Goal: Transaction & Acquisition: Purchase product/service

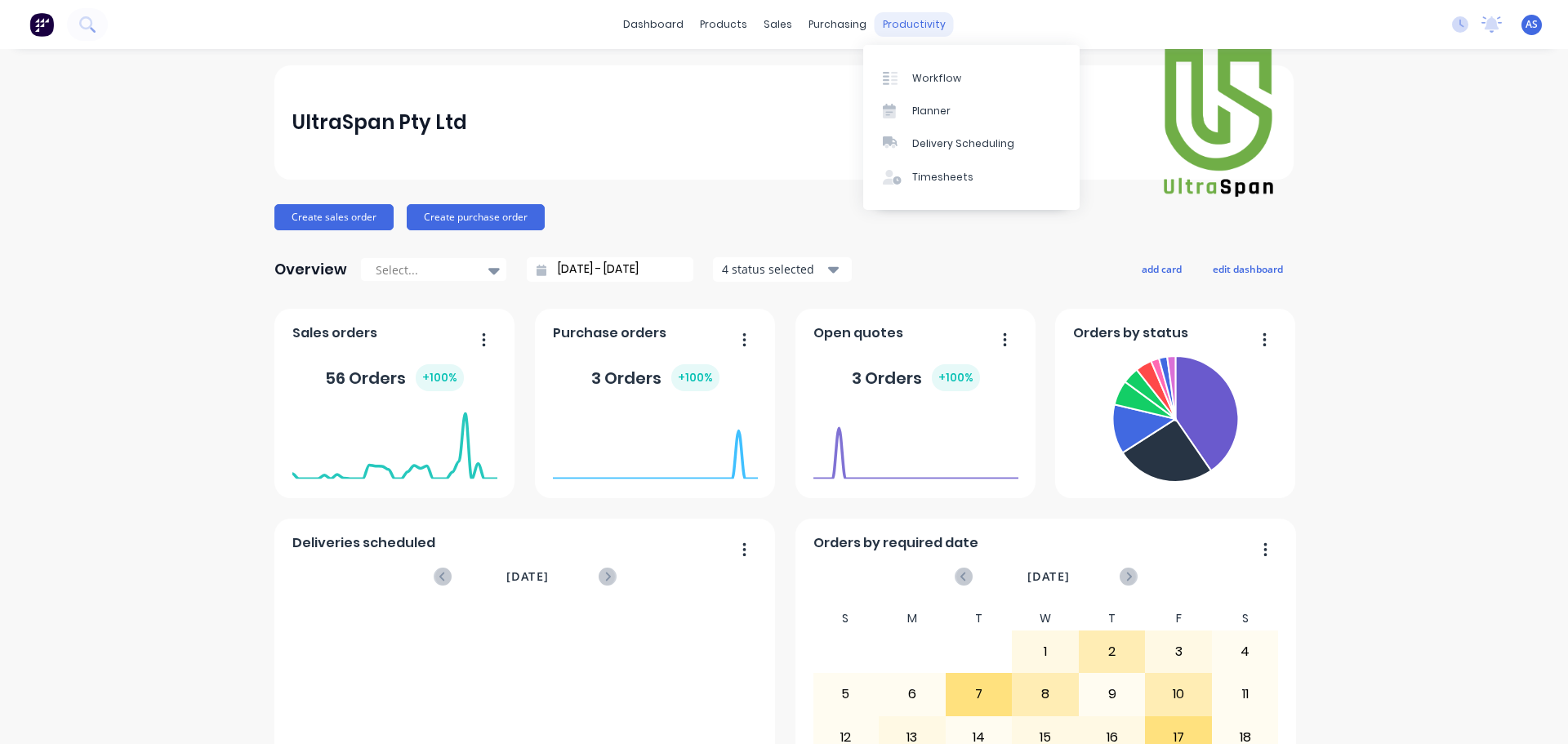
click at [914, 28] on div "productivity" at bounding box center [915, 24] width 80 height 24
click at [919, 77] on div "Workflow" at bounding box center [937, 78] width 49 height 15
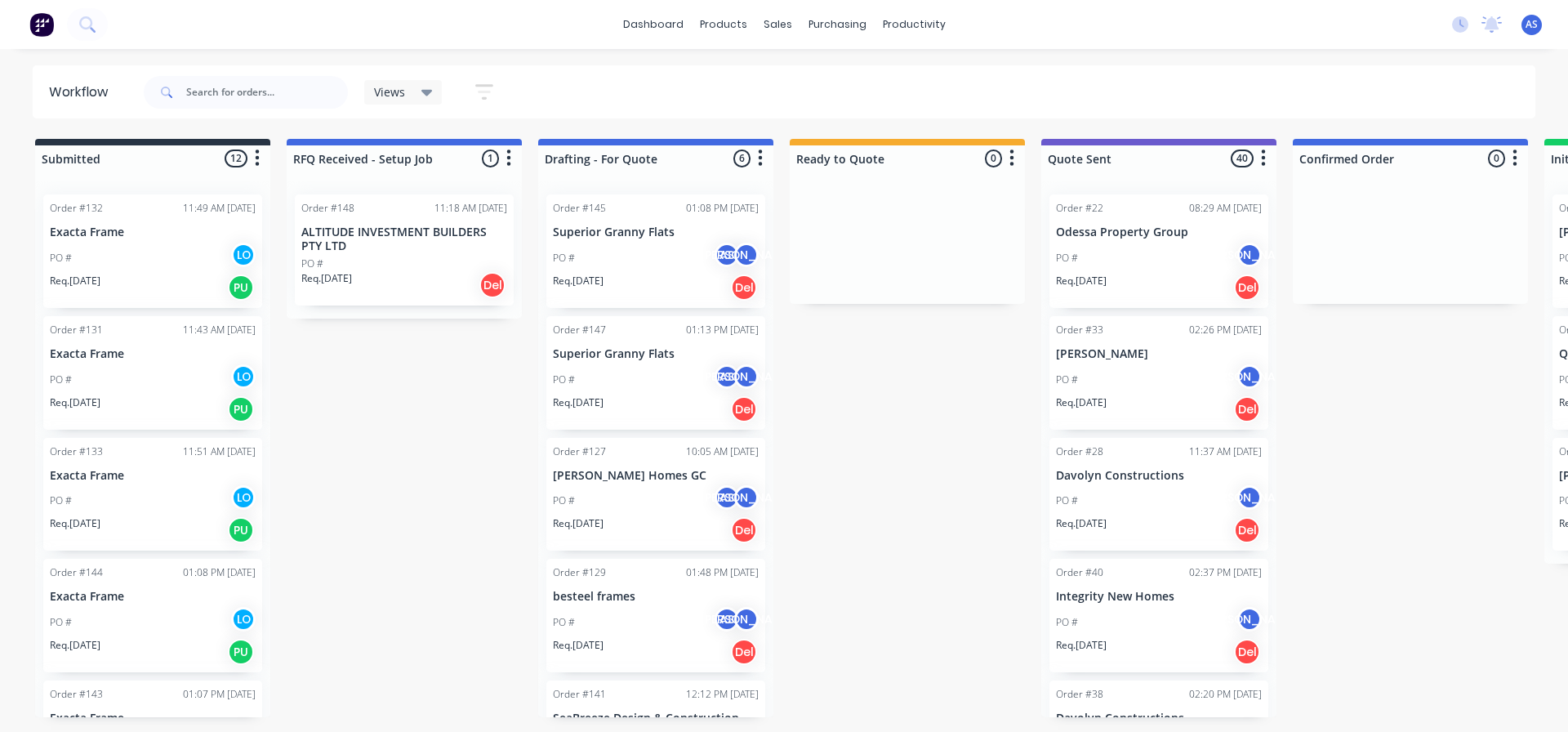
click at [378, 229] on p "ALTITUDE INVESTMENT BUILDERS PTY LTD" at bounding box center [405, 239] width 206 height 28
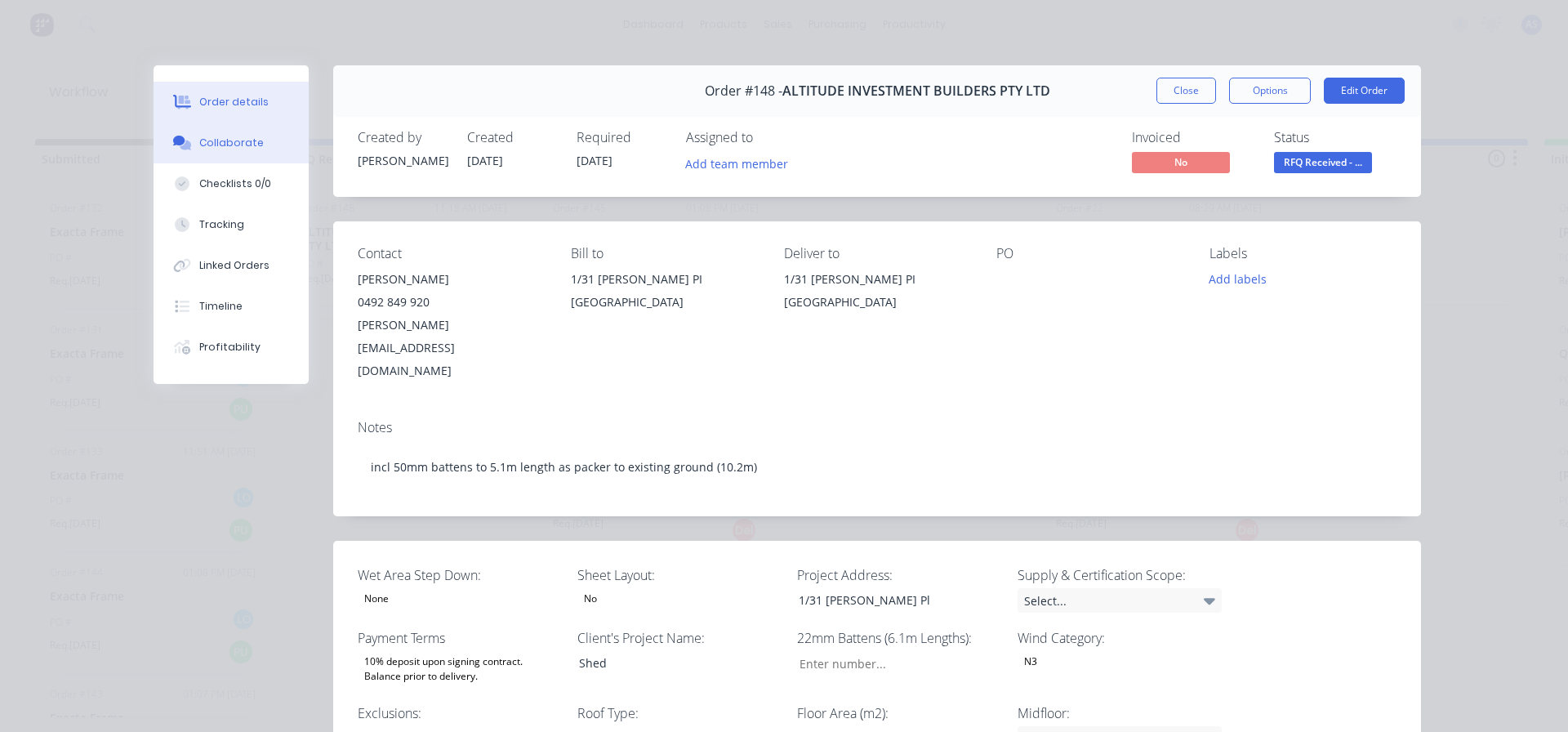
click at [215, 147] on div "Collaborate" at bounding box center [232, 143] width 65 height 15
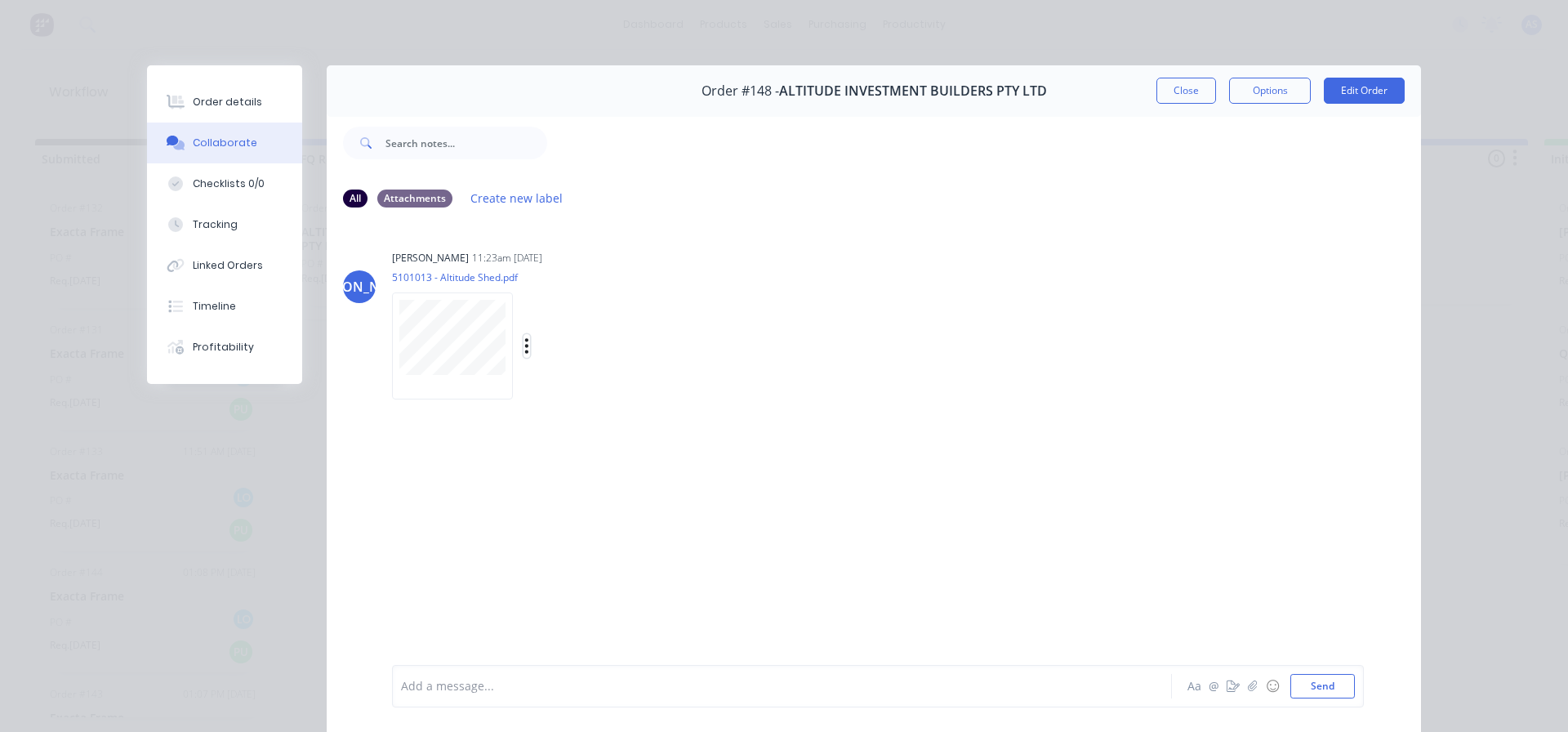
click at [525, 342] on icon "button" at bounding box center [527, 346] width 5 height 19
click at [581, 391] on button "Download" at bounding box center [634, 389] width 184 height 37
click at [220, 180] on div "Checklists 0/0" at bounding box center [228, 183] width 72 height 15
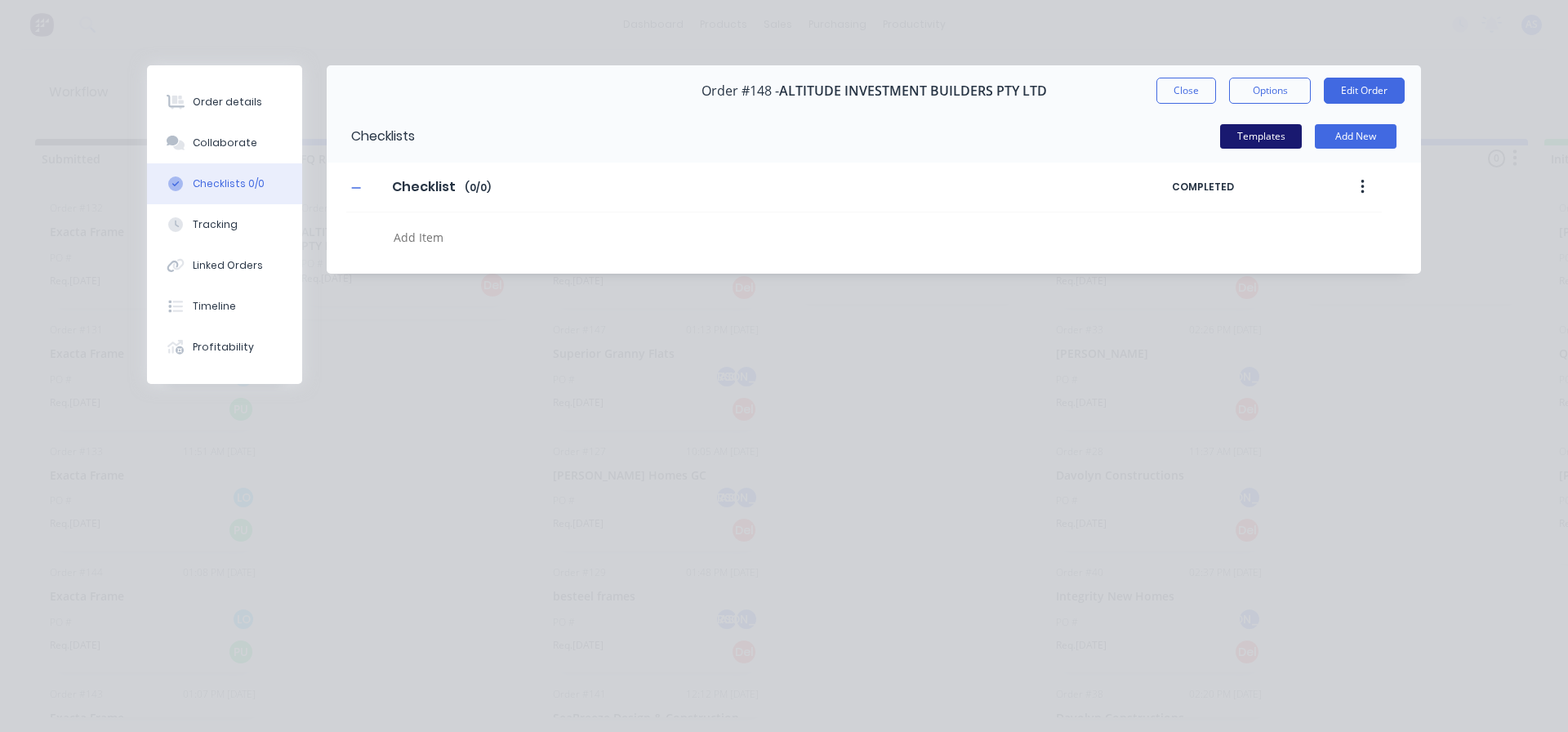
click at [1272, 145] on button "Templates" at bounding box center [1261, 137] width 81 height 24
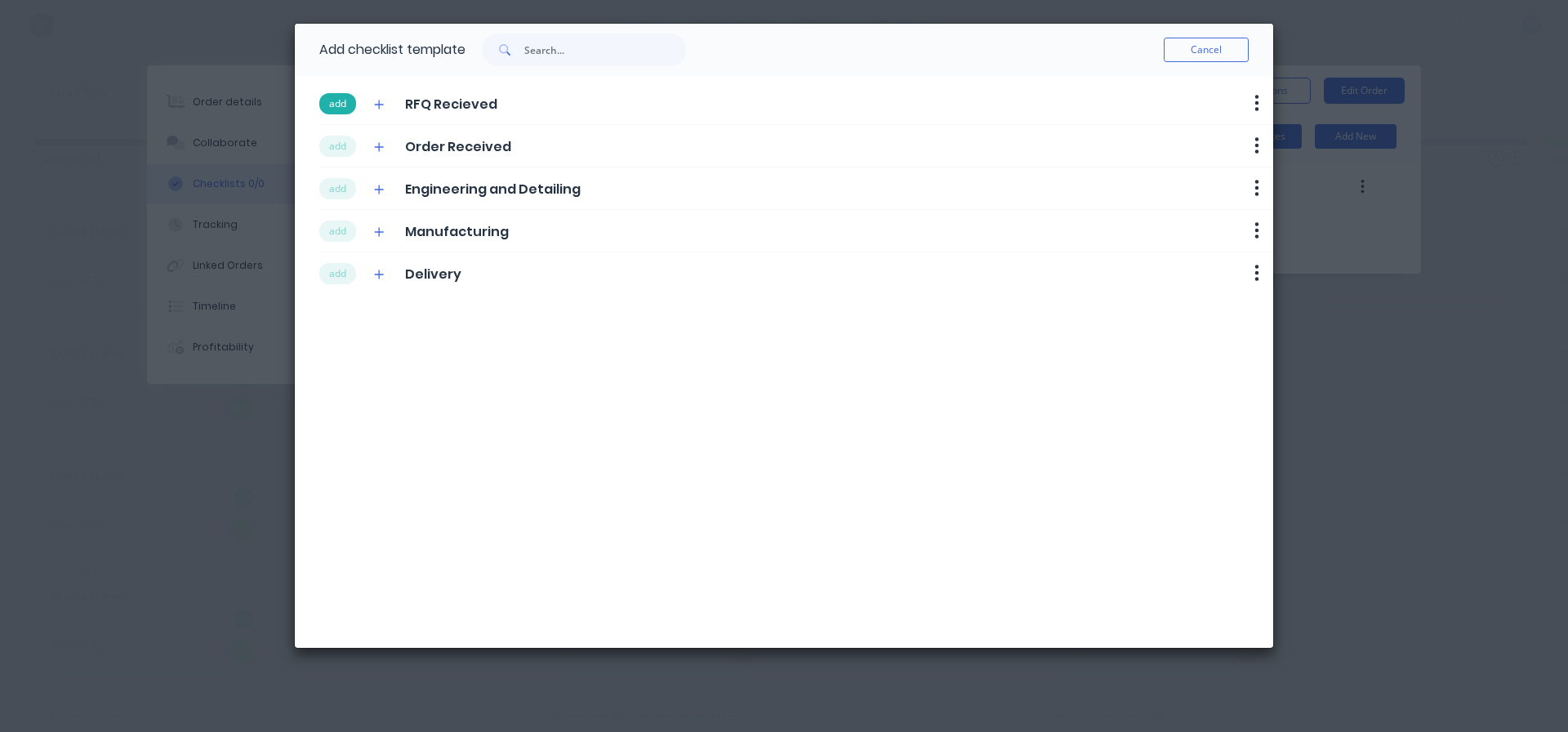
click at [351, 106] on button "add" at bounding box center [337, 104] width 37 height 22
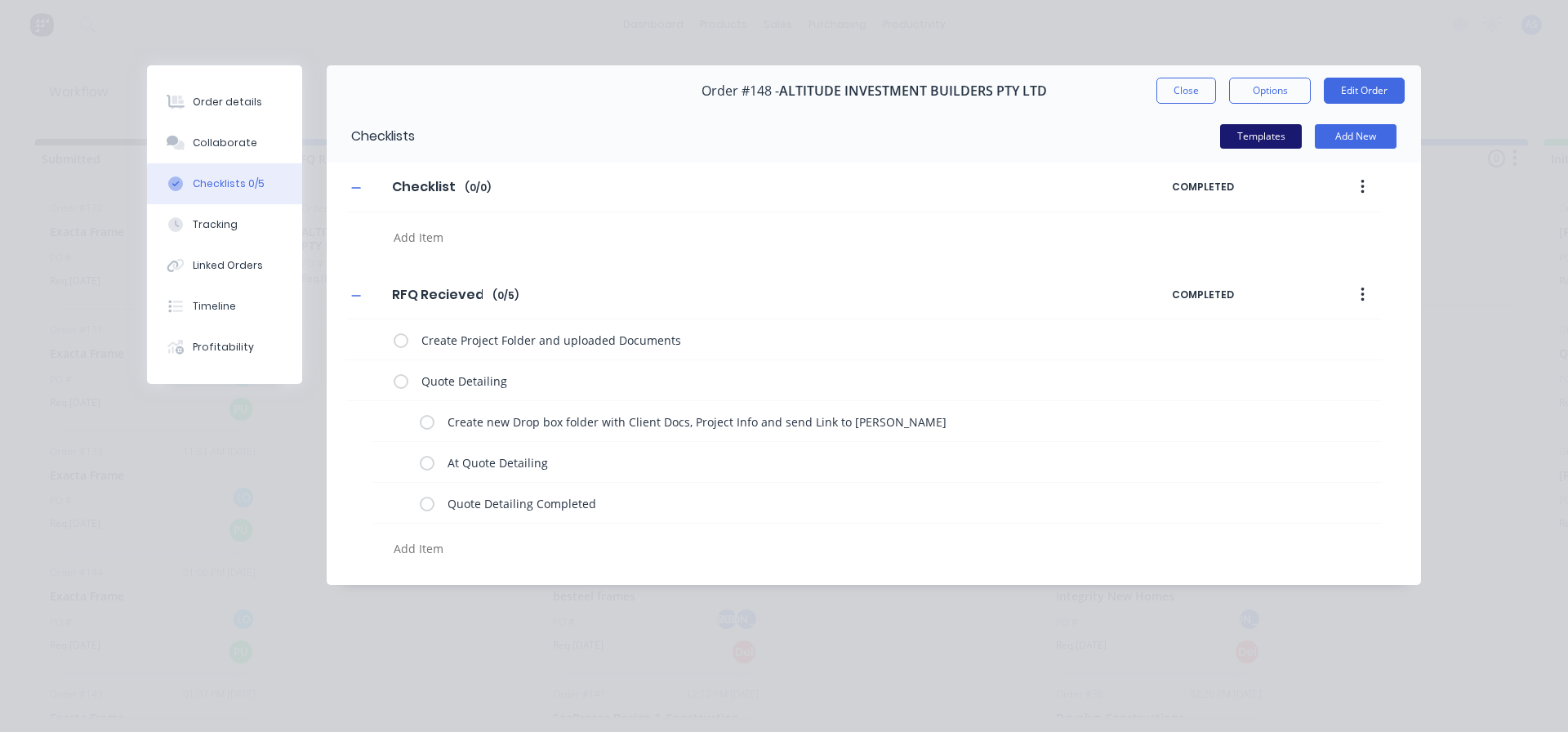
click at [1266, 137] on button "Templates" at bounding box center [1261, 137] width 81 height 24
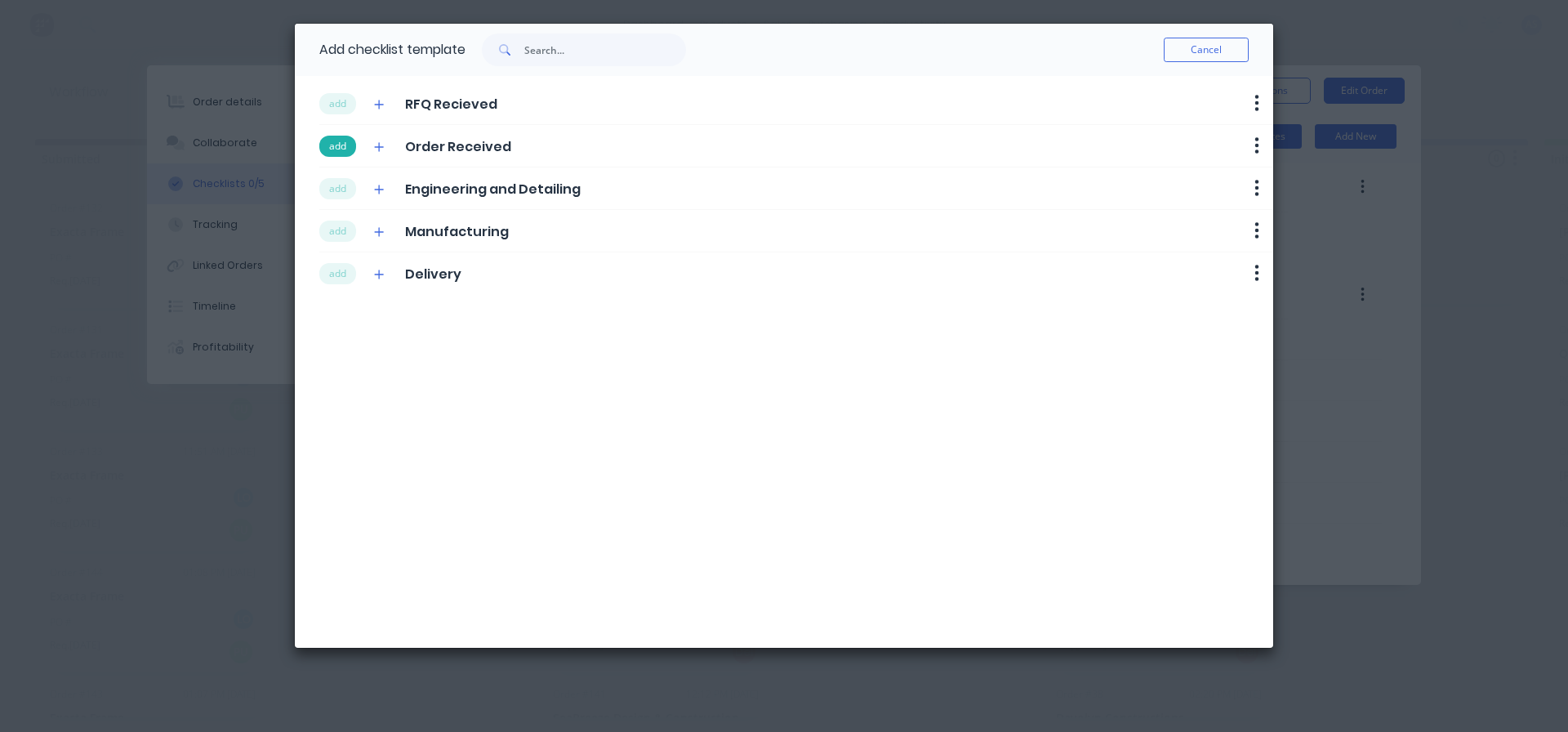
click at [333, 144] on button "add" at bounding box center [337, 146] width 37 height 22
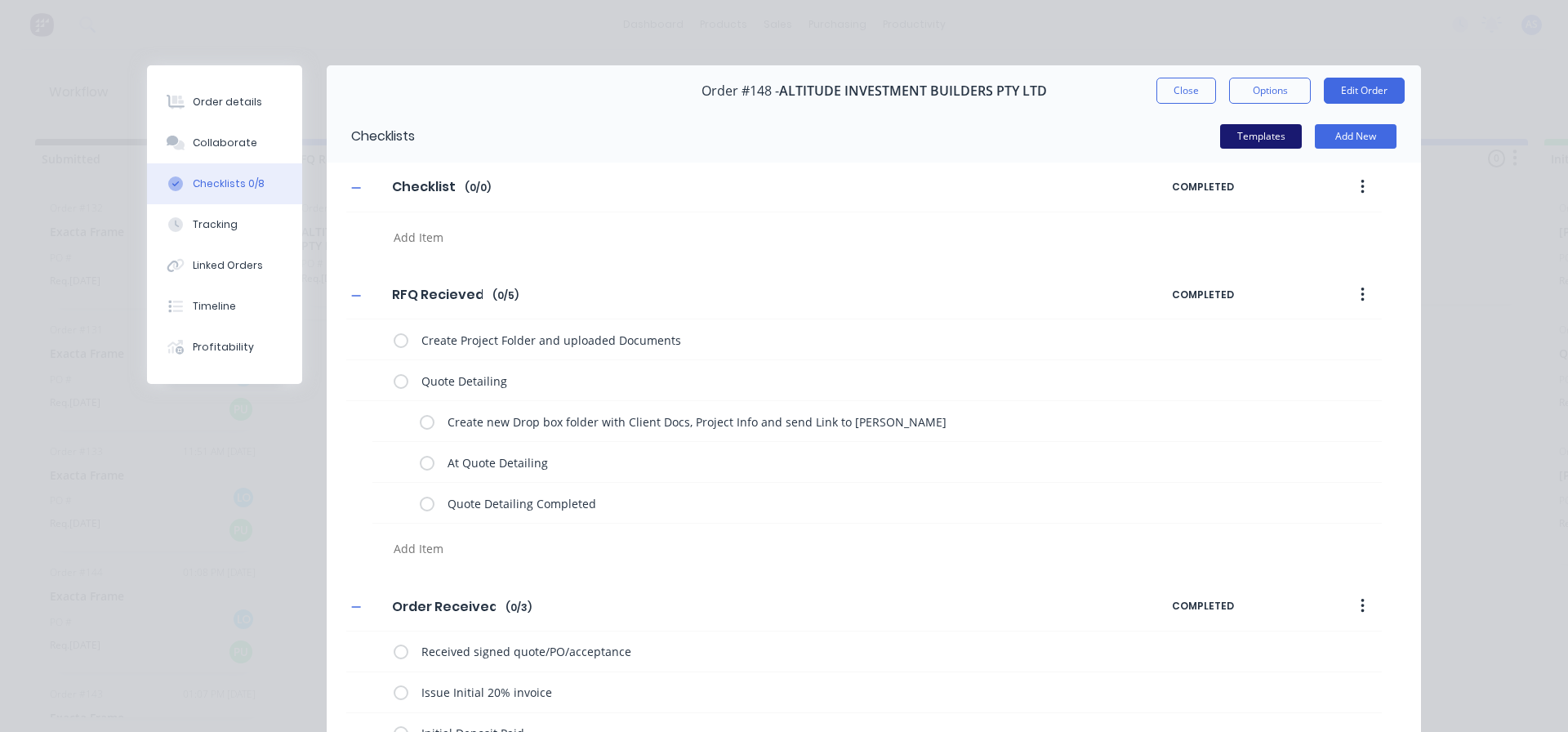
click at [1232, 131] on button "Templates" at bounding box center [1261, 137] width 81 height 24
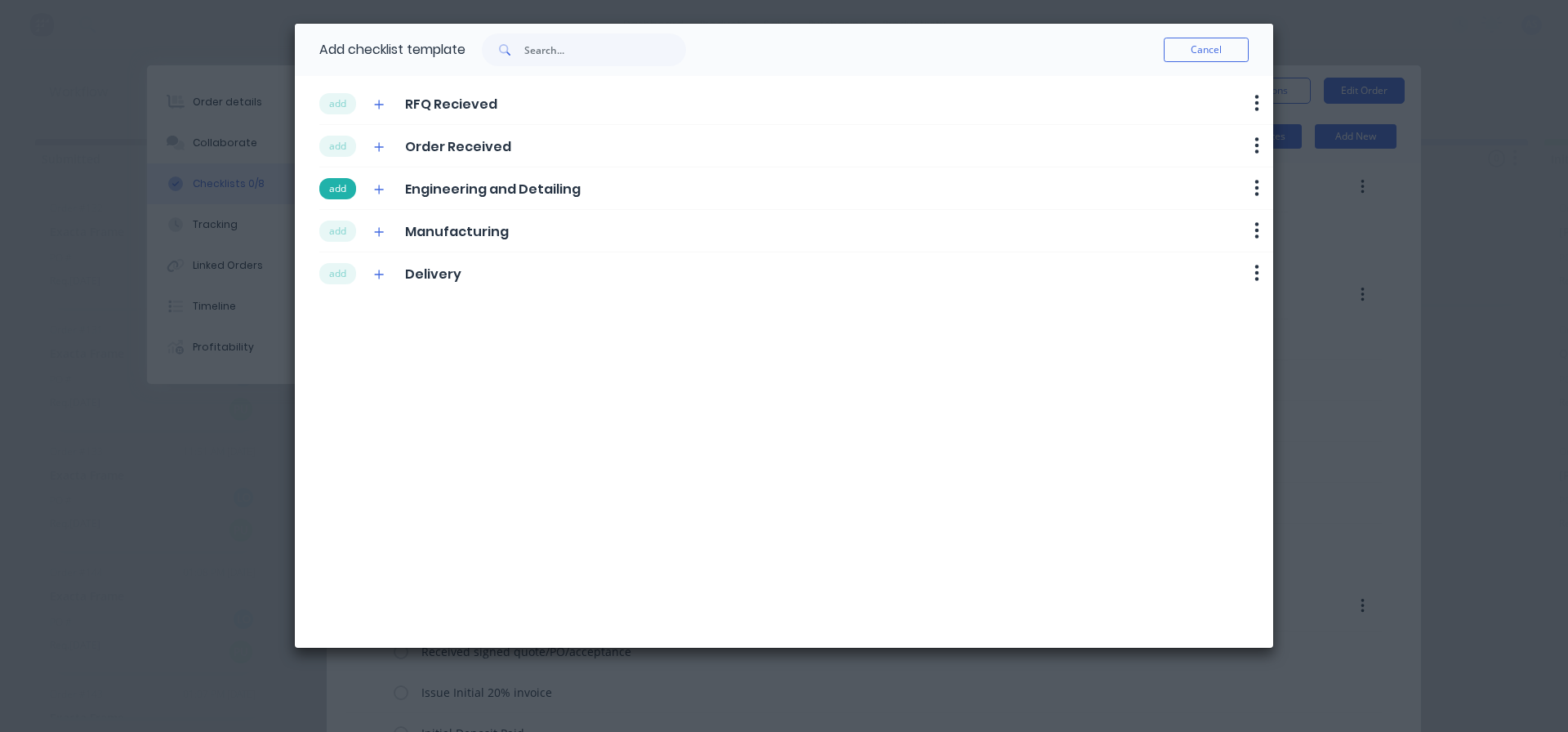
click at [338, 188] on button "add" at bounding box center [337, 188] width 37 height 22
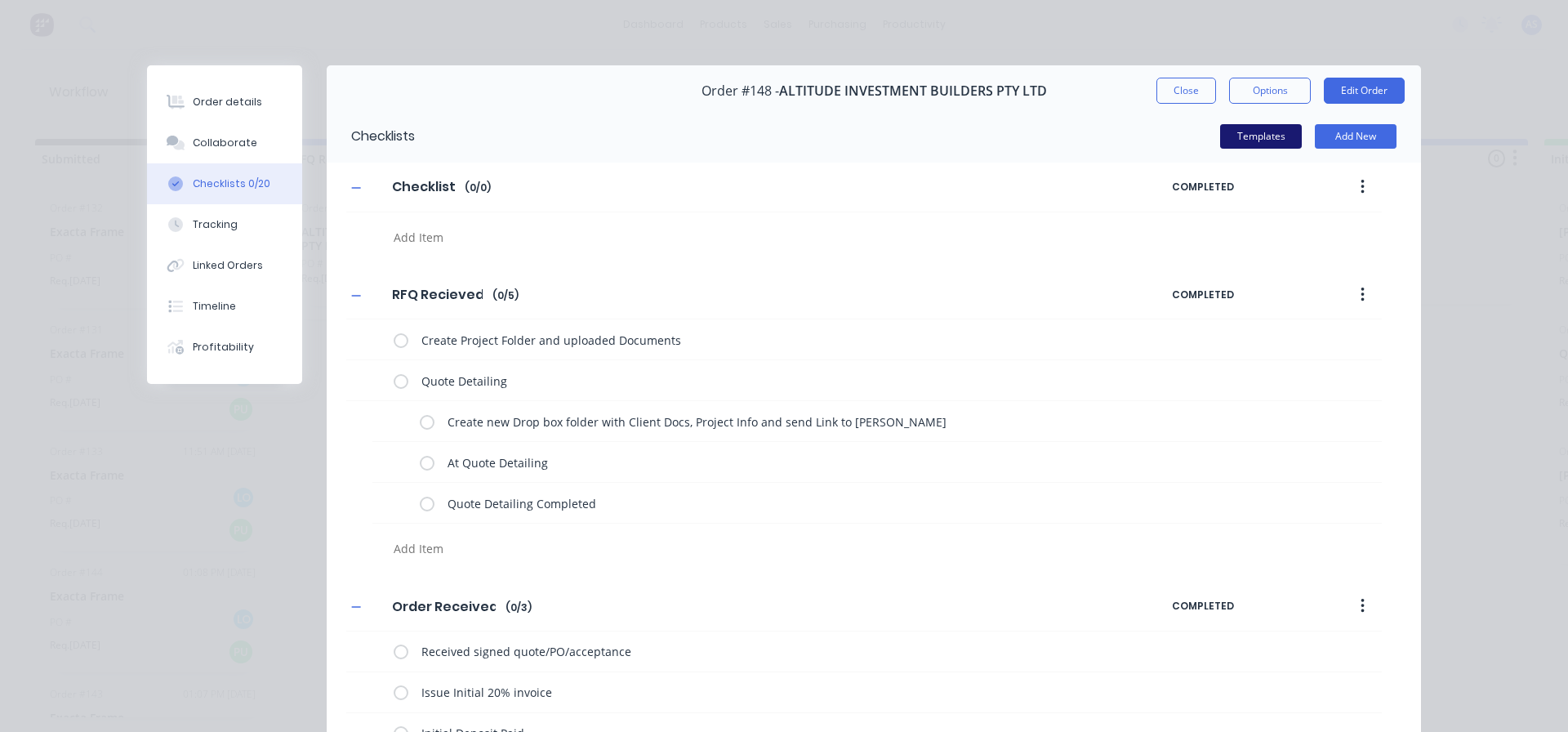
click at [1267, 135] on button "Templates" at bounding box center [1261, 137] width 81 height 24
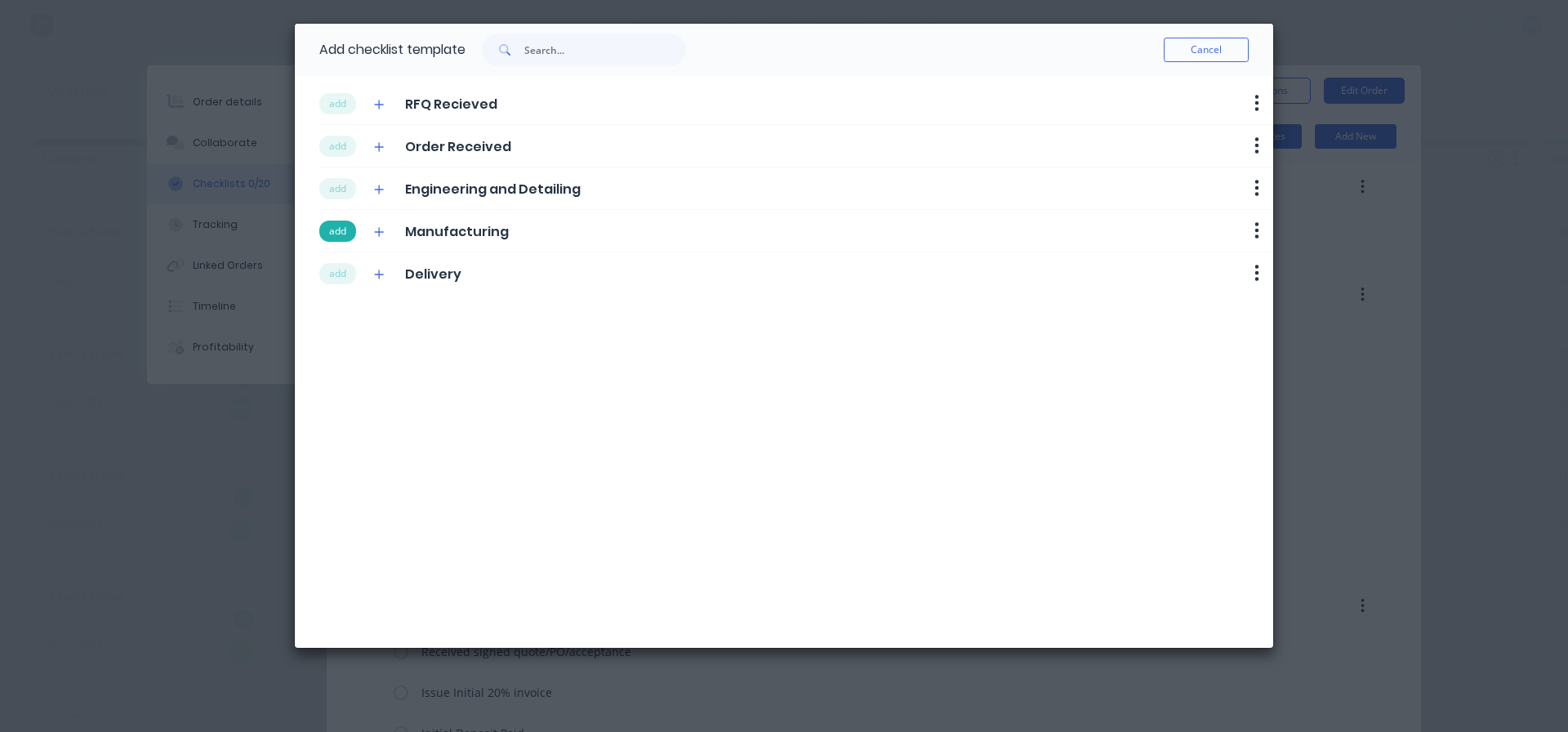
click at [344, 234] on button "add" at bounding box center [337, 231] width 37 height 22
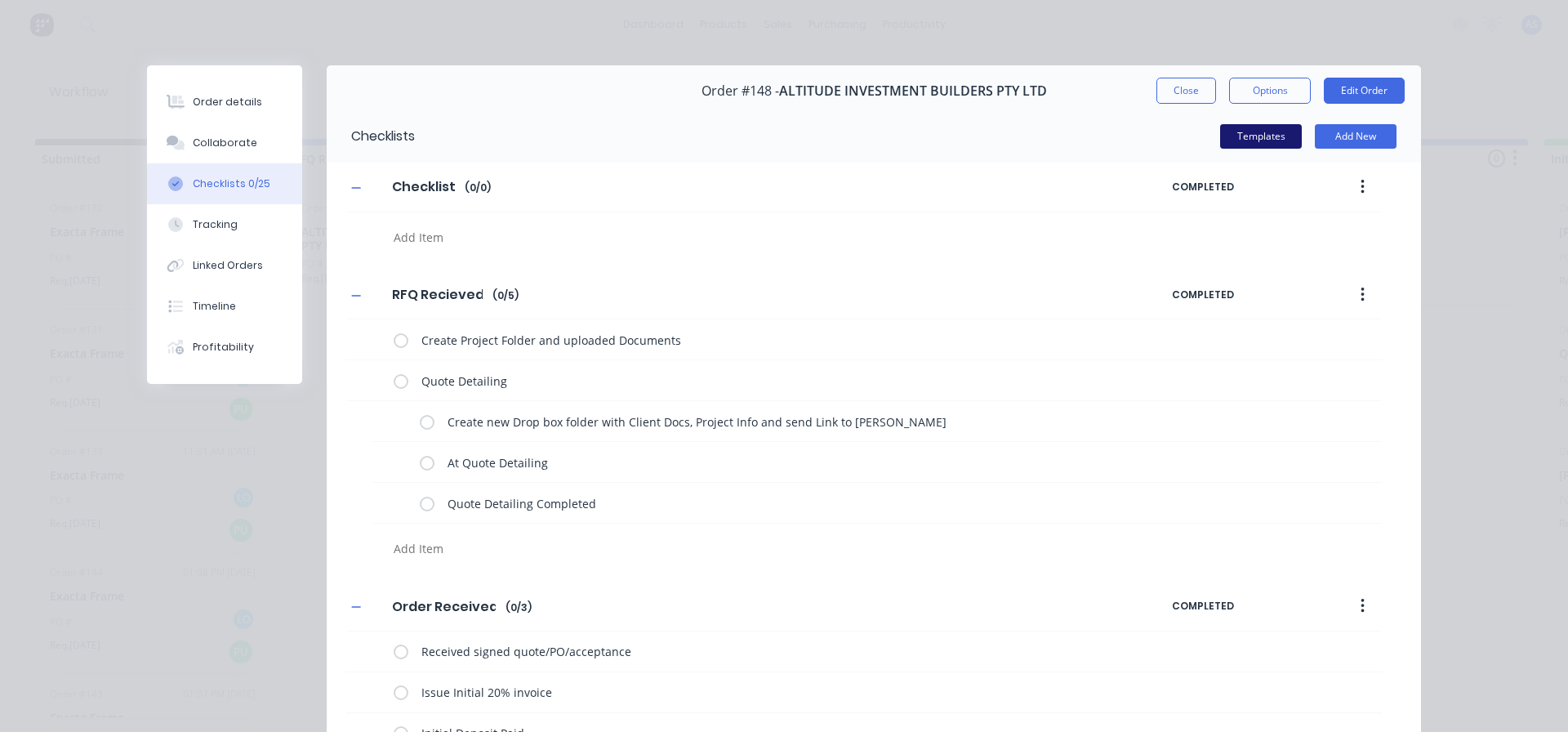
click at [1266, 138] on button "Templates" at bounding box center [1261, 137] width 81 height 24
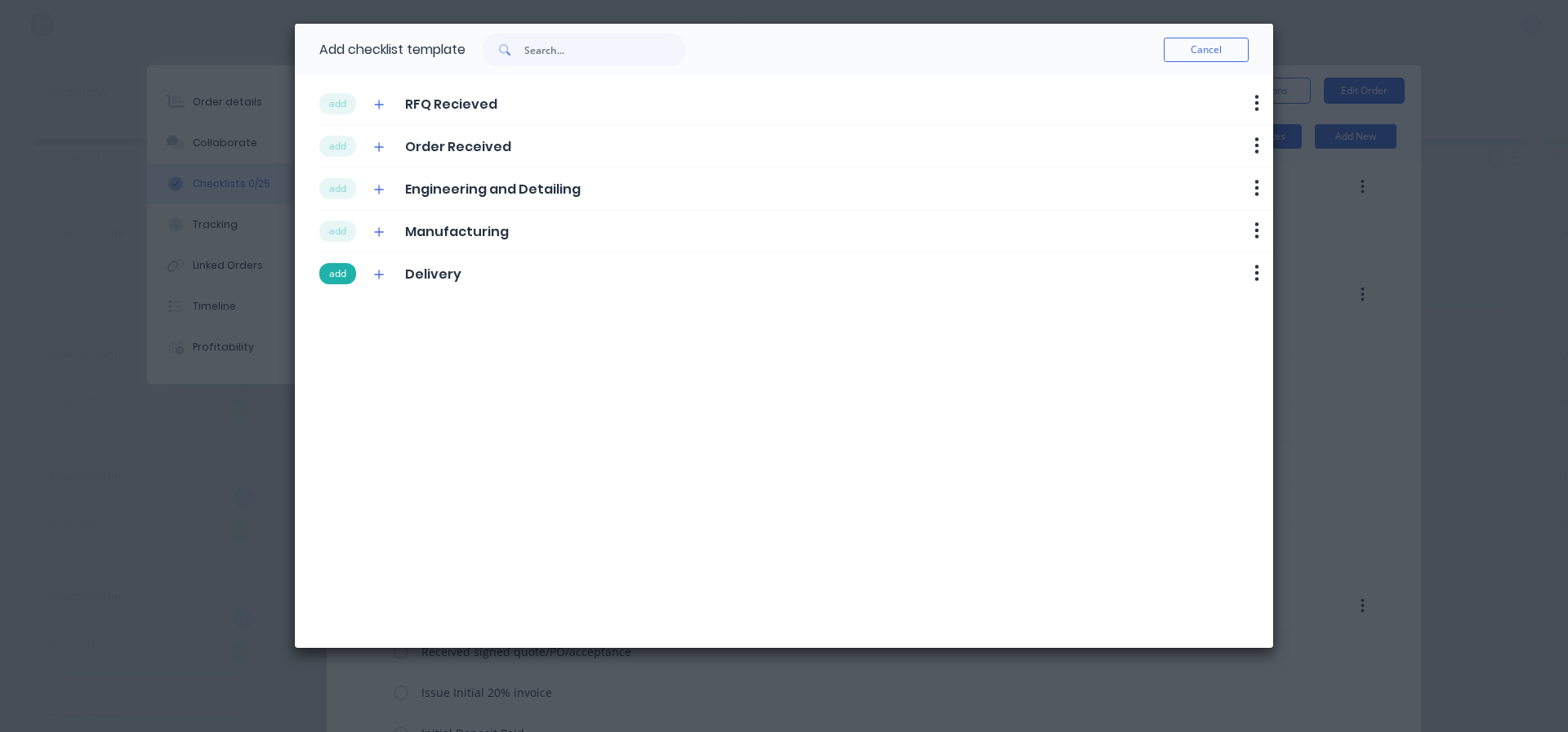
click at [338, 275] on button "add" at bounding box center [337, 273] width 37 height 22
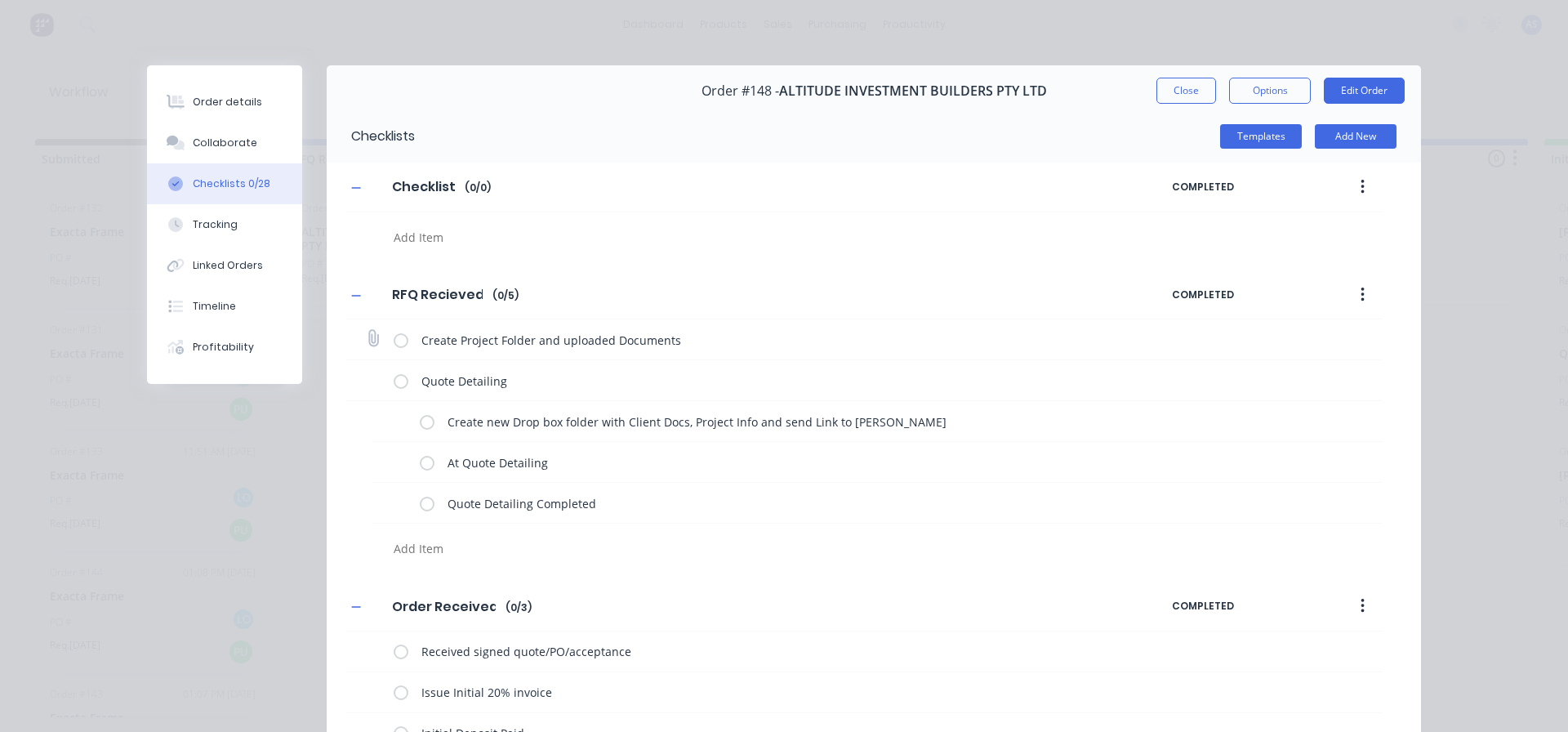
click at [401, 345] on label at bounding box center [400, 340] width 15 height 17
click at [0, 0] on input "checkbox" at bounding box center [0, 0] width 0 height 0
click at [420, 417] on label at bounding box center [427, 421] width 15 height 17
click at [0, 0] on input "checkbox" at bounding box center [0, 0] width 0 height 0
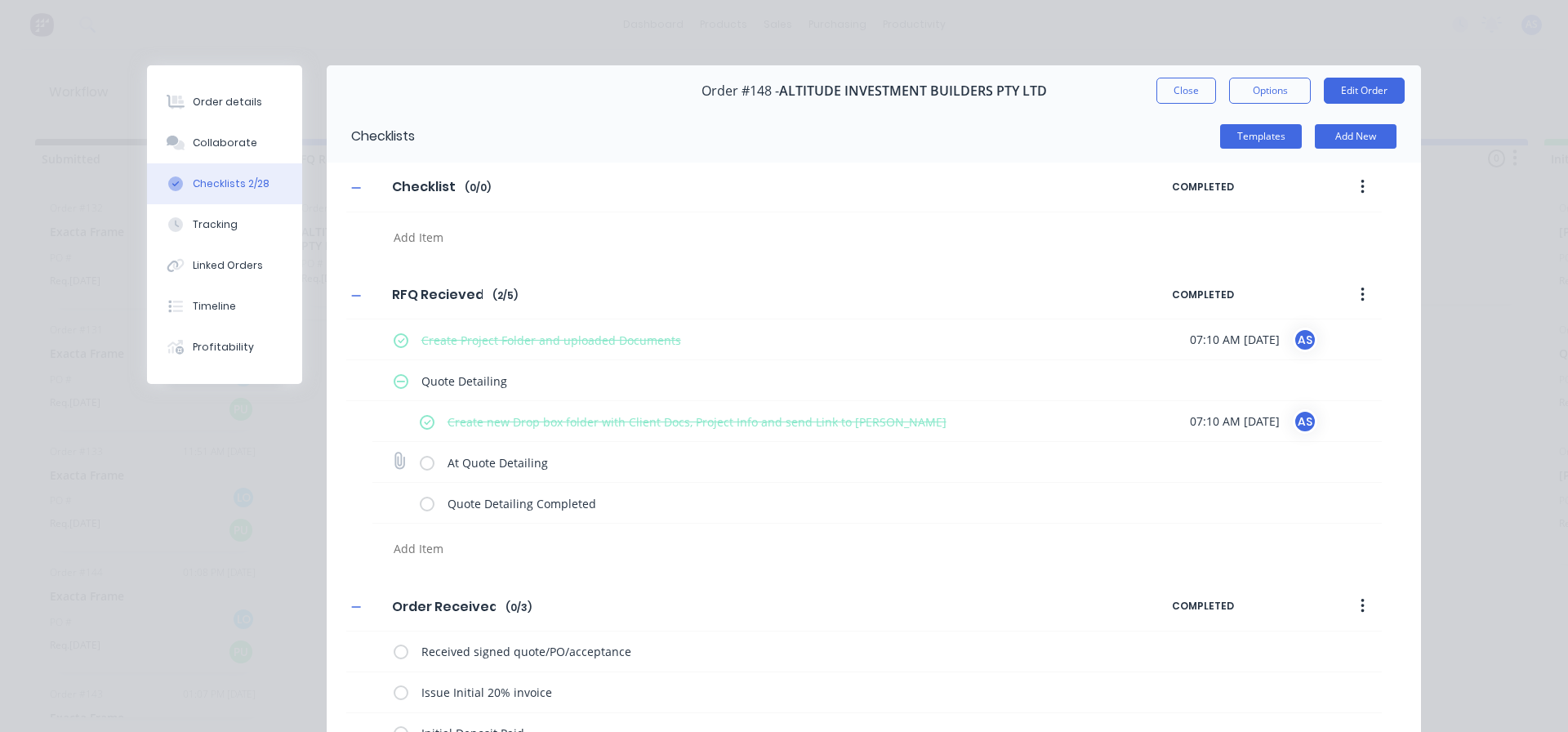
click at [422, 461] on label at bounding box center [427, 461] width 15 height 17
click at [0, 0] on input "checkbox" at bounding box center [0, 0] width 0 height 0
click at [207, 98] on div "Order details" at bounding box center [227, 102] width 69 height 15
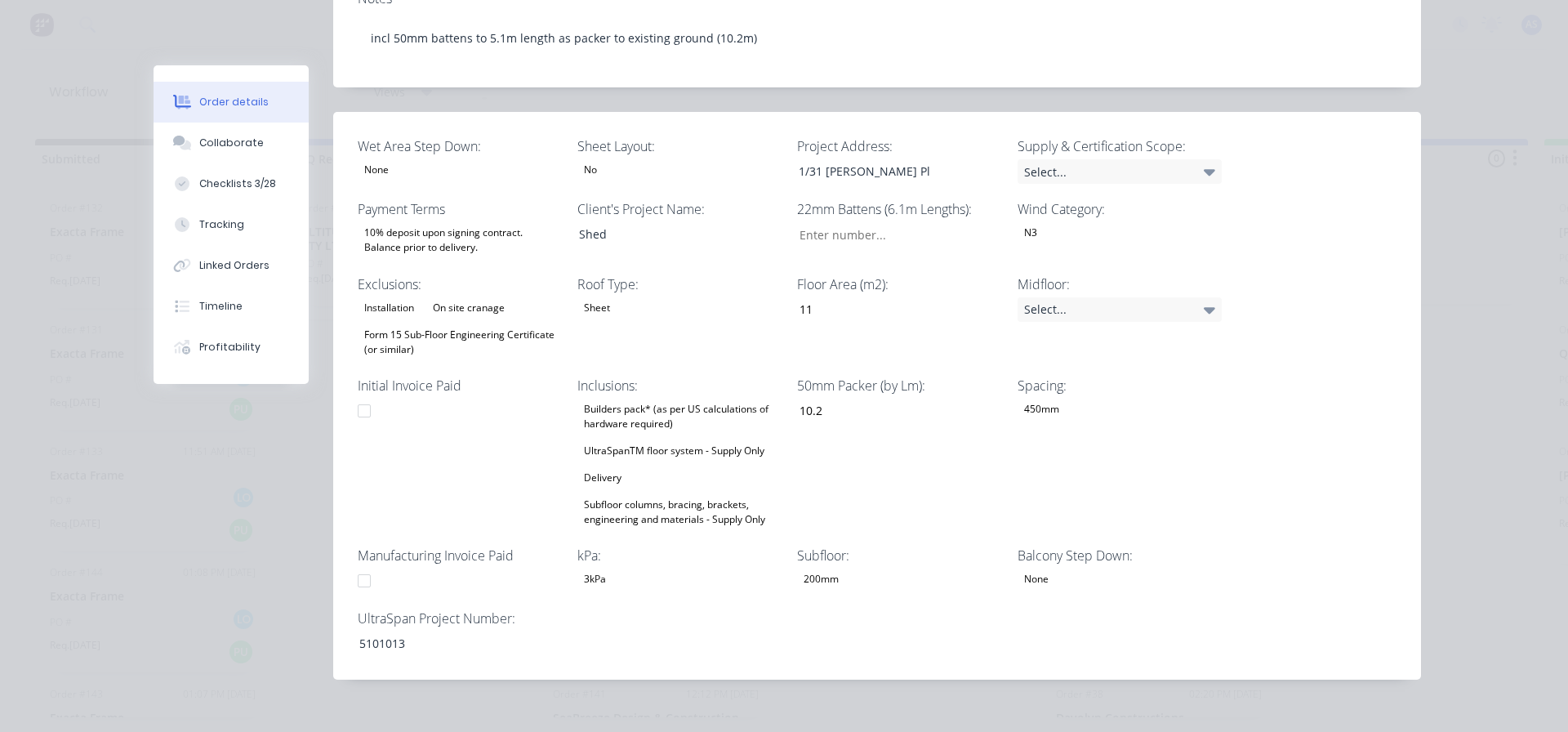
scroll to position [673, 0]
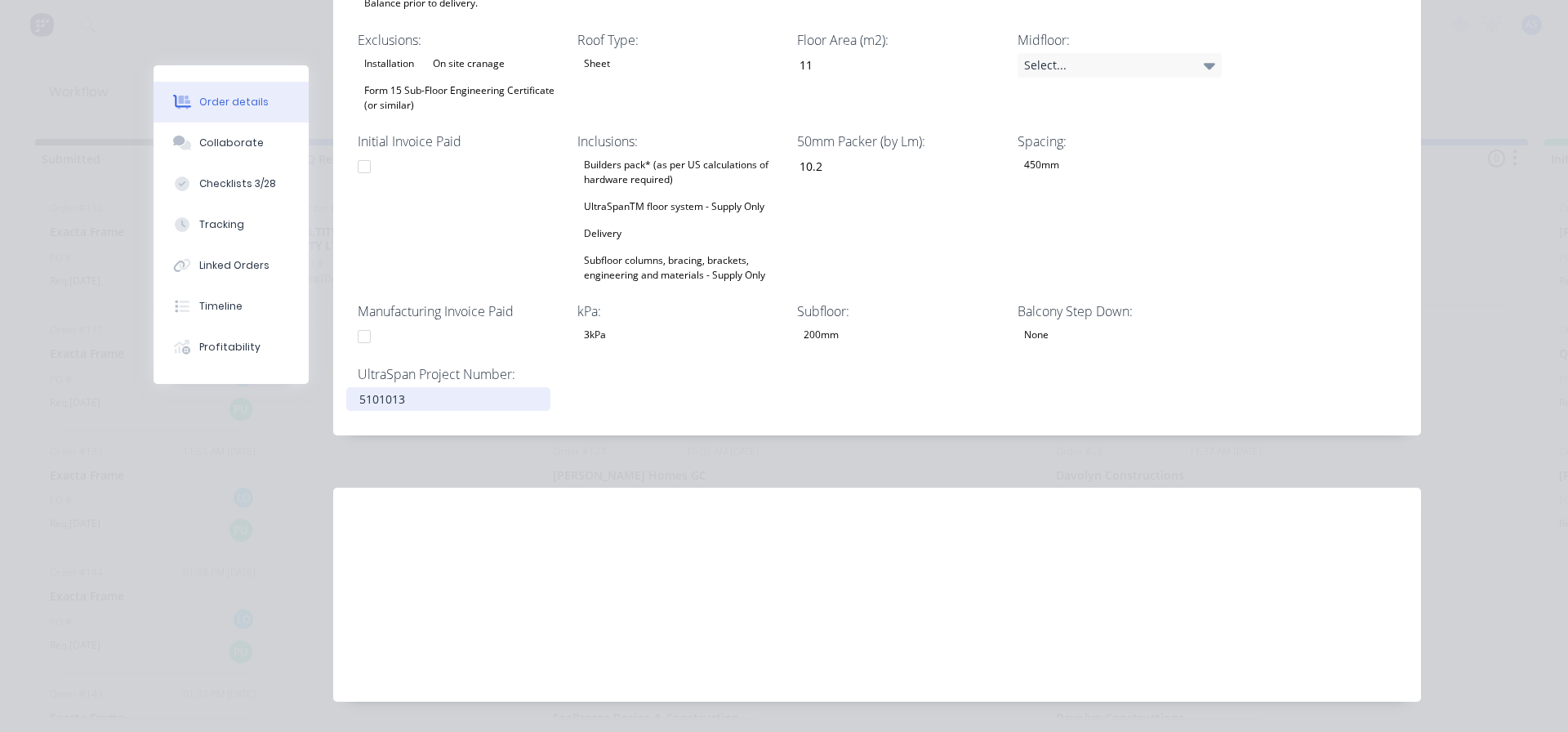
click at [370, 387] on div "5101013" at bounding box center [449, 398] width 204 height 23
copy div "5101013"
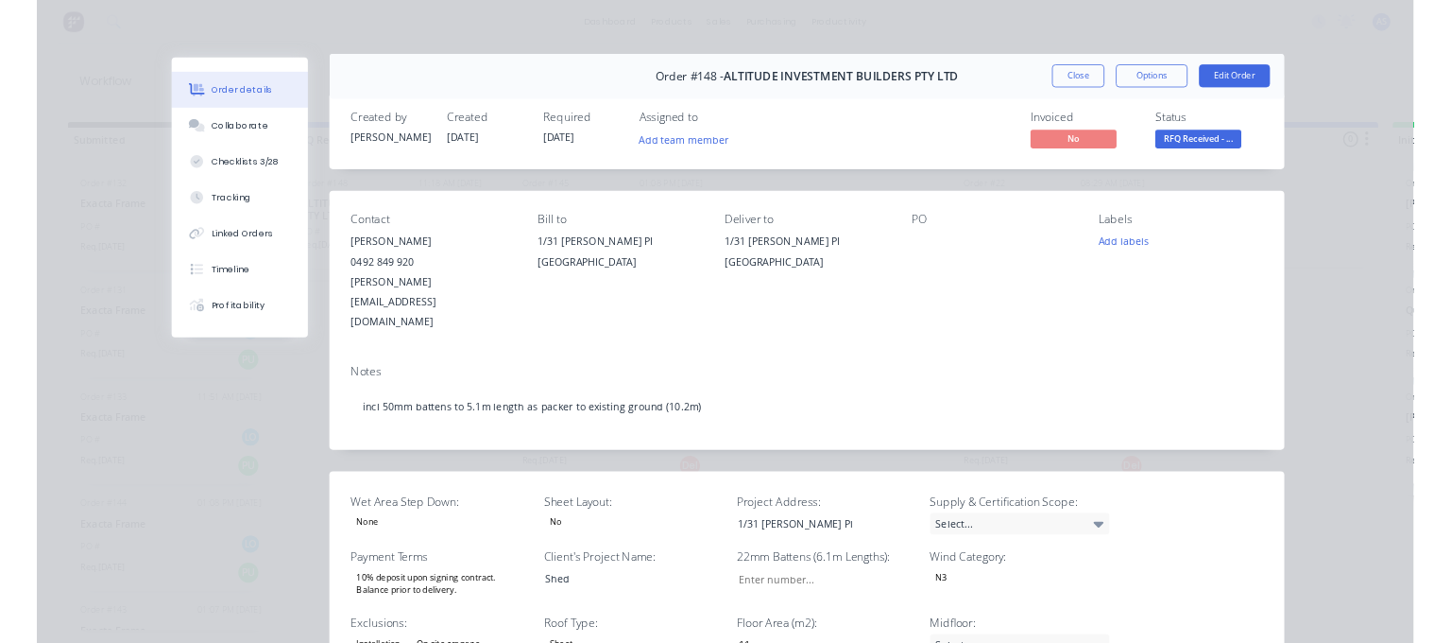
scroll to position [0, 0]
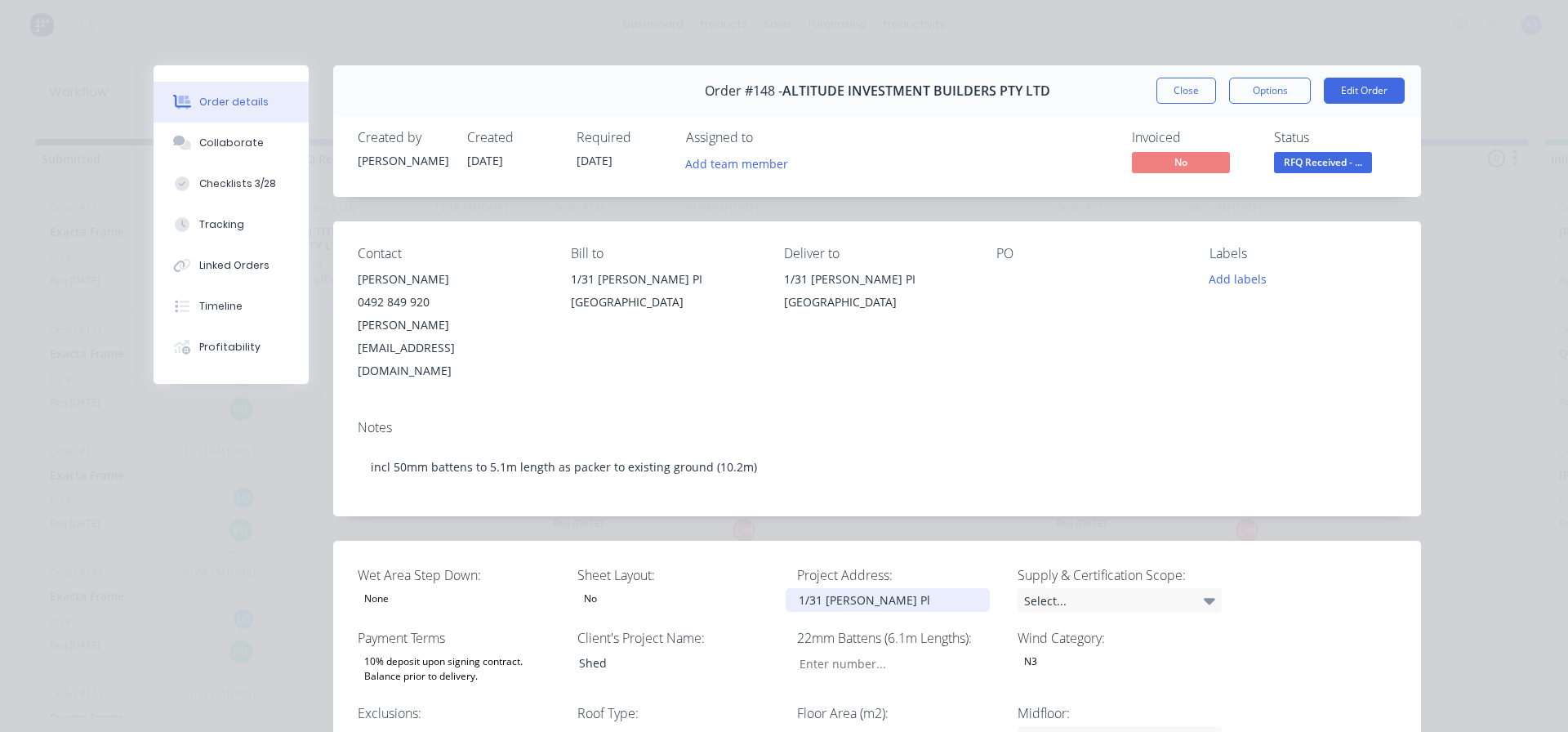
click at [918, 588] on div "1/31 [PERSON_NAME] Pl" at bounding box center [888, 599] width 204 height 23
drag, startPoint x: 918, startPoint y: 557, endPoint x: 625, endPoint y: 524, distance: 294.9
copy div "1/31 [PERSON_NAME] Pl"
click at [1273, 93] on button "Options" at bounding box center [1270, 91] width 81 height 26
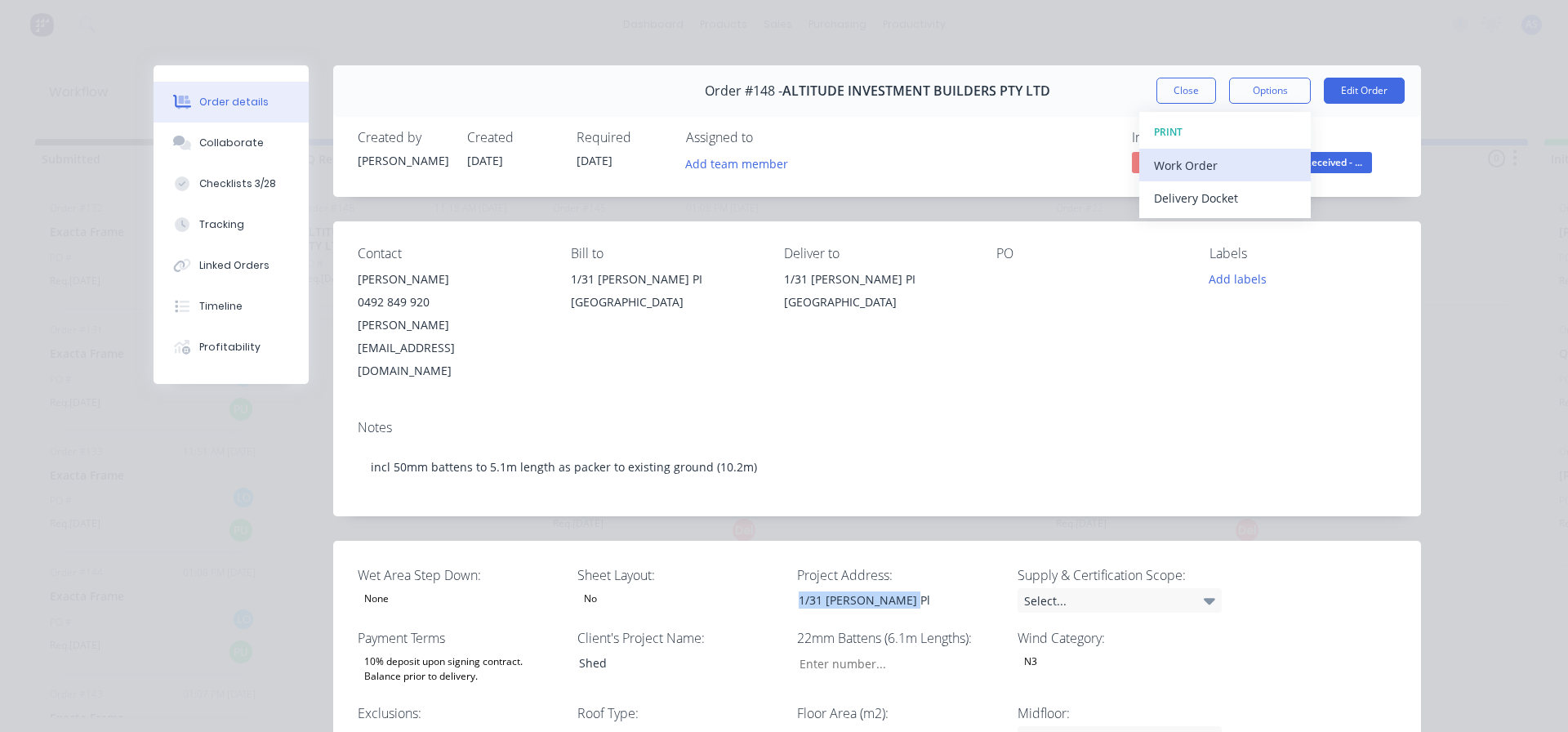
click at [1207, 171] on div "Work Order" at bounding box center [1225, 165] width 142 height 23
click at [1186, 211] on button "Standard" at bounding box center [1225, 198] width 171 height 33
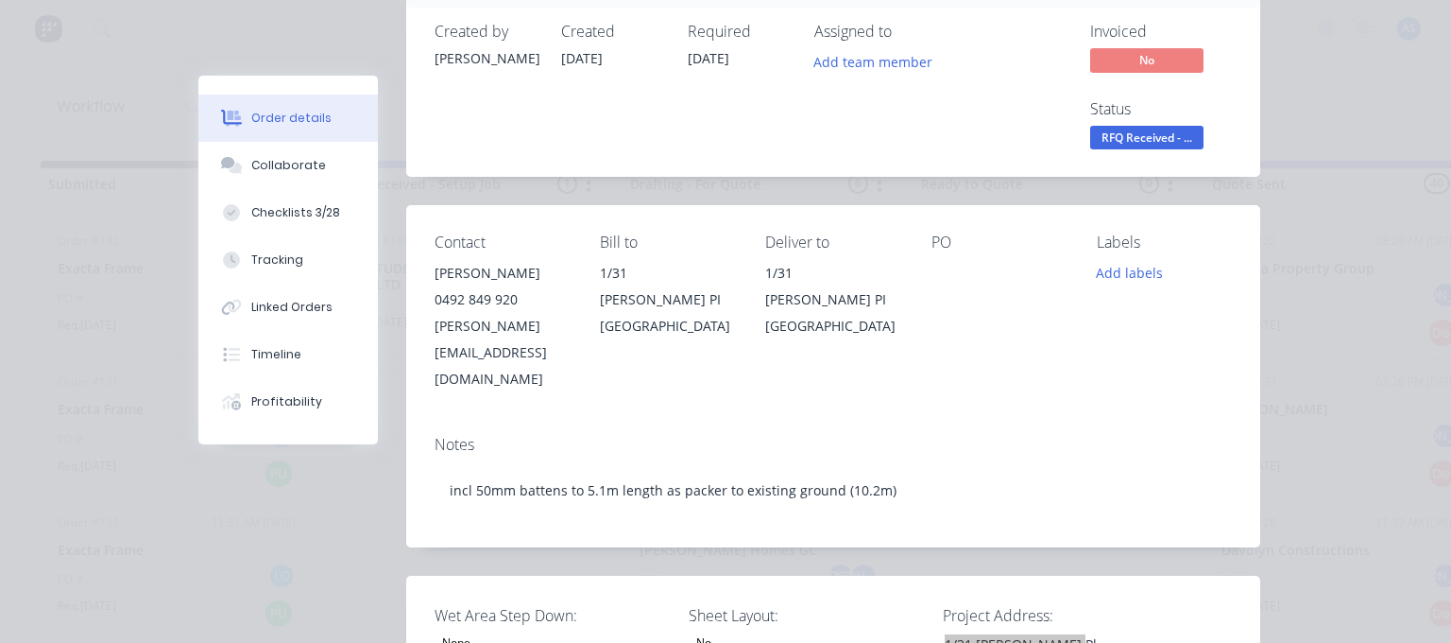
scroll to position [283, 0]
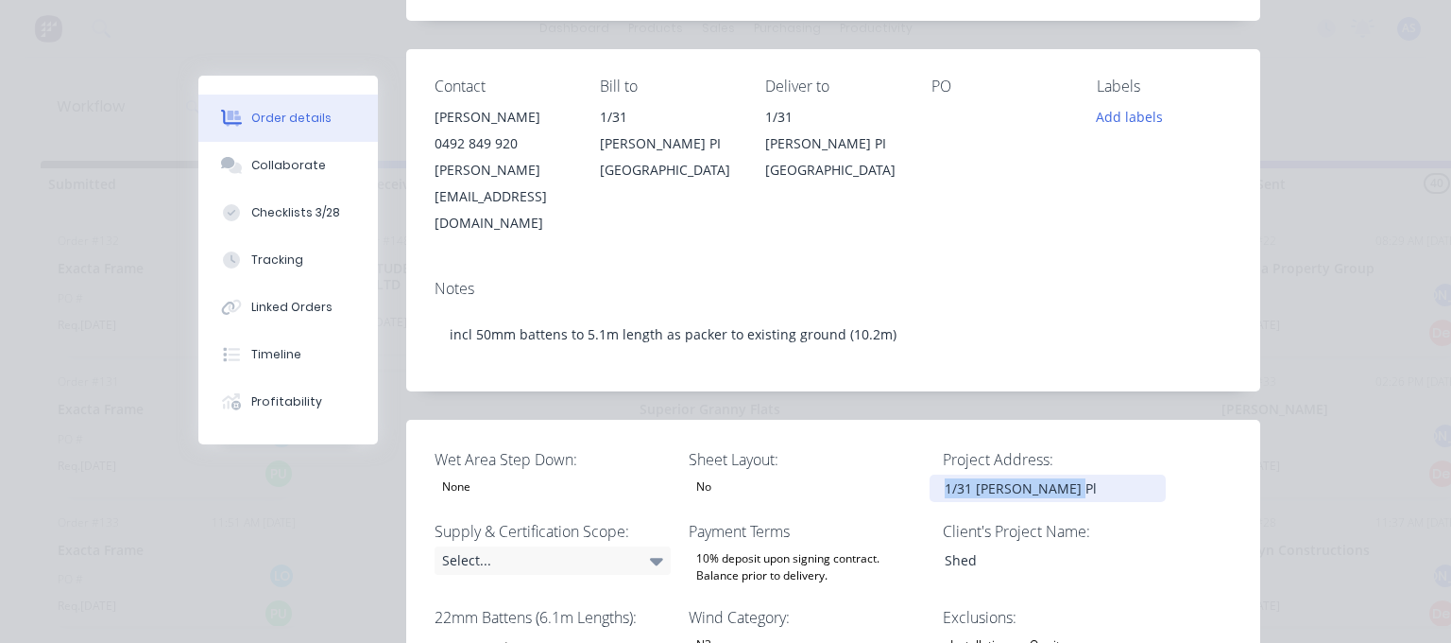
copy div "1/31 [PERSON_NAME] Pl"
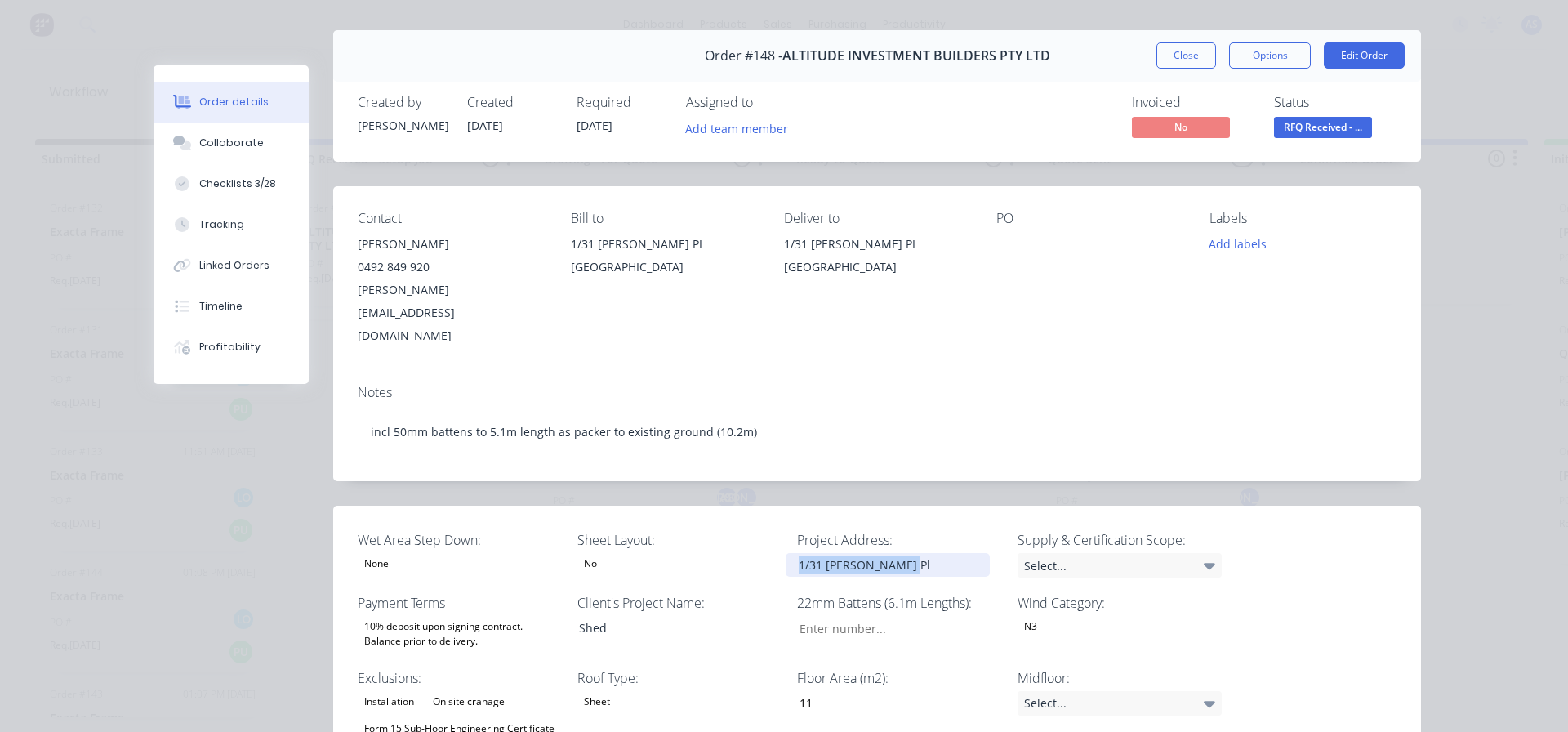
scroll to position [0, 0]
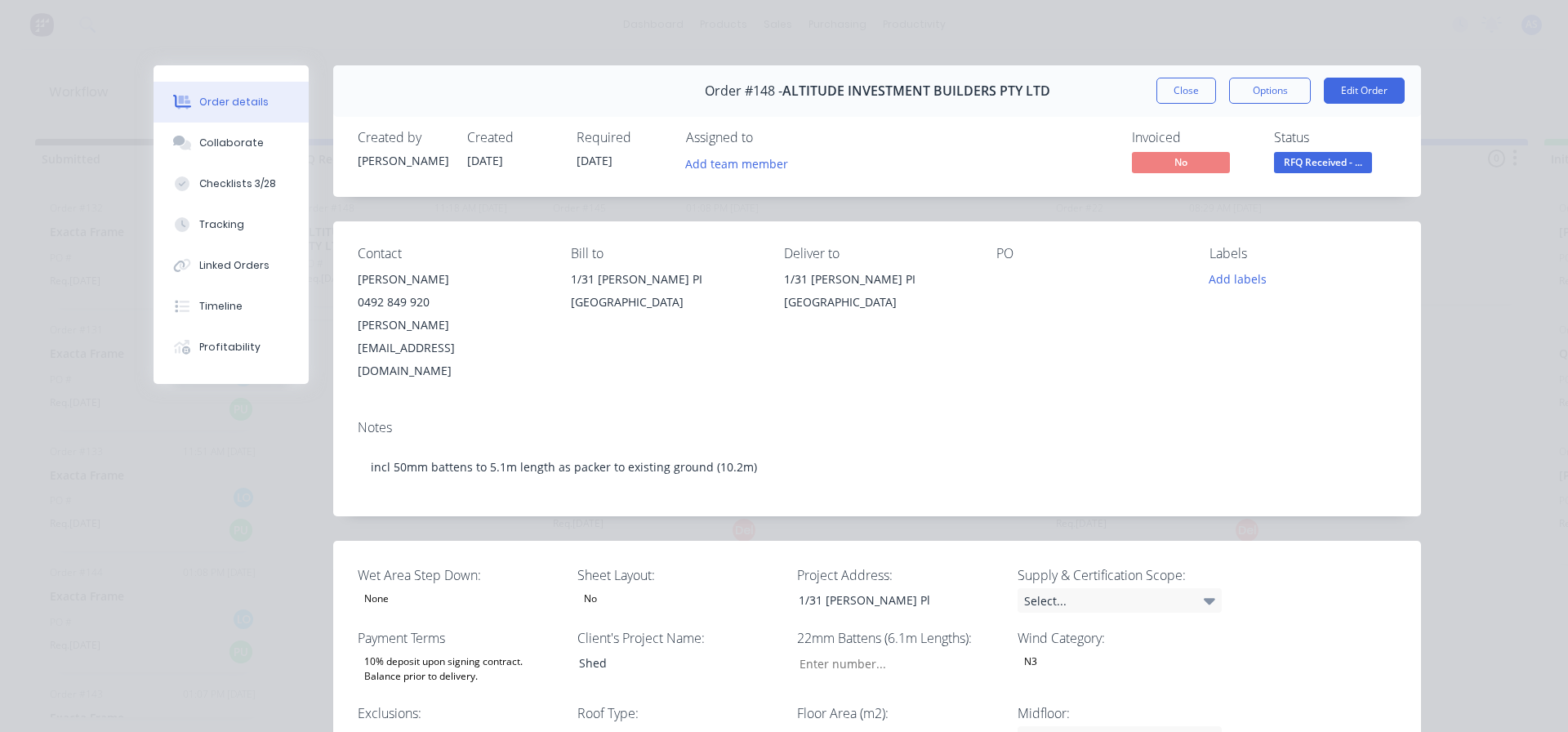
click at [1338, 163] on span "RFQ Received - ..." at bounding box center [1323, 162] width 98 height 21
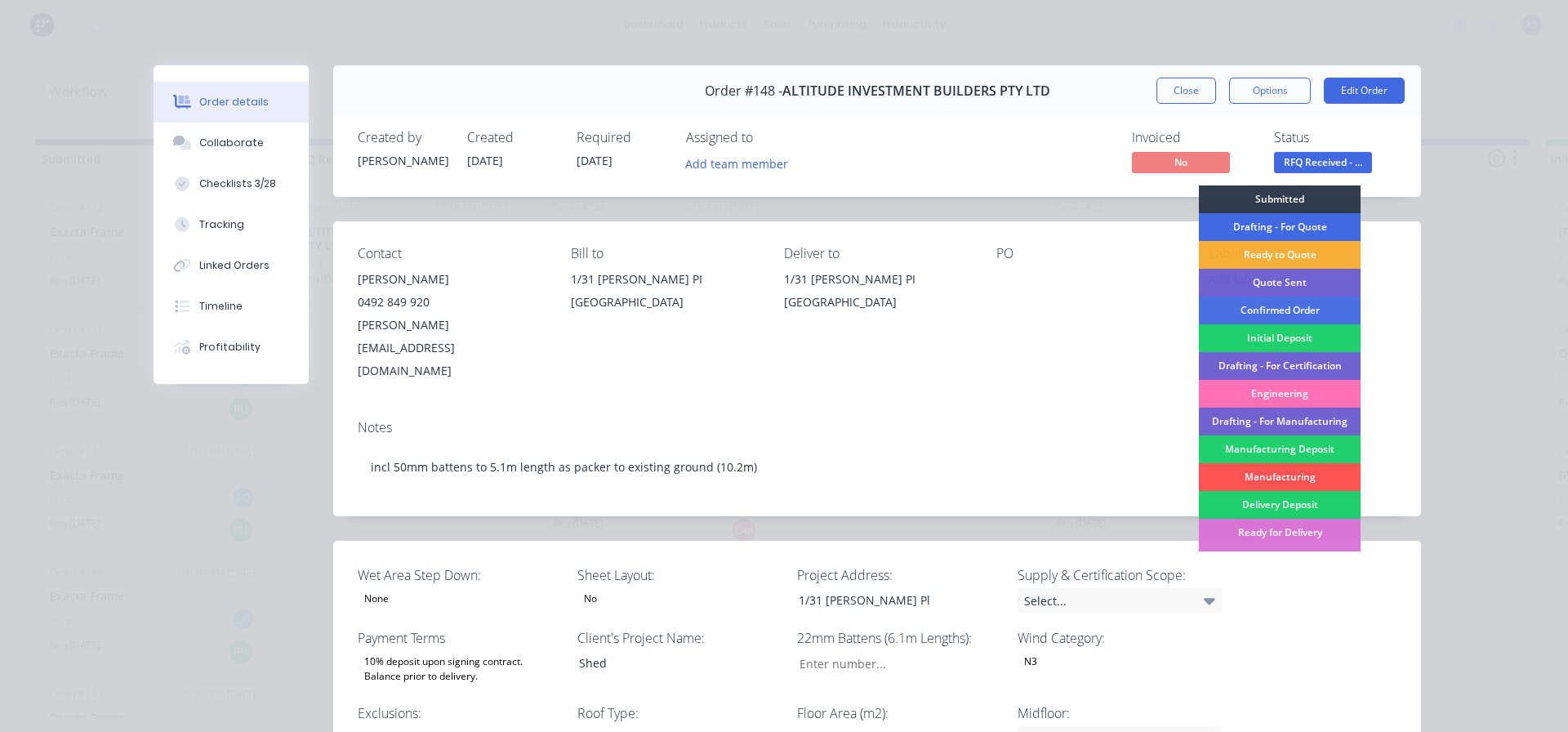
click at [1259, 232] on div "Drafting - For Quote" at bounding box center [1279, 227] width 162 height 28
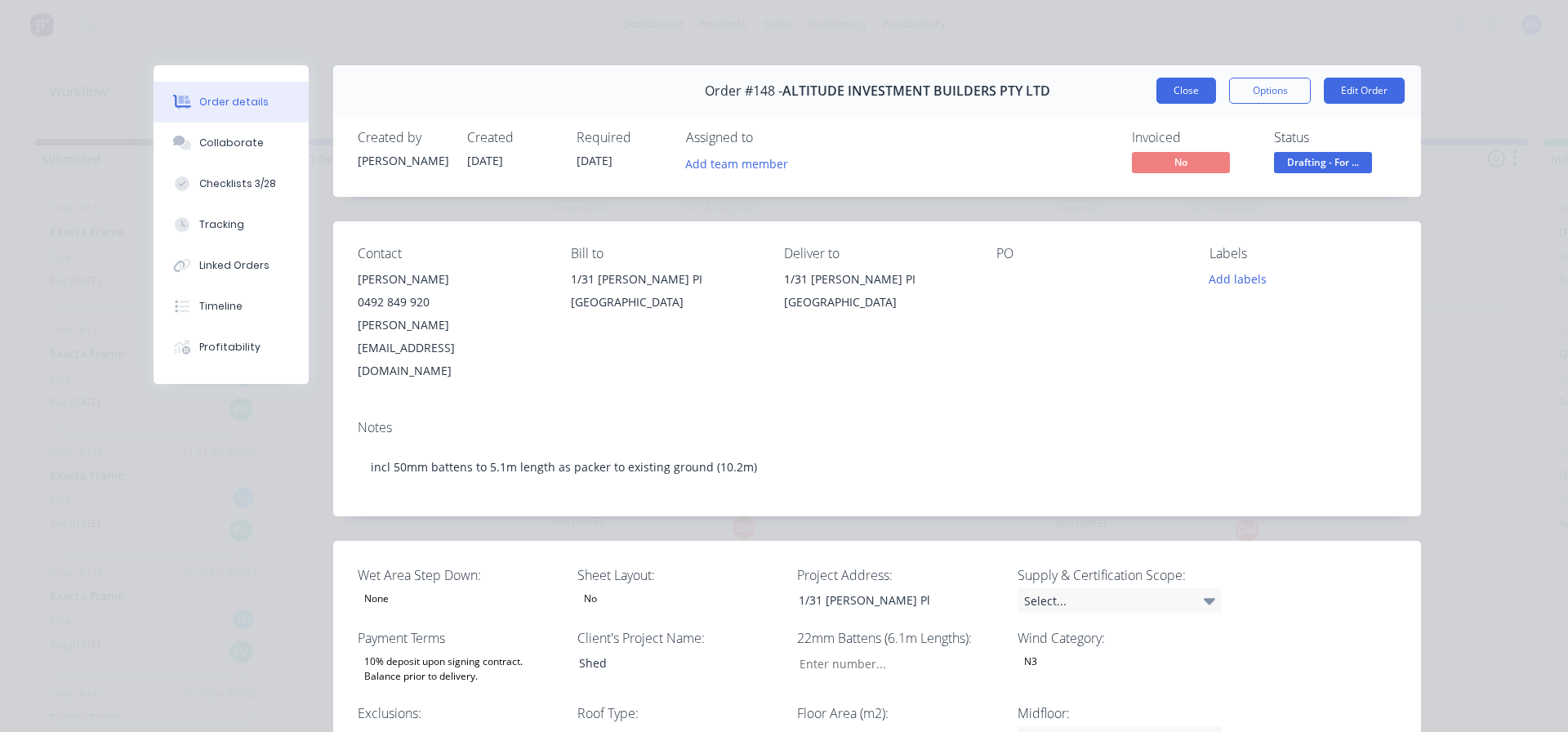
click at [1174, 85] on button "Close" at bounding box center [1186, 91] width 60 height 26
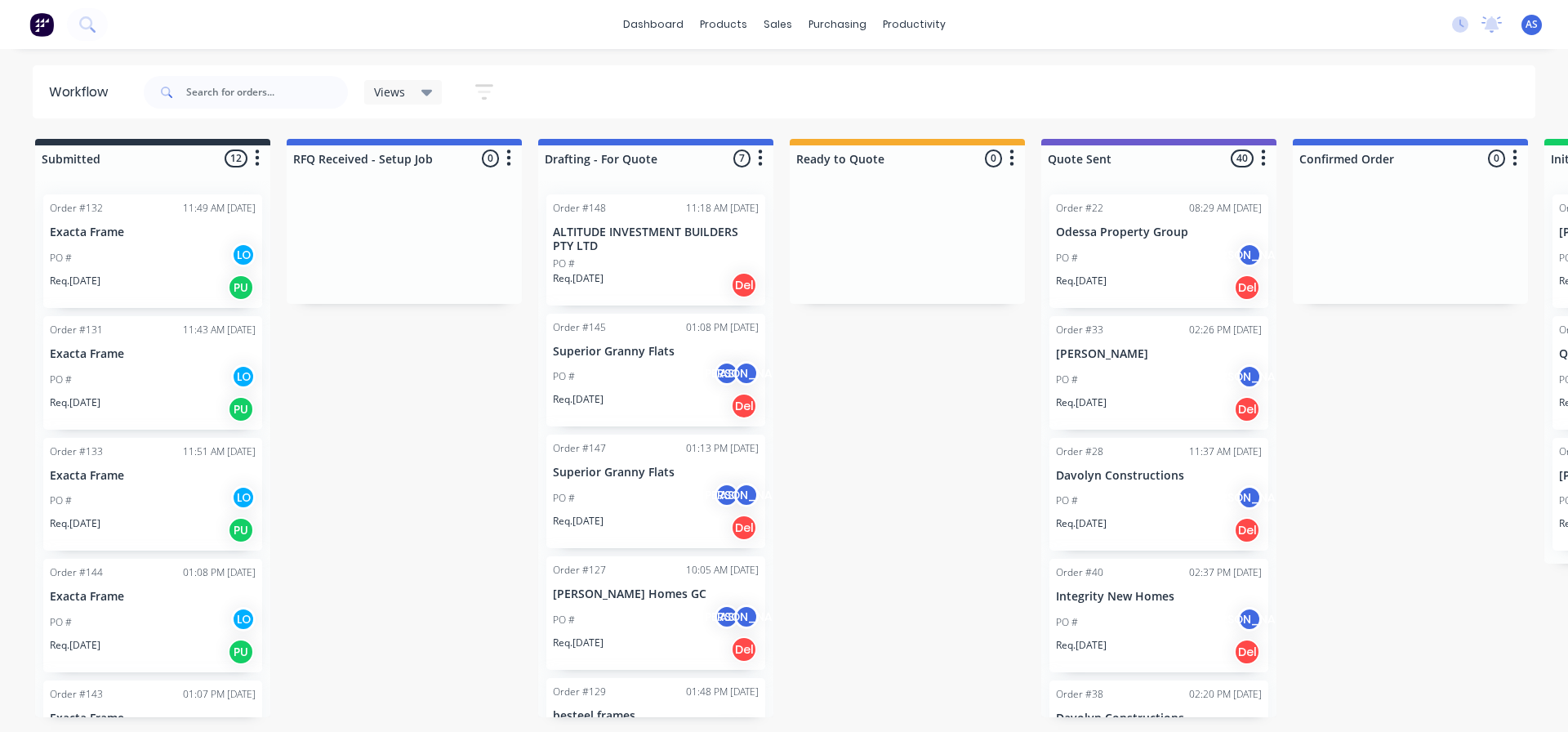
click at [622, 601] on p "[PERSON_NAME] Homes GC" at bounding box center [656, 594] width 206 height 14
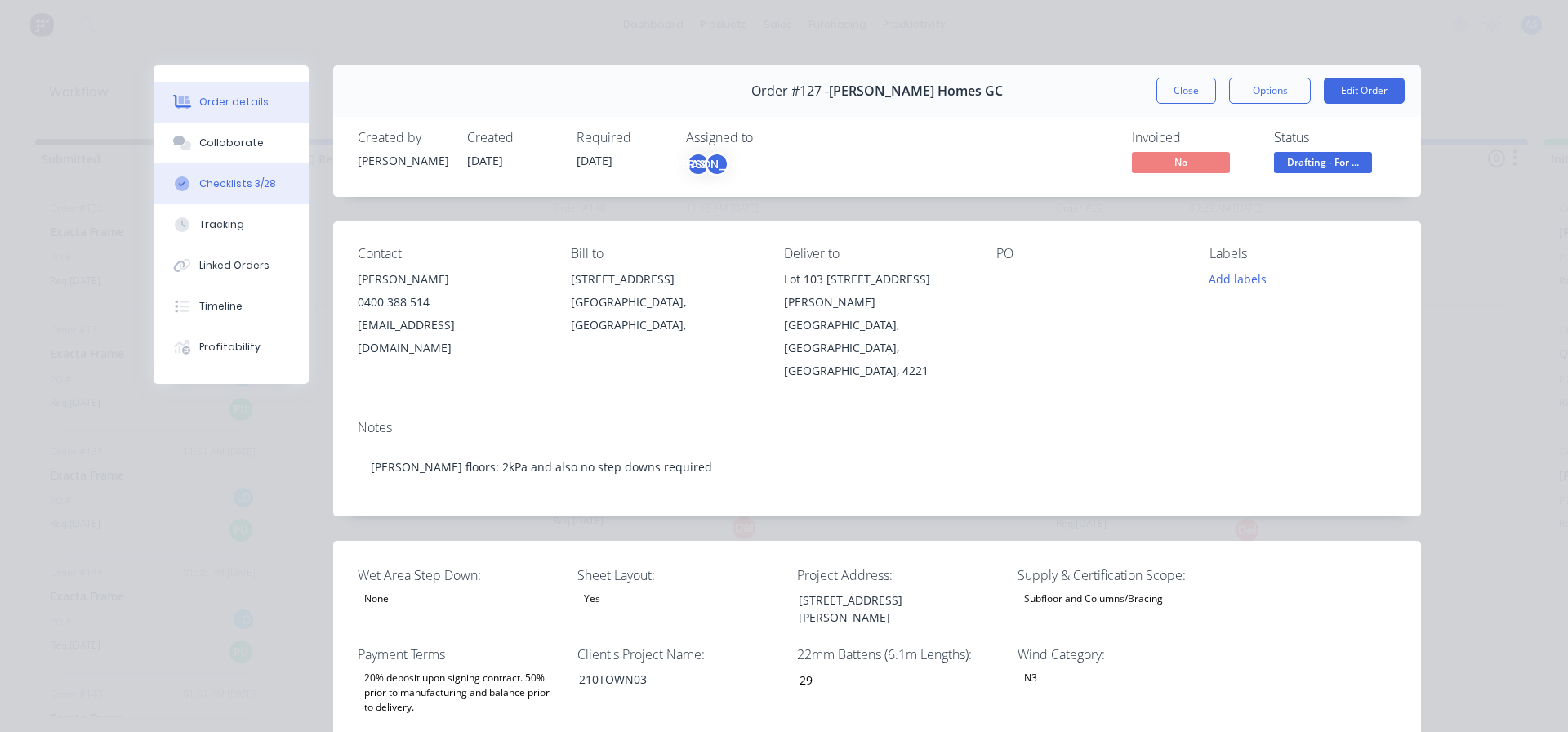
click at [263, 191] on button "Checklists 3/28" at bounding box center [232, 183] width 156 height 41
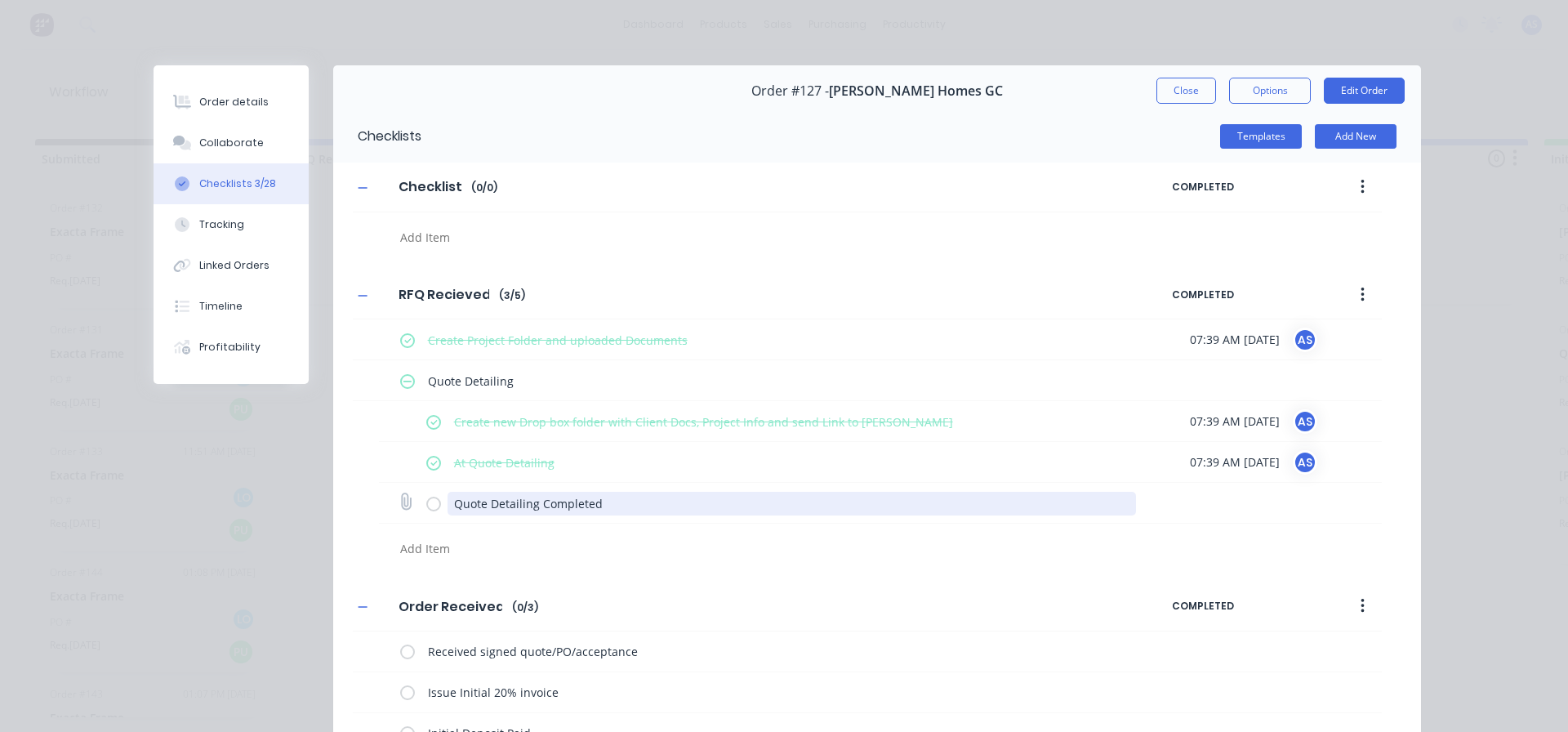
click at [520, 501] on textarea "Quote Detailing Completed" at bounding box center [793, 503] width 690 height 23
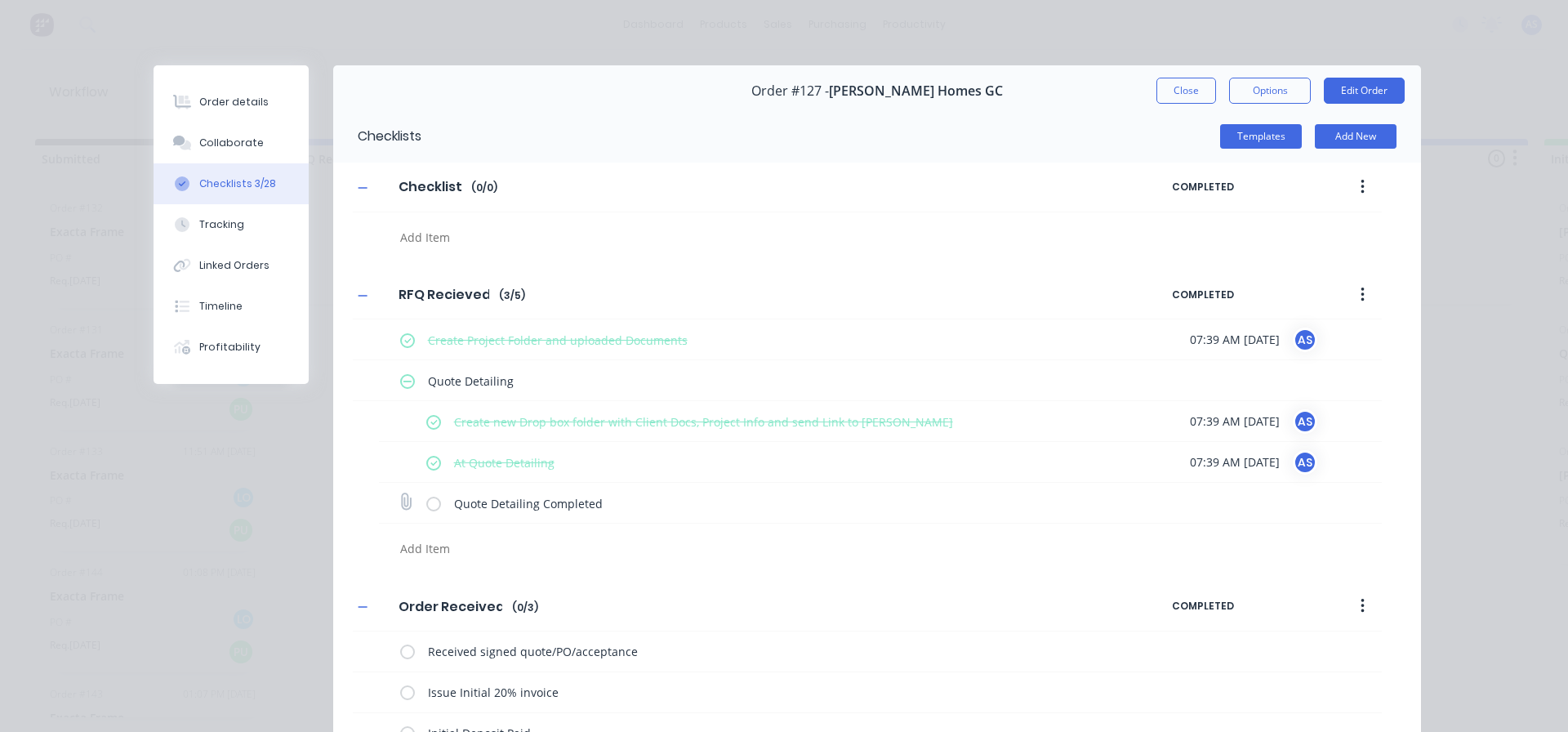
click at [431, 499] on label at bounding box center [433, 503] width 15 height 17
click at [0, 0] on input "checkbox" at bounding box center [0, 0] width 0 height 0
type textarea "x"
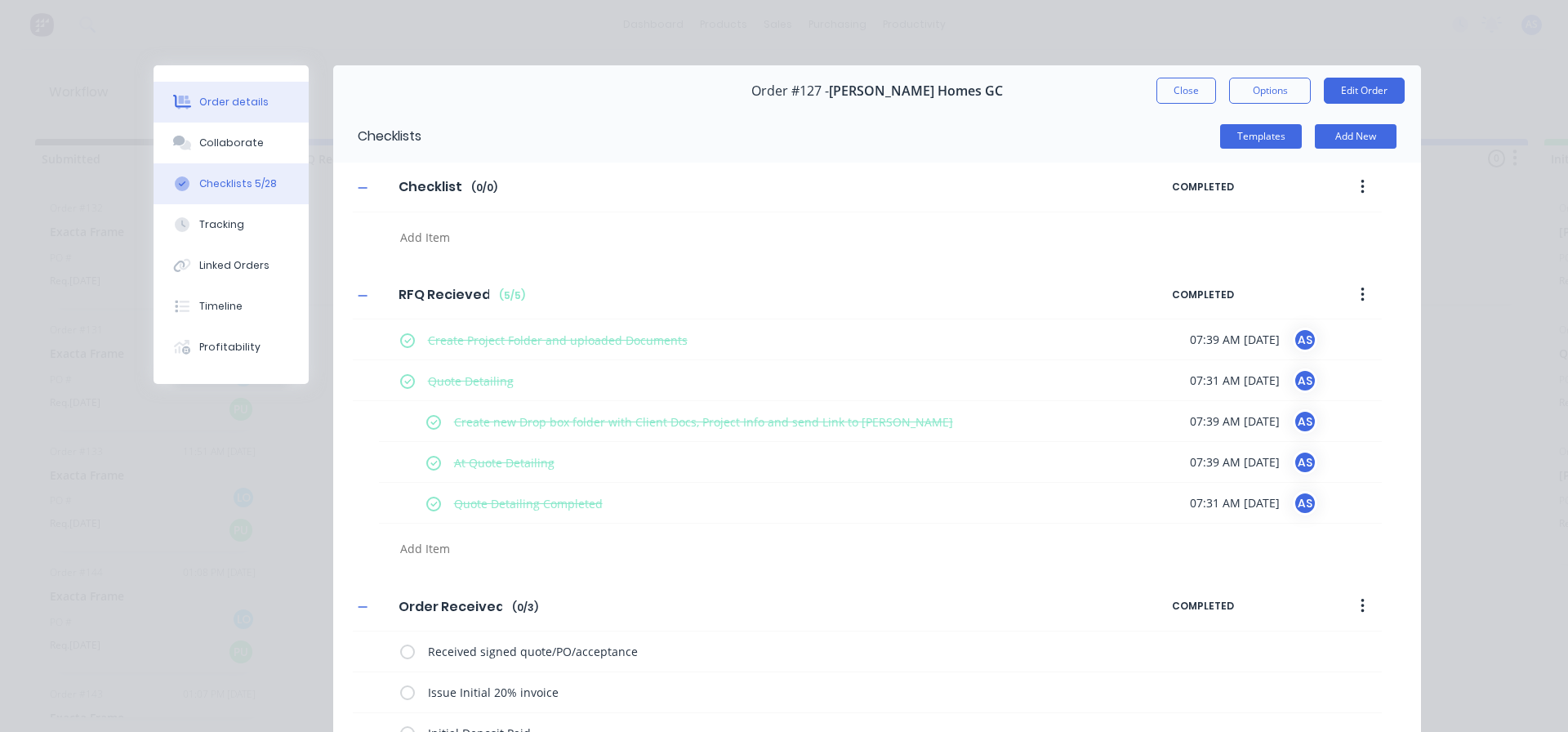
click at [220, 109] on div "Order details" at bounding box center [234, 102] width 69 height 15
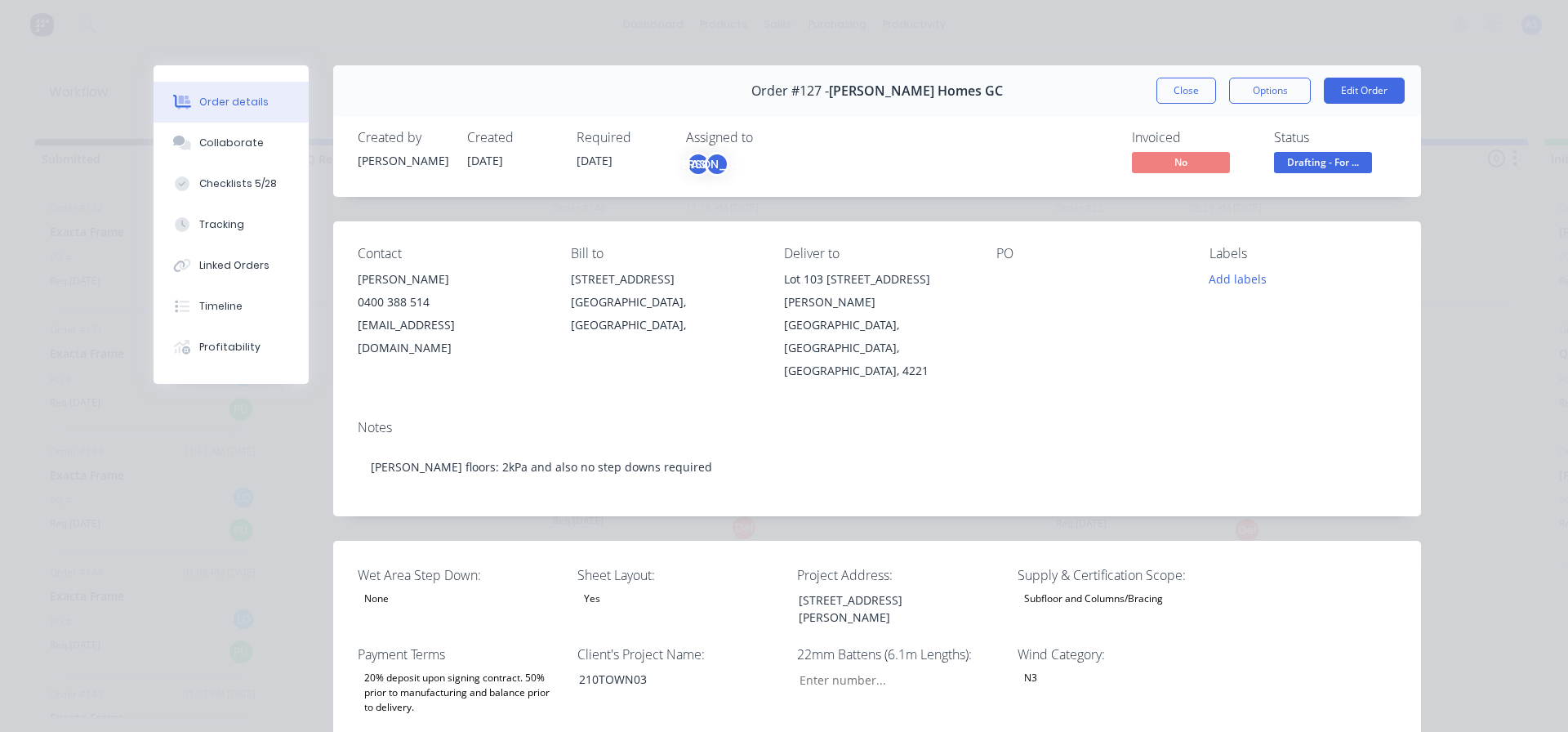
type input "29"
type input "177"
click at [1350, 92] on button "Edit Order" at bounding box center [1365, 91] width 81 height 26
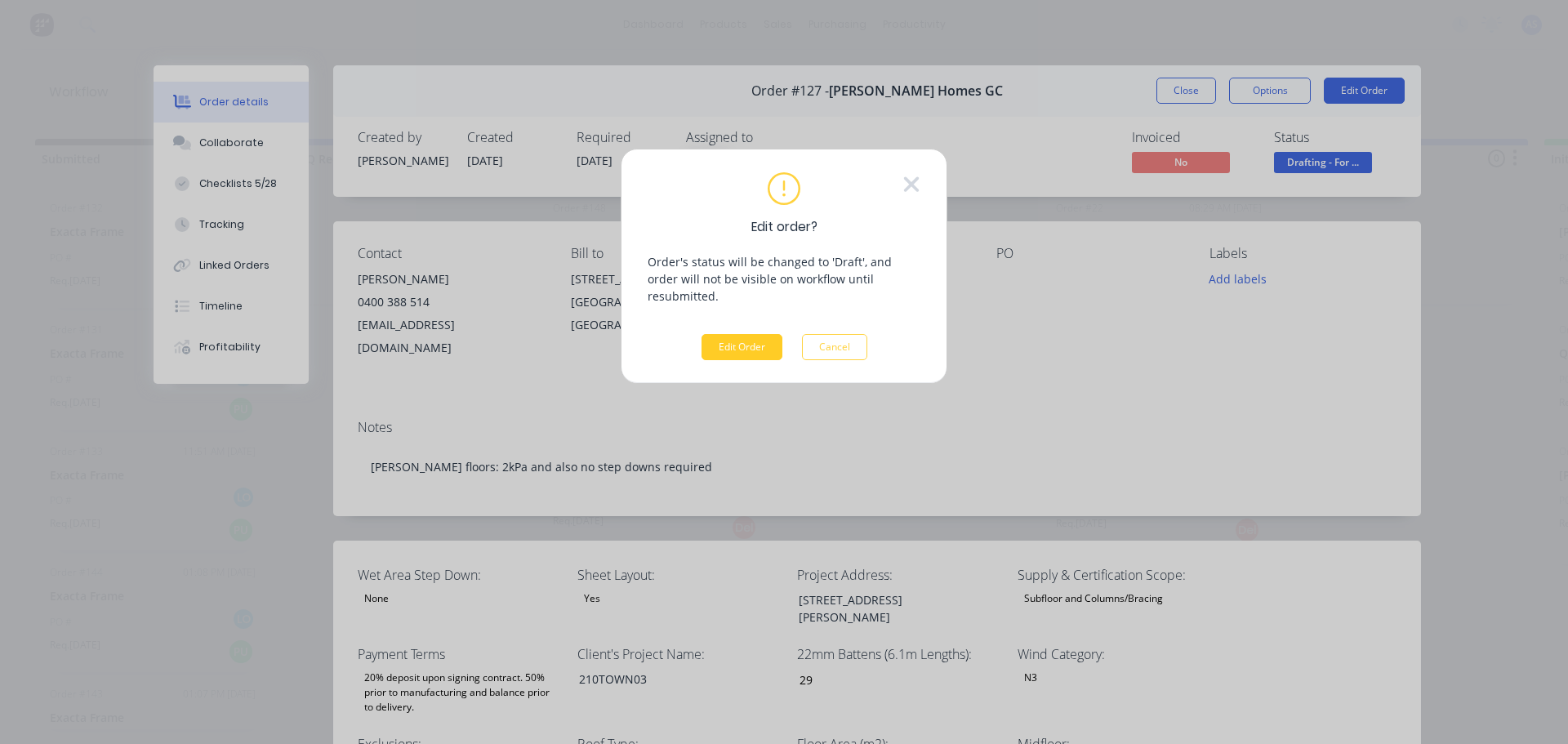
click at [728, 334] on button "Edit Order" at bounding box center [743, 347] width 81 height 26
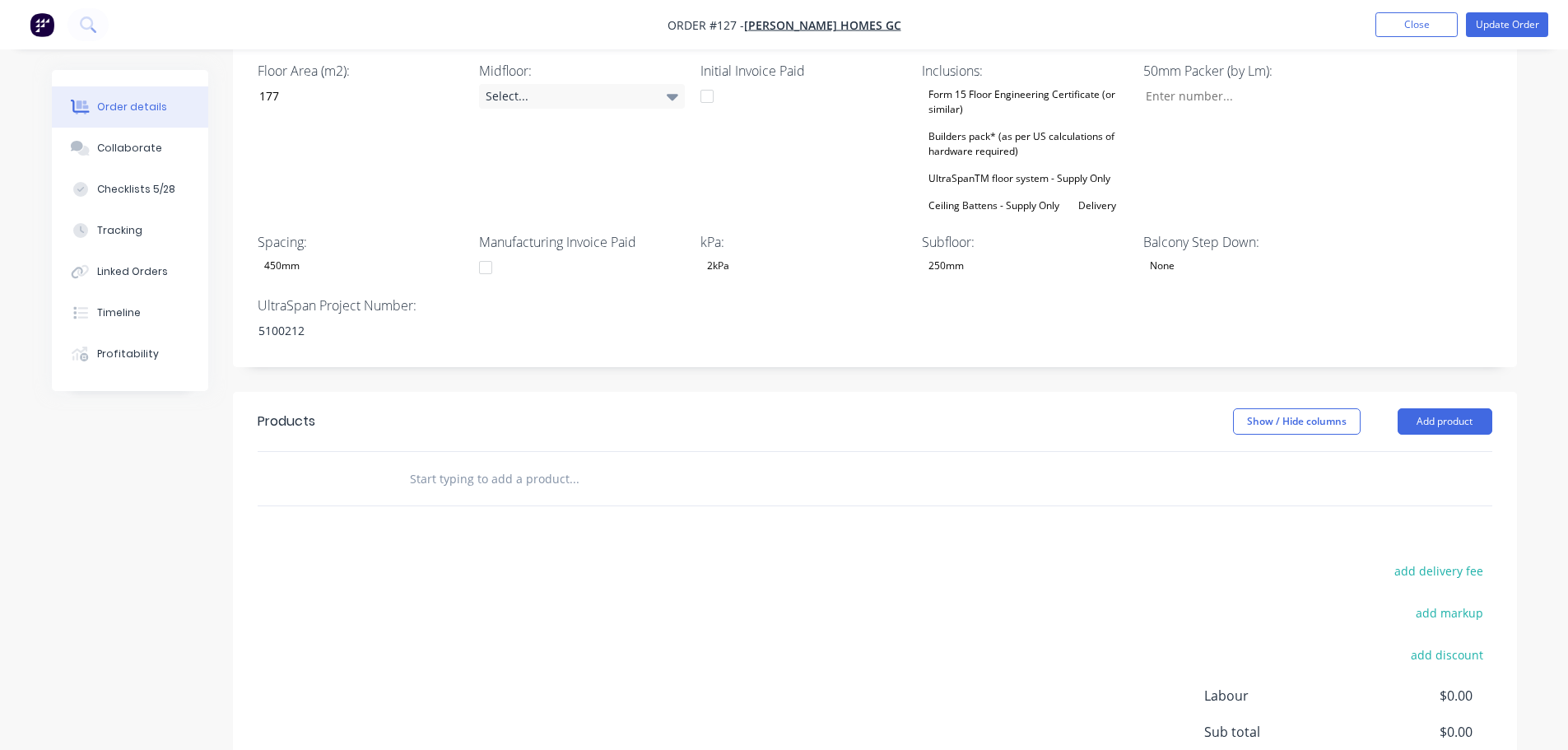
scroll to position [740, 0]
click at [1423, 403] on button "Add product" at bounding box center [1445, 416] width 95 height 26
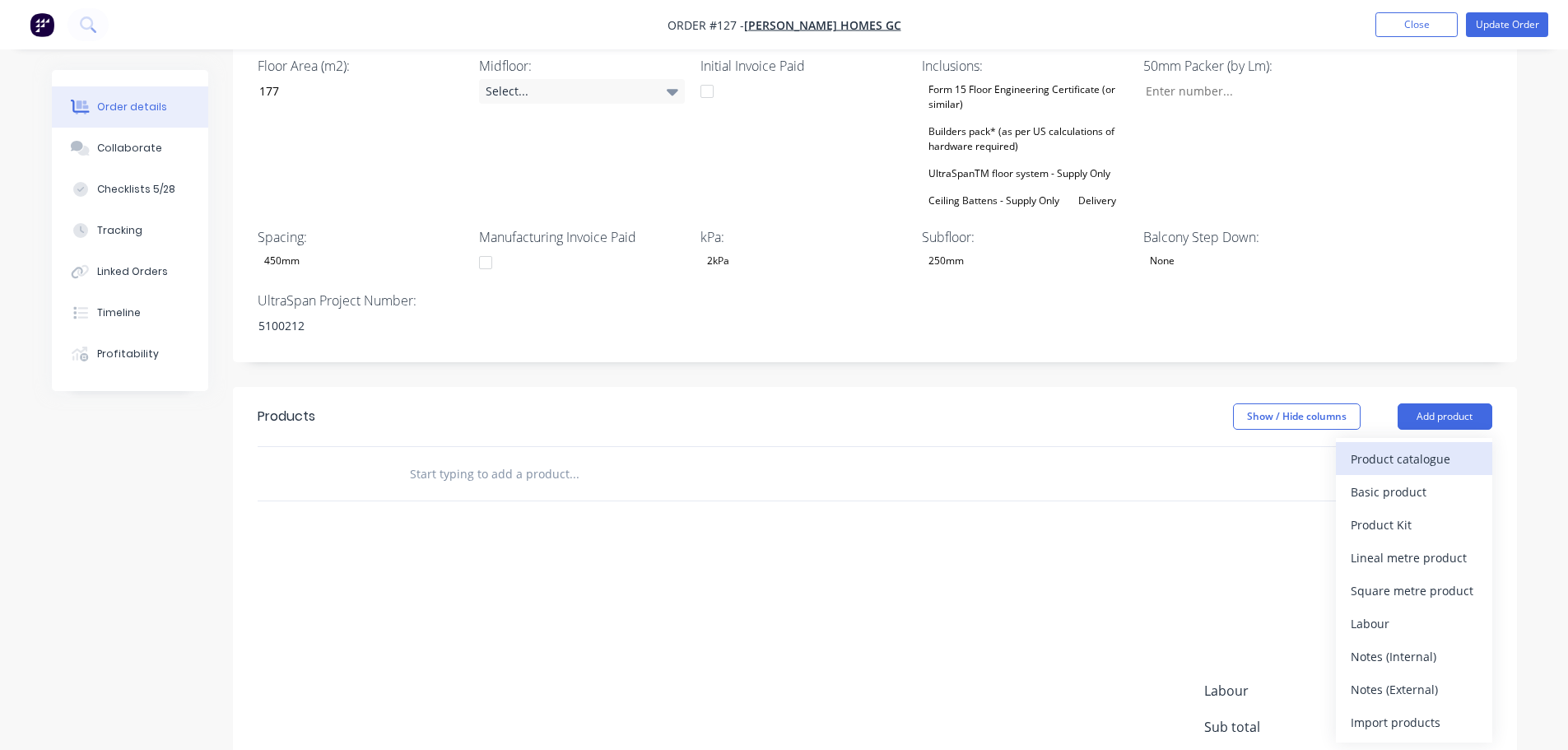
click at [1387, 447] on div "Product catalogue" at bounding box center [1415, 458] width 127 height 24
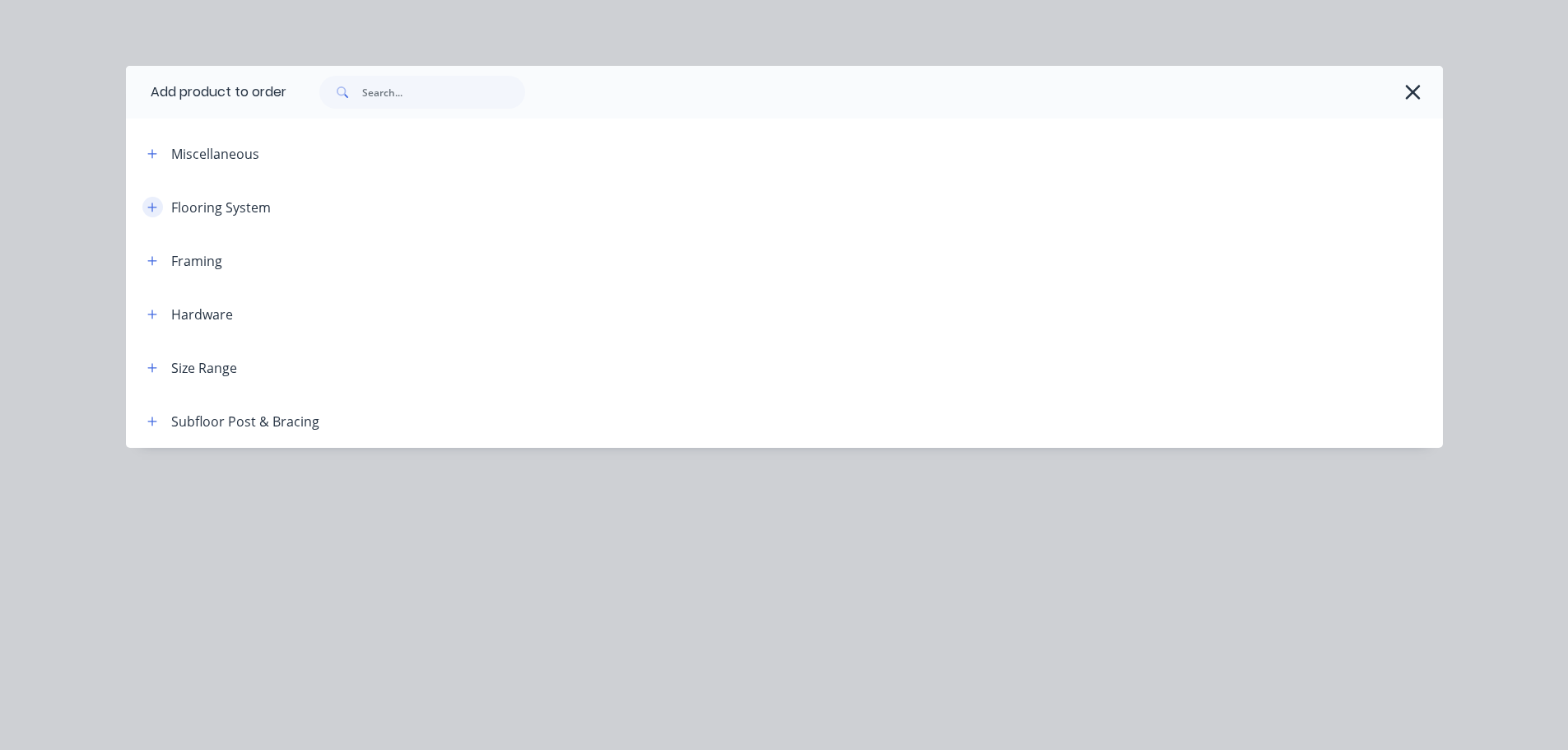
click at [148, 207] on icon "button" at bounding box center [152, 206] width 9 height 9
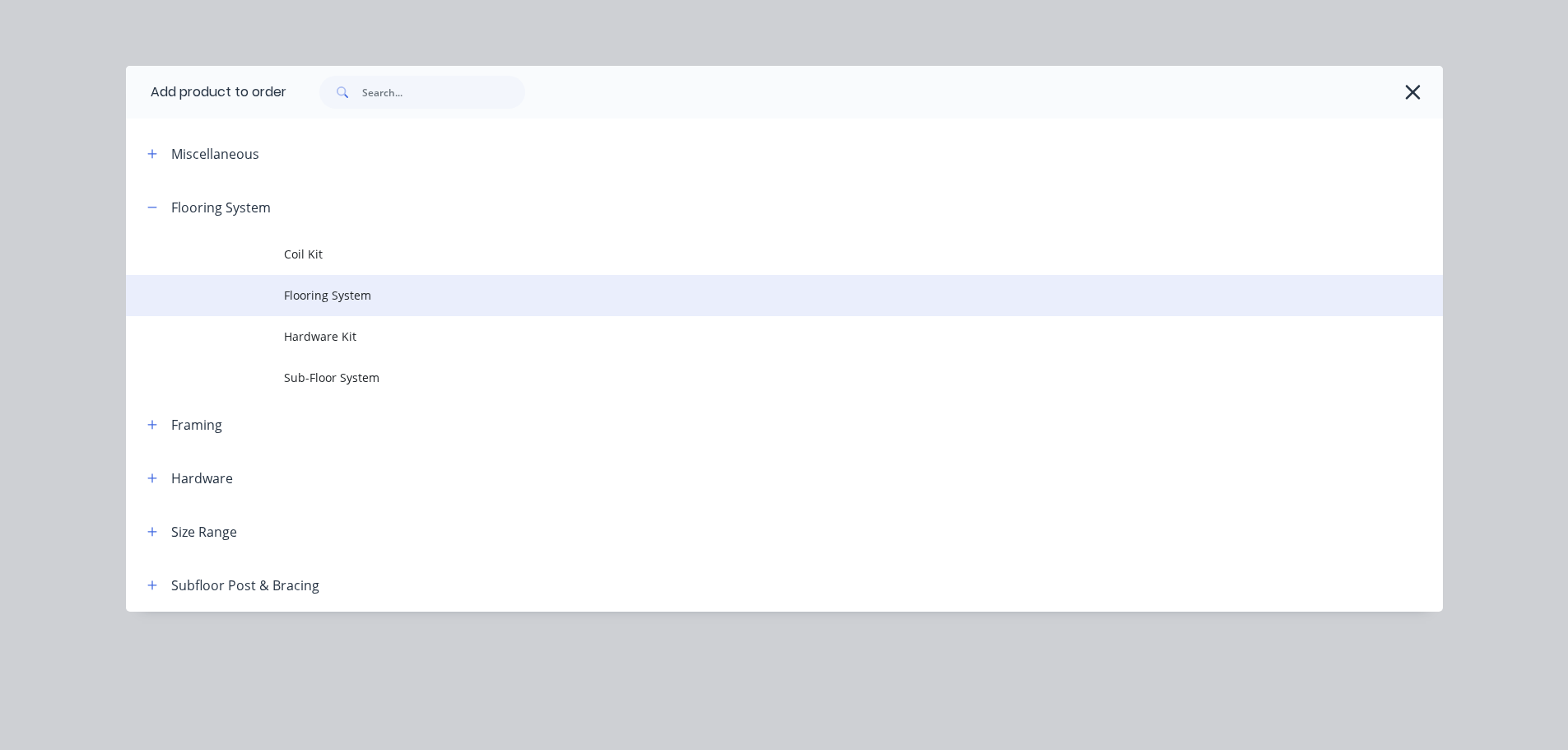
click at [313, 303] on span "Flooring System" at bounding box center [747, 295] width 927 height 17
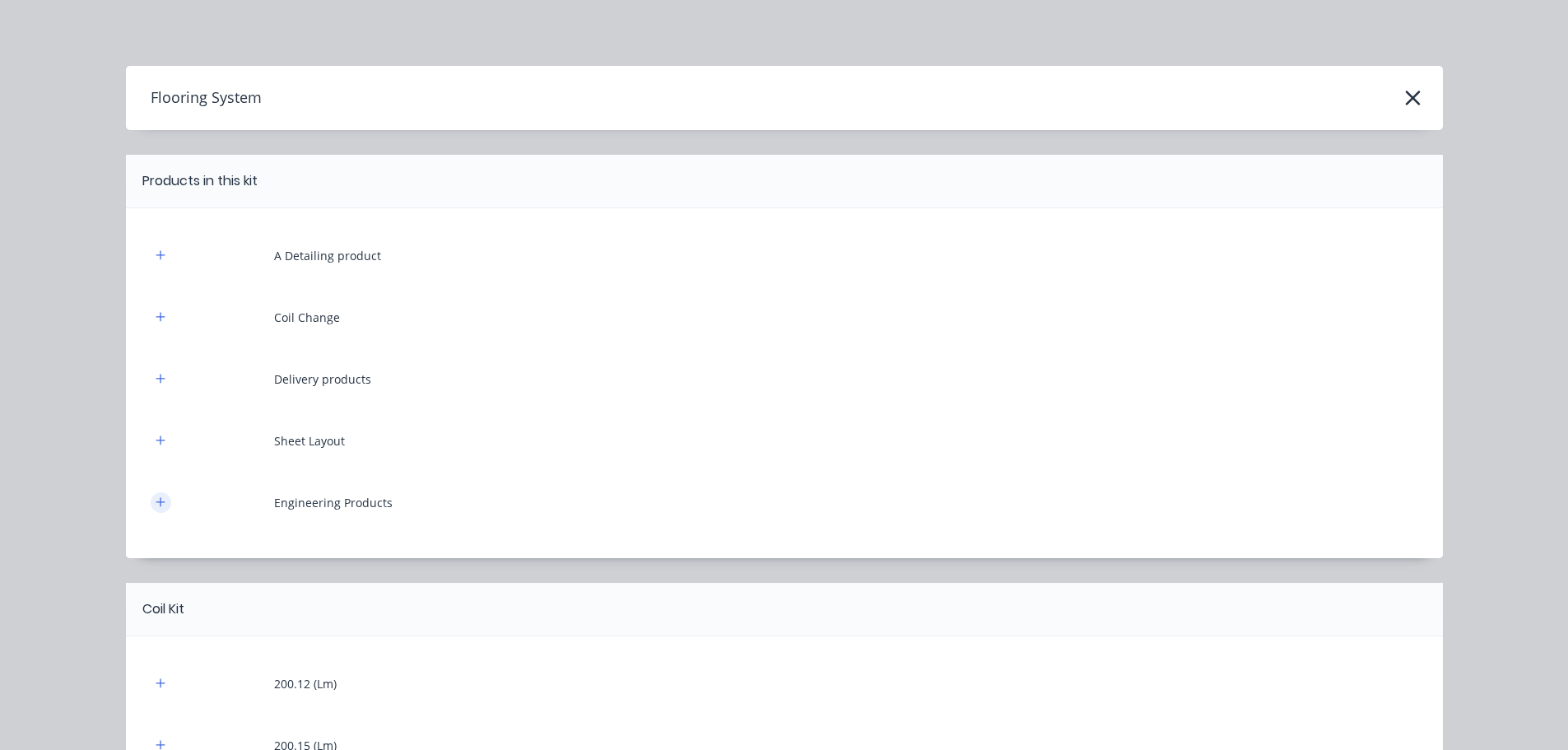
click at [156, 501] on icon "button" at bounding box center [160, 502] width 10 height 11
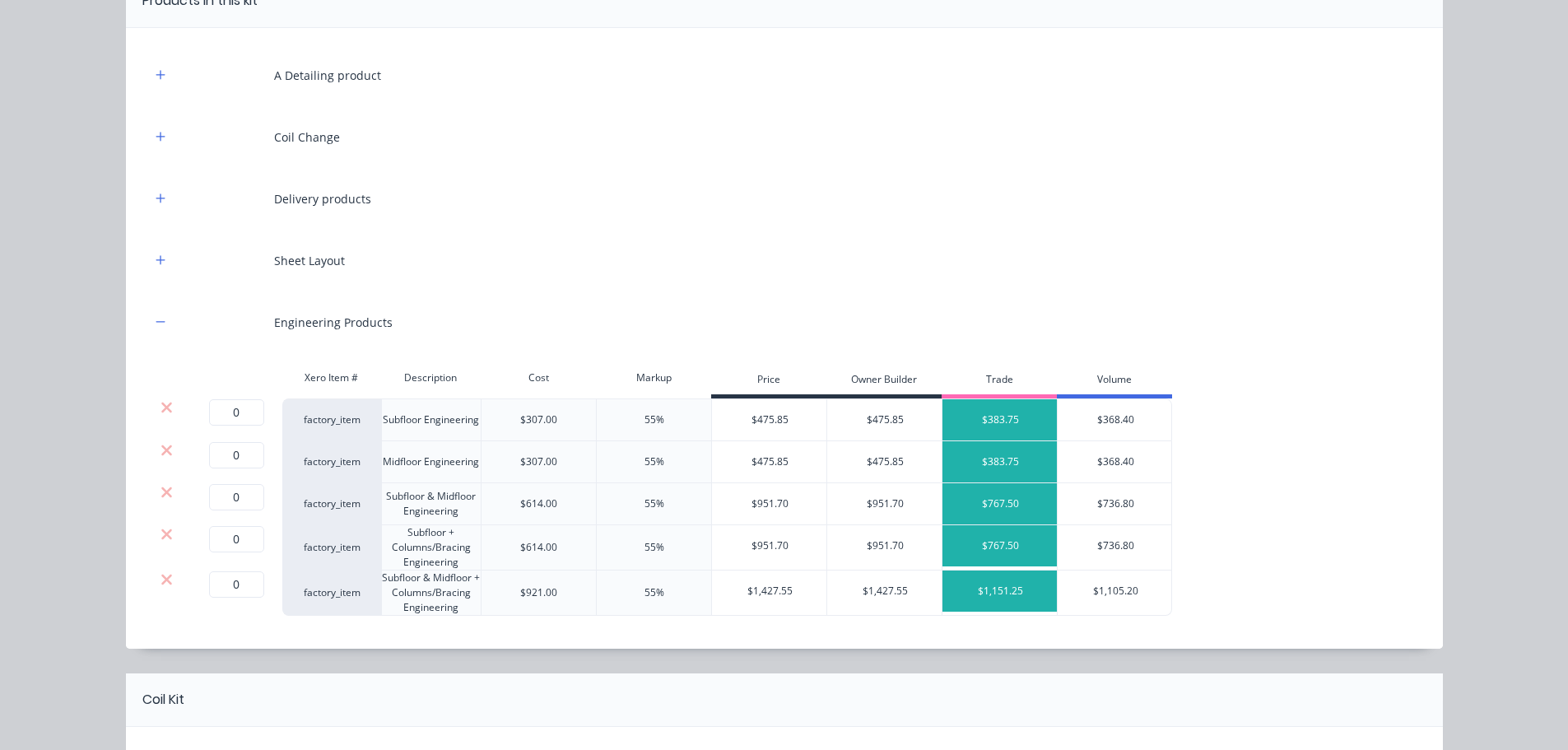
scroll to position [247, 0]
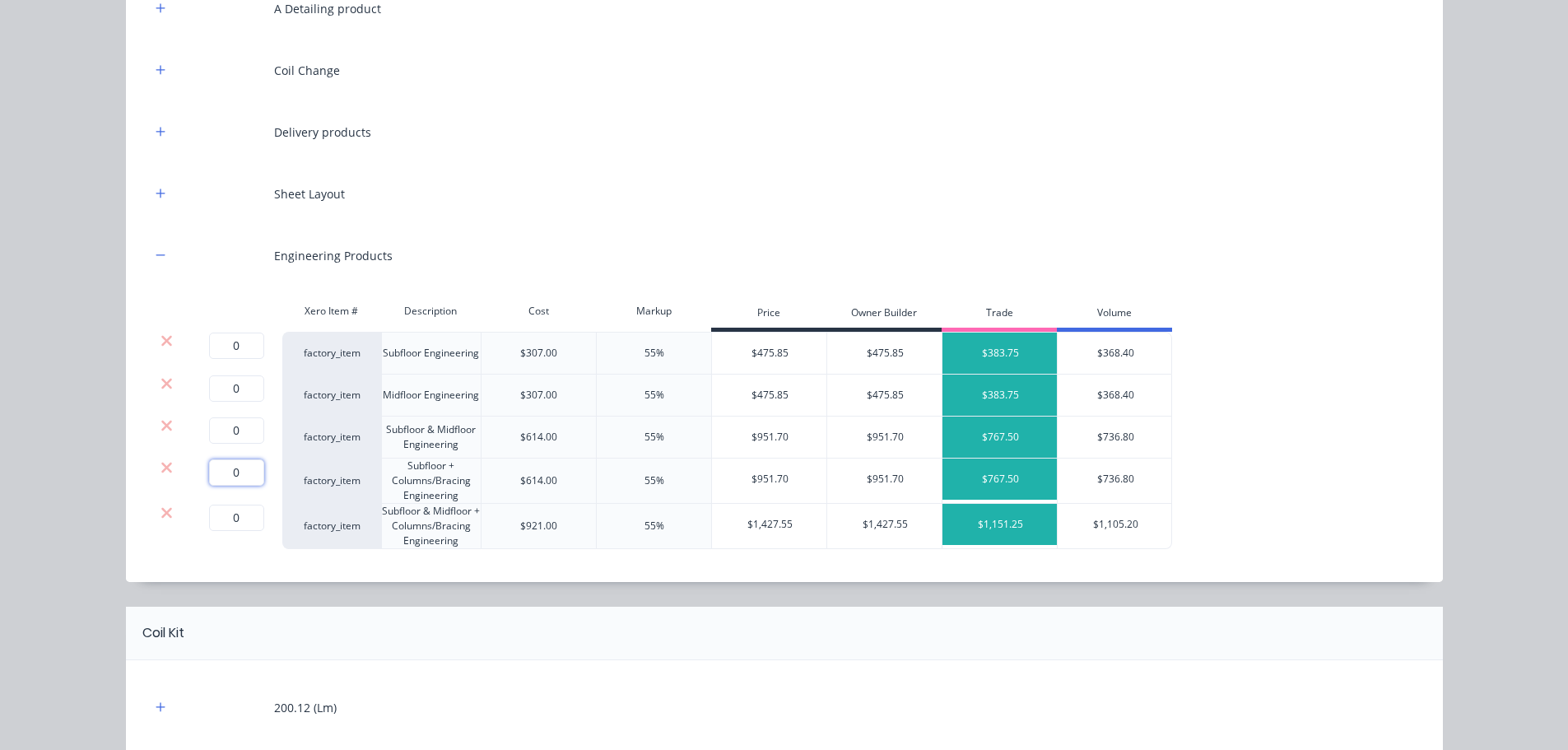
click at [226, 481] on input "0" at bounding box center [236, 472] width 55 height 26
type input "1"
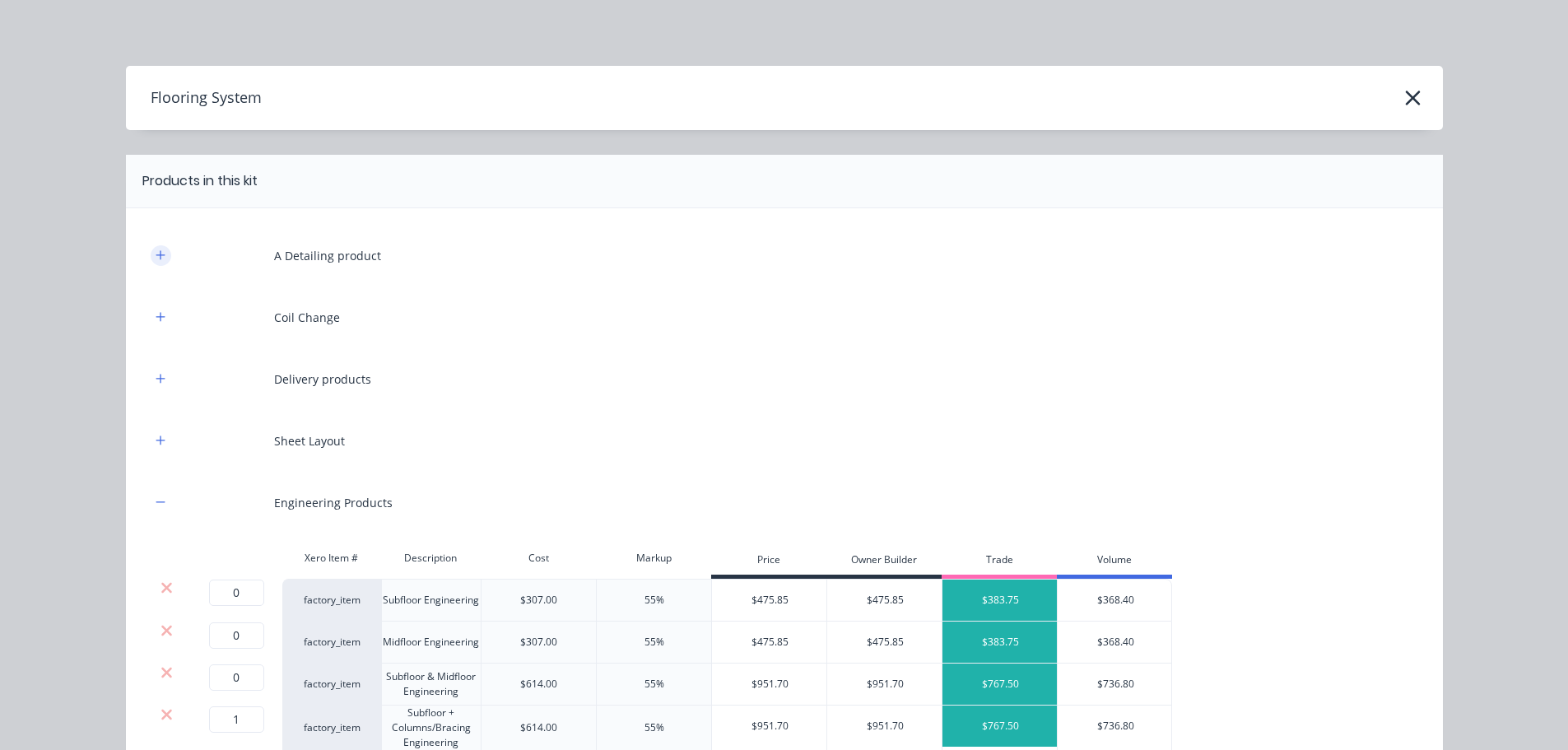
click at [156, 259] on icon "button" at bounding box center [160, 254] width 10 height 11
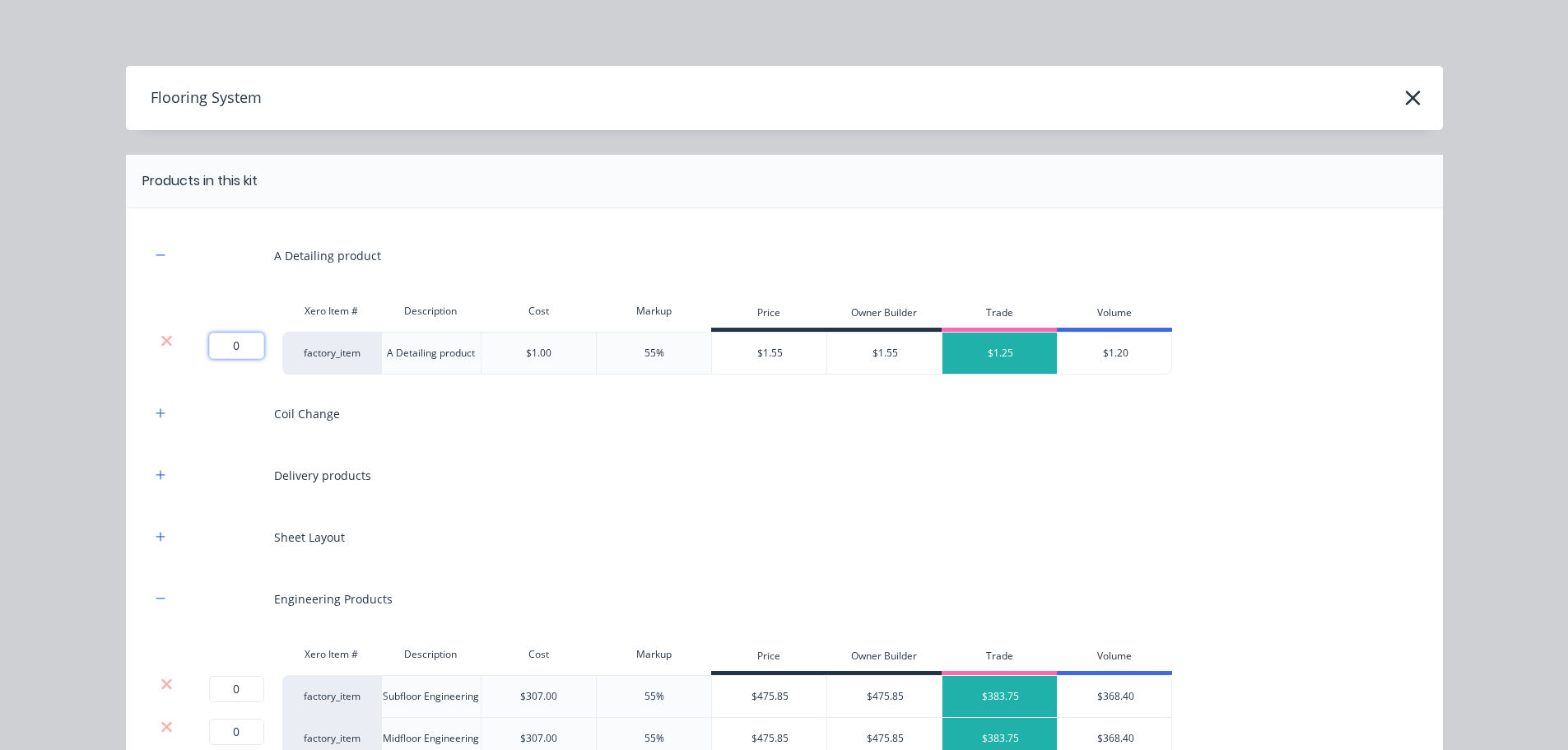
click at [240, 346] on input "0" at bounding box center [236, 346] width 55 height 26
type input "602.3"
click at [151, 410] on button "button" at bounding box center [161, 414] width 21 height 21
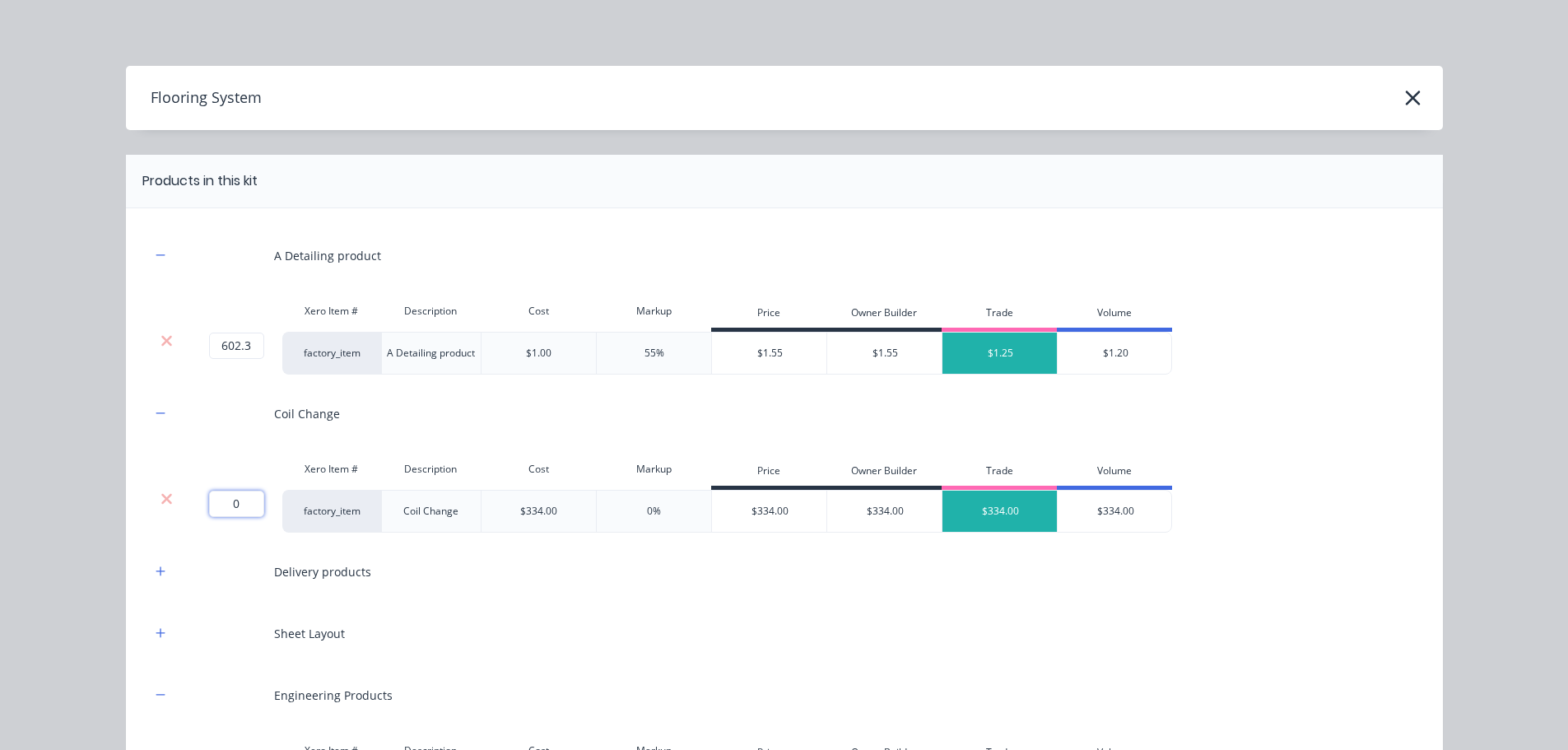
click at [226, 506] on input "0" at bounding box center [236, 503] width 55 height 26
type input "2"
click at [156, 573] on icon "button" at bounding box center [160, 571] width 9 height 9
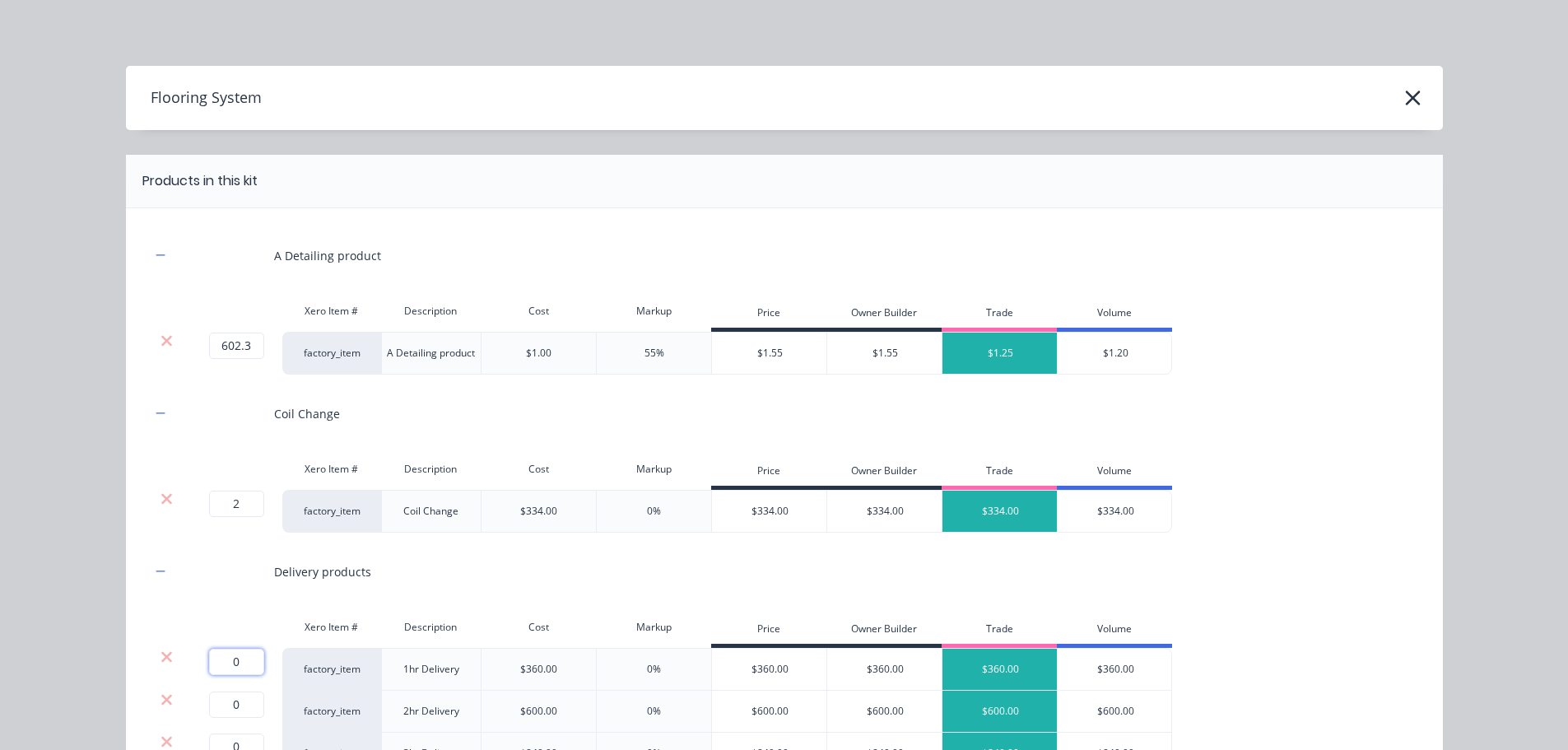
click at [226, 660] on input "0" at bounding box center [236, 662] width 55 height 26
type input "1"
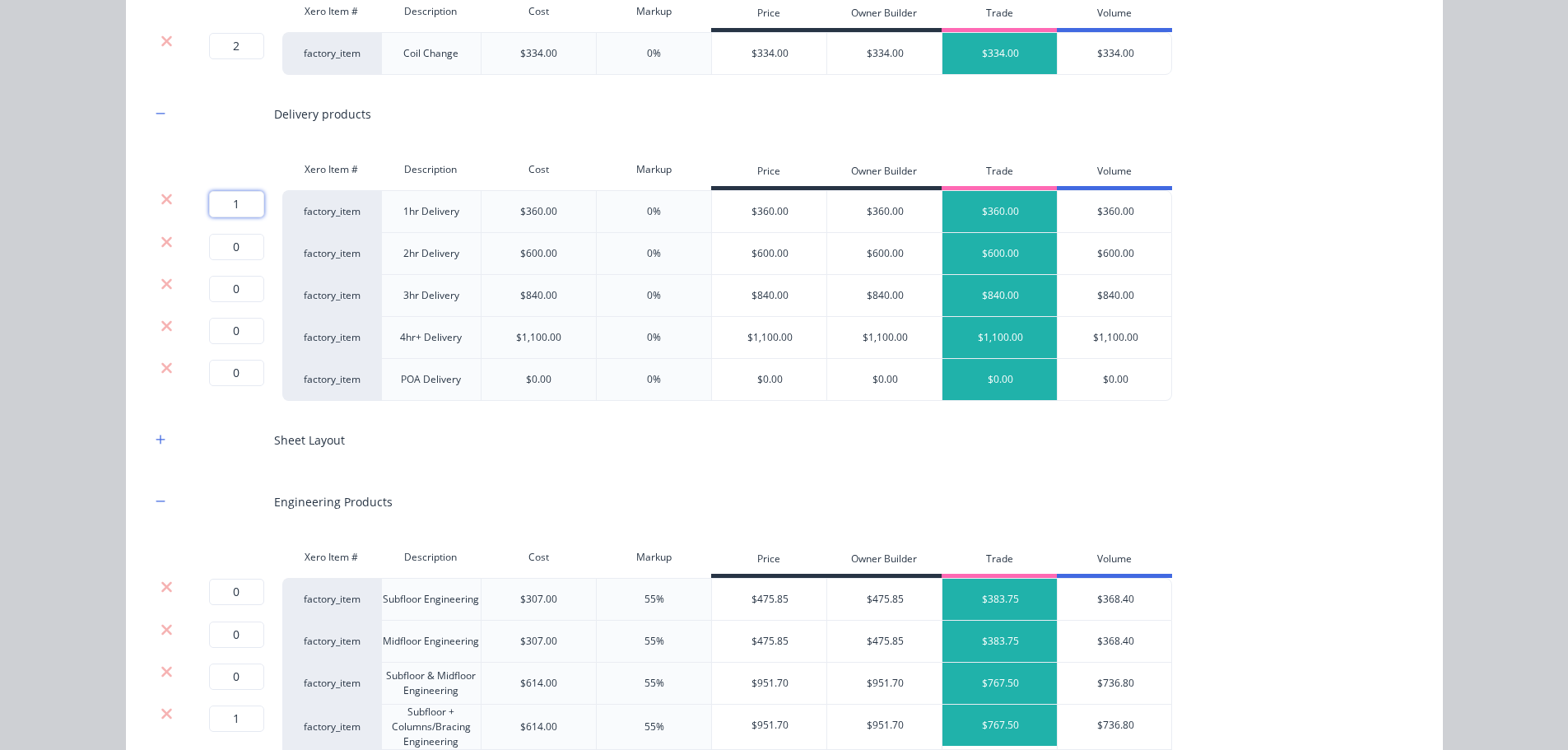
scroll to position [494, 0]
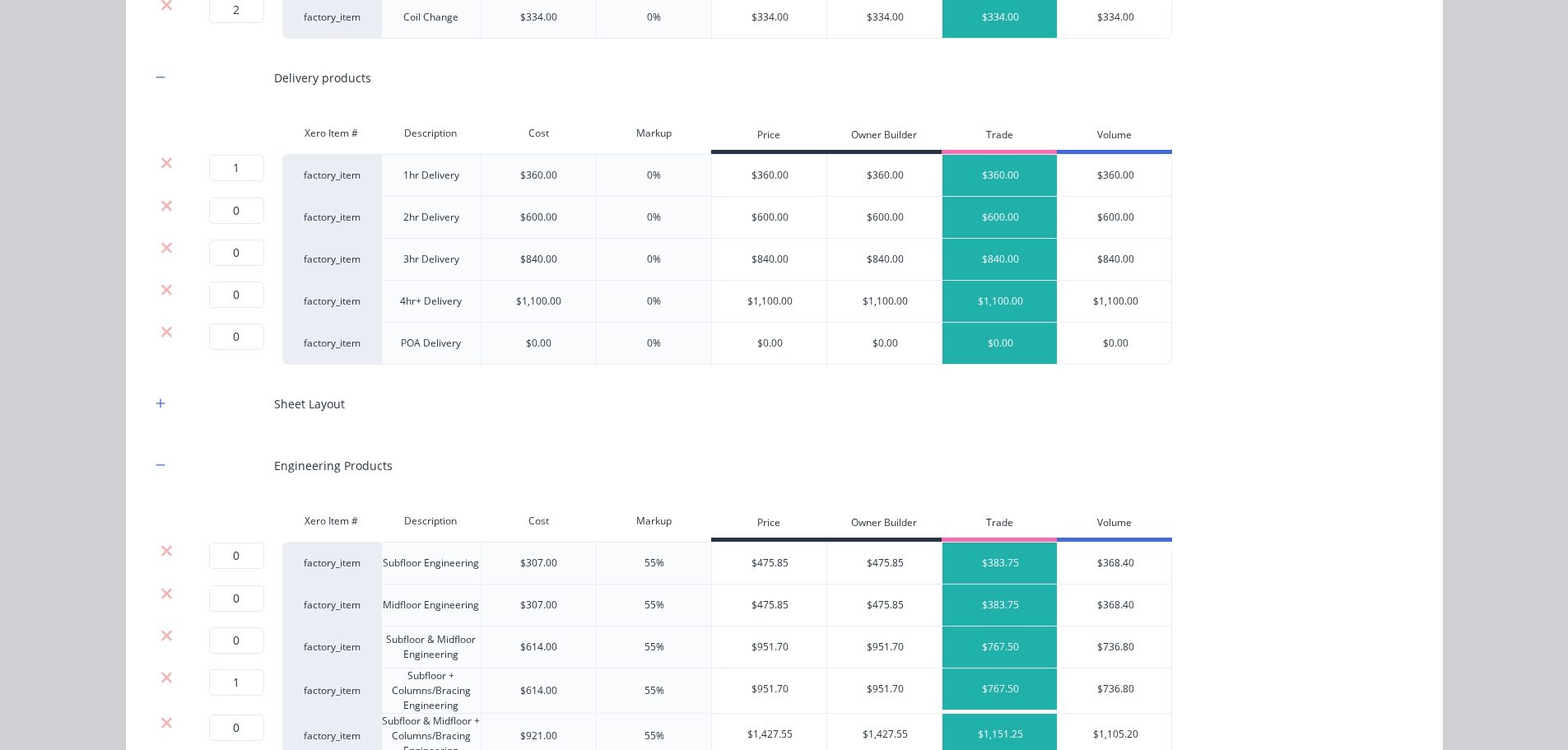
click at [161, 206] on icon at bounding box center [166, 206] width 10 height 10
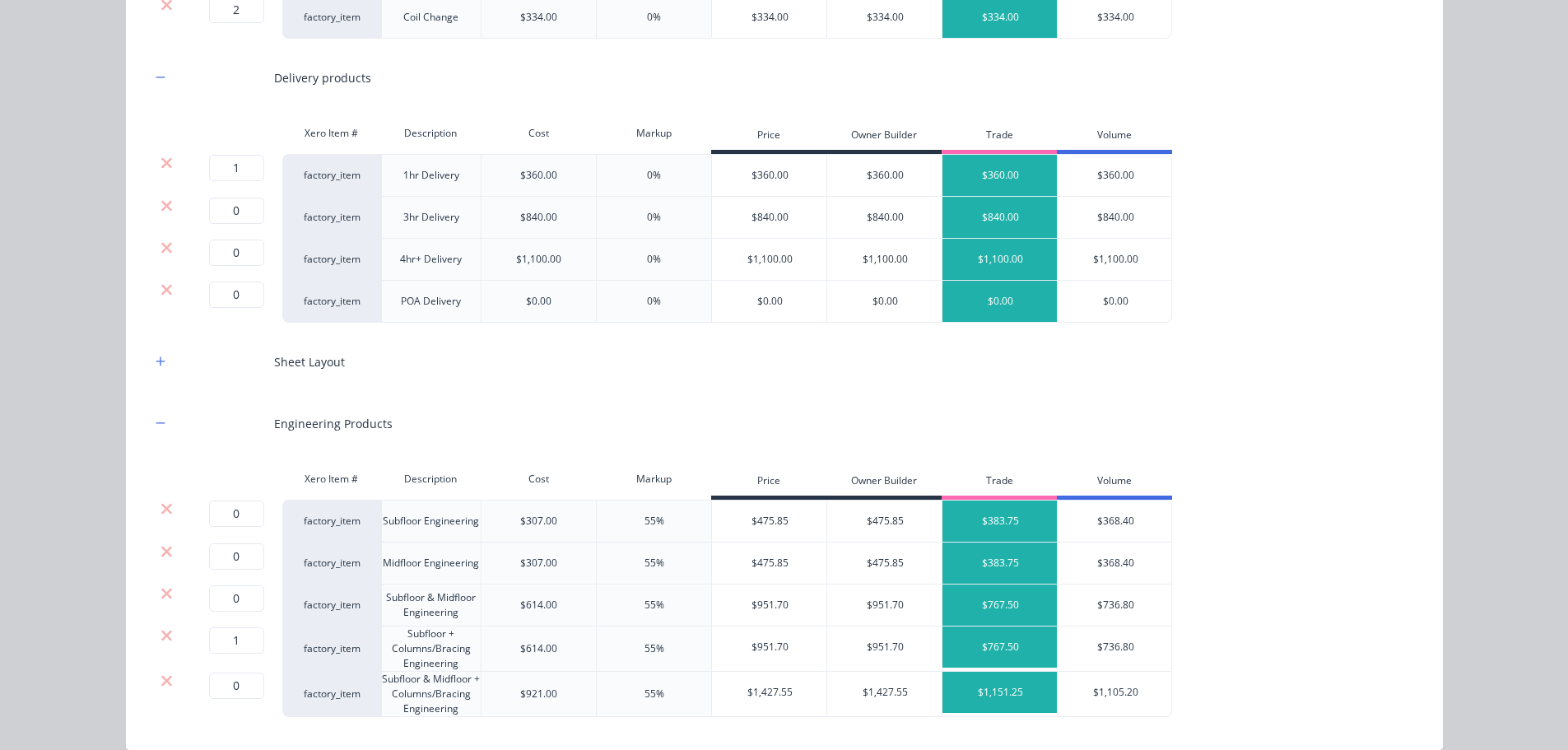
click at [161, 206] on icon at bounding box center [166, 206] width 10 height 10
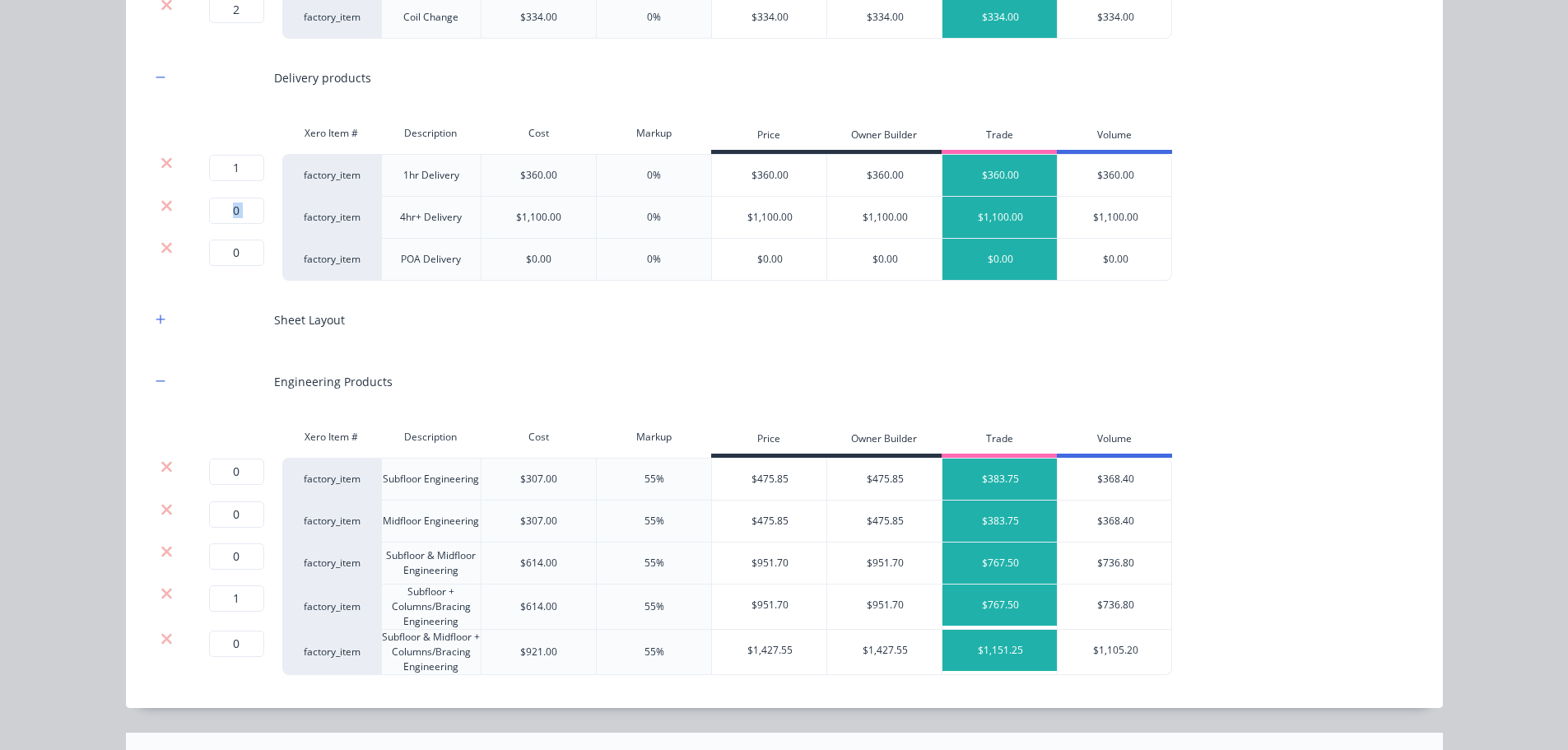
click at [161, 206] on icon at bounding box center [166, 206] width 10 height 10
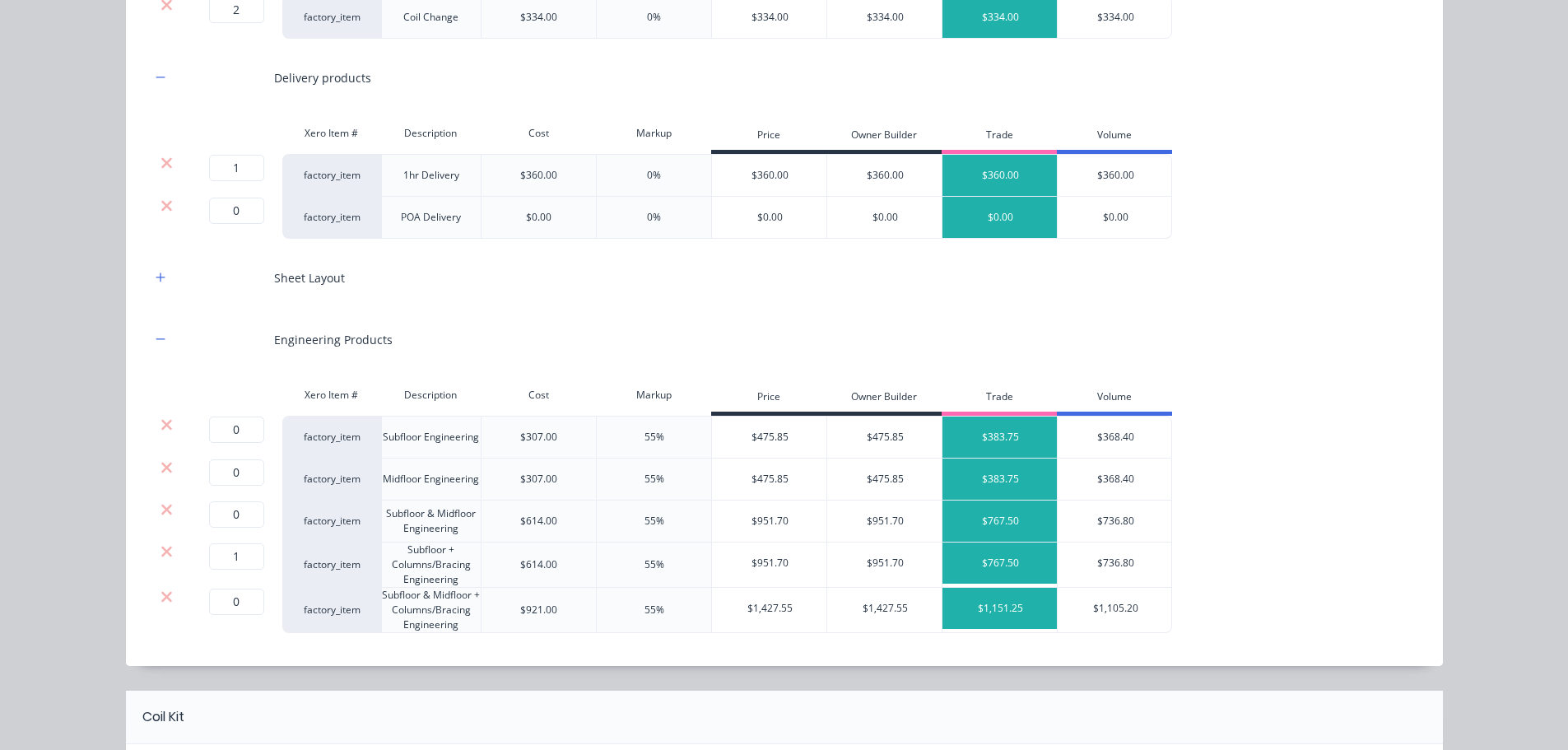
click at [161, 206] on icon at bounding box center [166, 206] width 10 height 10
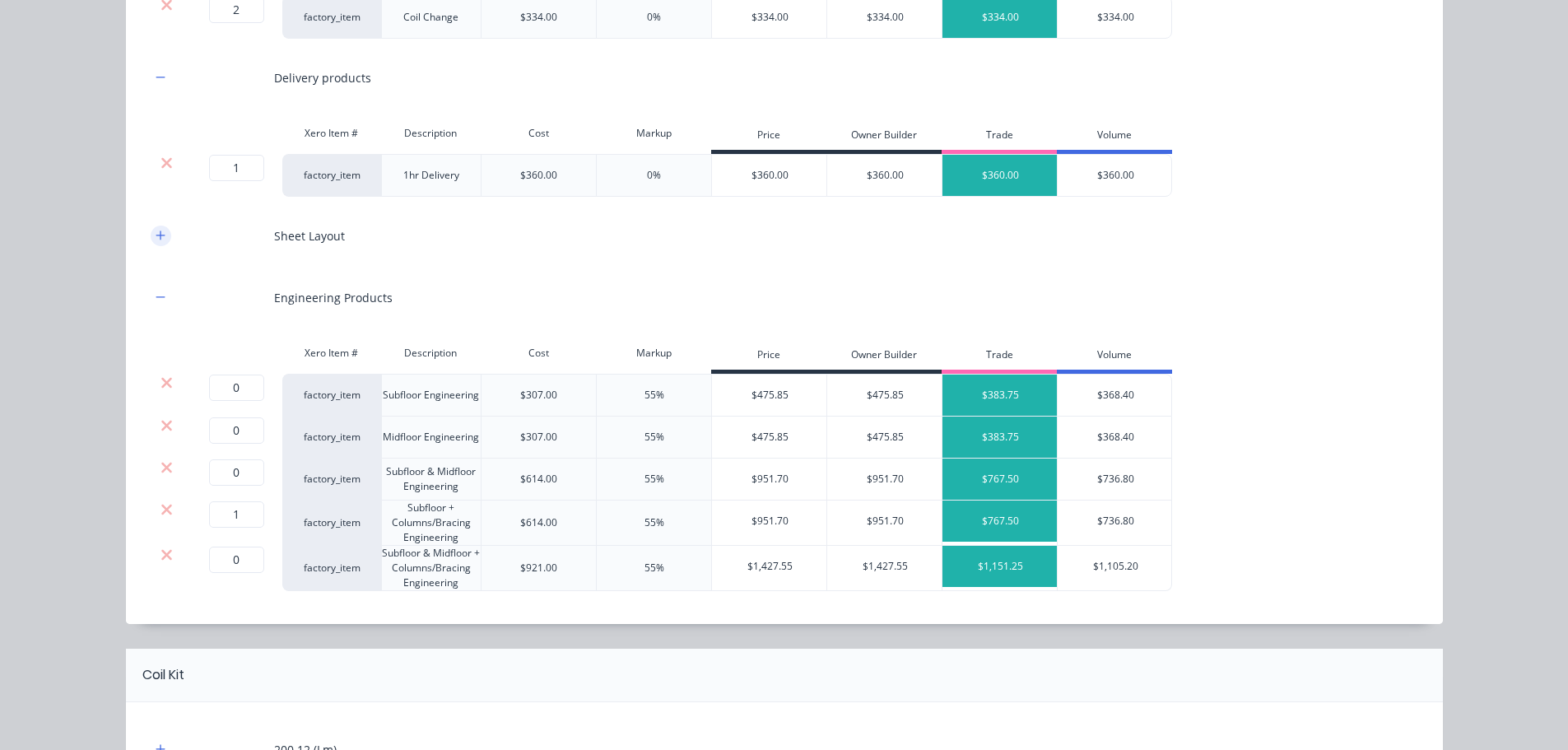
click at [156, 230] on icon "button" at bounding box center [160, 235] width 10 height 11
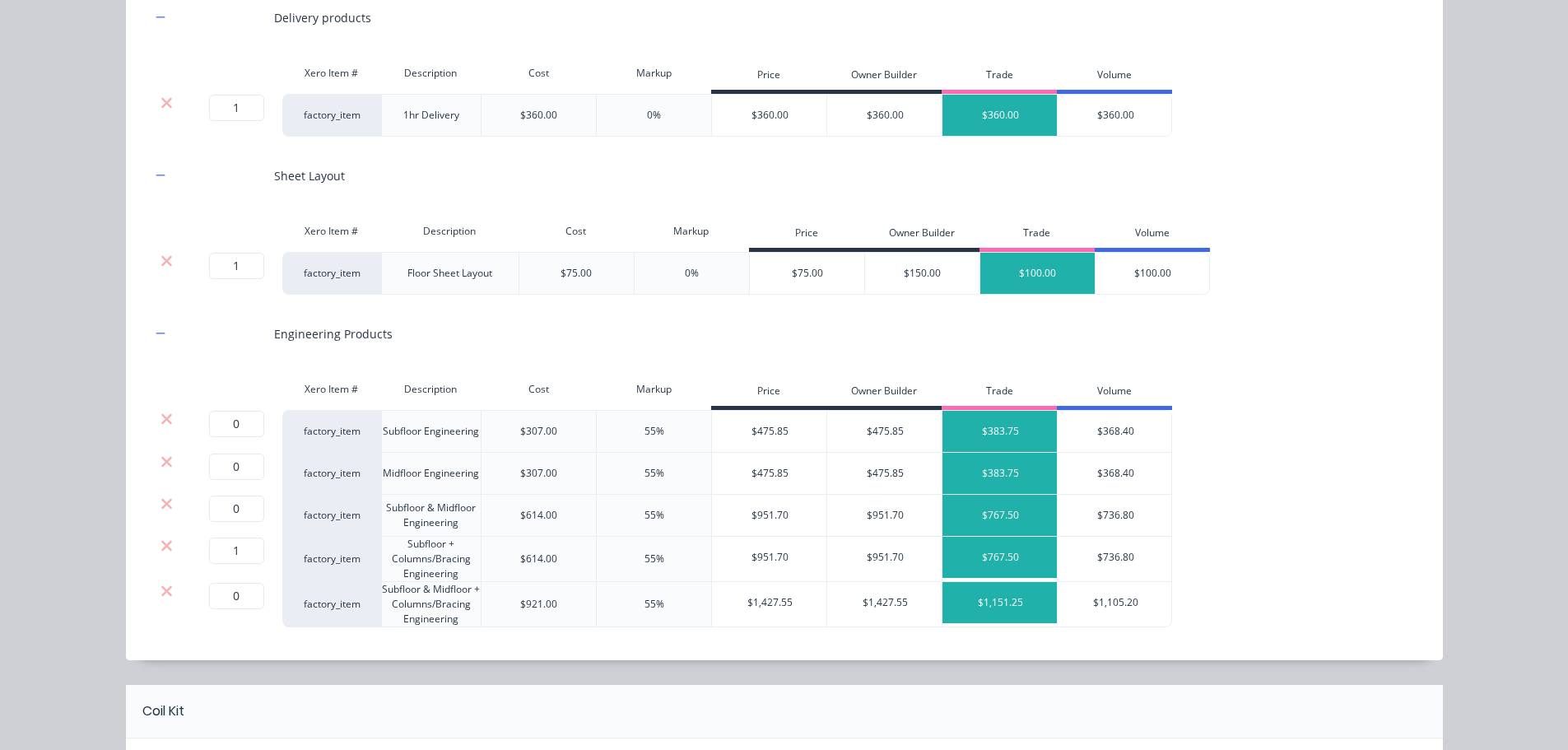
scroll to position [823, 0]
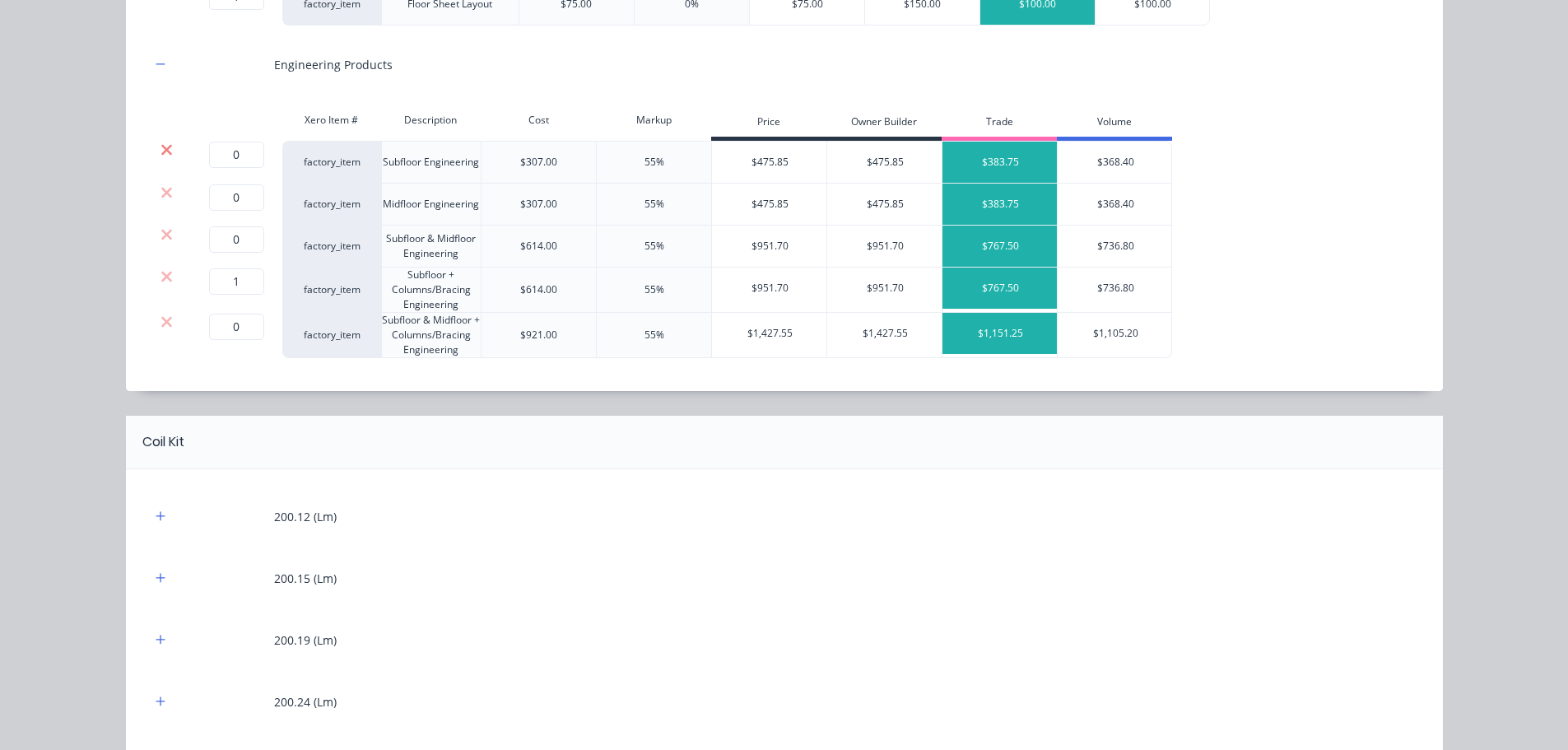
click at [160, 150] on icon at bounding box center [166, 150] width 12 height 17
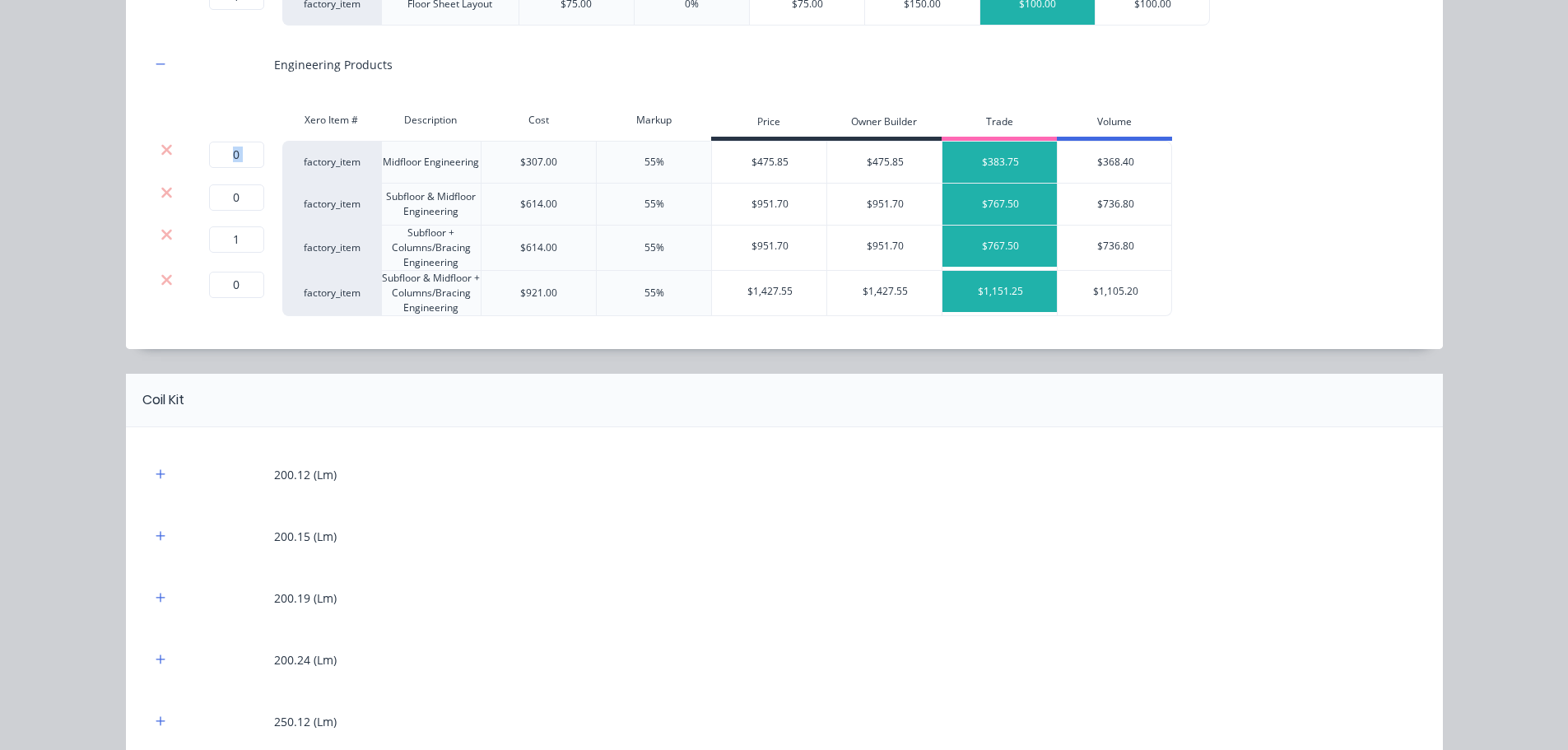
click at [160, 150] on icon at bounding box center [166, 150] width 12 height 17
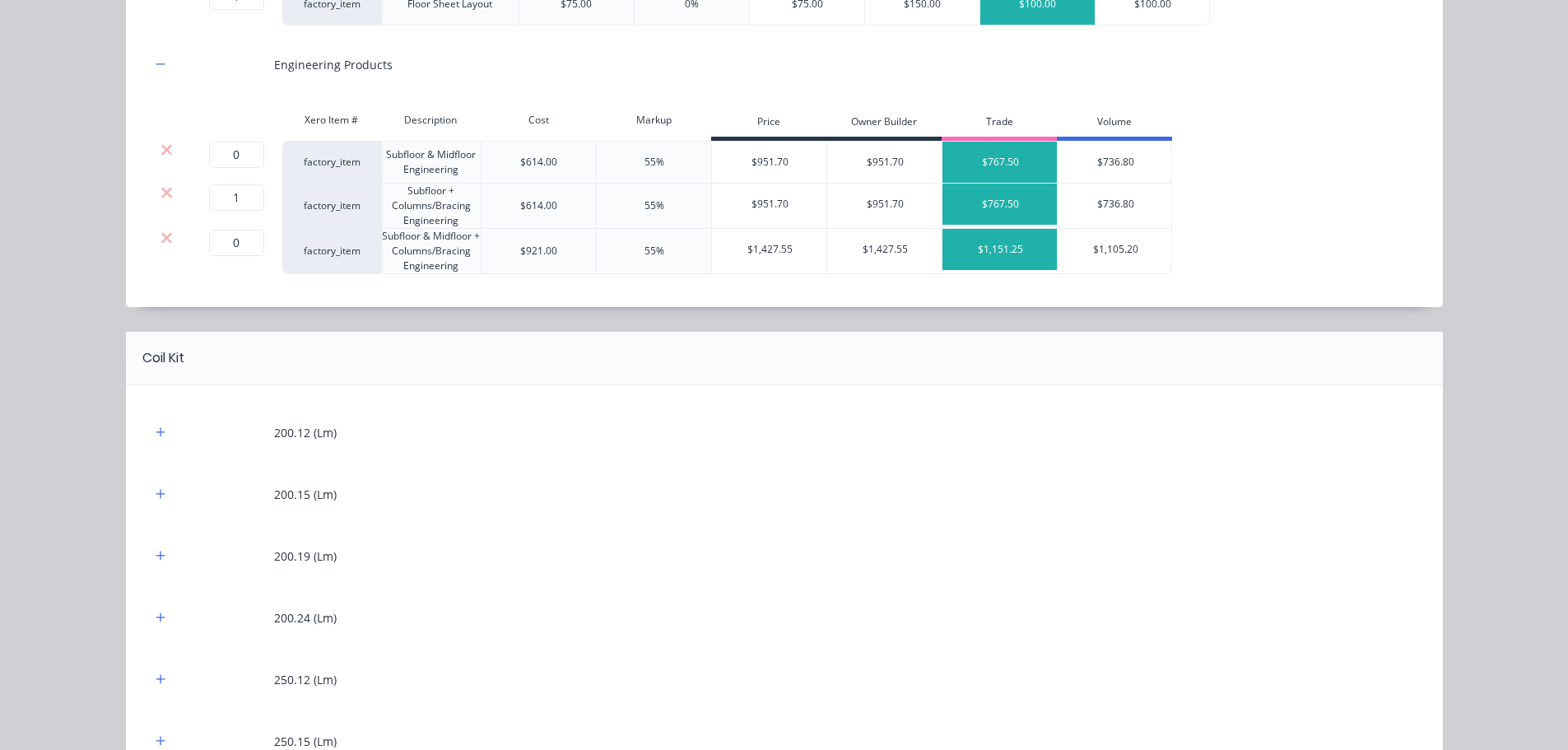
click at [160, 150] on icon at bounding box center [166, 150] width 12 height 17
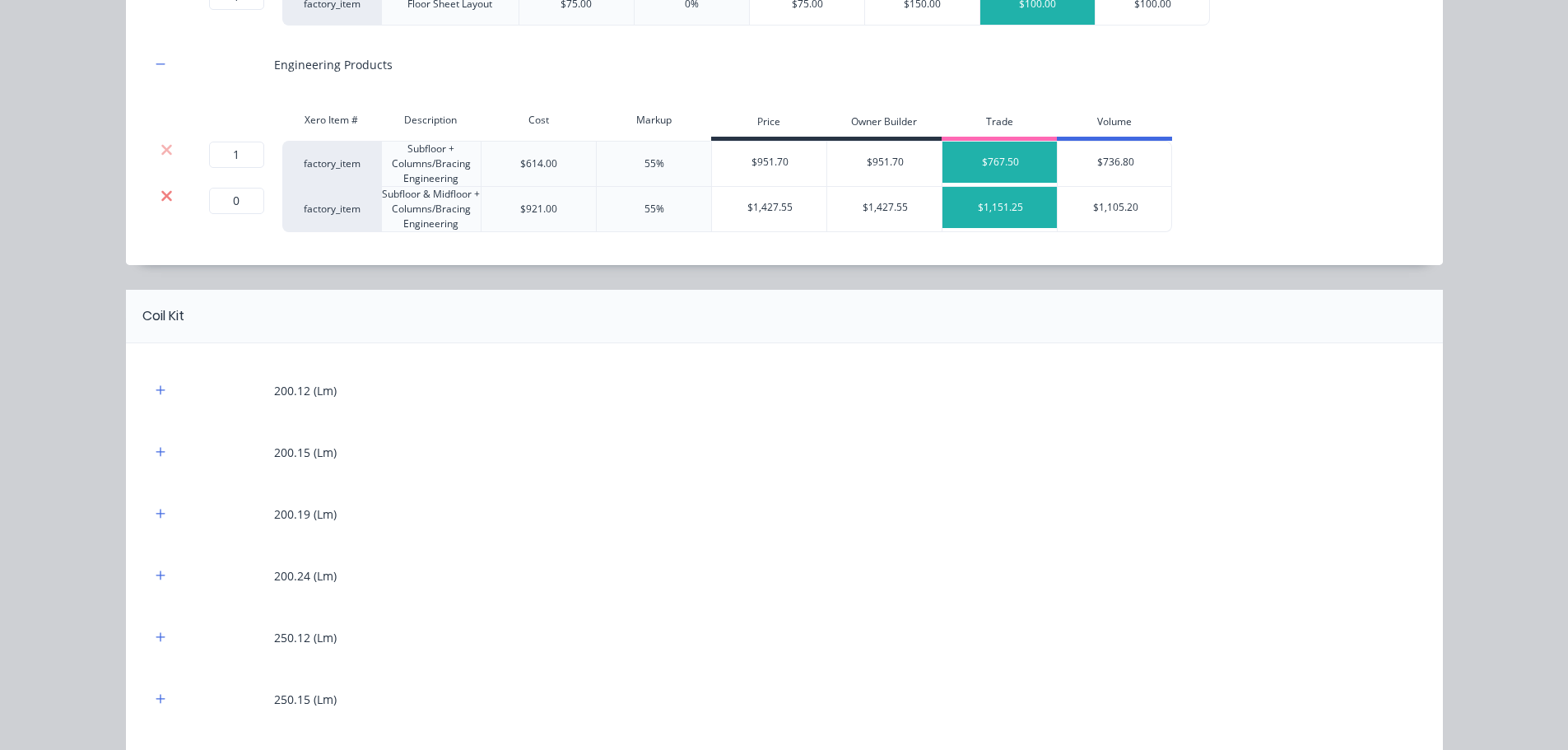
click at [161, 199] on icon at bounding box center [166, 195] width 10 height 10
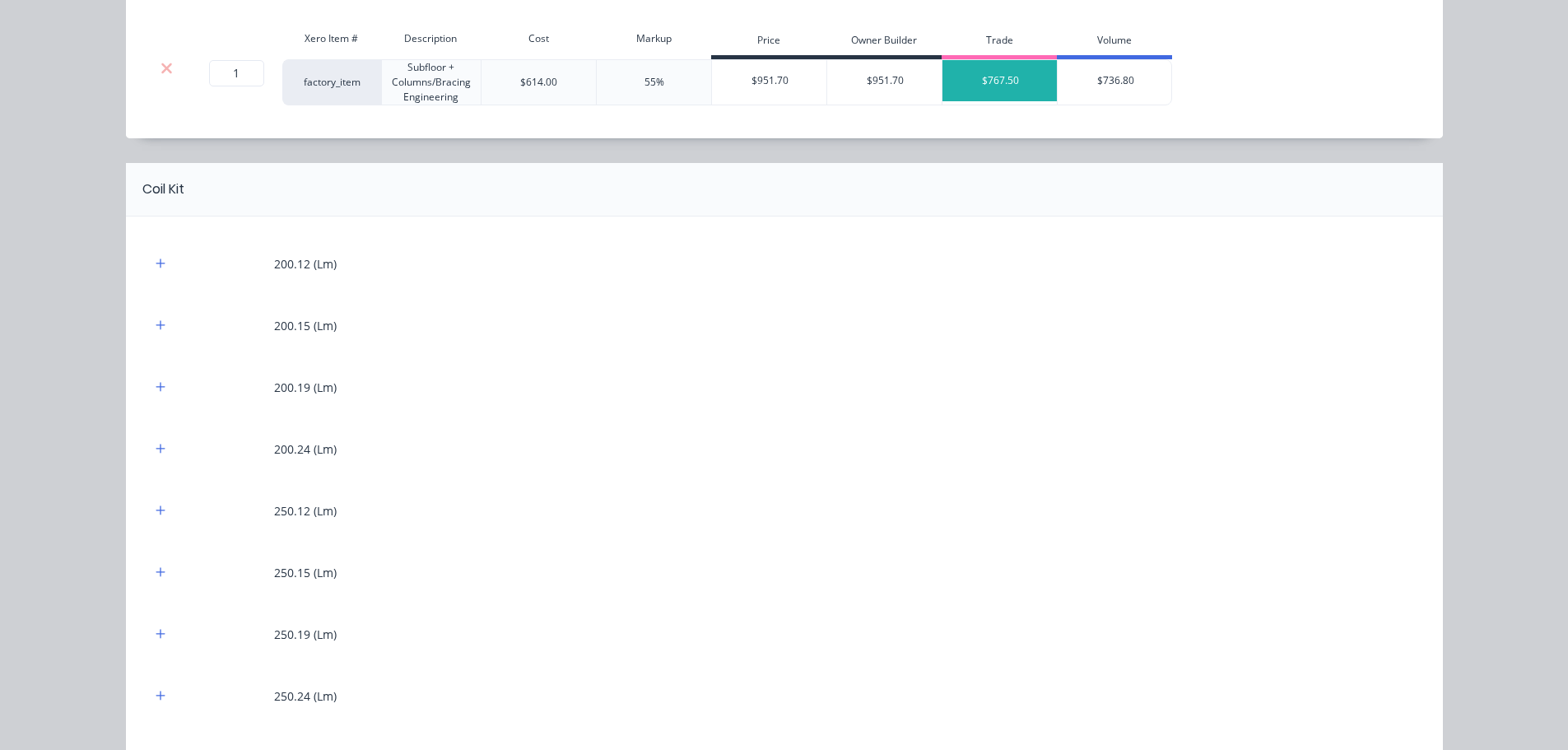
scroll to position [905, 0]
click at [157, 267] on icon "button" at bounding box center [160, 262] width 10 height 11
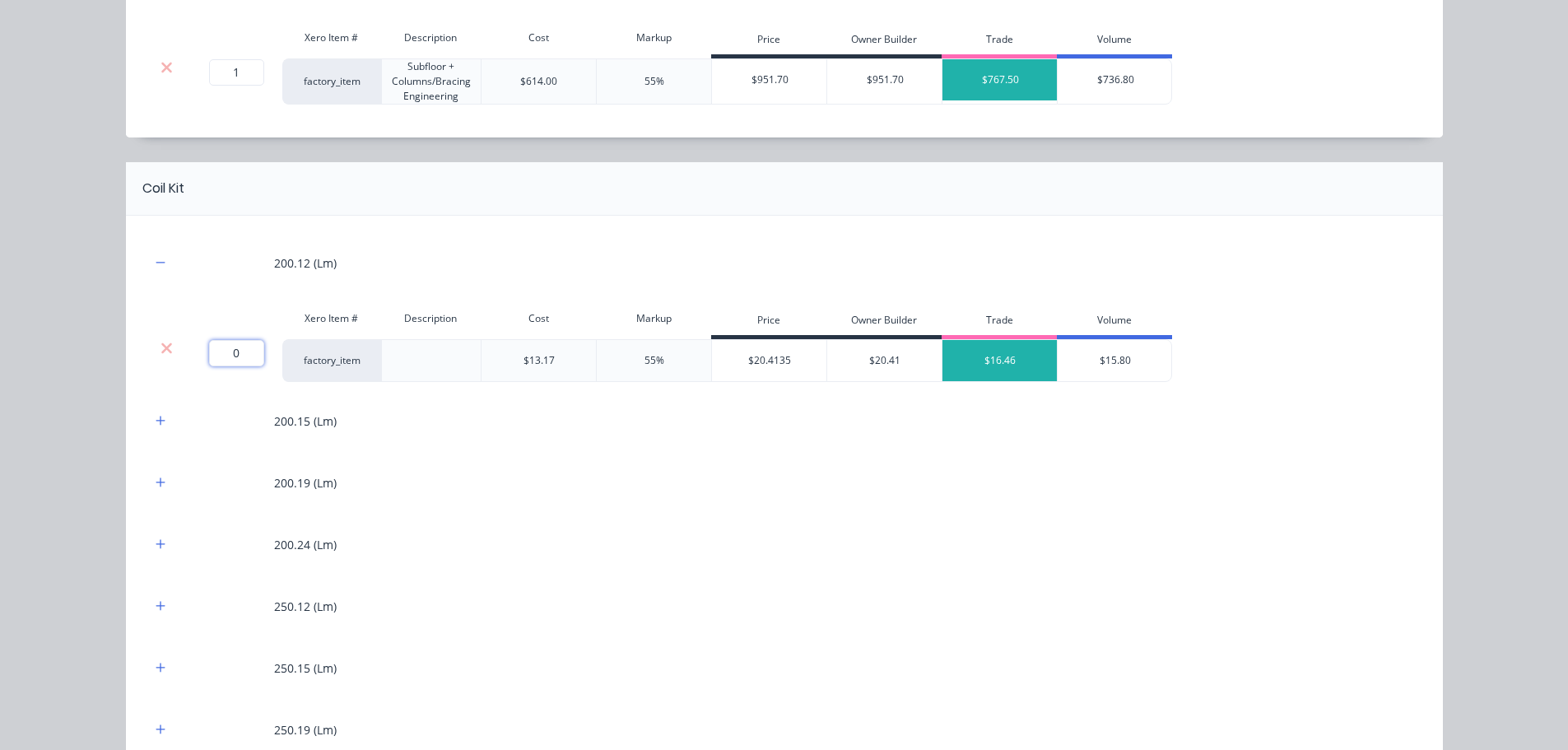
click at [238, 359] on input "0" at bounding box center [236, 353] width 55 height 26
type input "57.5"
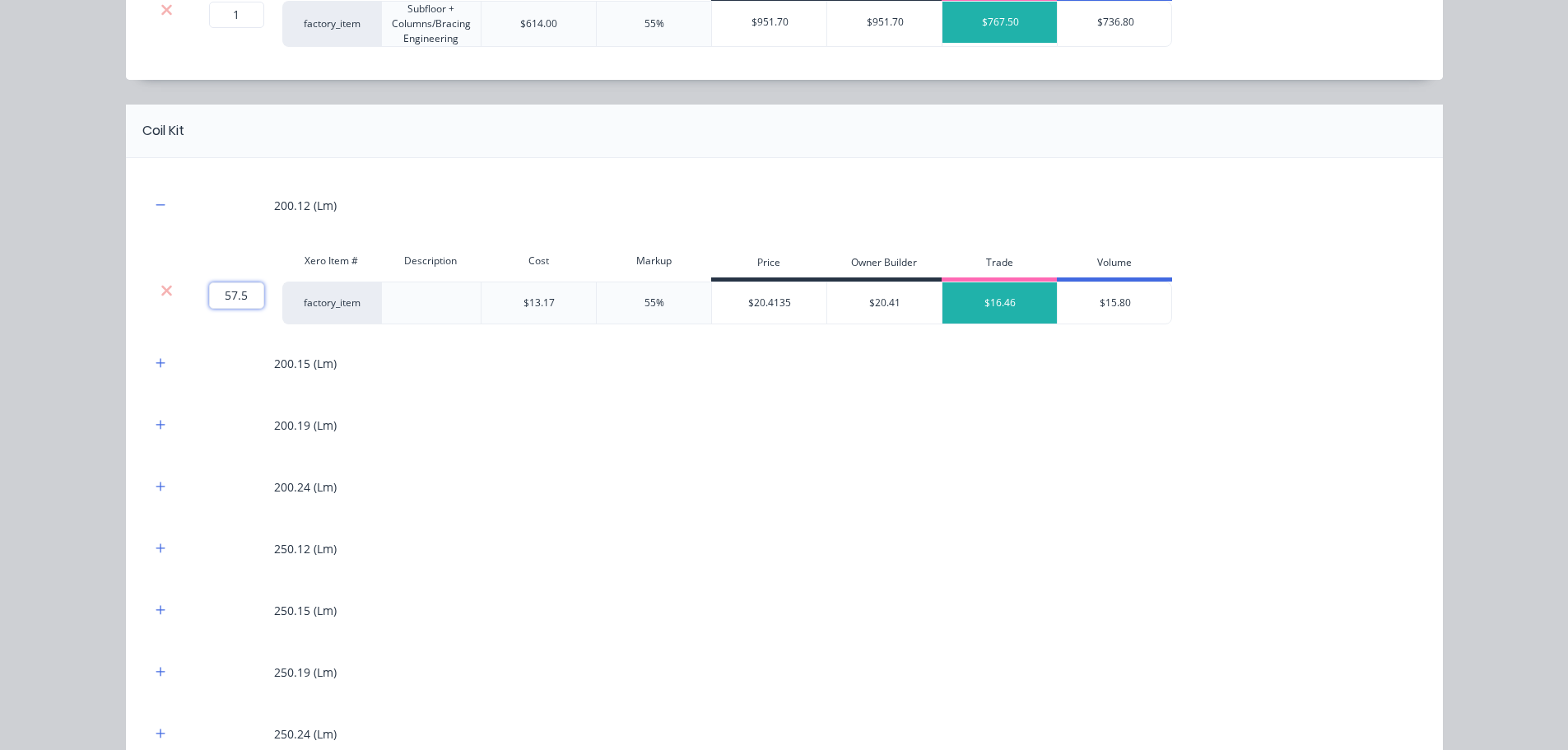
scroll to position [988, 0]
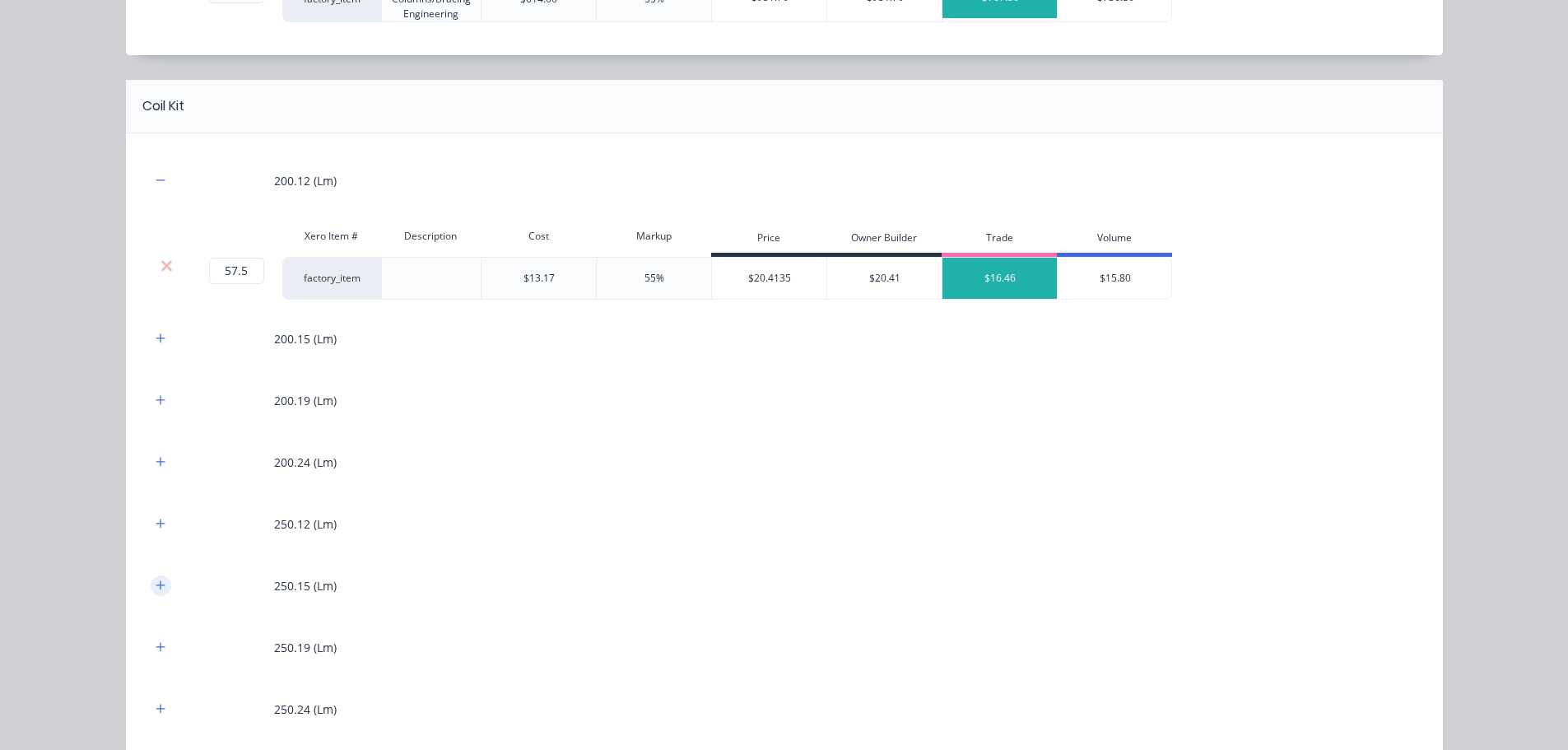
click at [155, 578] on button "button" at bounding box center [161, 586] width 21 height 21
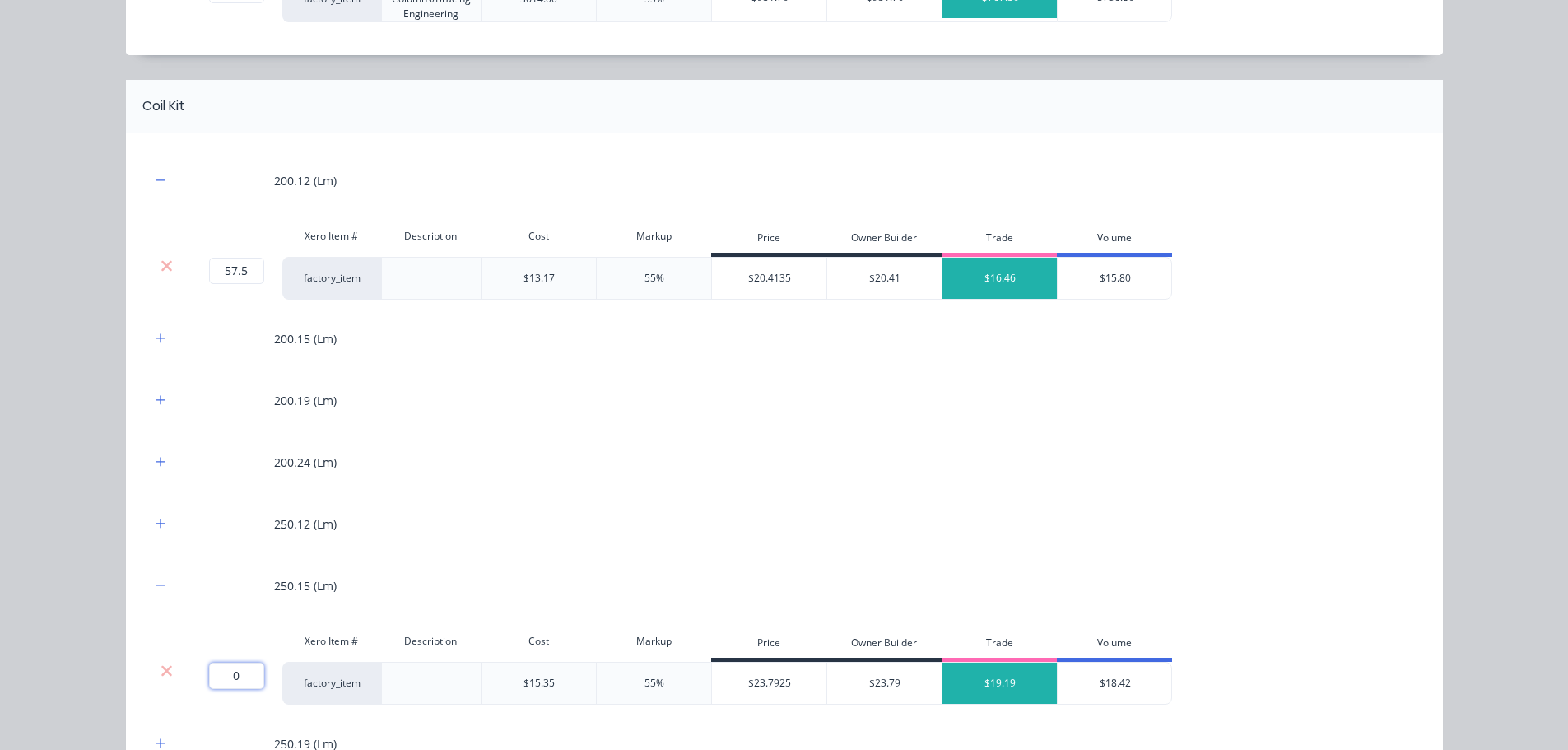
click at [232, 687] on input "0" at bounding box center [236, 676] width 55 height 26
type input "477.1"
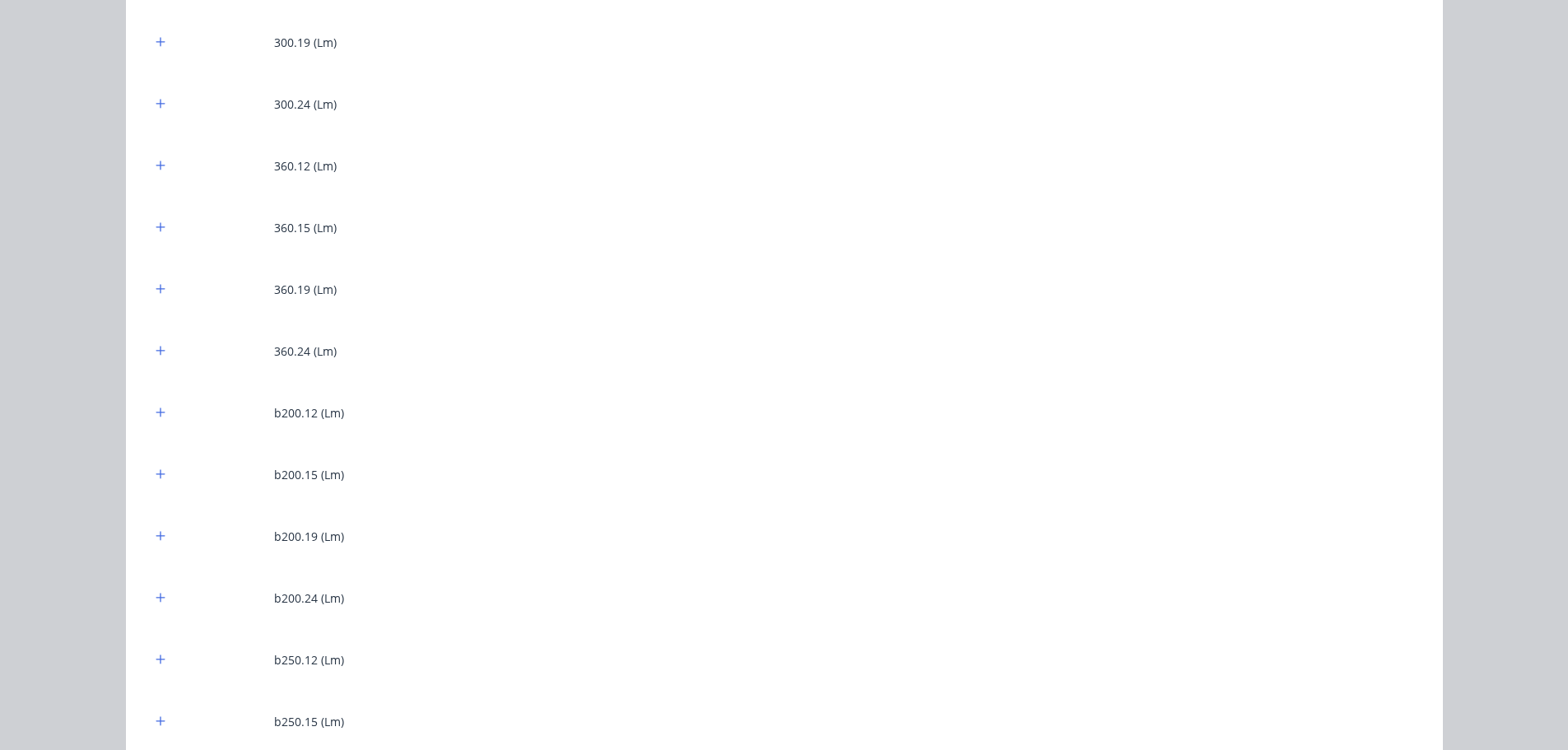
scroll to position [1976, 0]
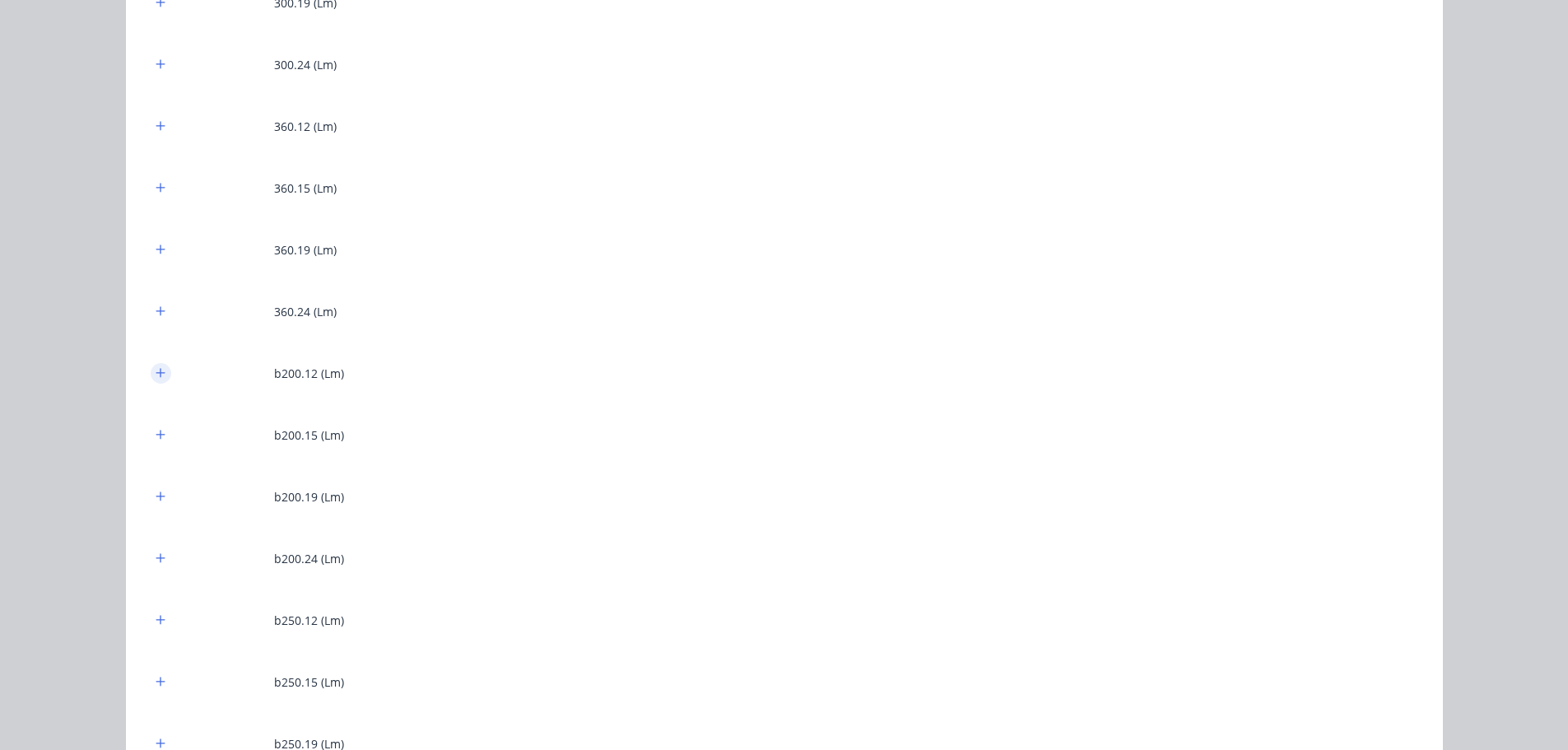
click at [157, 375] on icon "button" at bounding box center [160, 372] width 10 height 11
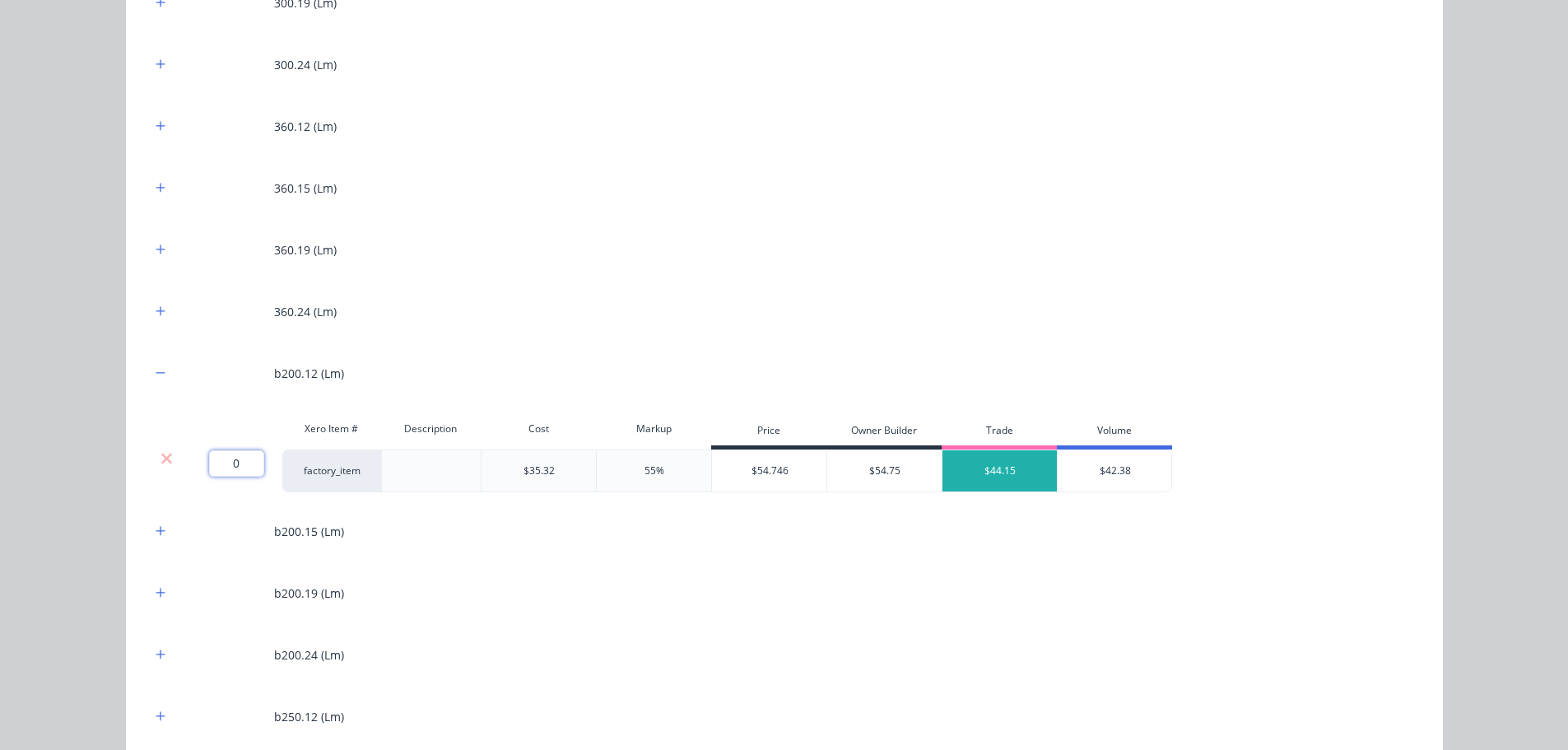
click at [209, 467] on input "0" at bounding box center [236, 463] width 55 height 26
type input "13.2"
click at [87, 429] on div "Flooring System Products in this kit A Detailing product Xero Item # Descriptio…" at bounding box center [784, 375] width 1568 height 750
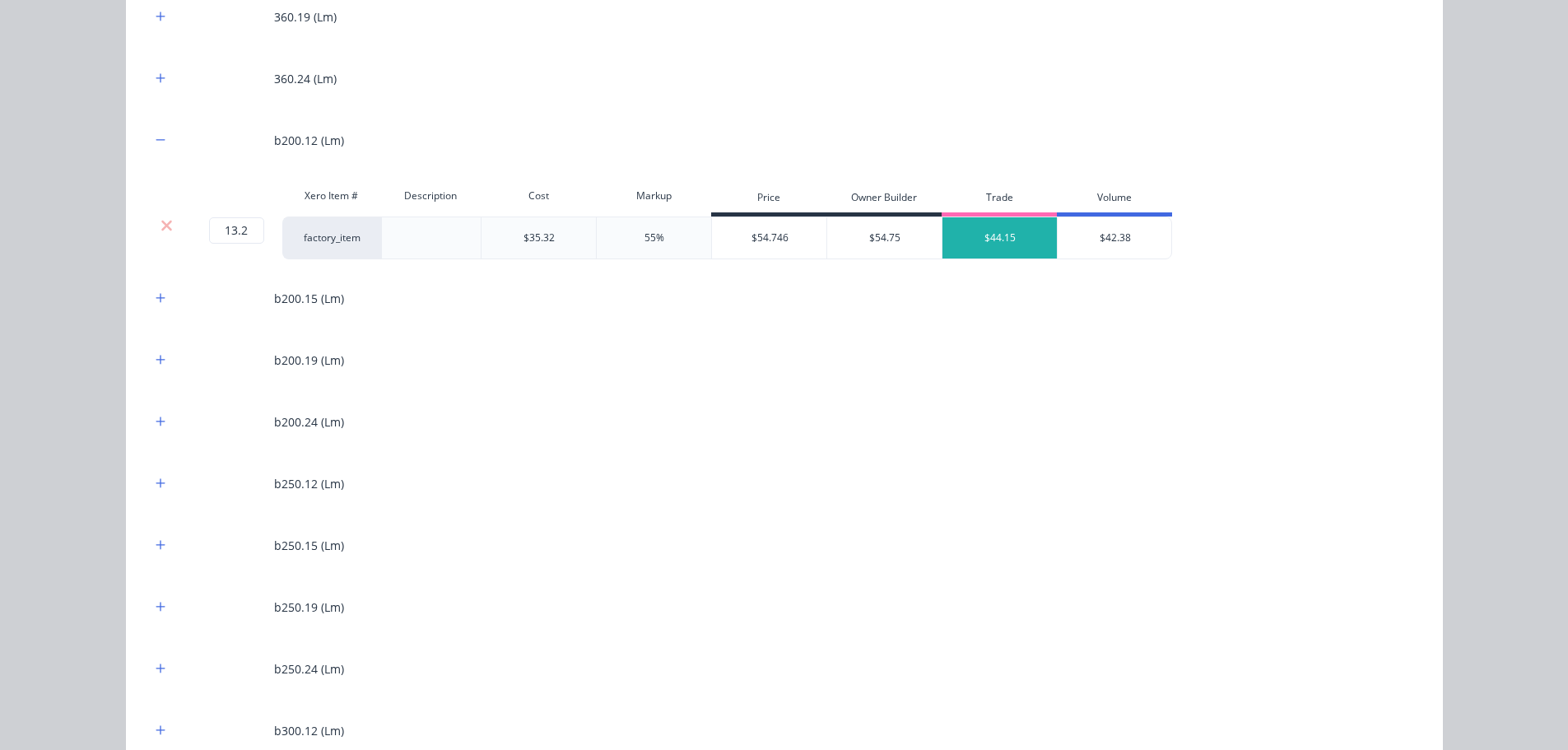
scroll to position [2222, 0]
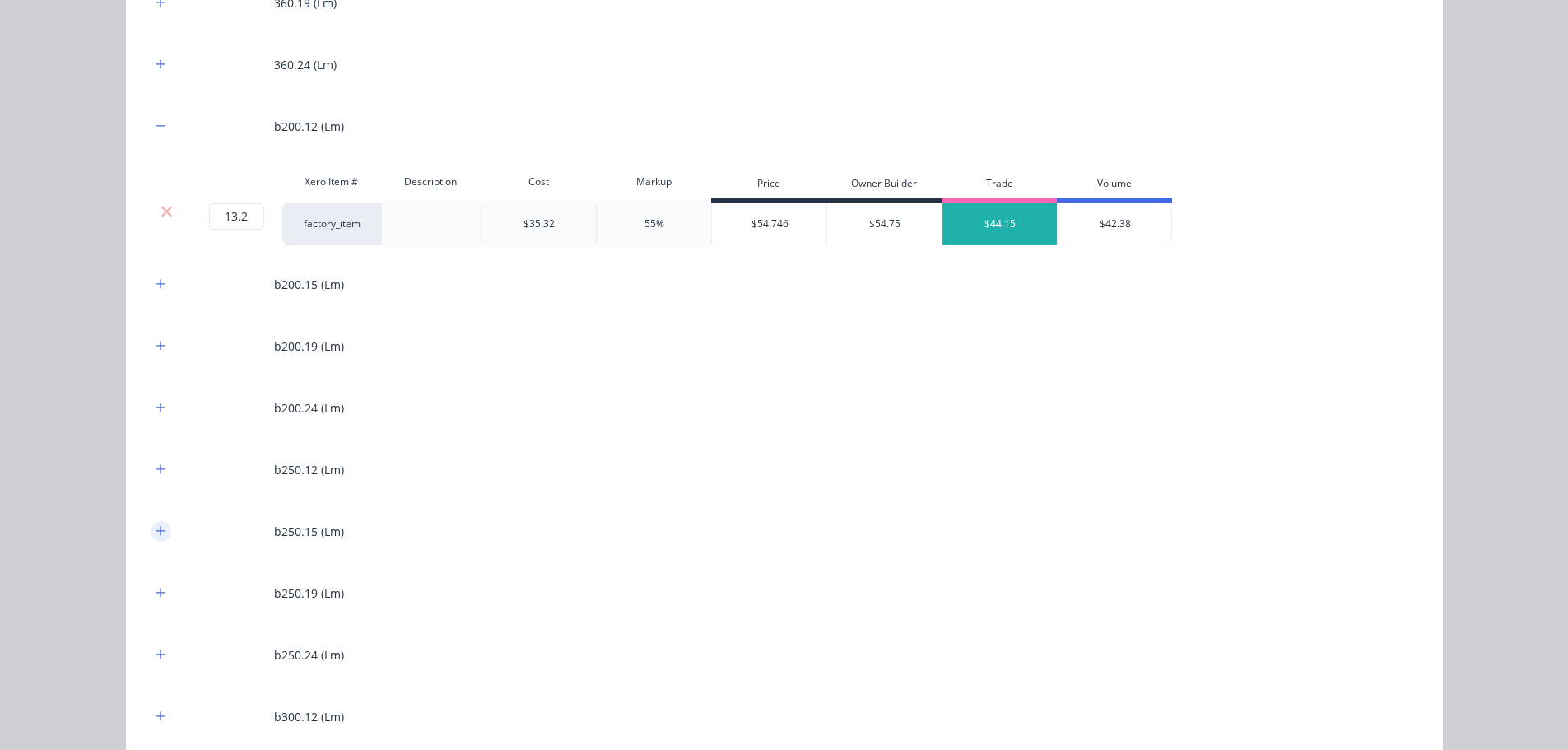
click at [156, 528] on icon "button" at bounding box center [160, 530] width 10 height 11
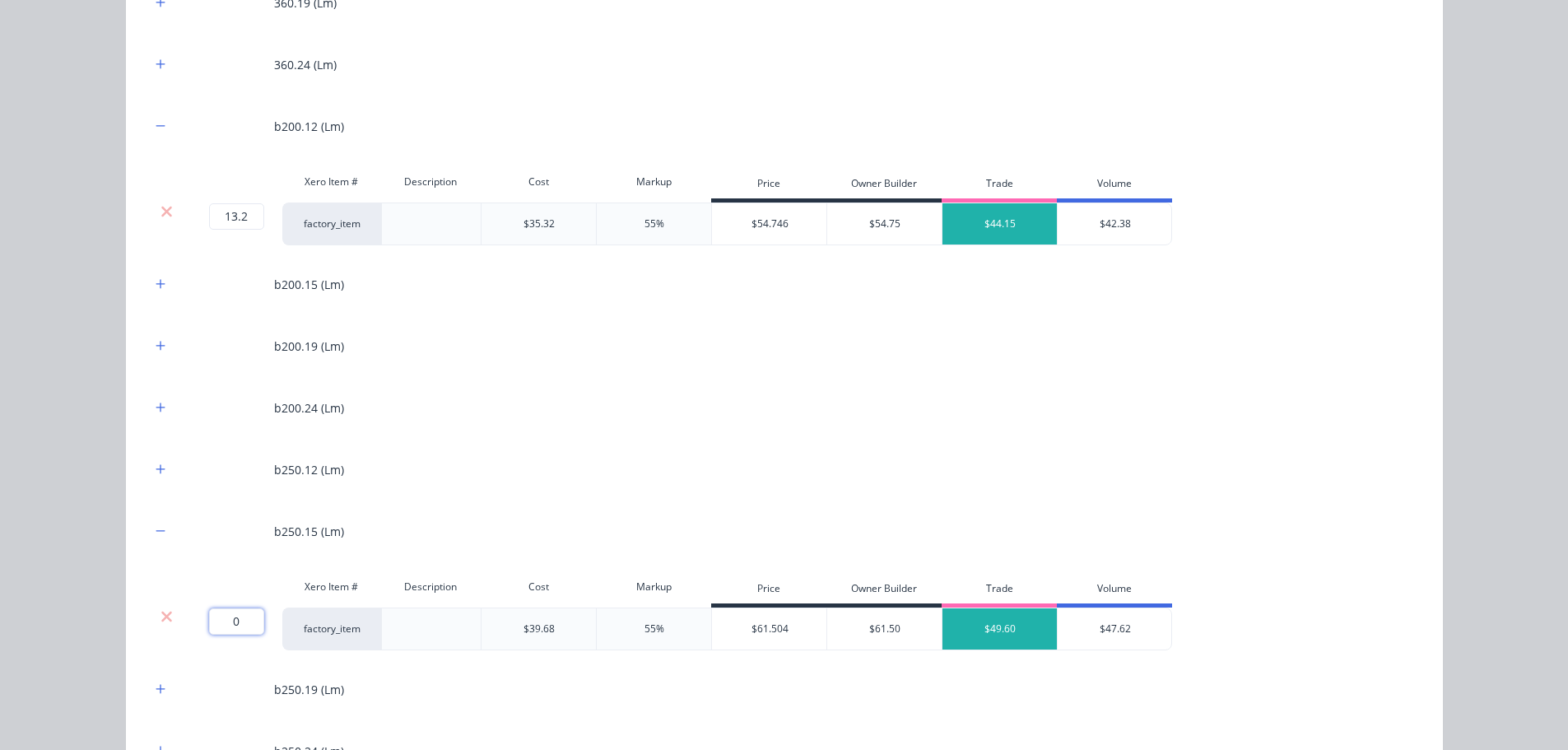
click at [245, 623] on input "0" at bounding box center [236, 621] width 55 height 26
type input "20.650"
click at [565, 506] on div "200.12 (Lm) Xero Item # Description Cost Markup Price Owner Builder Trade Volum…" at bounding box center [784, 95] width 1267 height 2344
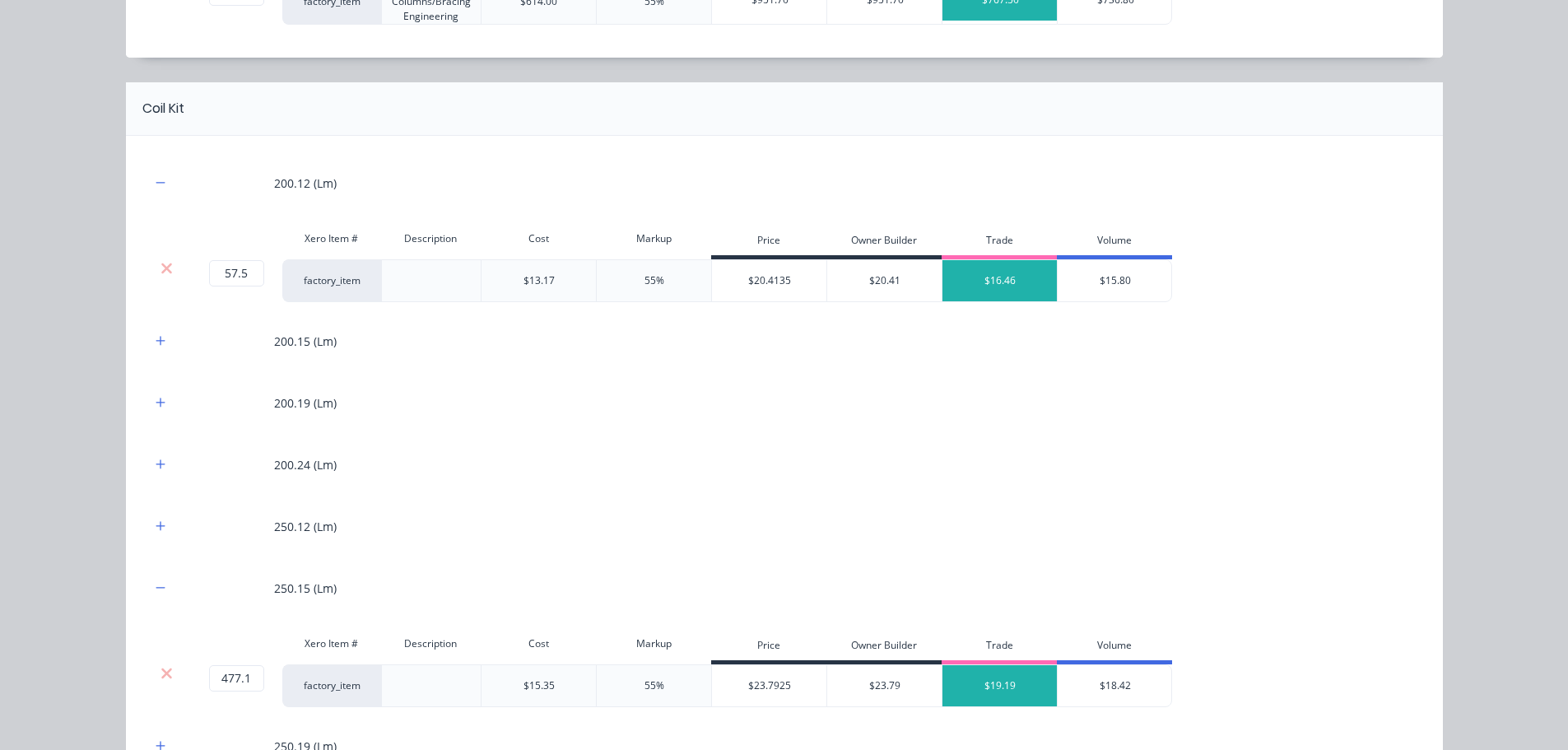
scroll to position [905, 0]
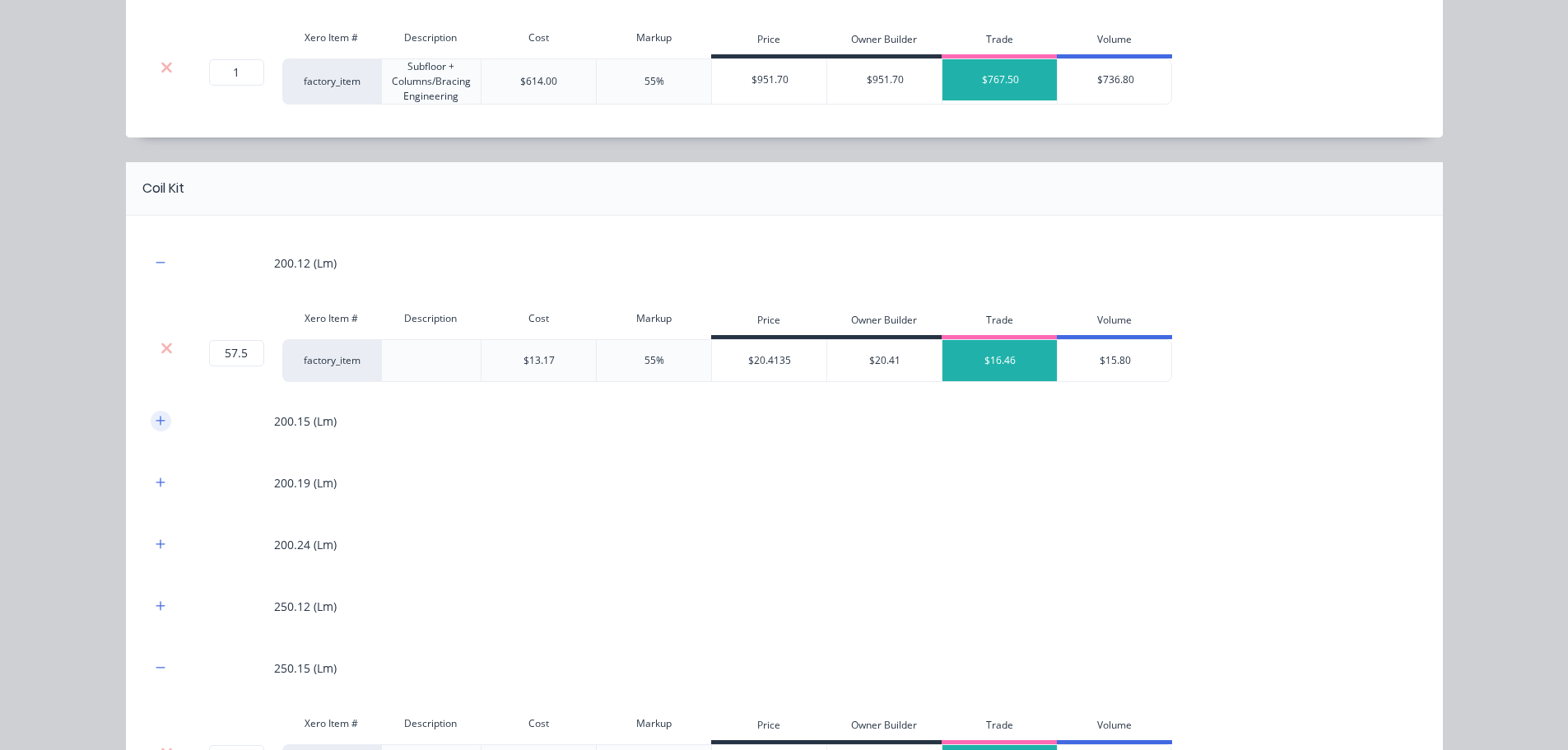
click at [156, 425] on icon "button" at bounding box center [160, 420] width 10 height 11
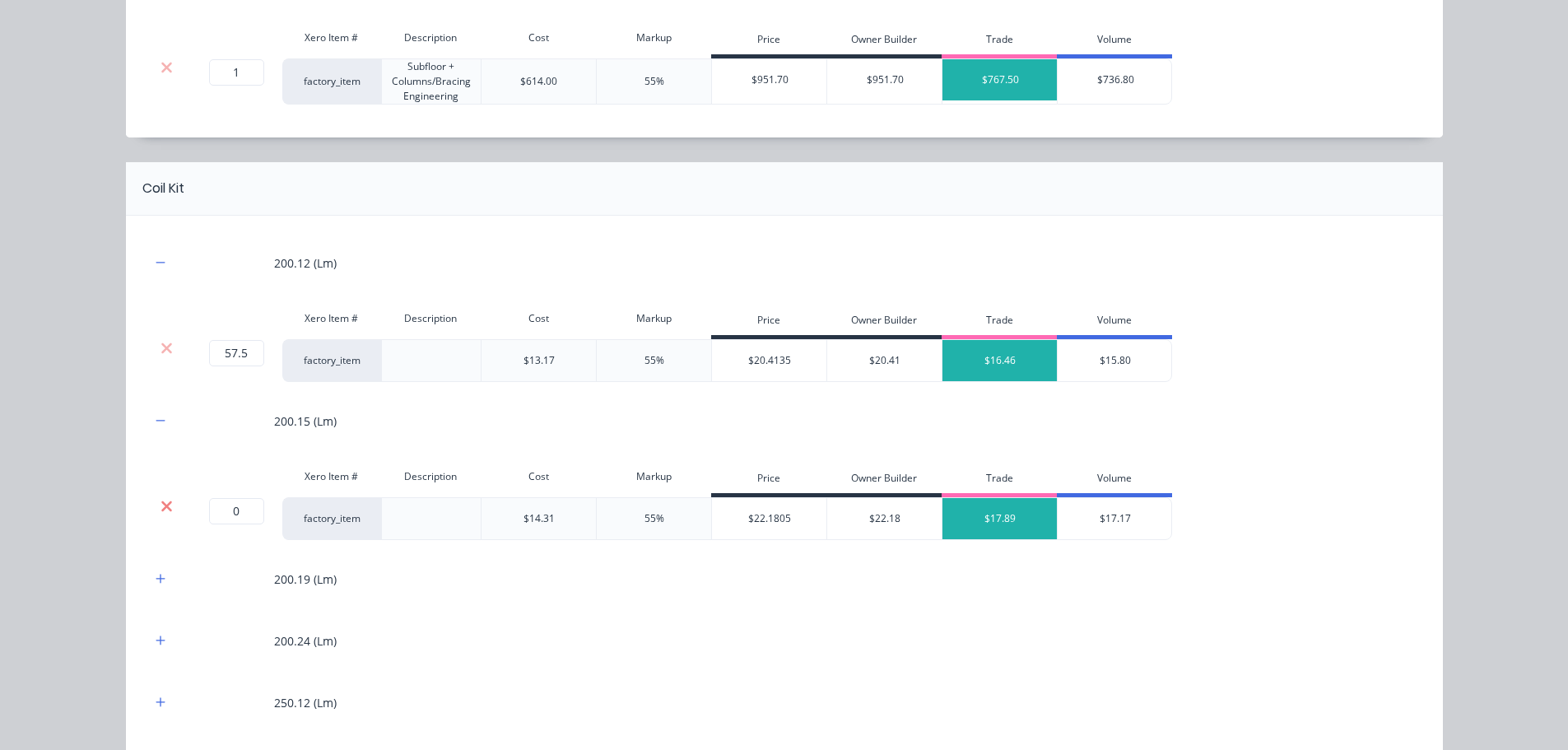
click at [160, 503] on icon at bounding box center [166, 506] width 12 height 17
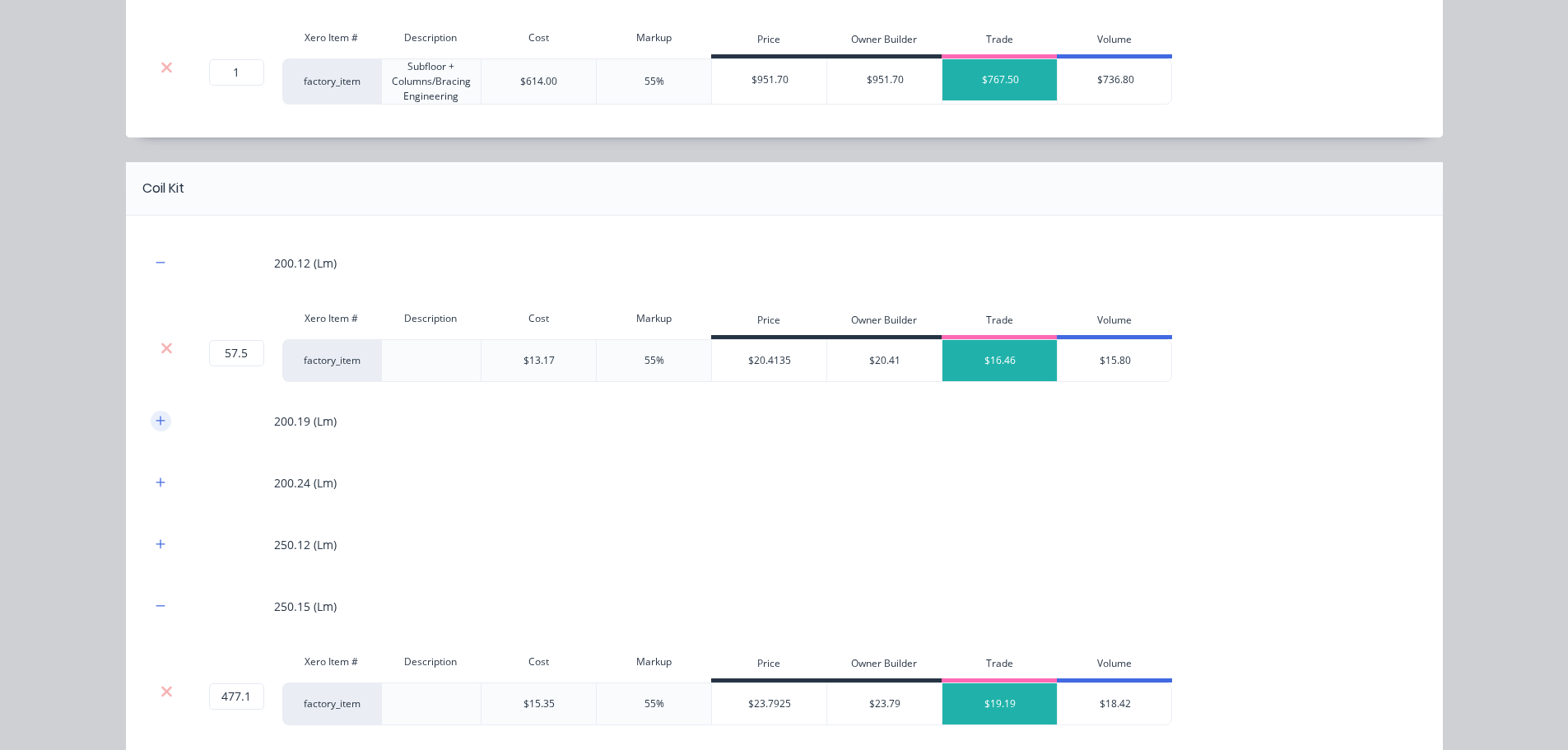
click at [151, 429] on button "button" at bounding box center [161, 422] width 21 height 21
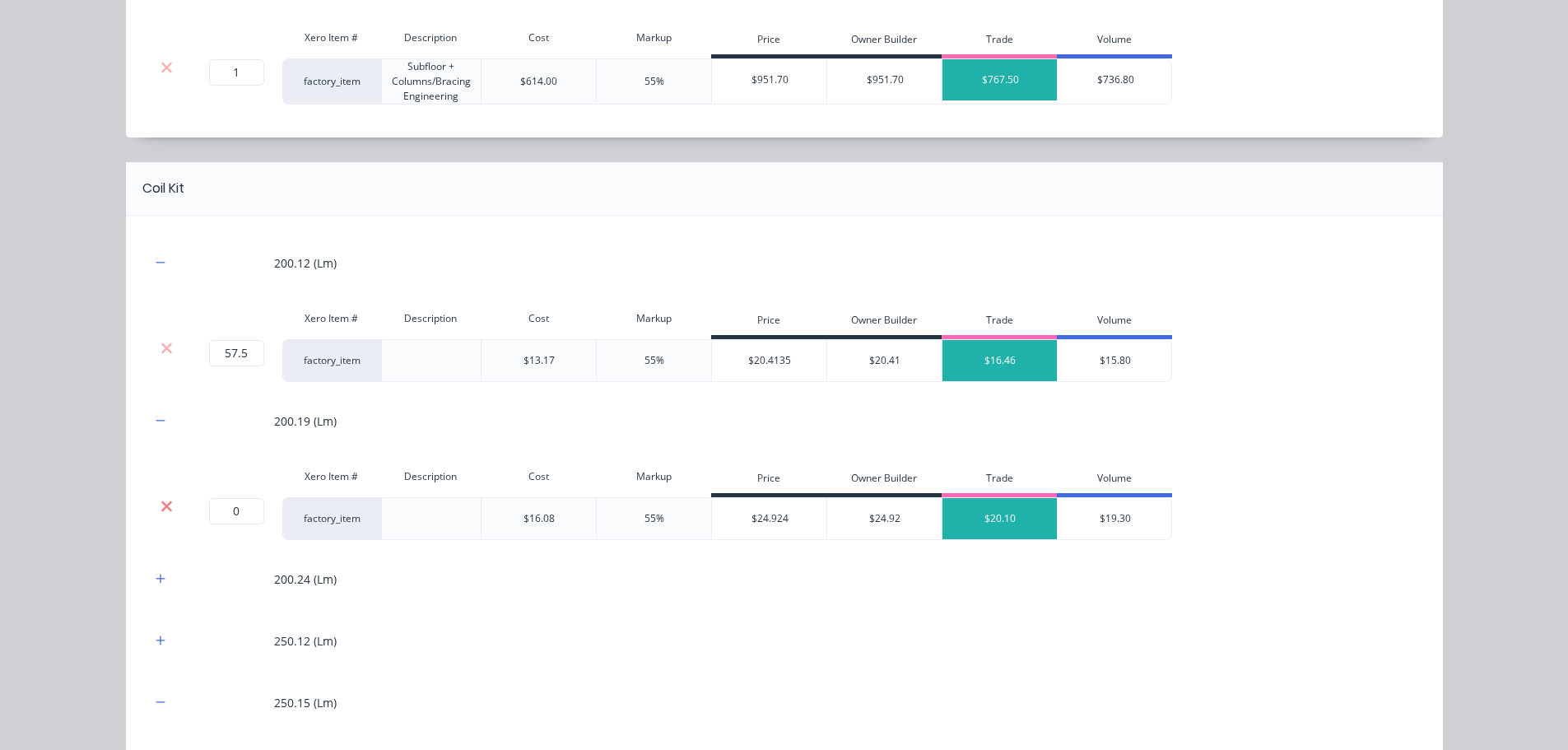
click at [160, 501] on icon at bounding box center [166, 506] width 12 height 17
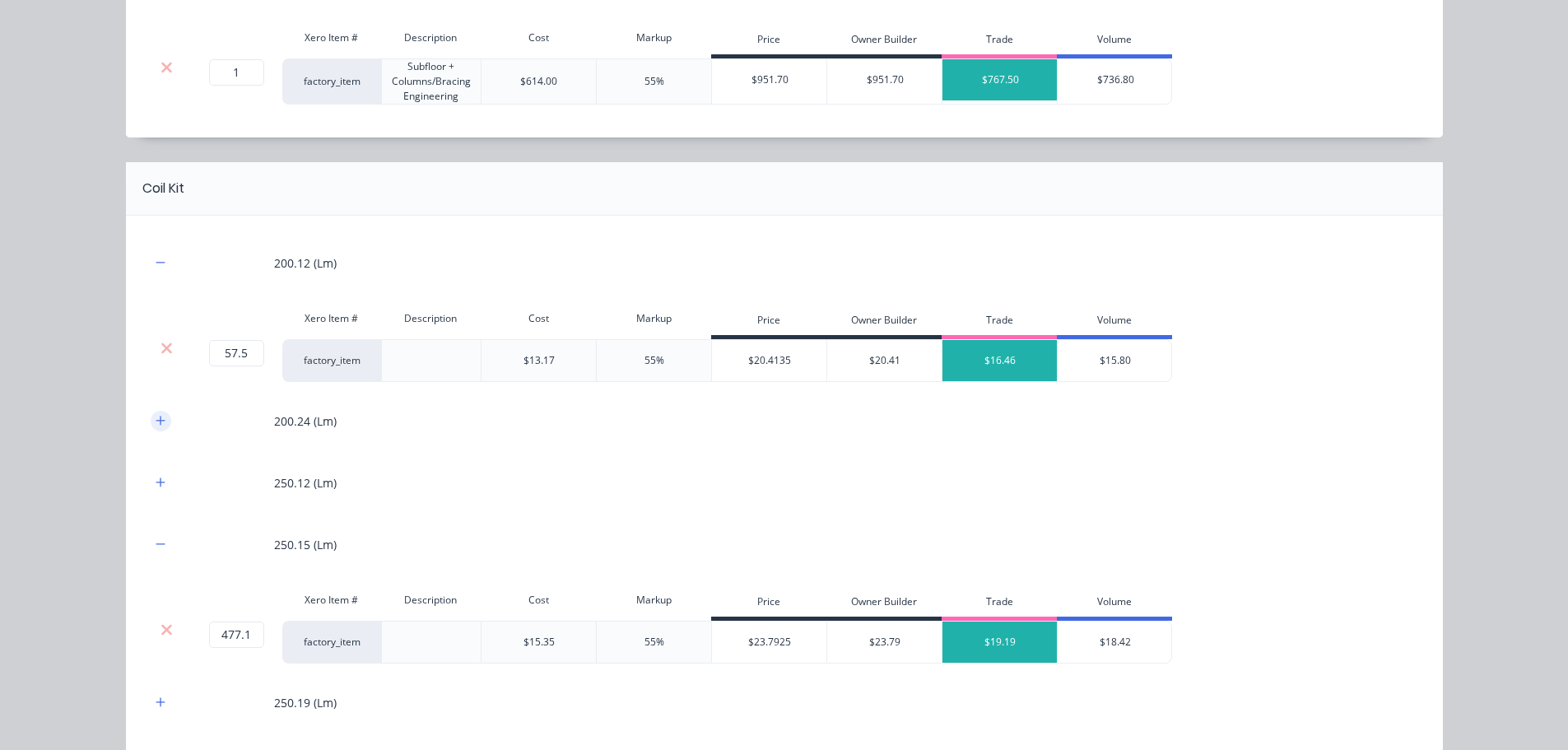
click at [156, 422] on icon "button" at bounding box center [160, 420] width 10 height 11
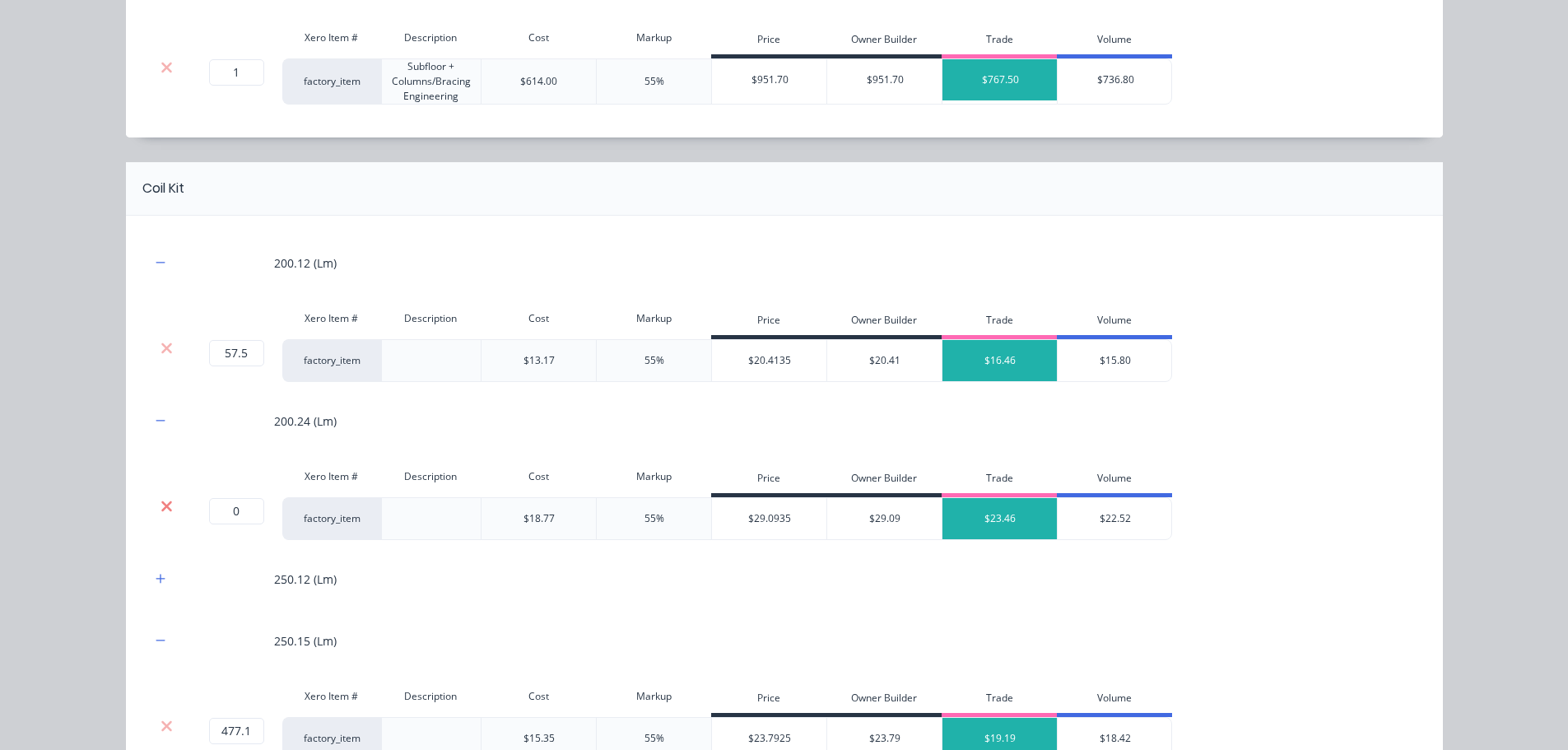
click at [160, 511] on icon at bounding box center [166, 506] width 12 height 17
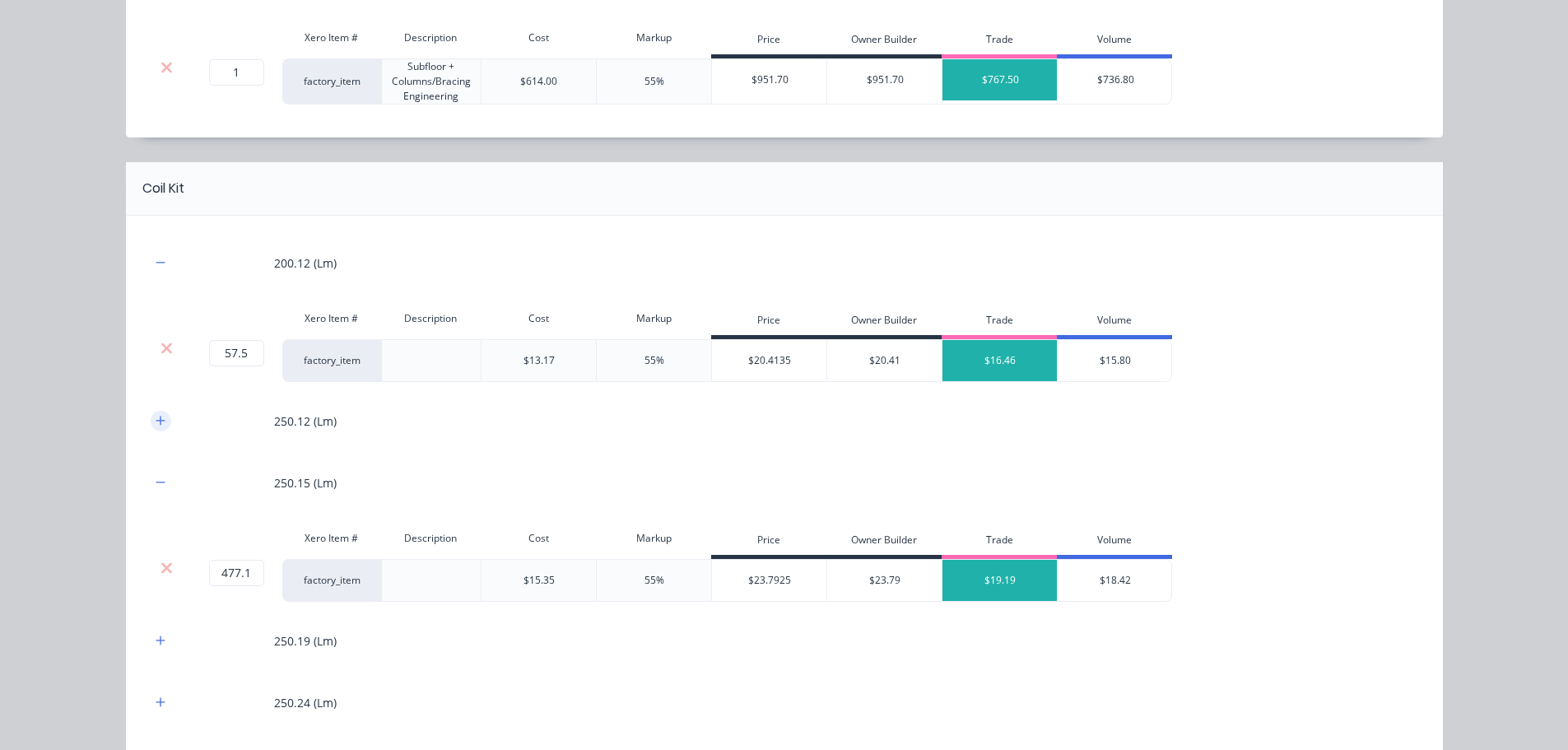
click at [156, 416] on icon "button" at bounding box center [160, 420] width 10 height 11
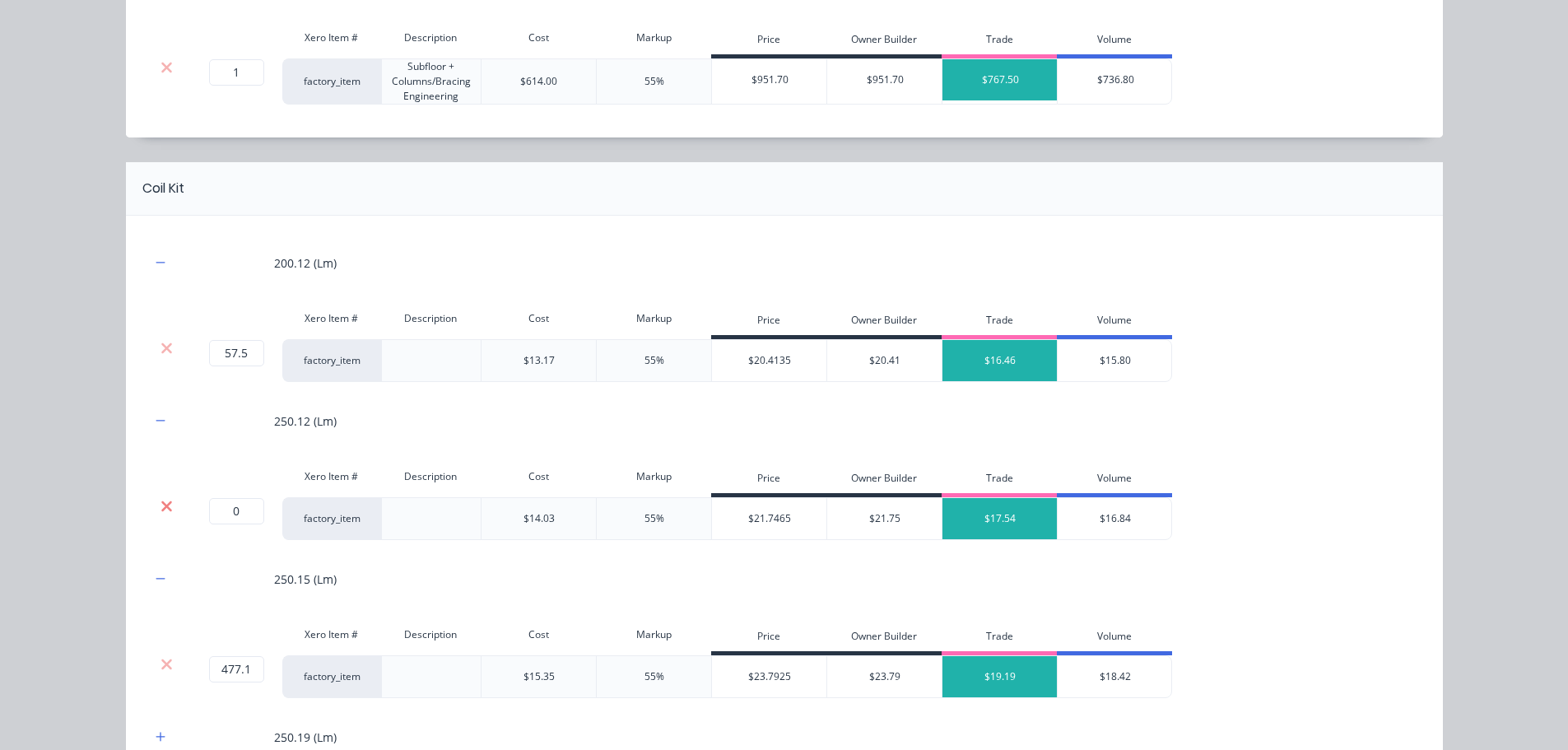
click at [160, 504] on icon at bounding box center [166, 506] width 12 height 17
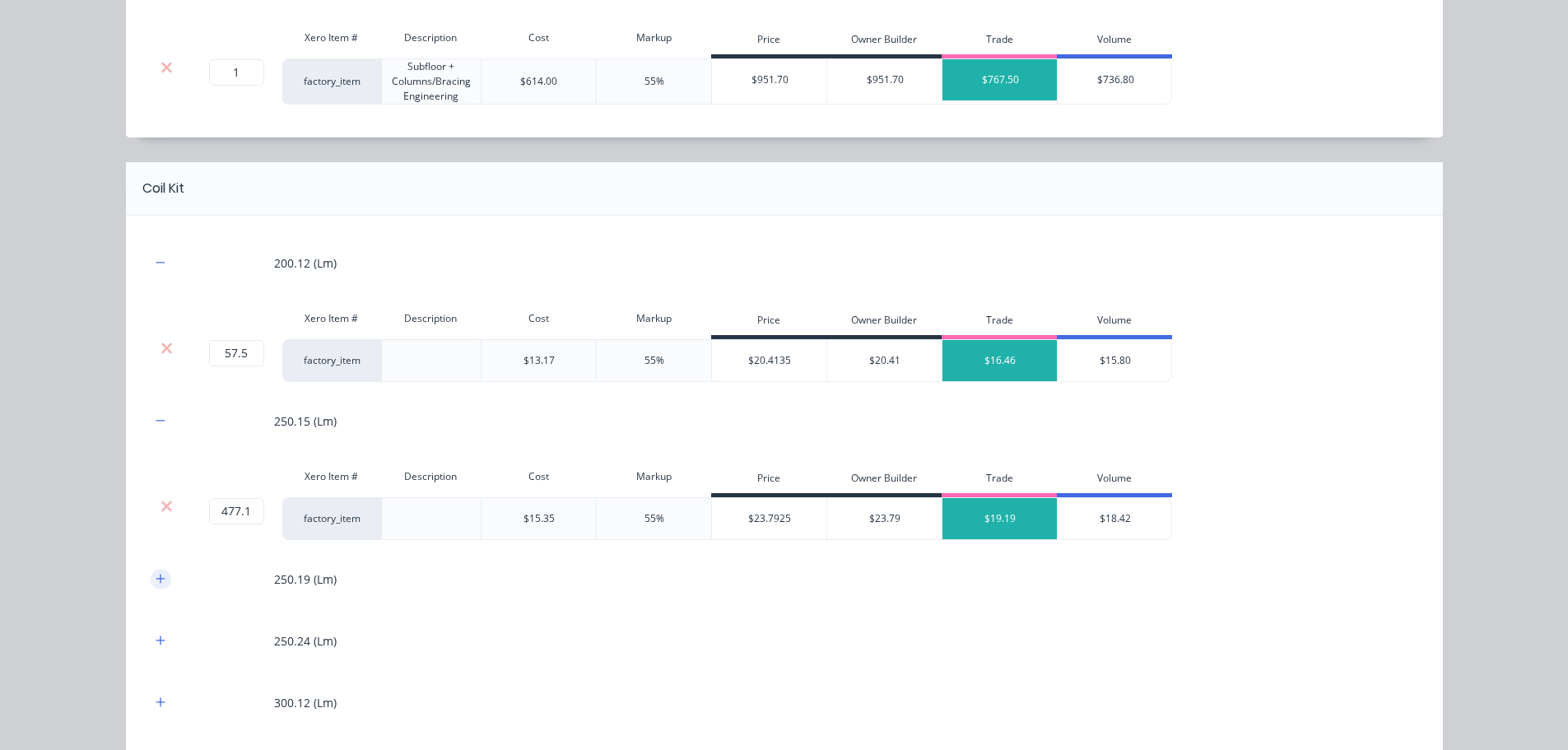
click at [152, 586] on button "button" at bounding box center [161, 579] width 21 height 21
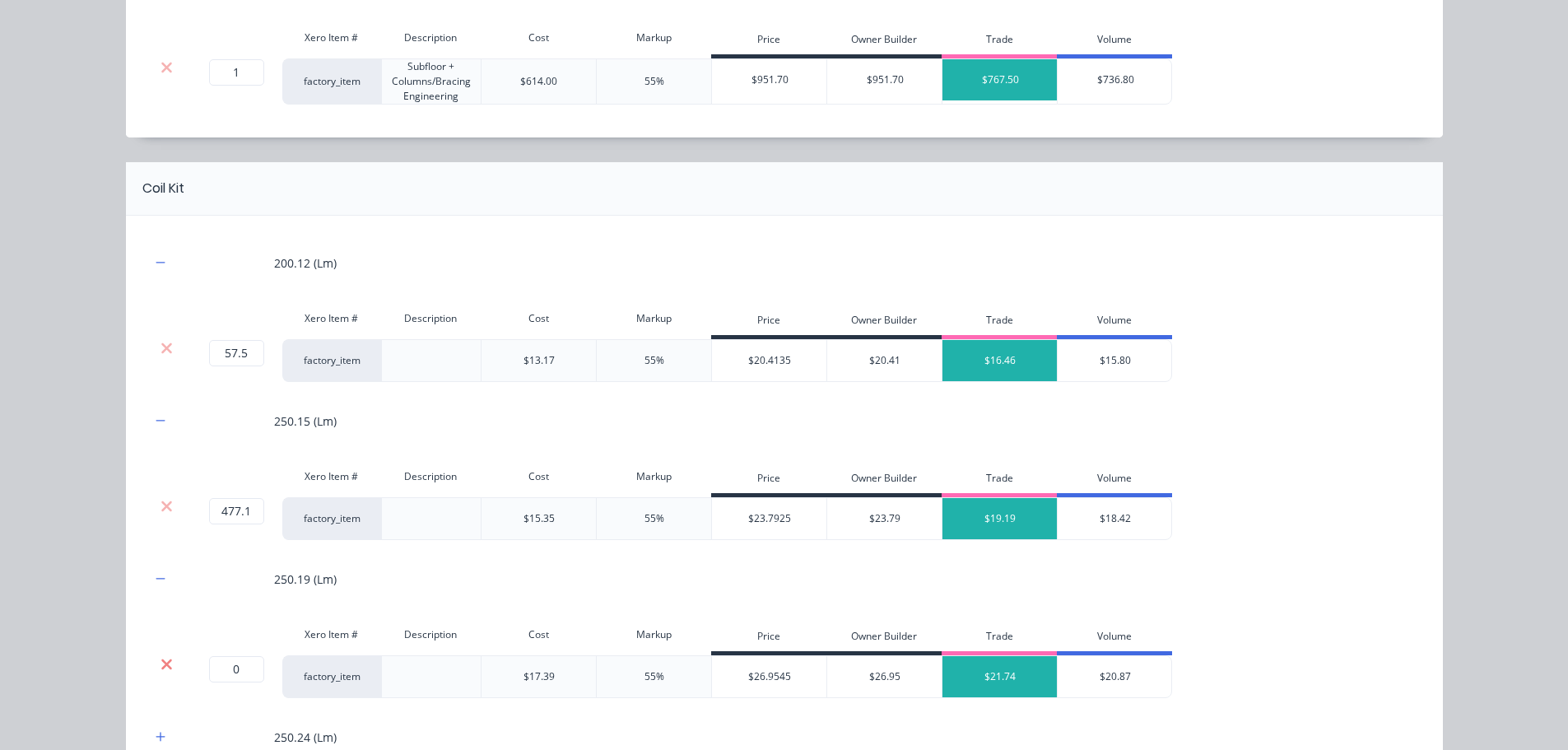
click at [162, 671] on icon at bounding box center [166, 664] width 12 height 17
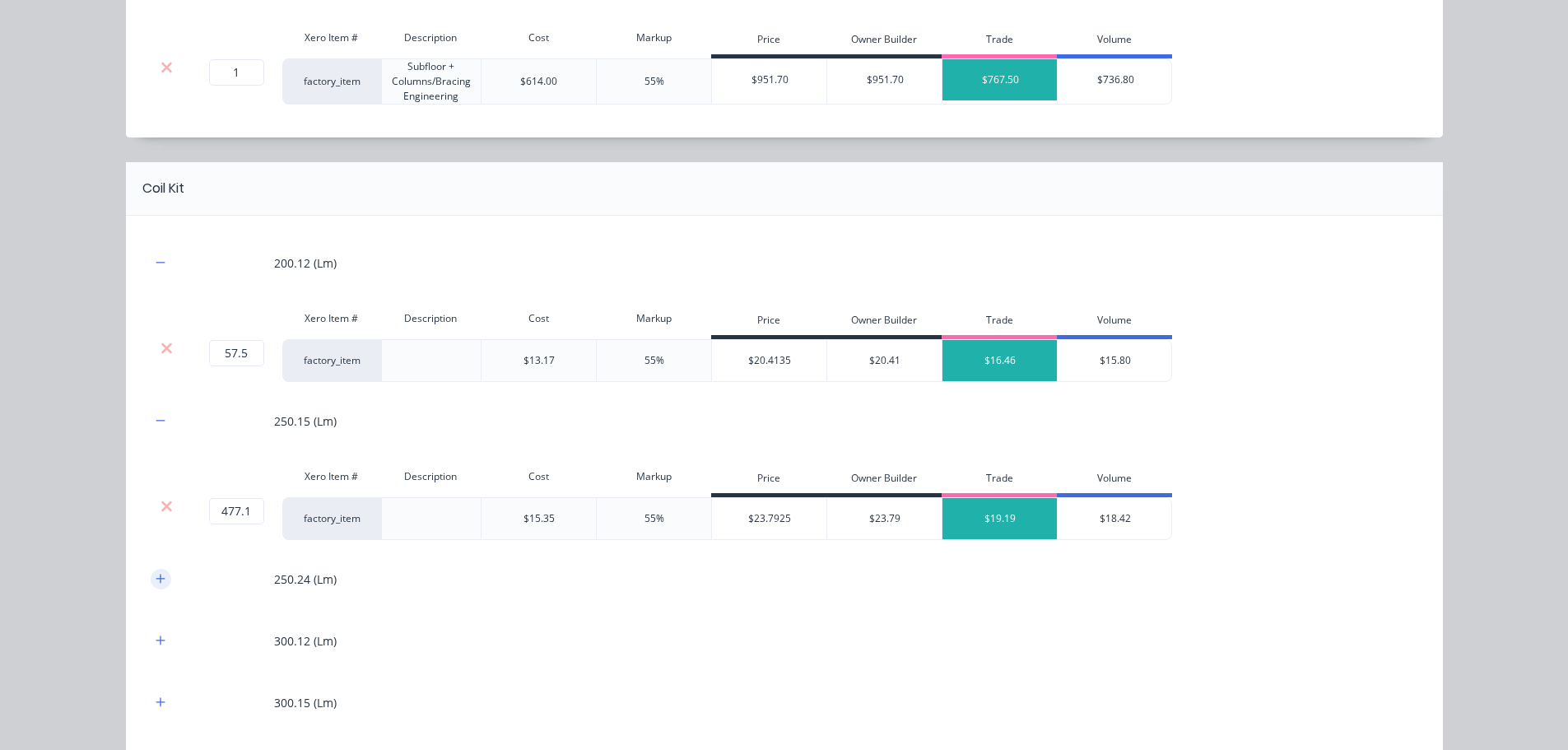
click at [159, 585] on button "button" at bounding box center [161, 579] width 21 height 21
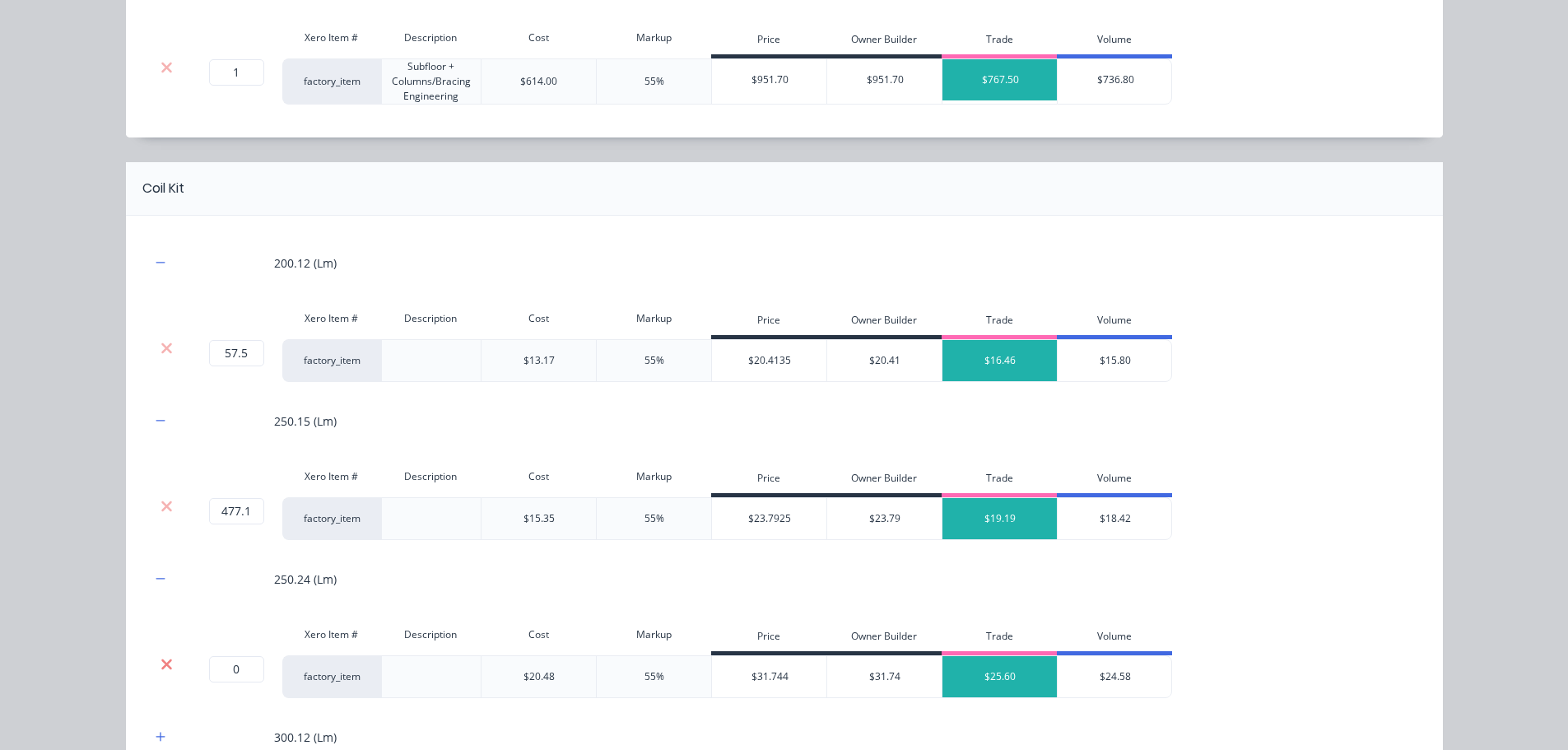
click at [160, 656] on icon at bounding box center [166, 664] width 12 height 17
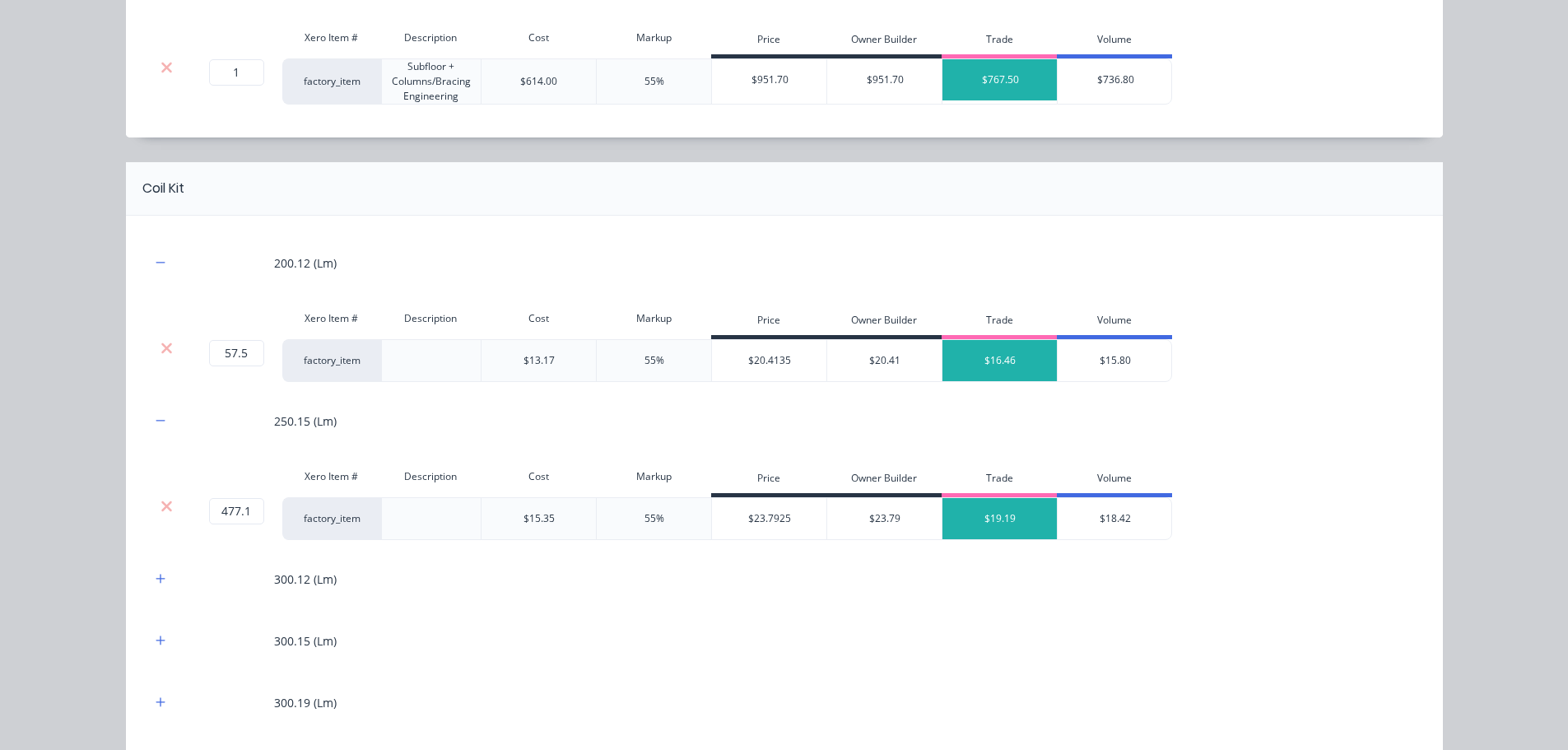
click at [151, 564] on div "300.12 (Lm)" at bounding box center [784, 579] width 1267 height 45
click at [156, 580] on icon "button" at bounding box center [160, 578] width 10 height 11
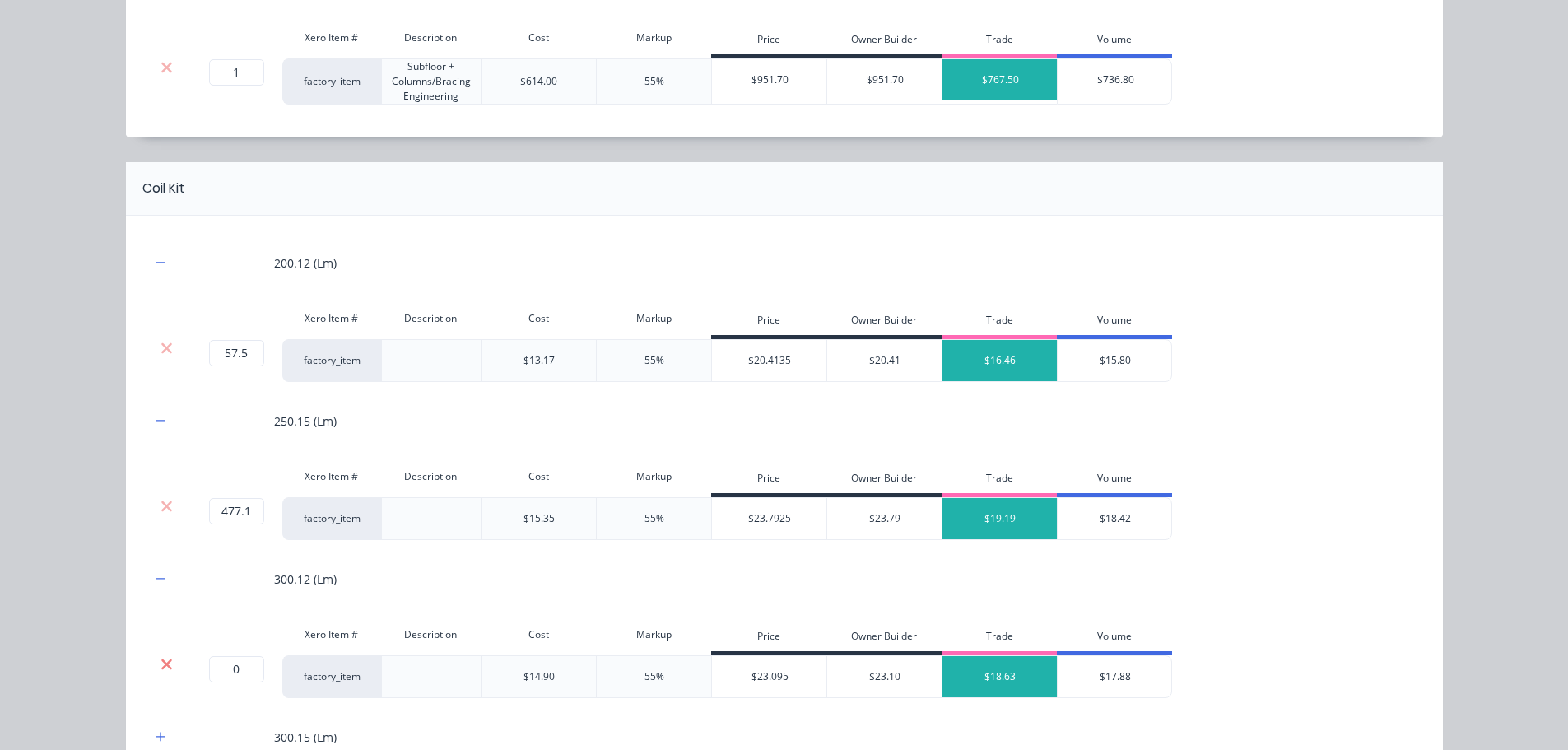
click at [163, 659] on icon at bounding box center [166, 664] width 12 height 17
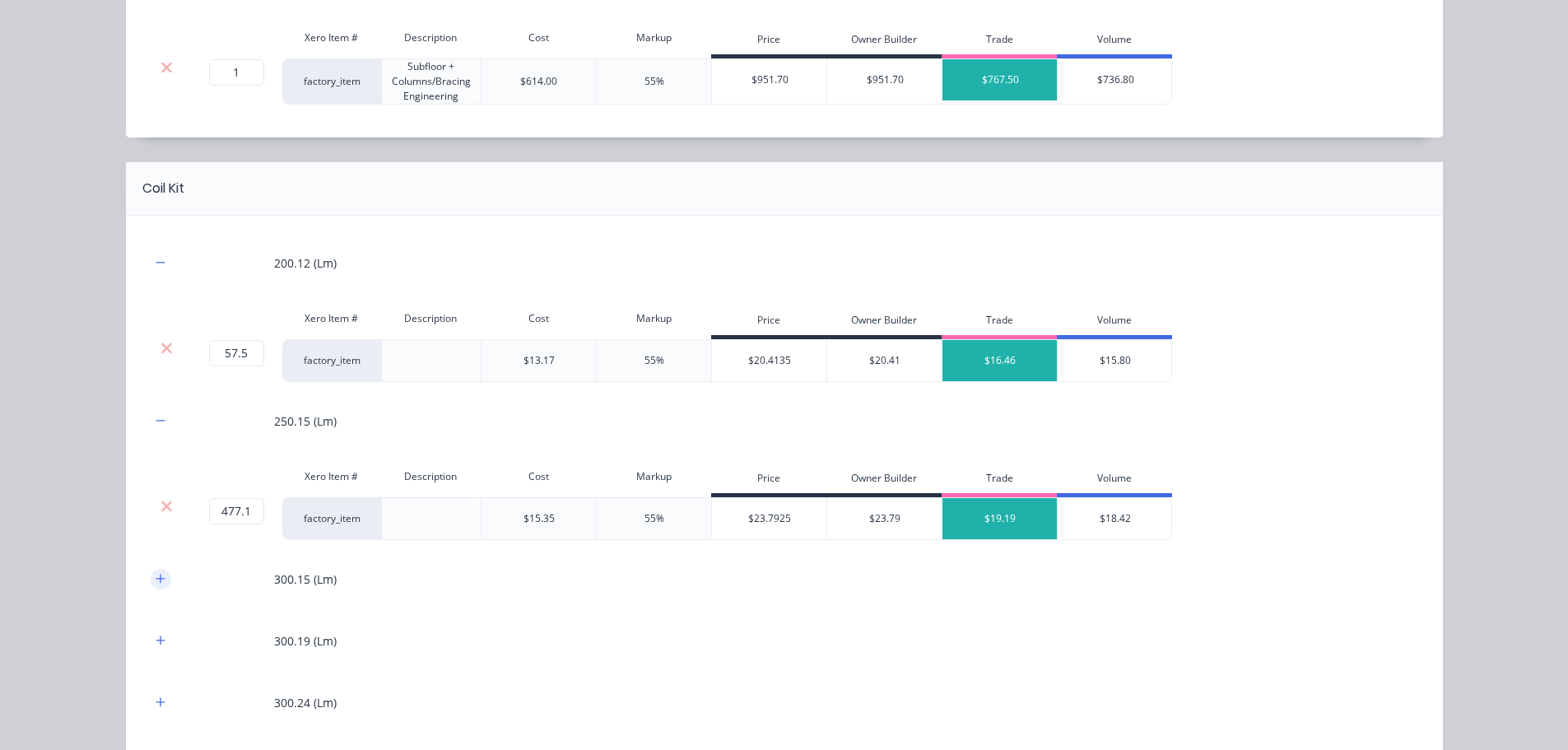
click at [157, 577] on icon "button" at bounding box center [160, 578] width 10 height 11
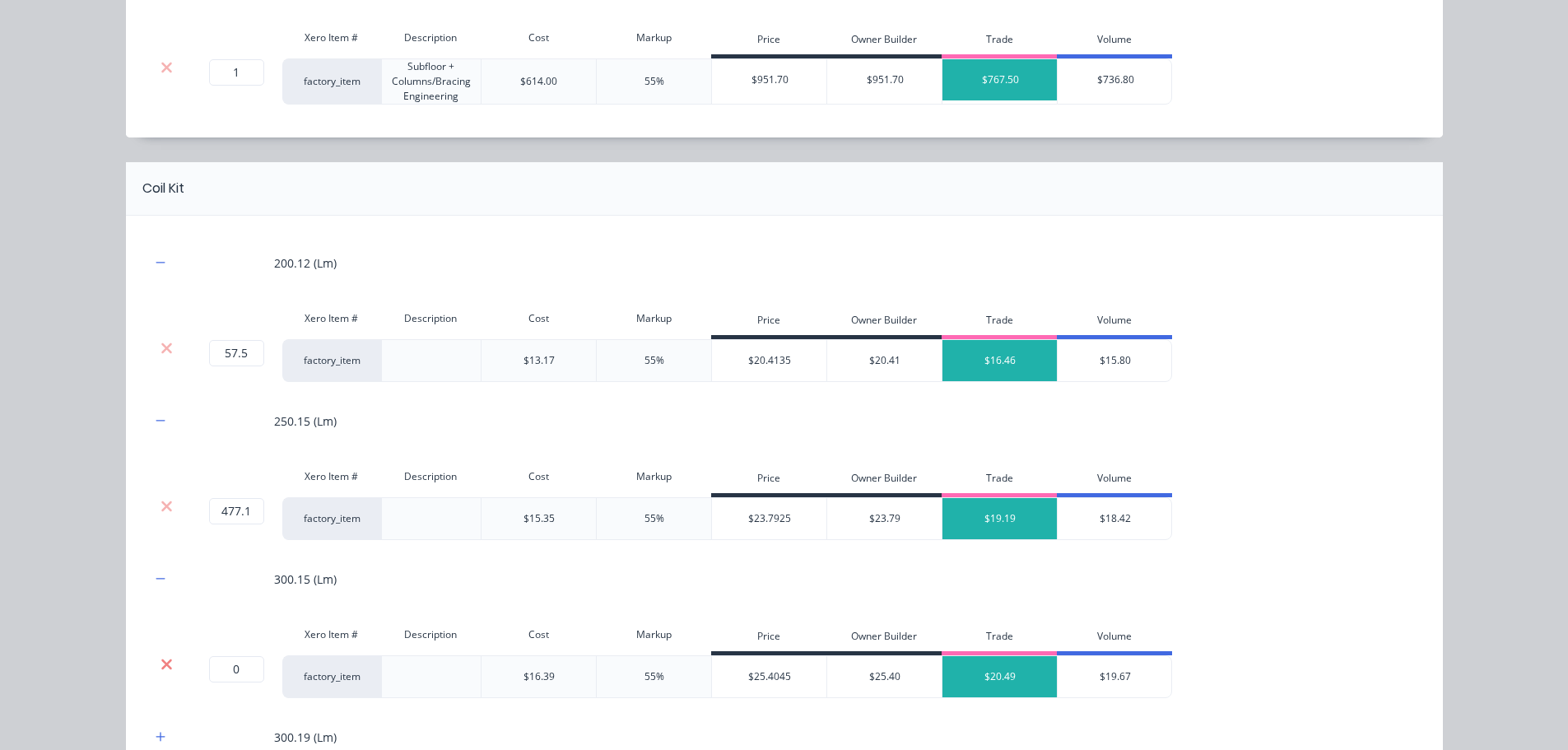
click at [160, 656] on icon at bounding box center [166, 664] width 12 height 17
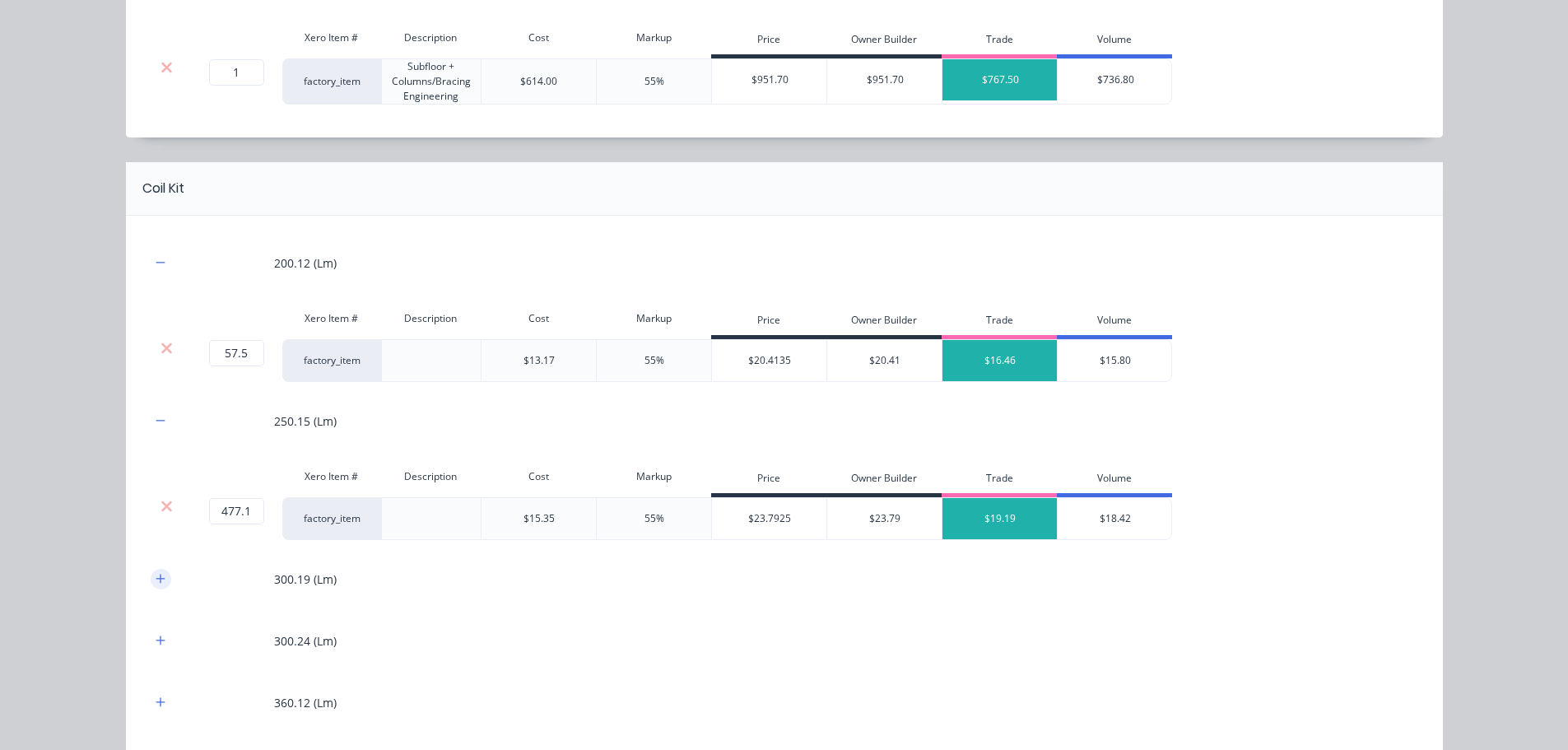
click at [156, 582] on icon "button" at bounding box center [160, 578] width 9 height 9
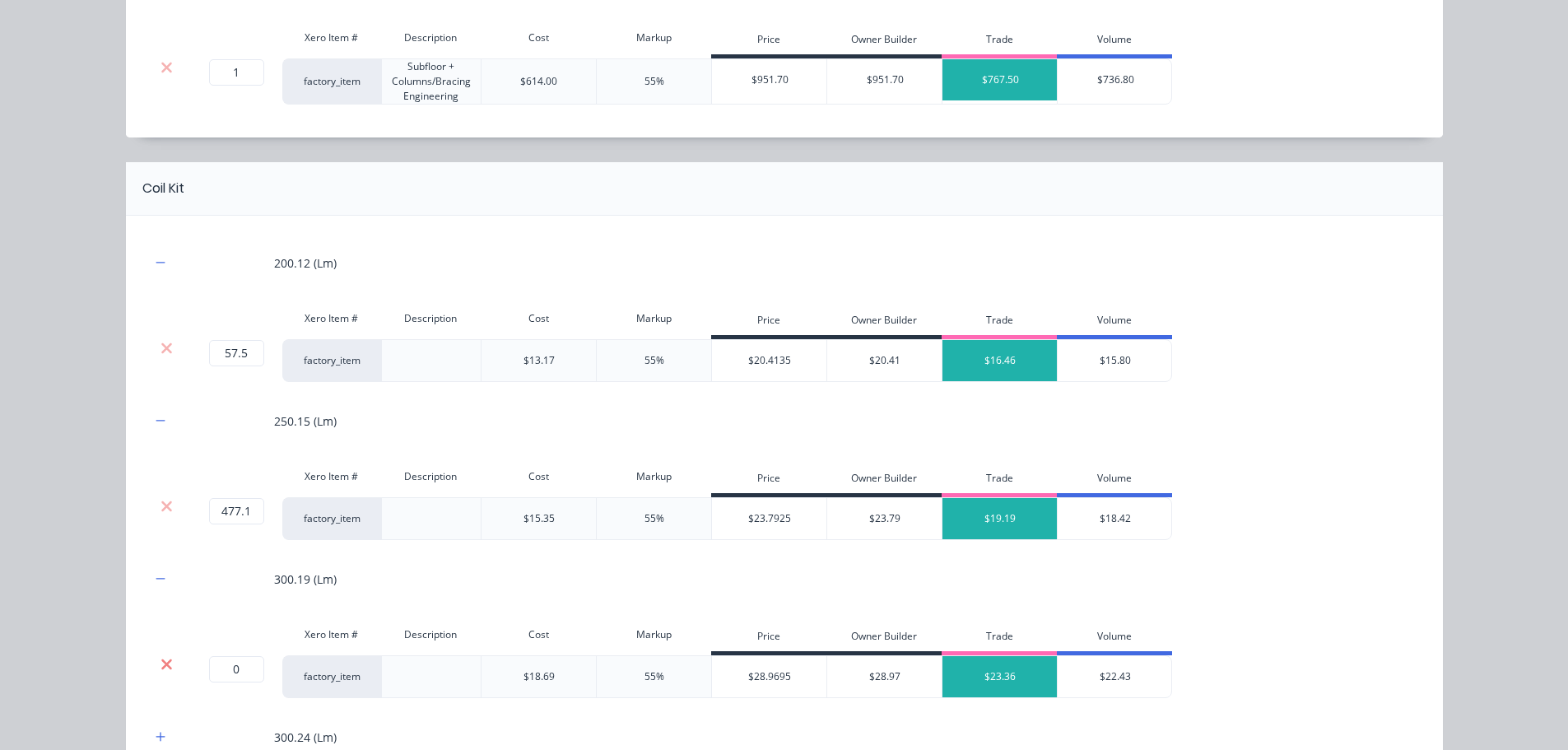
click at [160, 667] on icon at bounding box center [166, 664] width 12 height 17
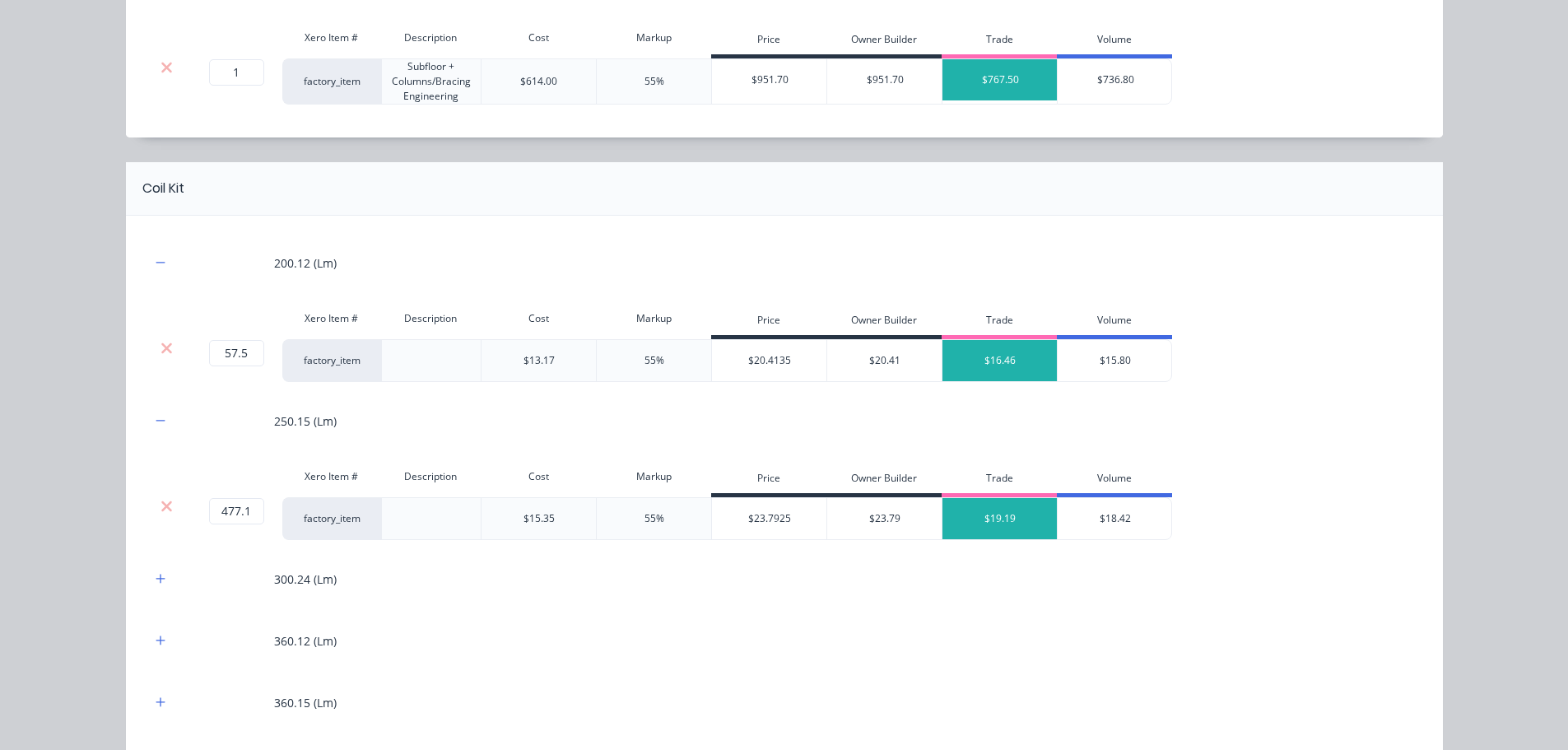
click at [151, 571] on div at bounding box center [161, 579] width 21 height 21
click at [156, 582] on icon "button" at bounding box center [160, 578] width 10 height 11
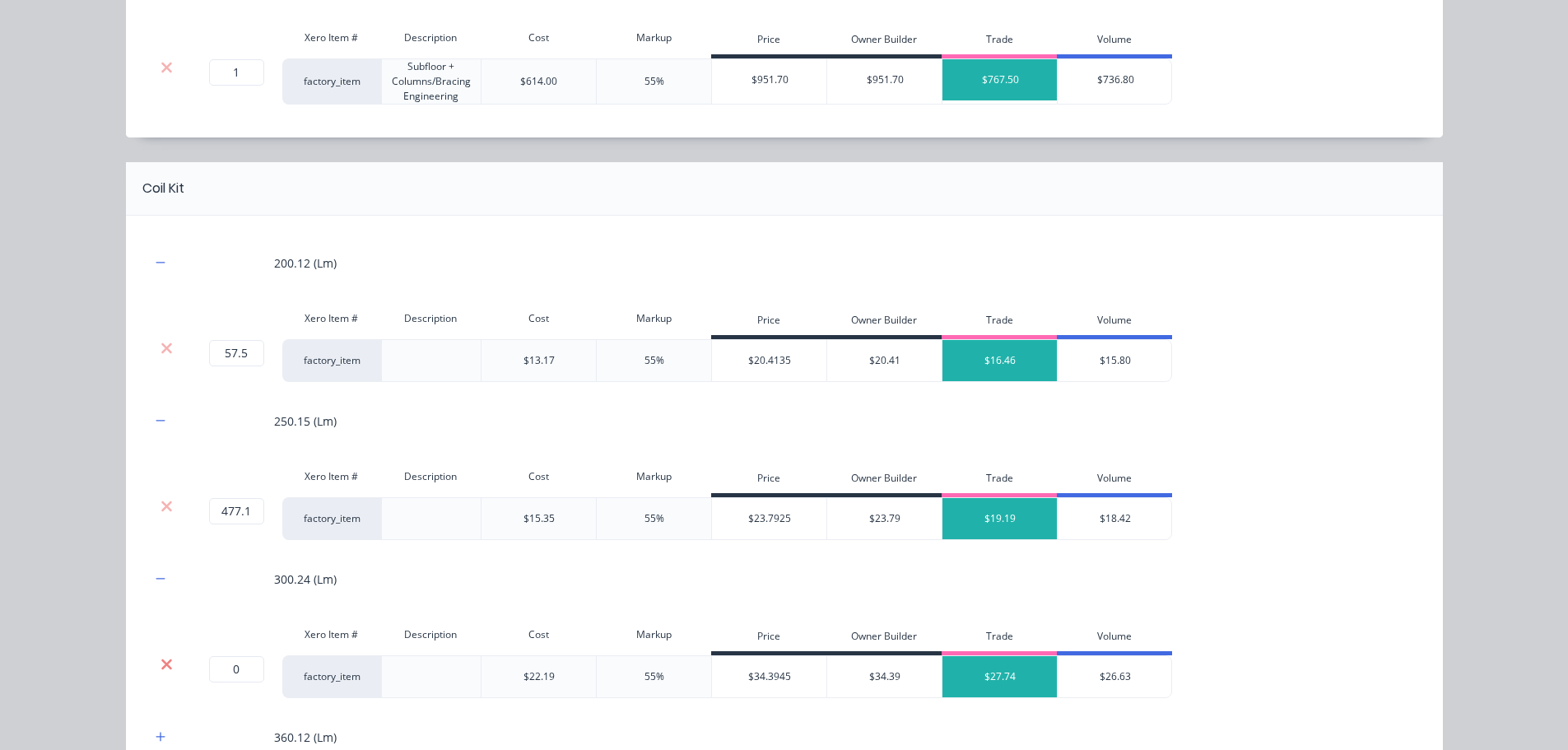
click at [160, 657] on icon at bounding box center [166, 664] width 12 height 17
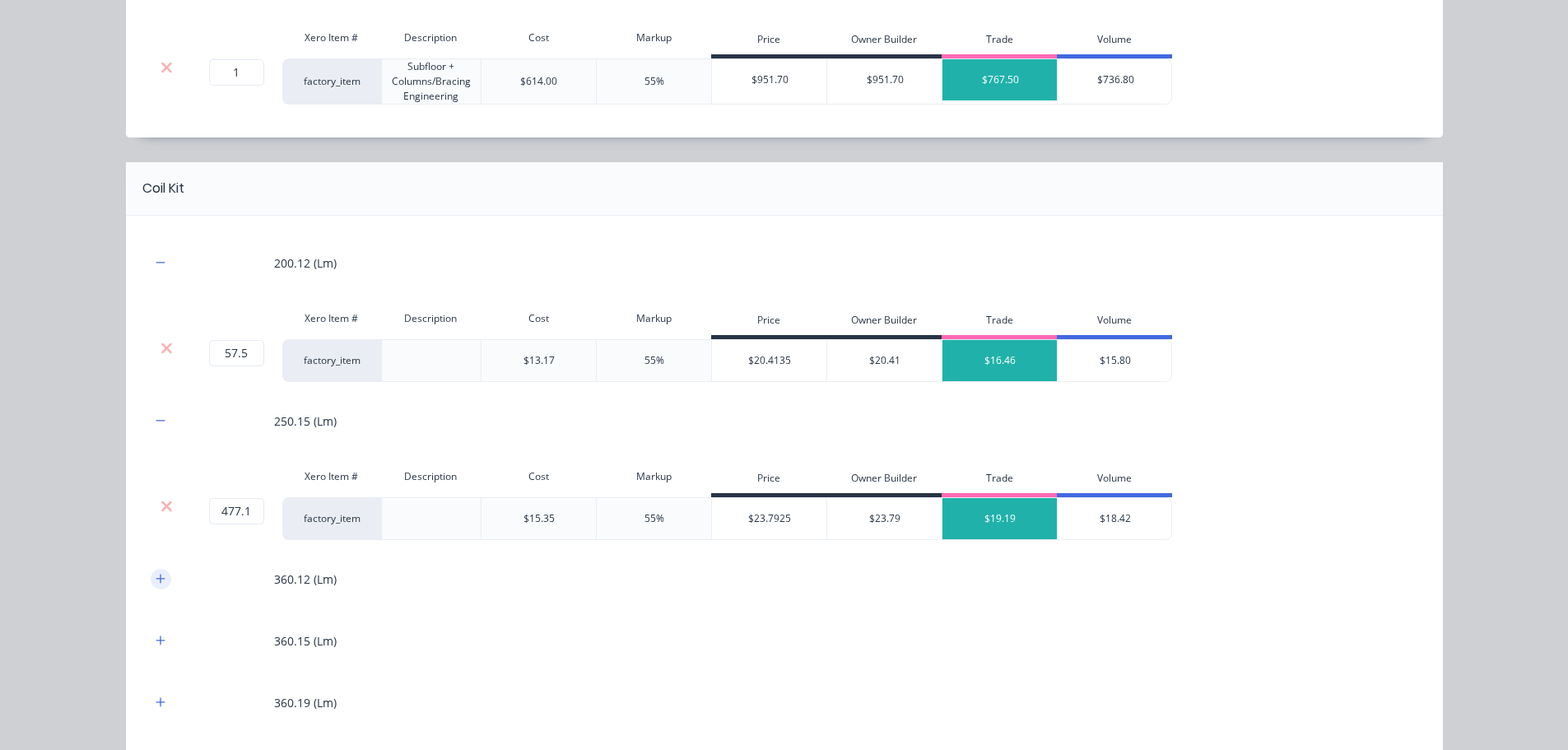
click at [156, 577] on icon "button" at bounding box center [160, 578] width 9 height 9
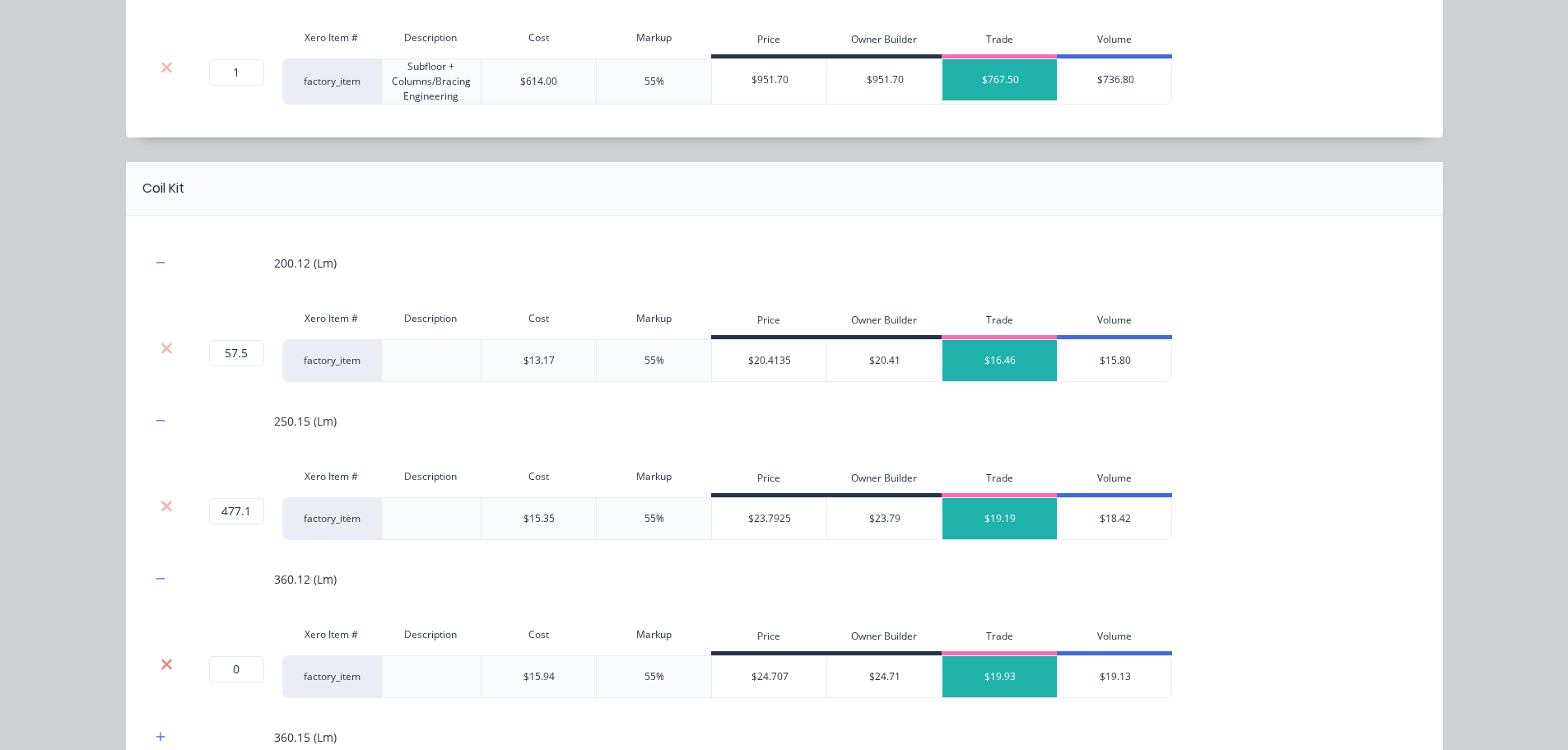
click at [163, 662] on icon at bounding box center [166, 664] width 10 height 10
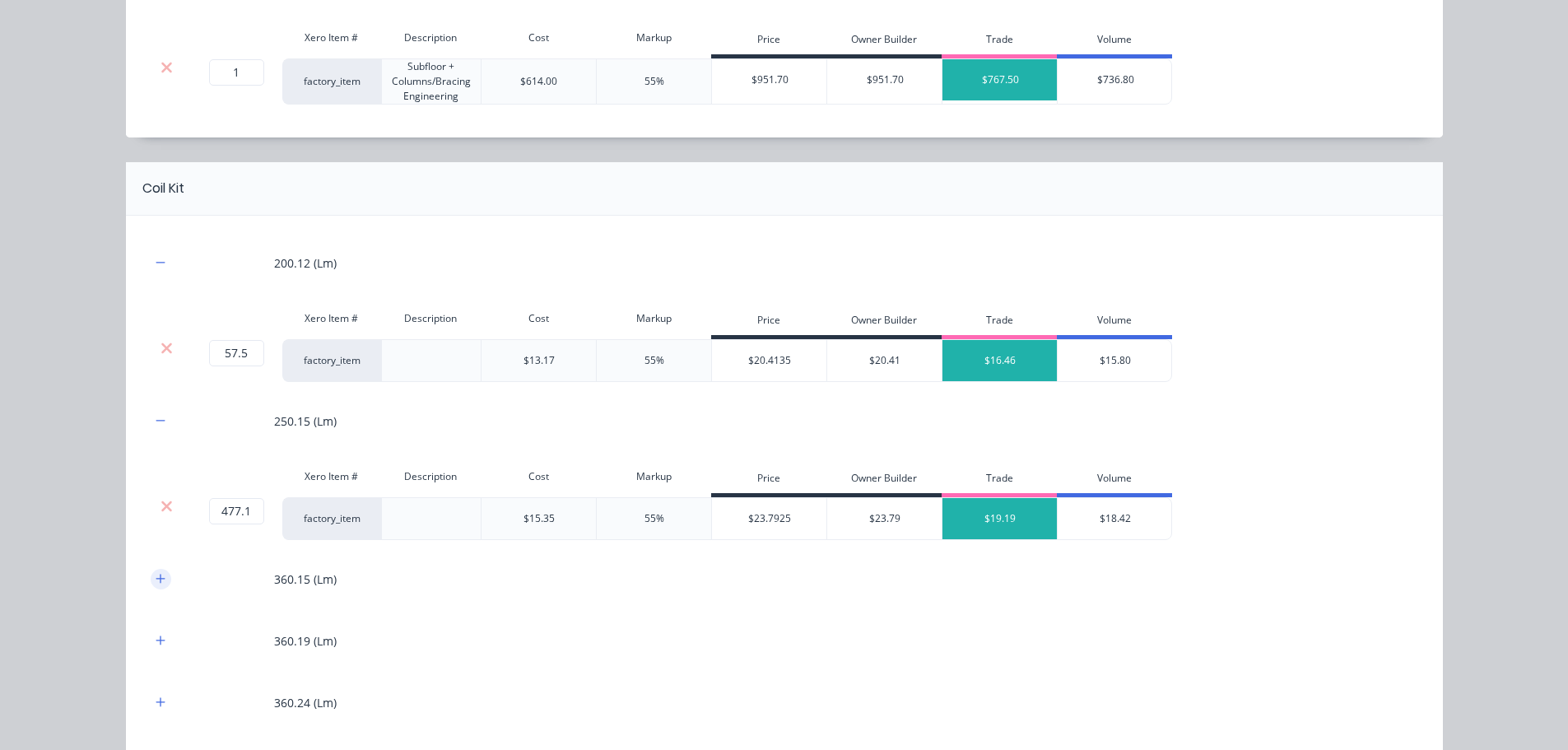
click at [156, 578] on icon "button" at bounding box center [160, 578] width 9 height 9
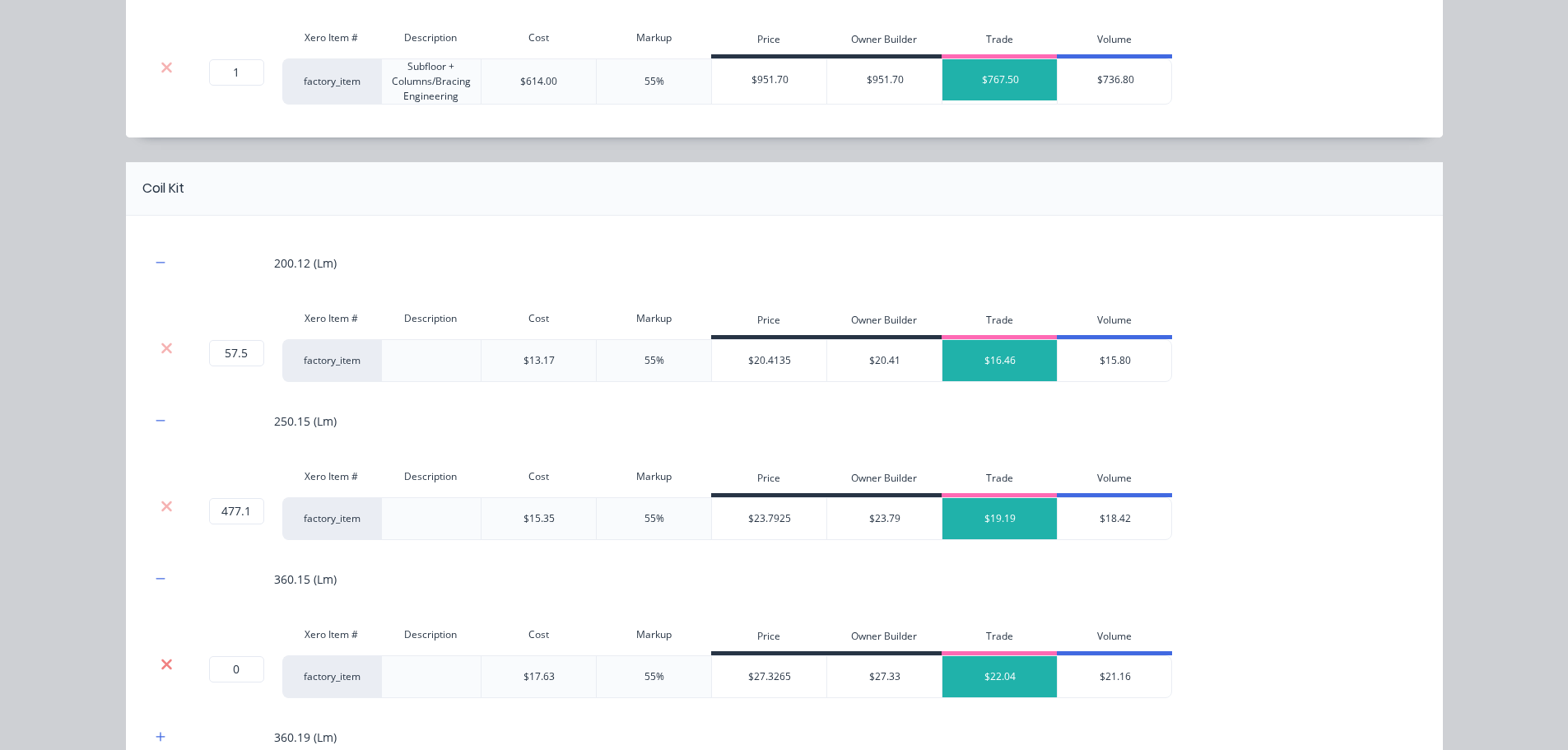
click at [165, 666] on icon at bounding box center [166, 664] width 10 height 10
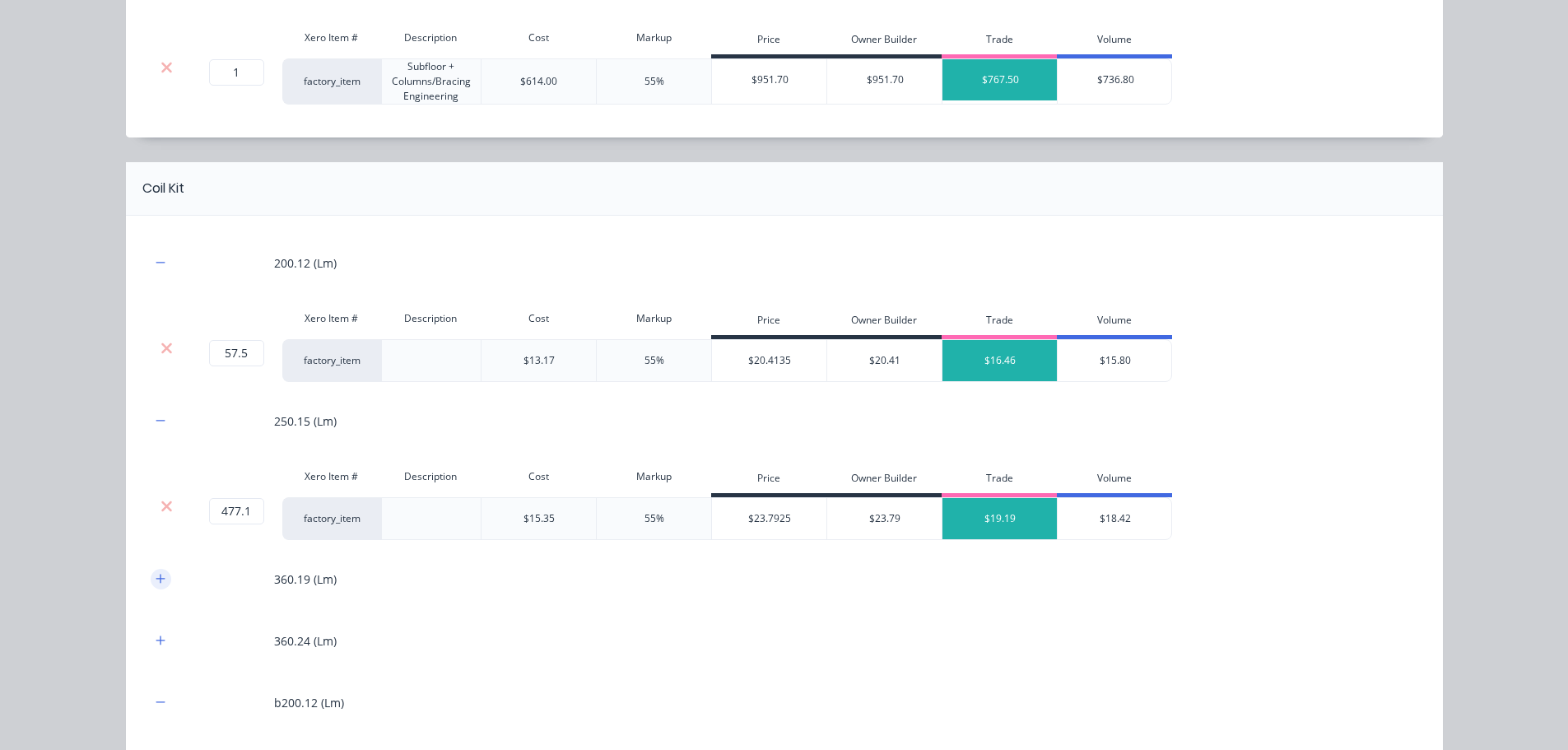
click at [158, 579] on icon "button" at bounding box center [160, 578] width 10 height 11
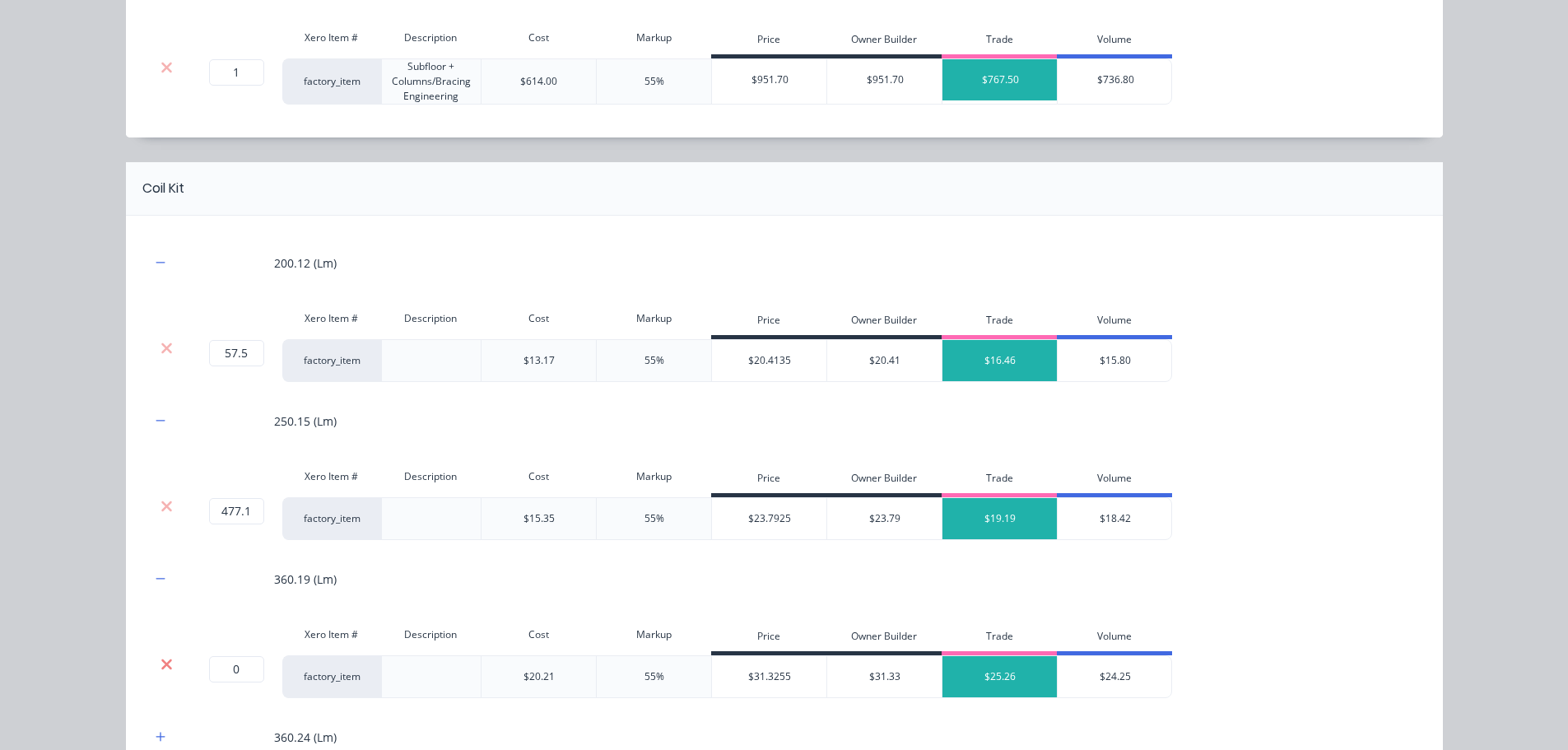
click at [163, 659] on icon at bounding box center [166, 664] width 12 height 17
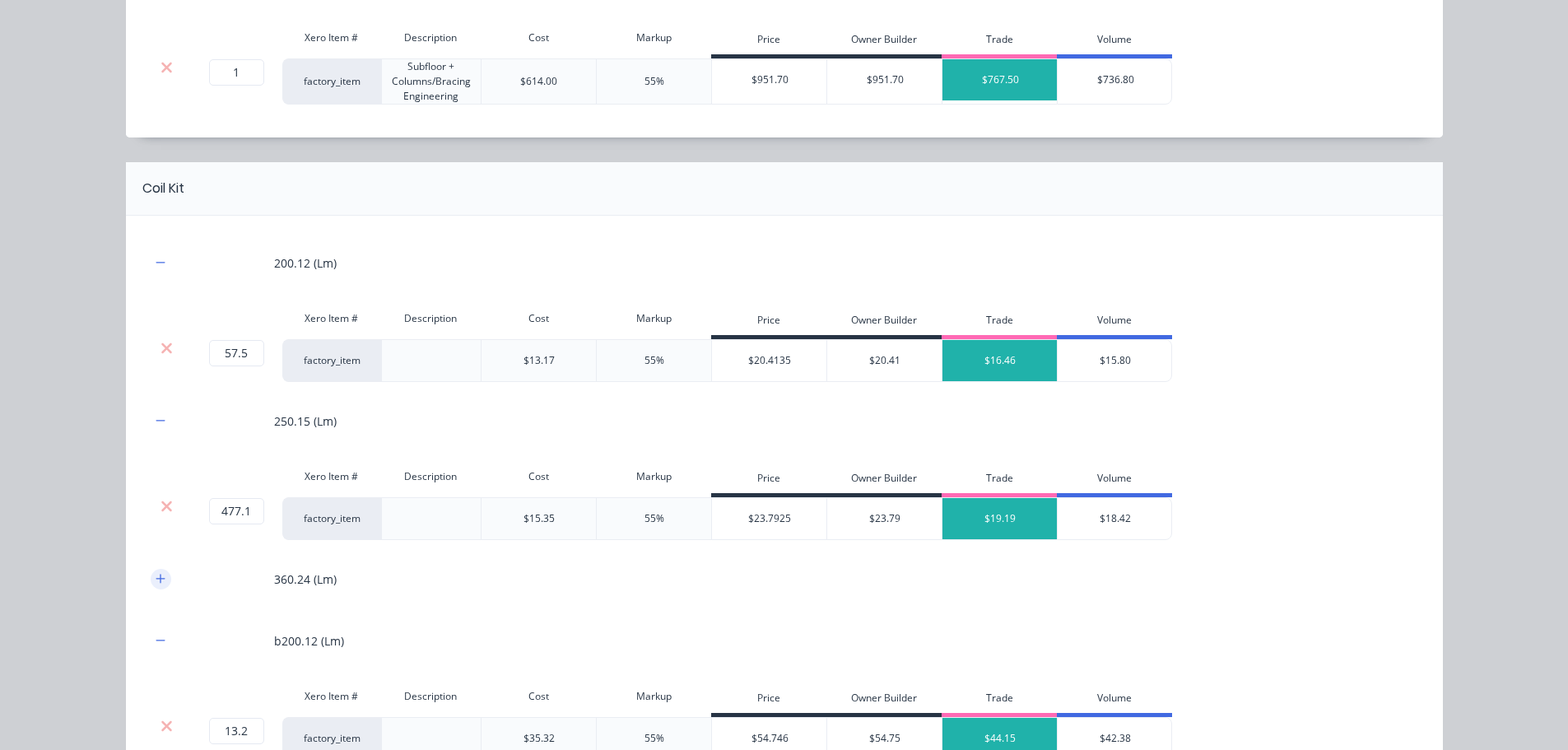
click at [155, 571] on button "button" at bounding box center [161, 579] width 21 height 21
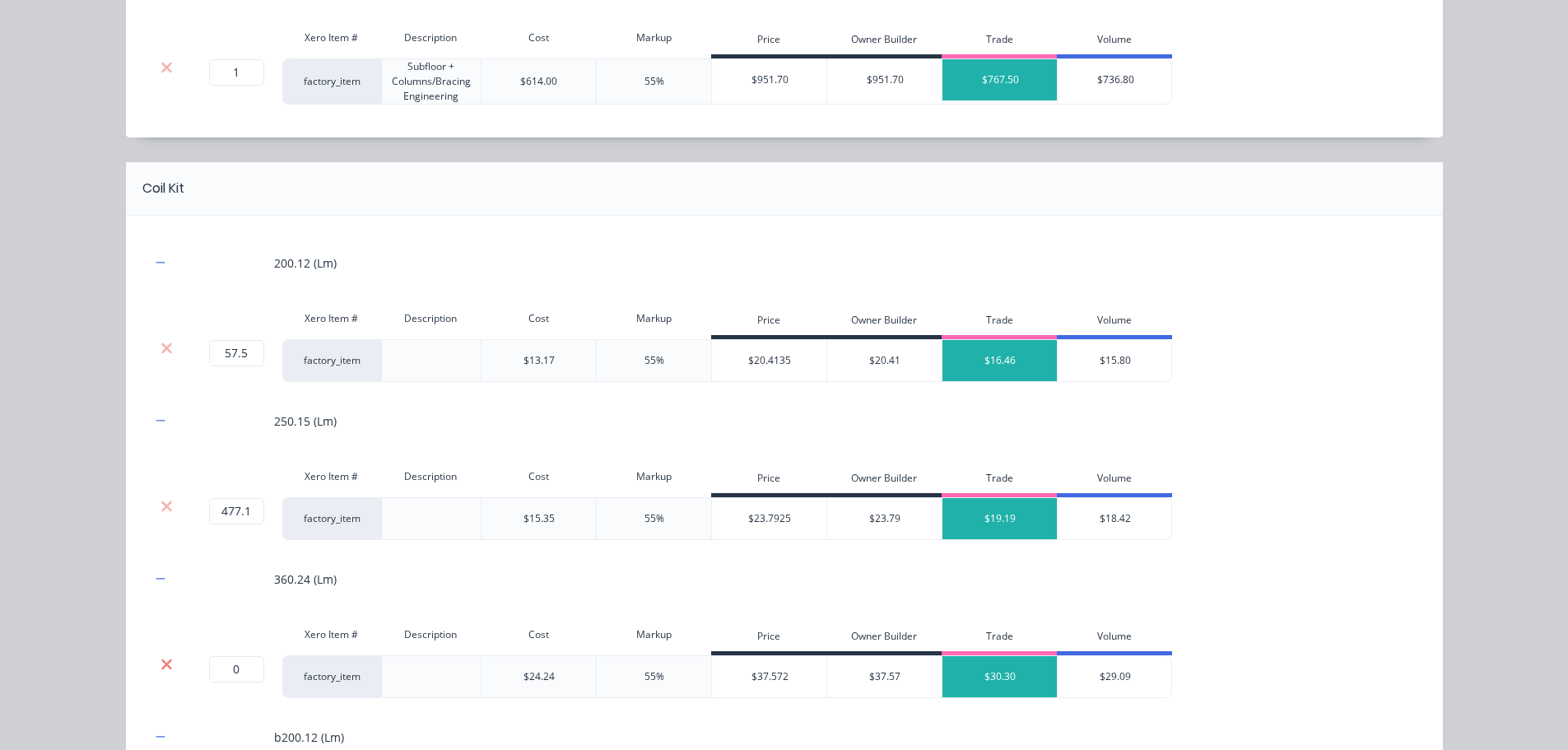
click at [161, 662] on icon at bounding box center [166, 664] width 10 height 10
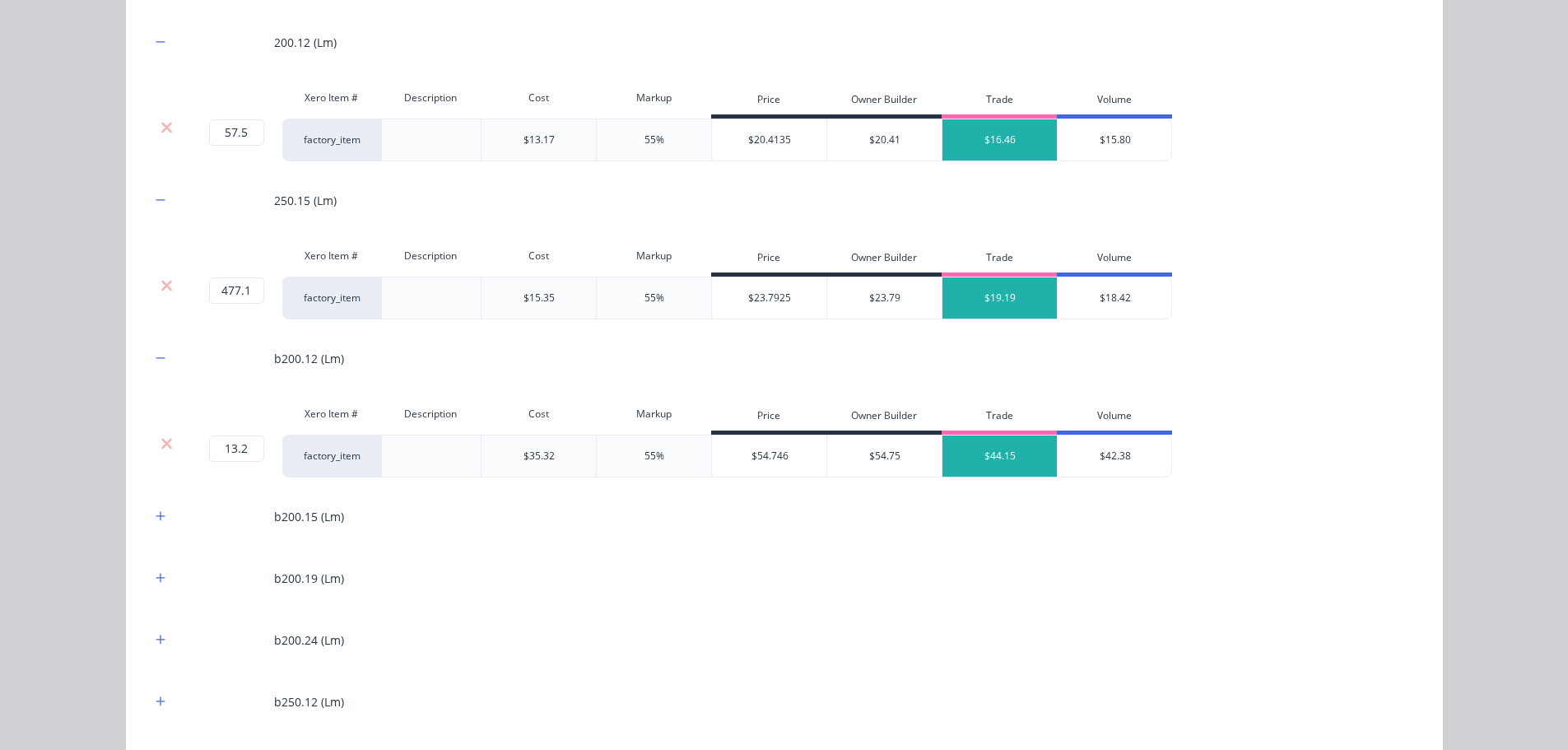
scroll to position [1152, 0]
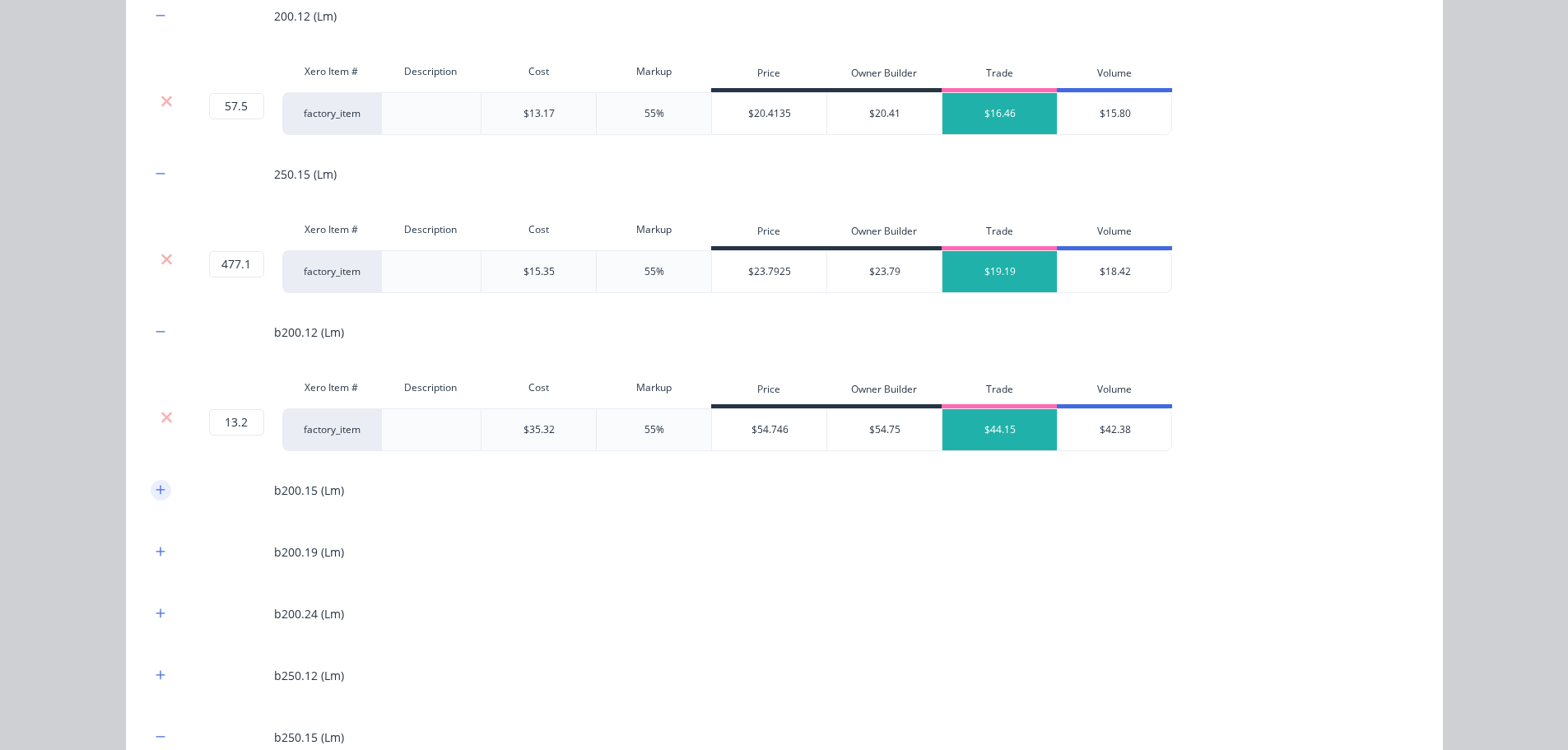
click at [156, 490] on icon "button" at bounding box center [160, 490] width 10 height 11
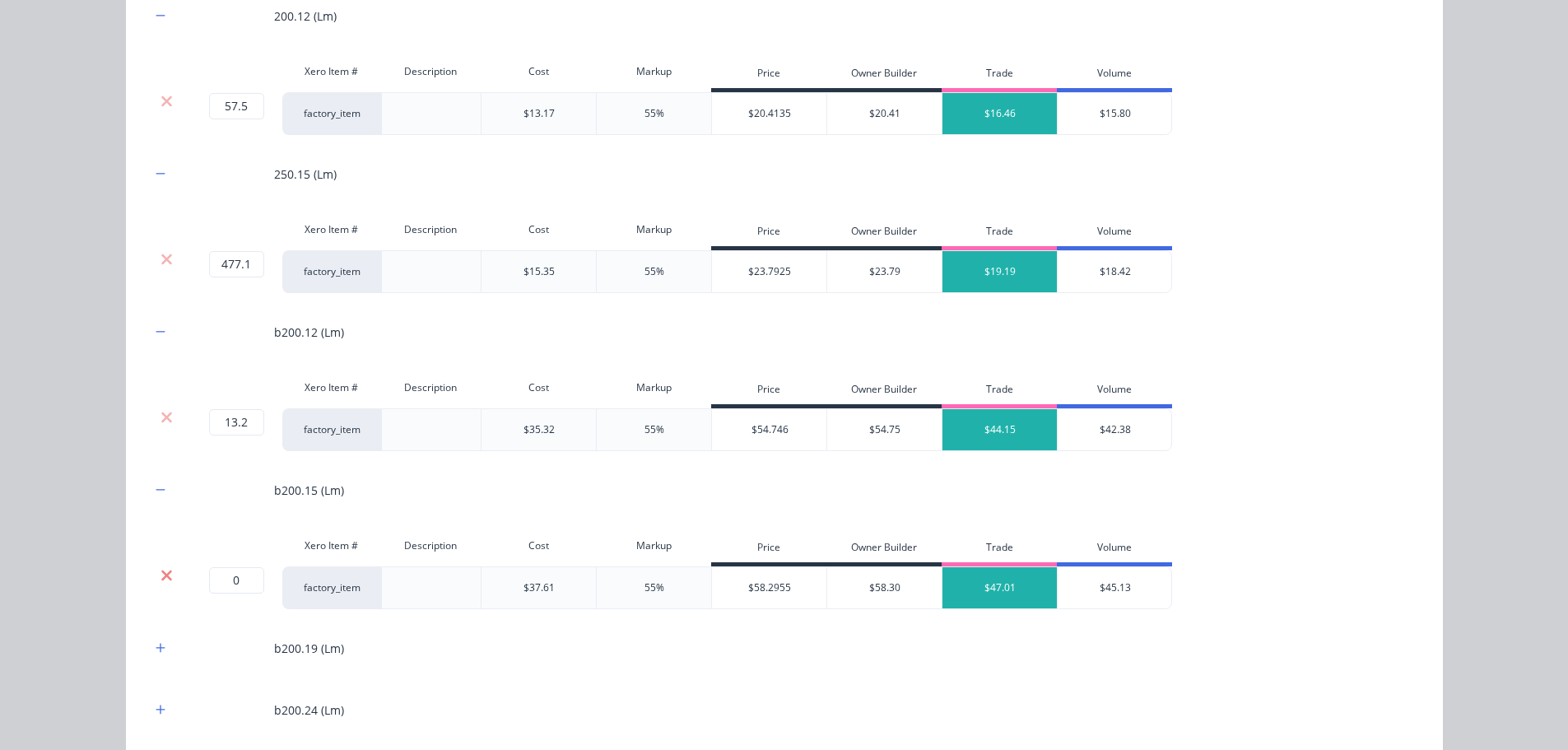
click at [160, 576] on icon at bounding box center [166, 575] width 12 height 17
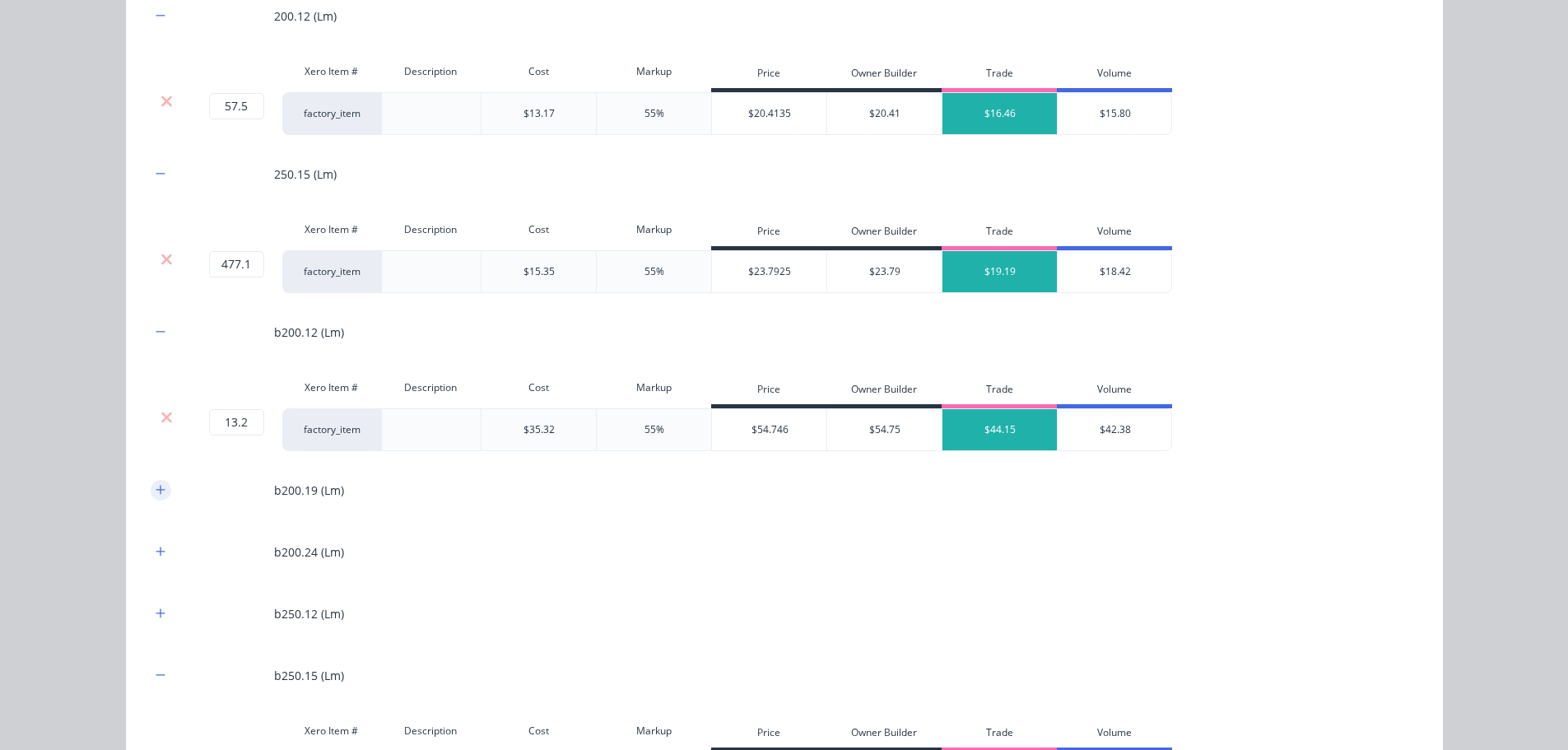
click at [156, 493] on icon "button" at bounding box center [160, 490] width 10 height 11
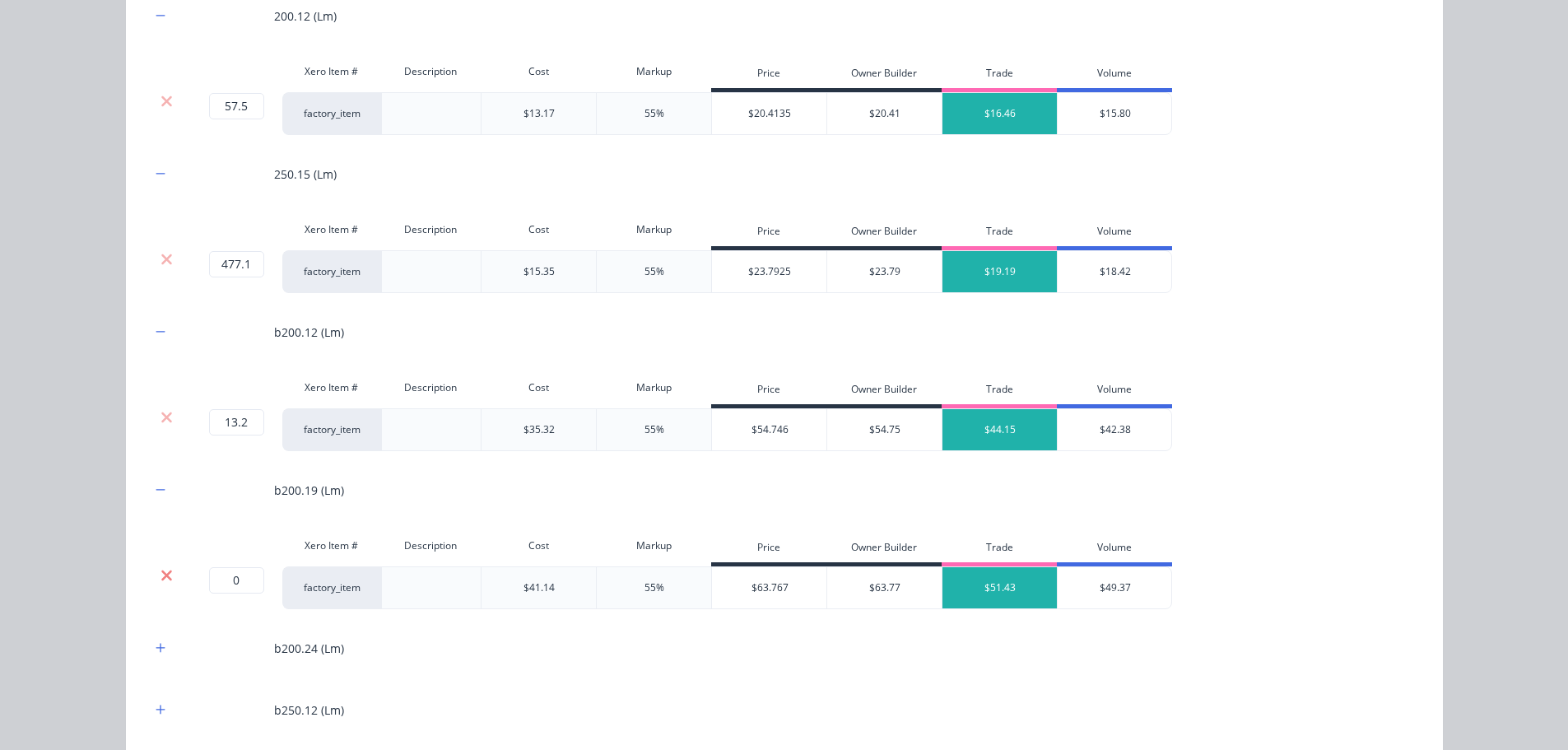
click at [160, 569] on icon at bounding box center [166, 575] width 12 height 17
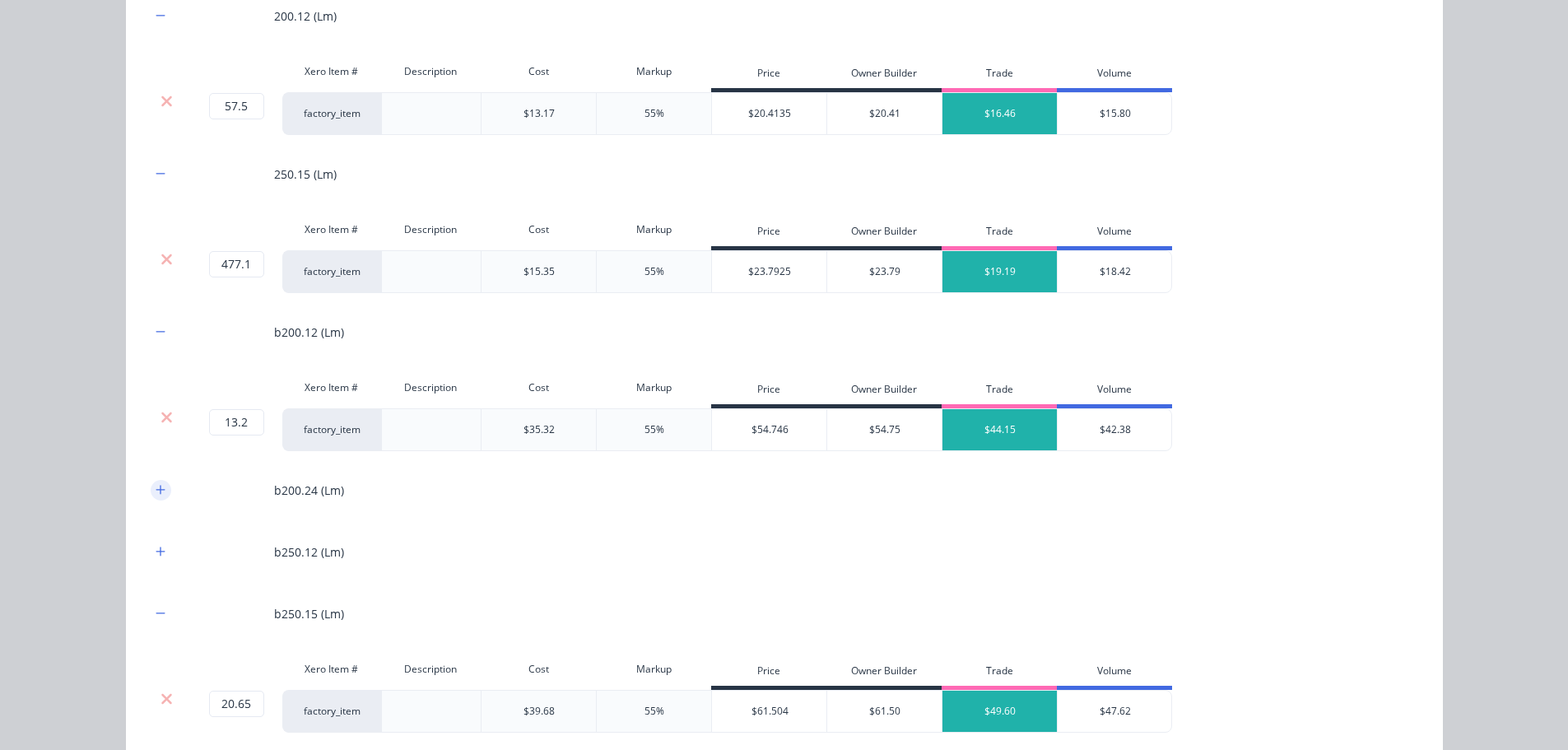
click at [151, 497] on button "button" at bounding box center [161, 490] width 21 height 21
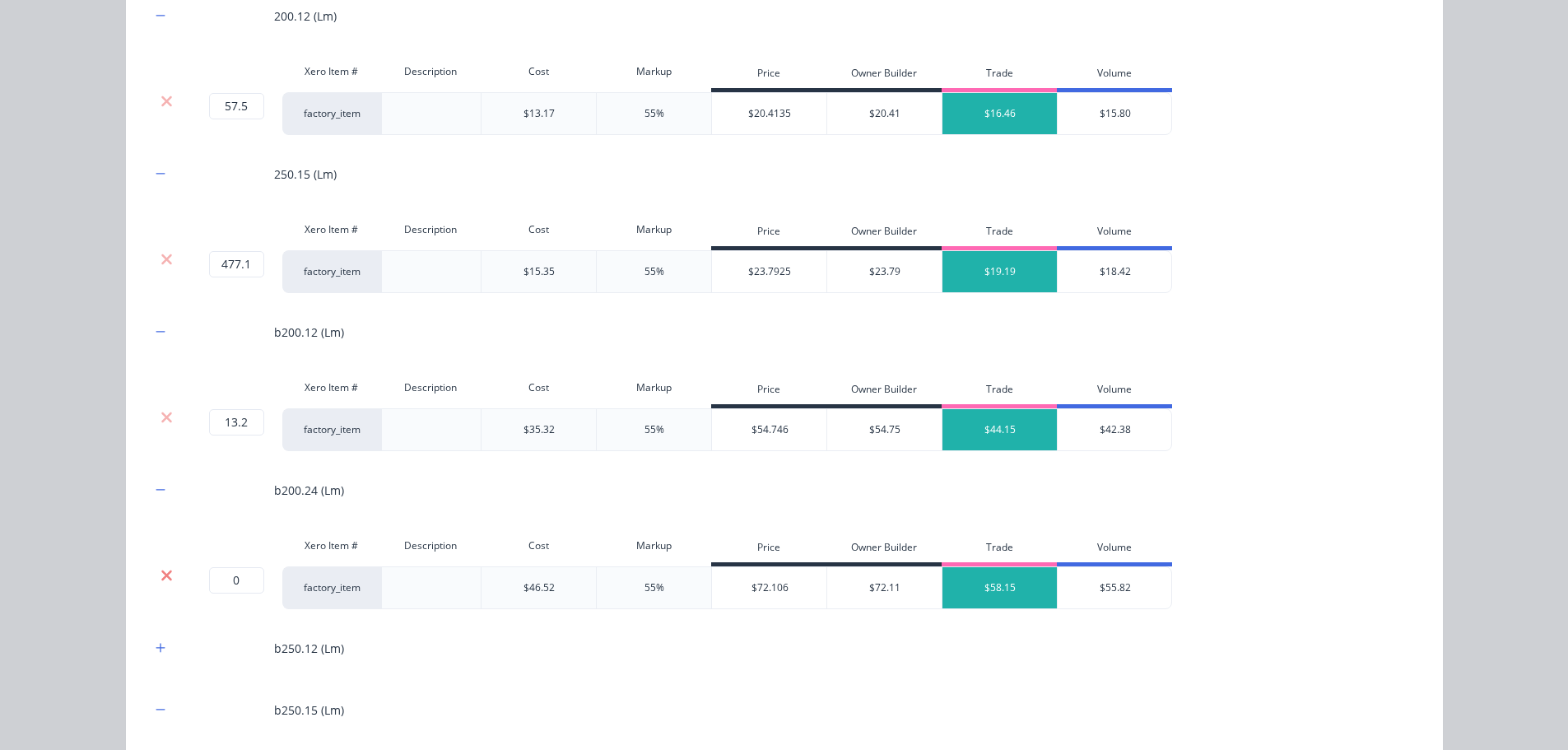
click at [160, 574] on icon at bounding box center [166, 575] width 12 height 17
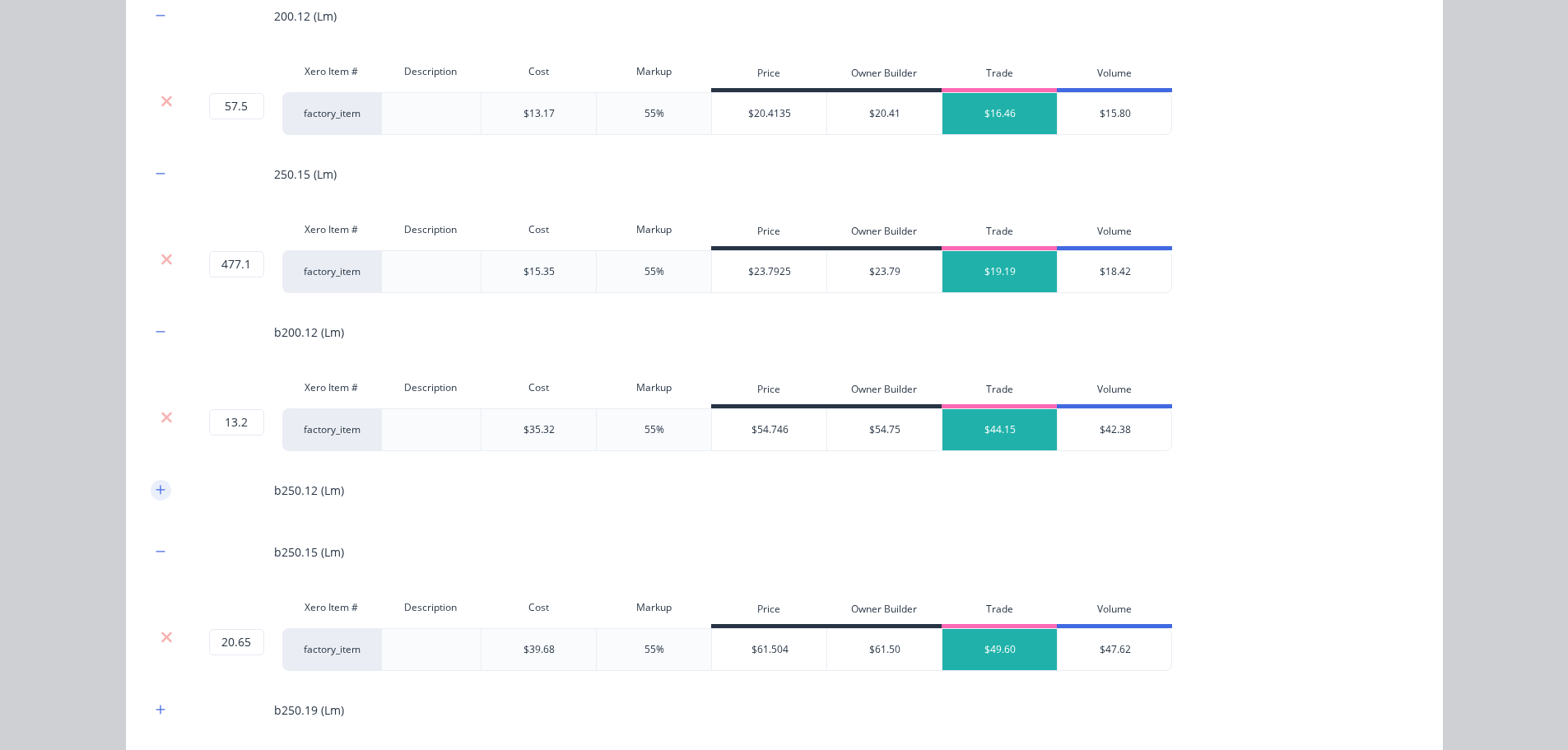
click at [156, 490] on icon "button" at bounding box center [160, 490] width 9 height 9
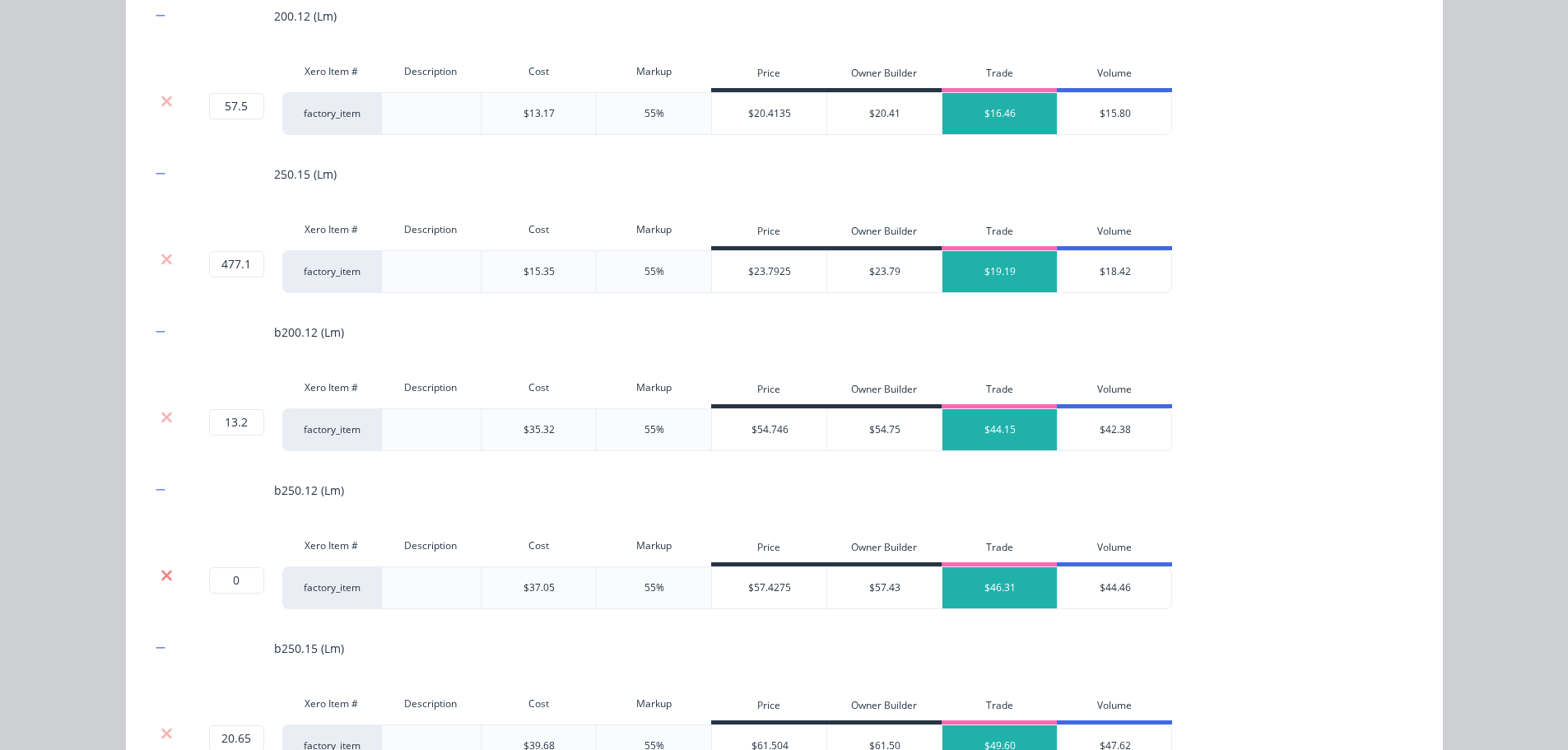
click at [161, 576] on icon at bounding box center [166, 575] width 10 height 10
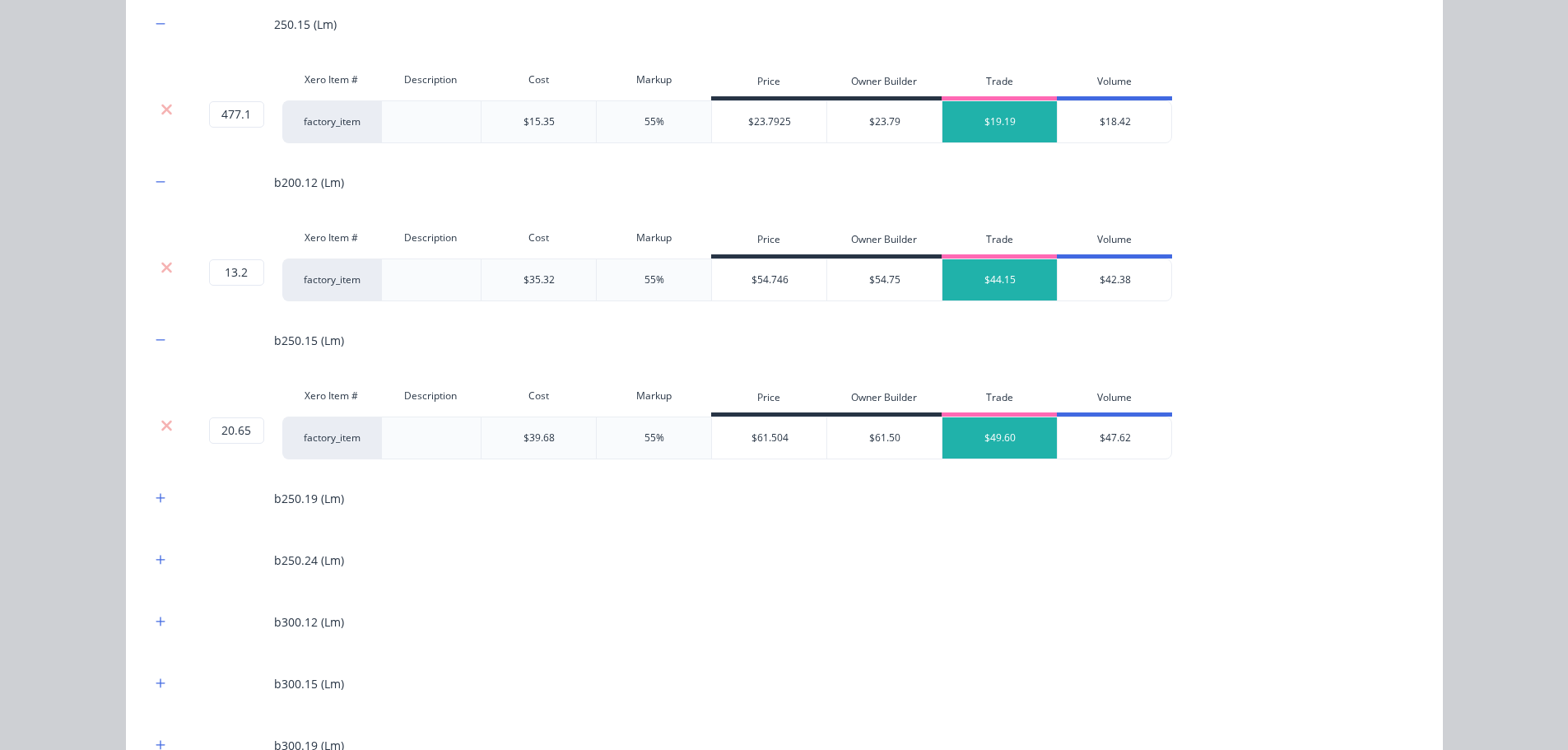
scroll to position [1317, 0]
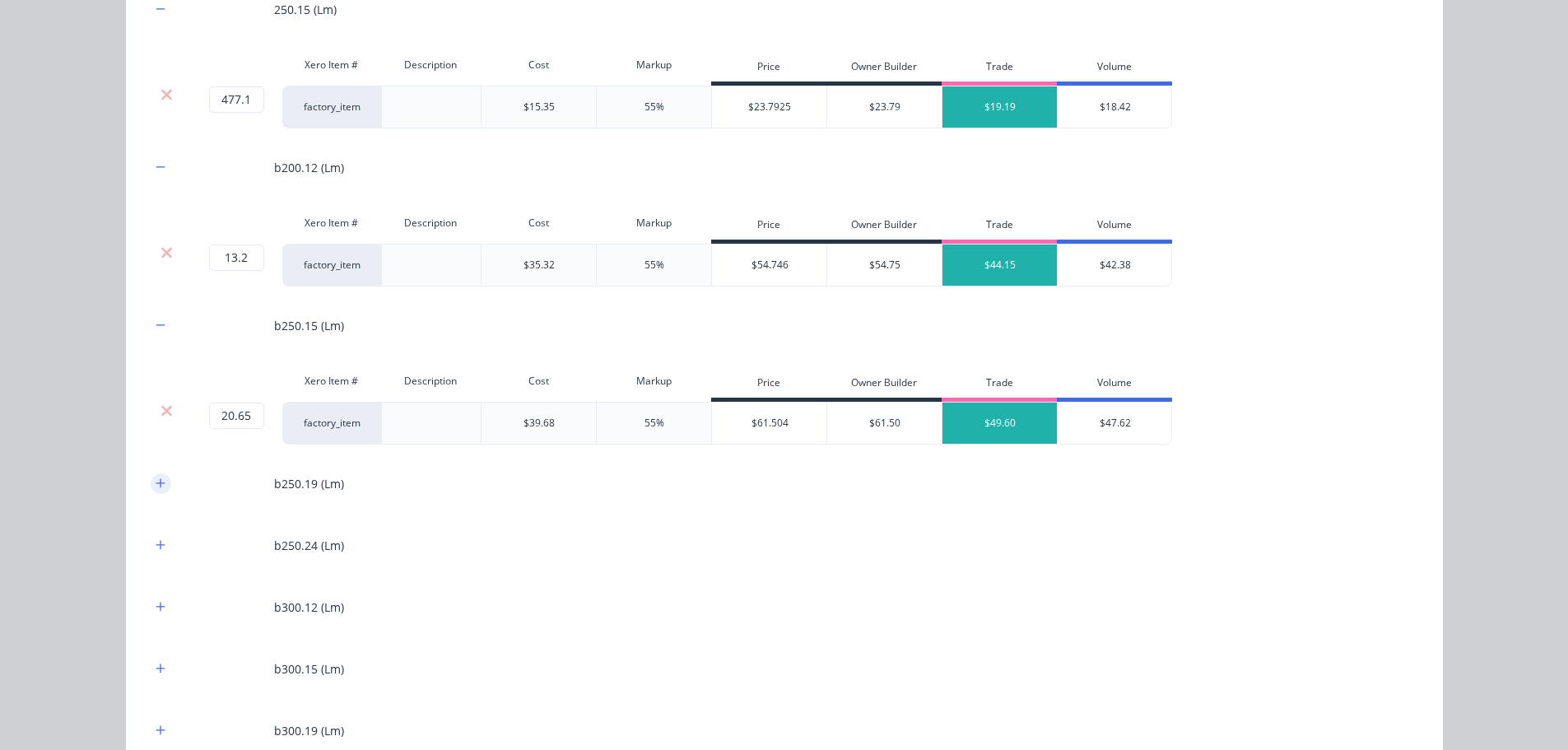
click at [157, 483] on icon "button" at bounding box center [160, 483] width 10 height 11
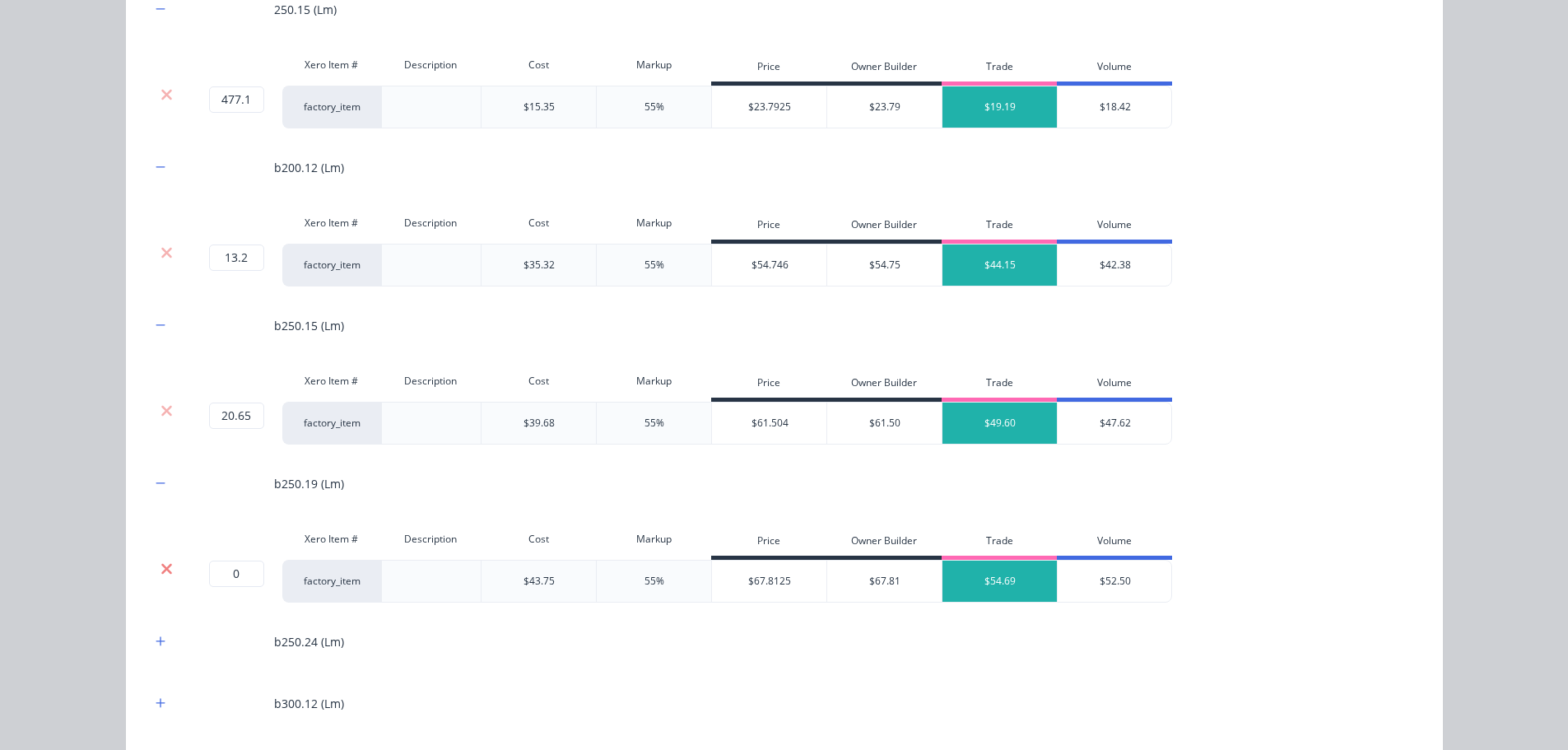
click at [160, 561] on icon at bounding box center [166, 569] width 12 height 17
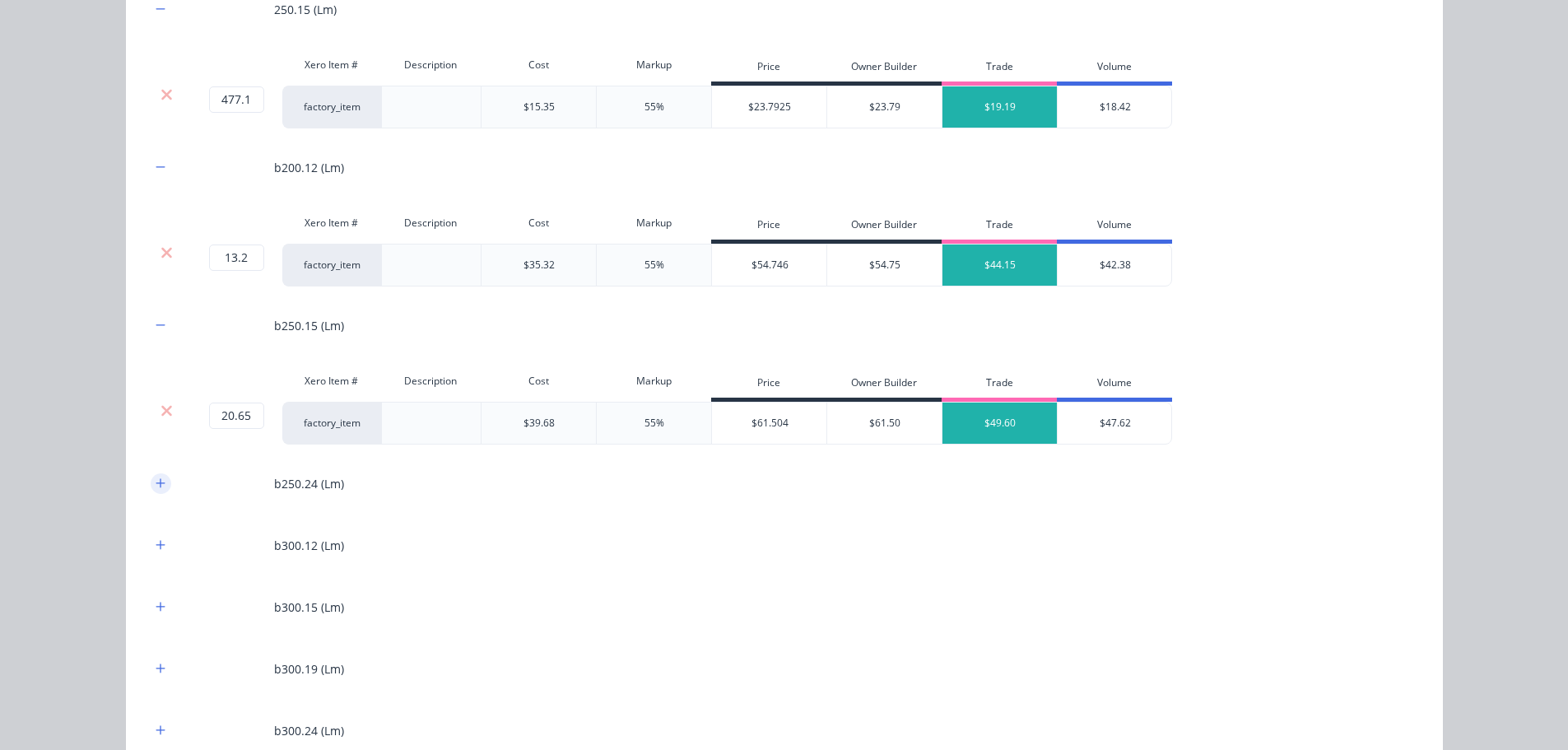
click at [156, 483] on icon "button" at bounding box center [160, 483] width 10 height 11
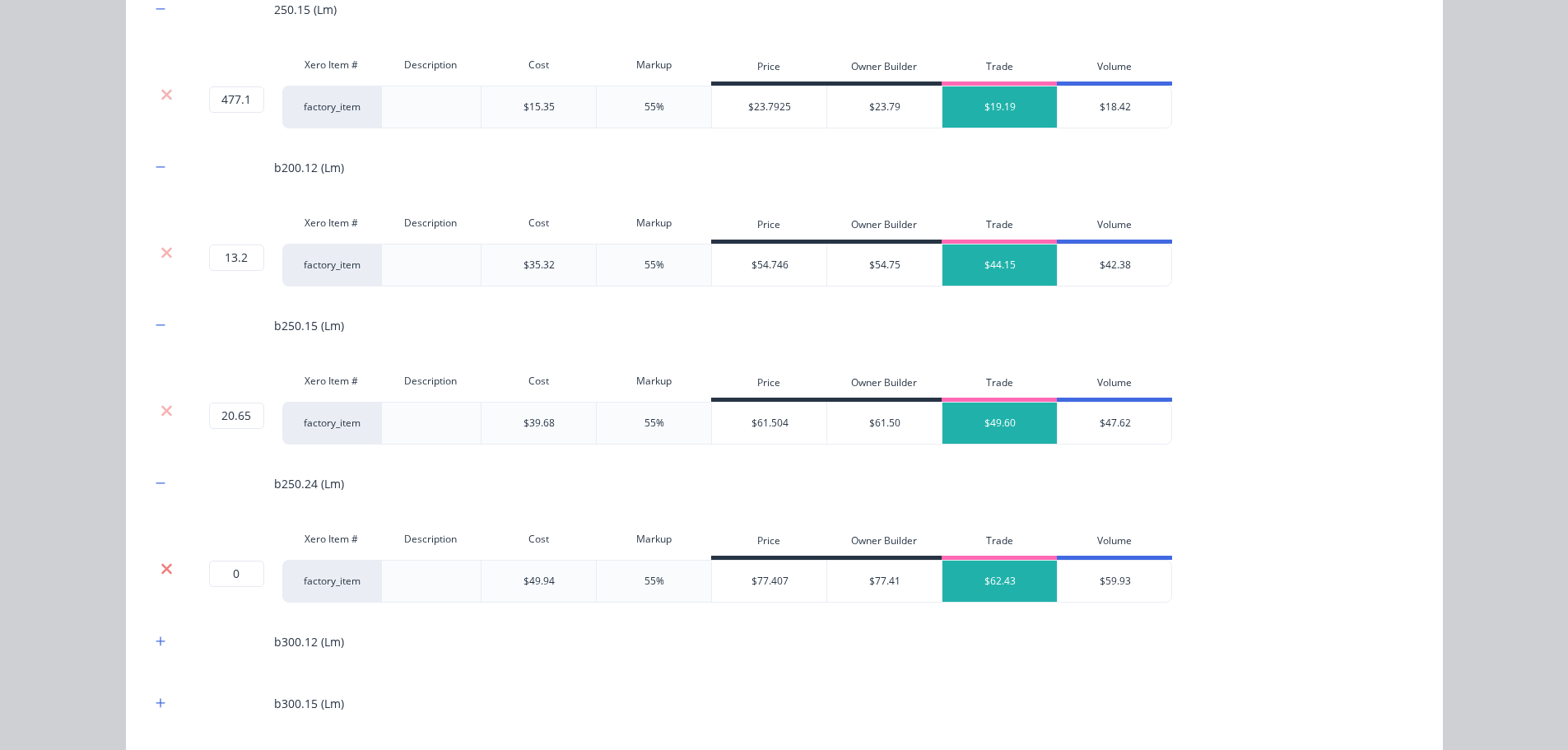
click at [163, 564] on icon at bounding box center [166, 568] width 10 height 10
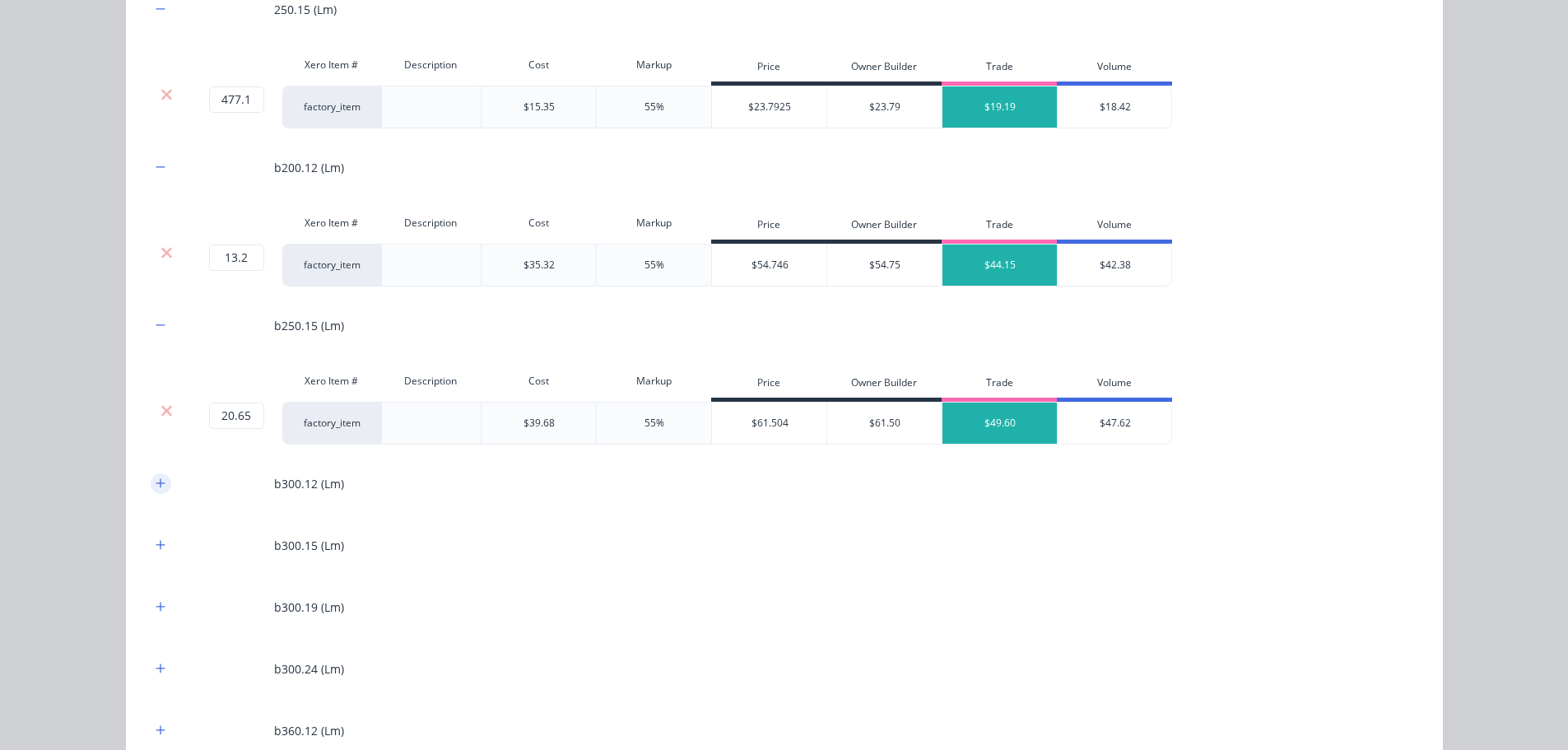
click at [159, 489] on button "button" at bounding box center [161, 483] width 21 height 21
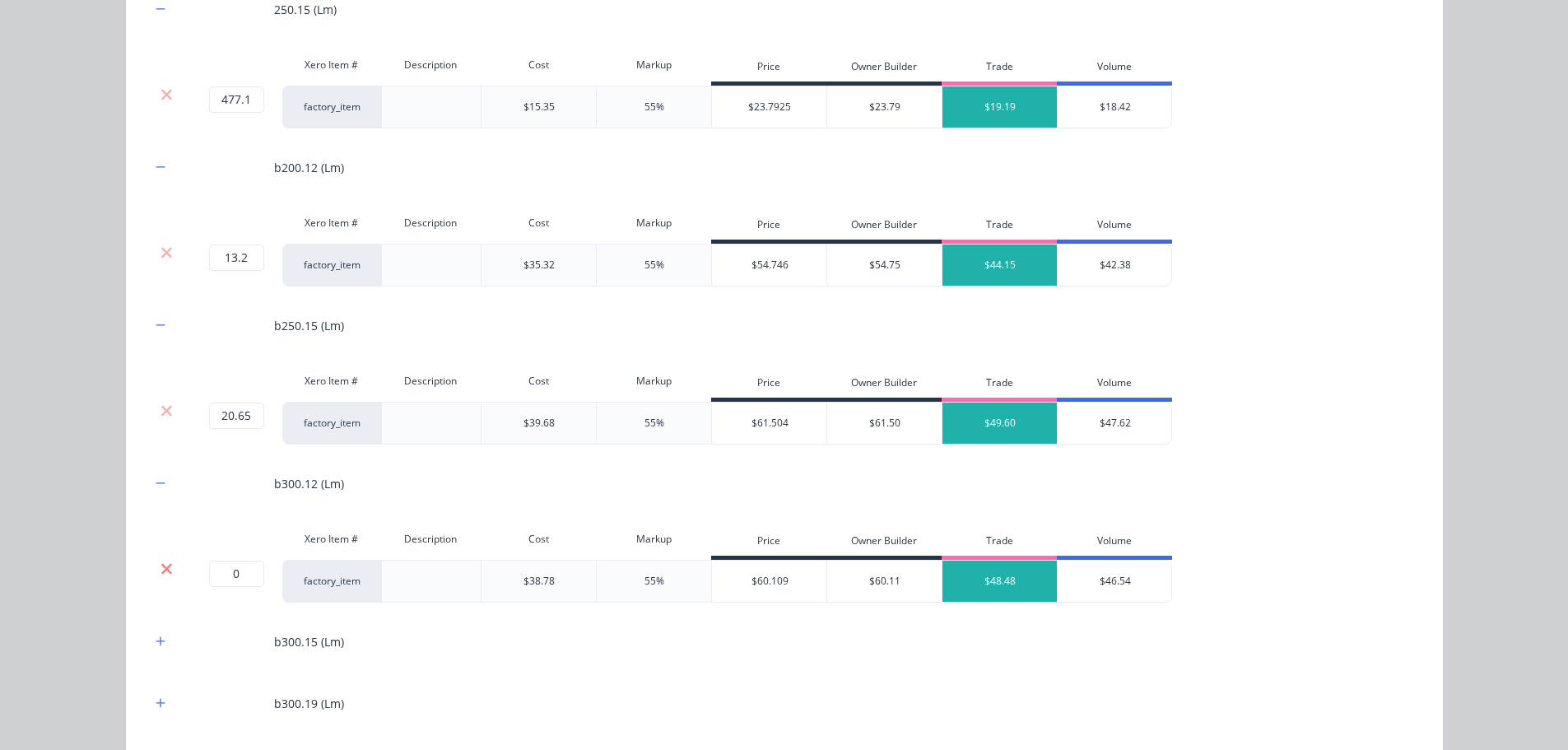
click at [162, 562] on icon at bounding box center [166, 569] width 12 height 17
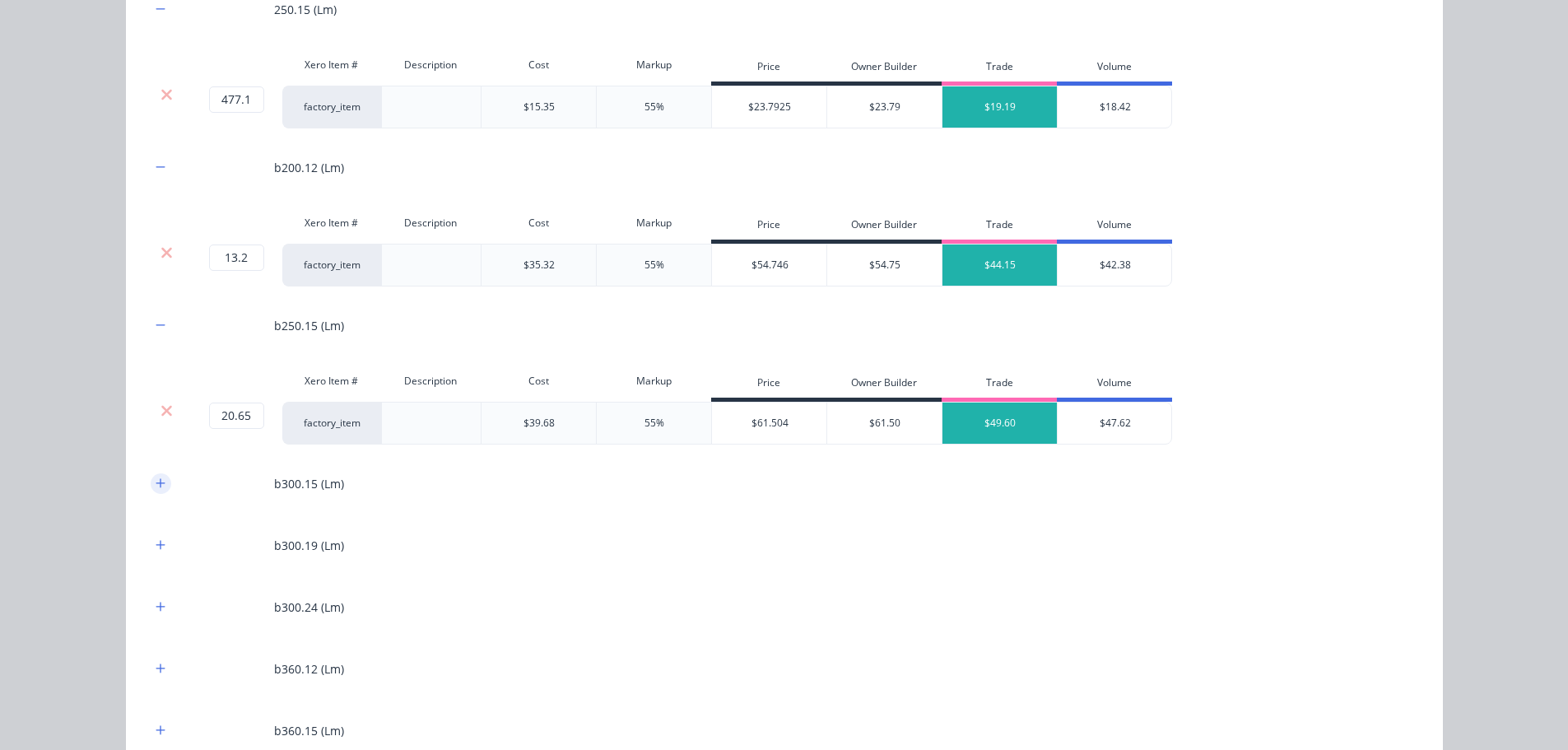
click at [157, 486] on icon "button" at bounding box center [160, 483] width 10 height 11
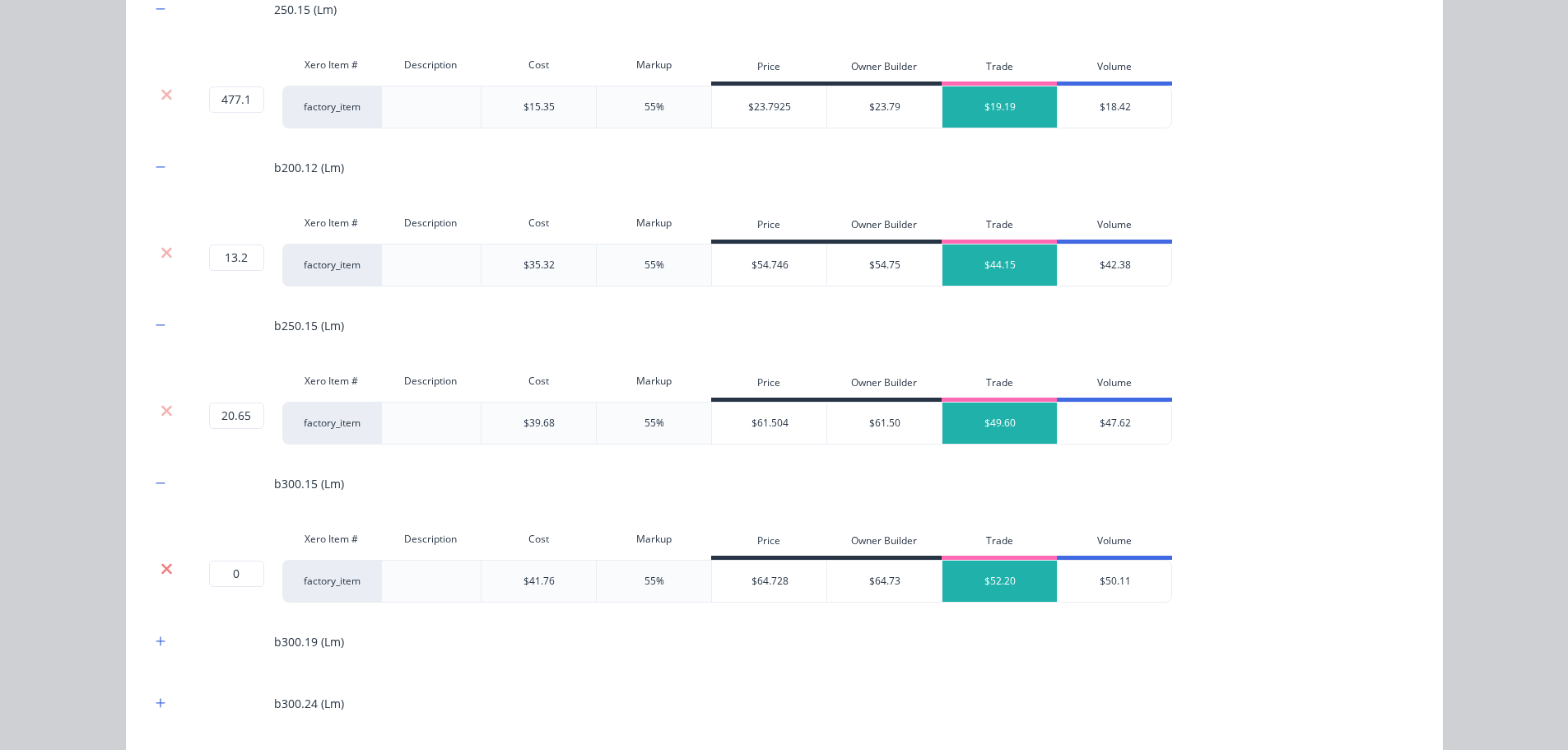
click at [161, 564] on icon at bounding box center [166, 568] width 10 height 10
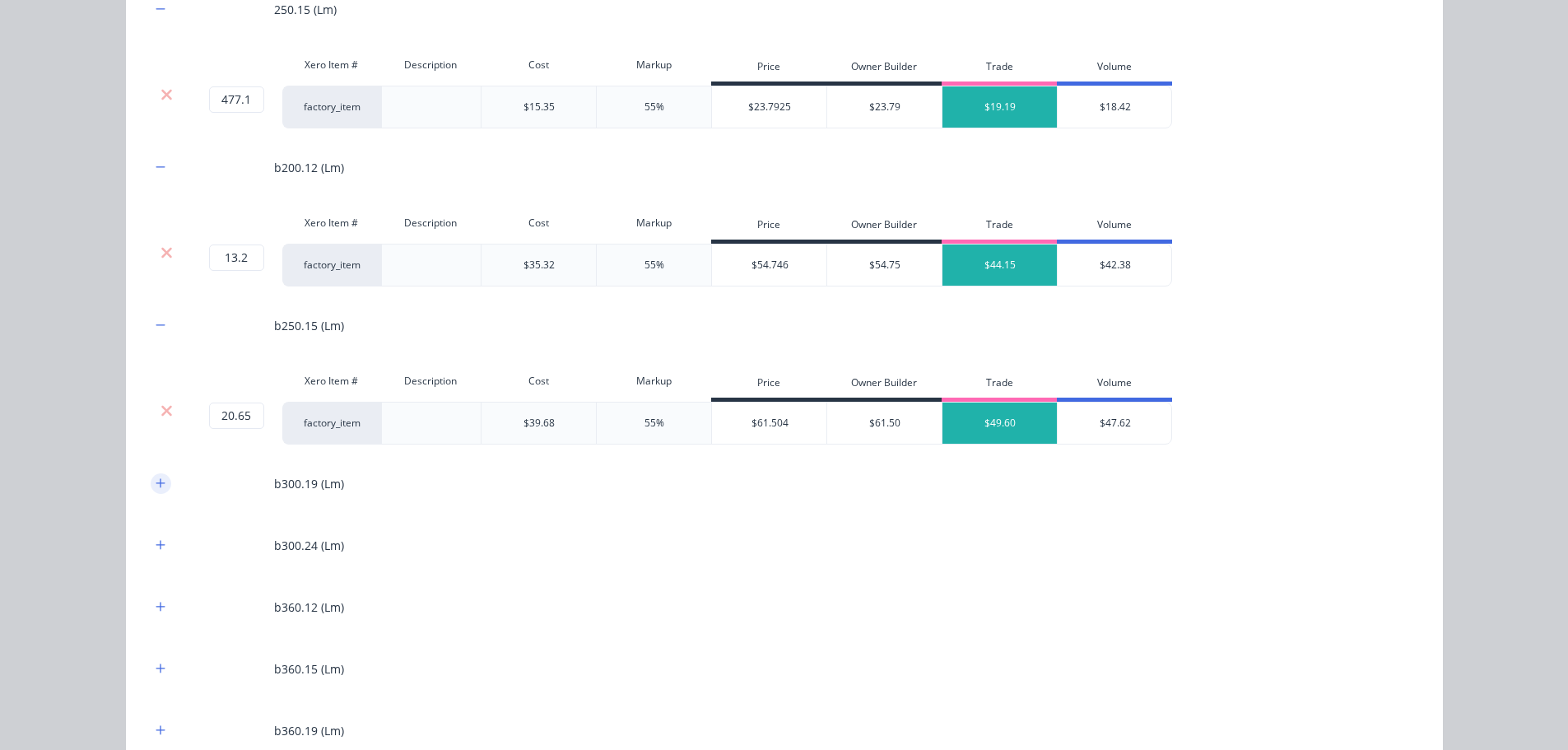
click at [157, 492] on button "button" at bounding box center [161, 483] width 21 height 21
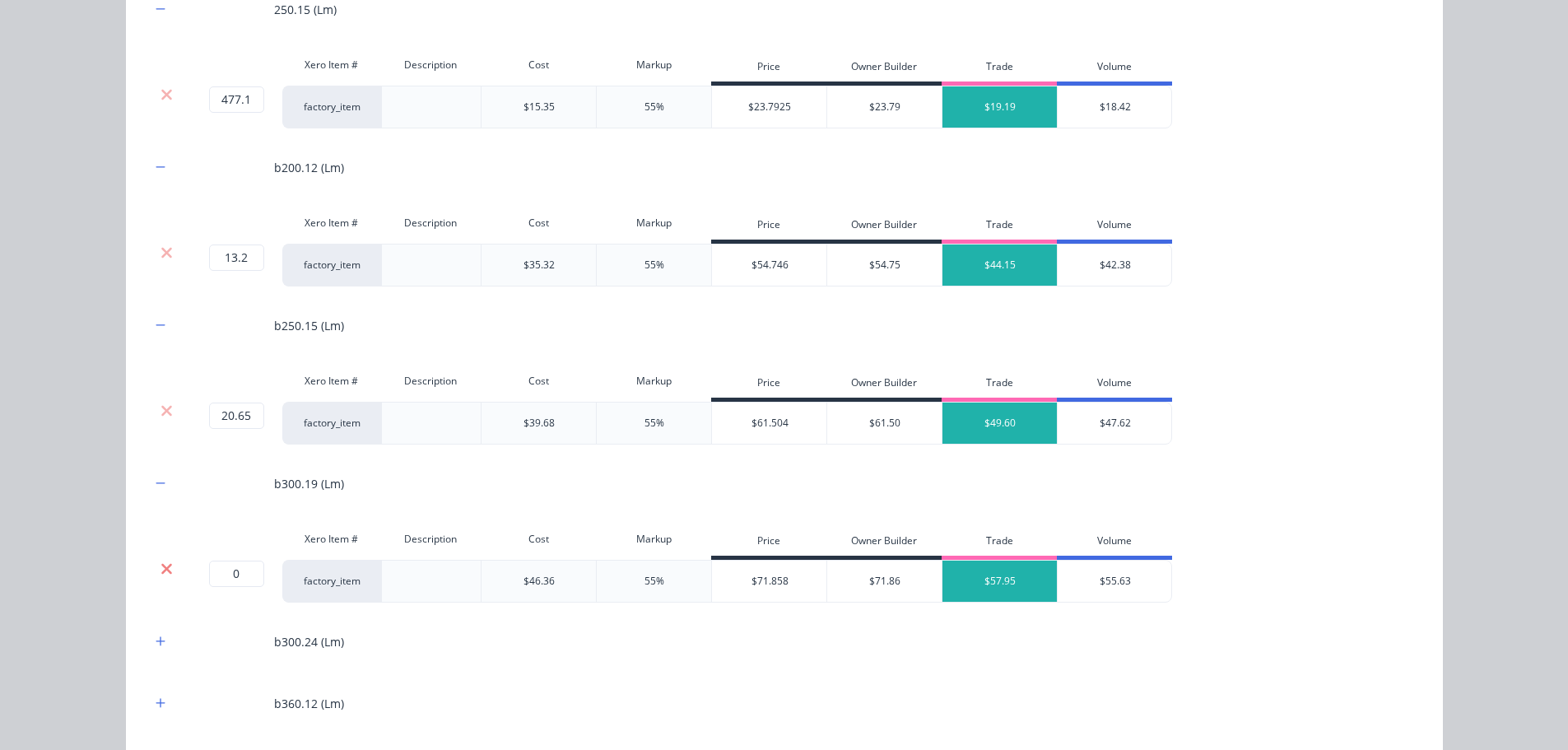
click at [160, 561] on icon at bounding box center [166, 569] width 12 height 17
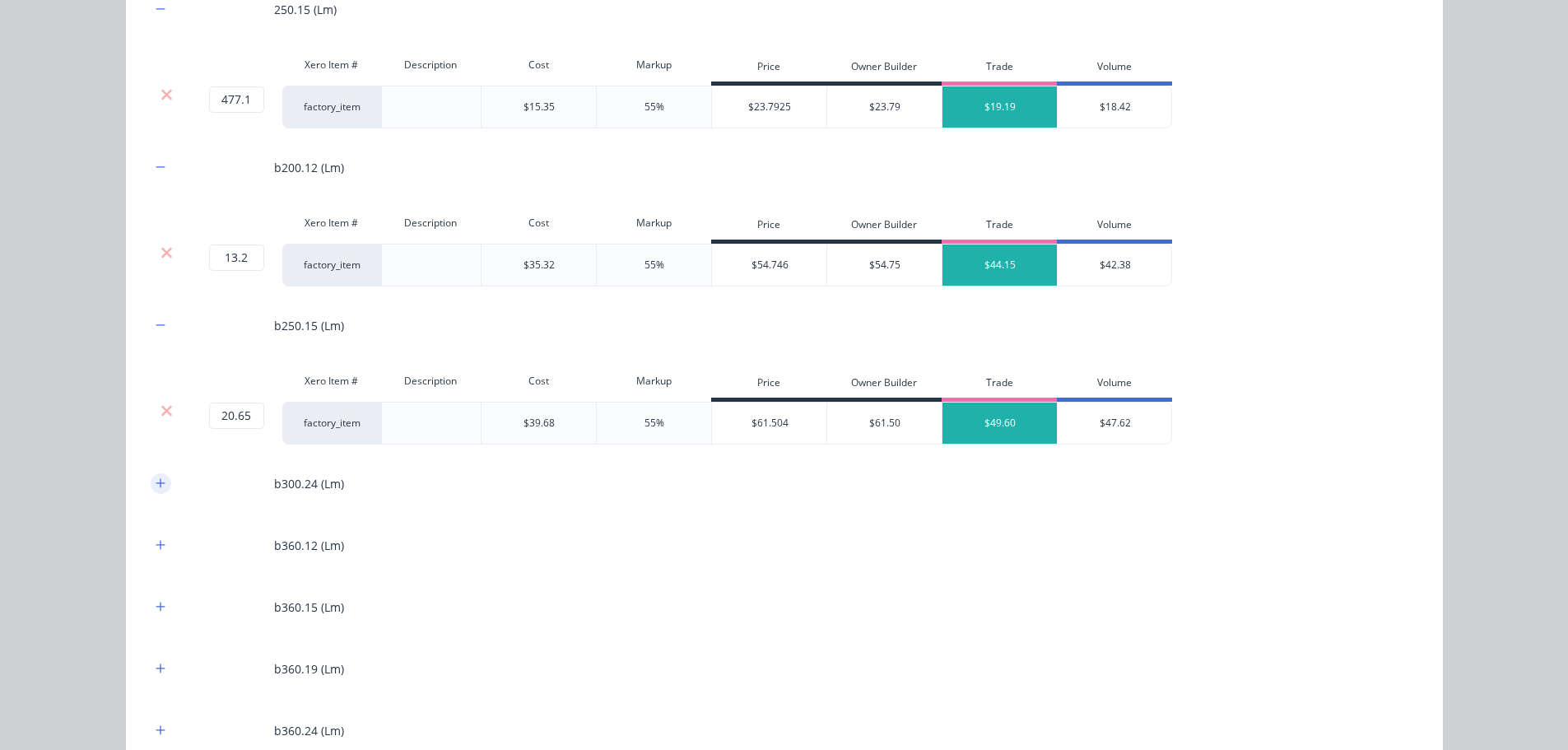
click at [156, 480] on icon "button" at bounding box center [160, 483] width 10 height 11
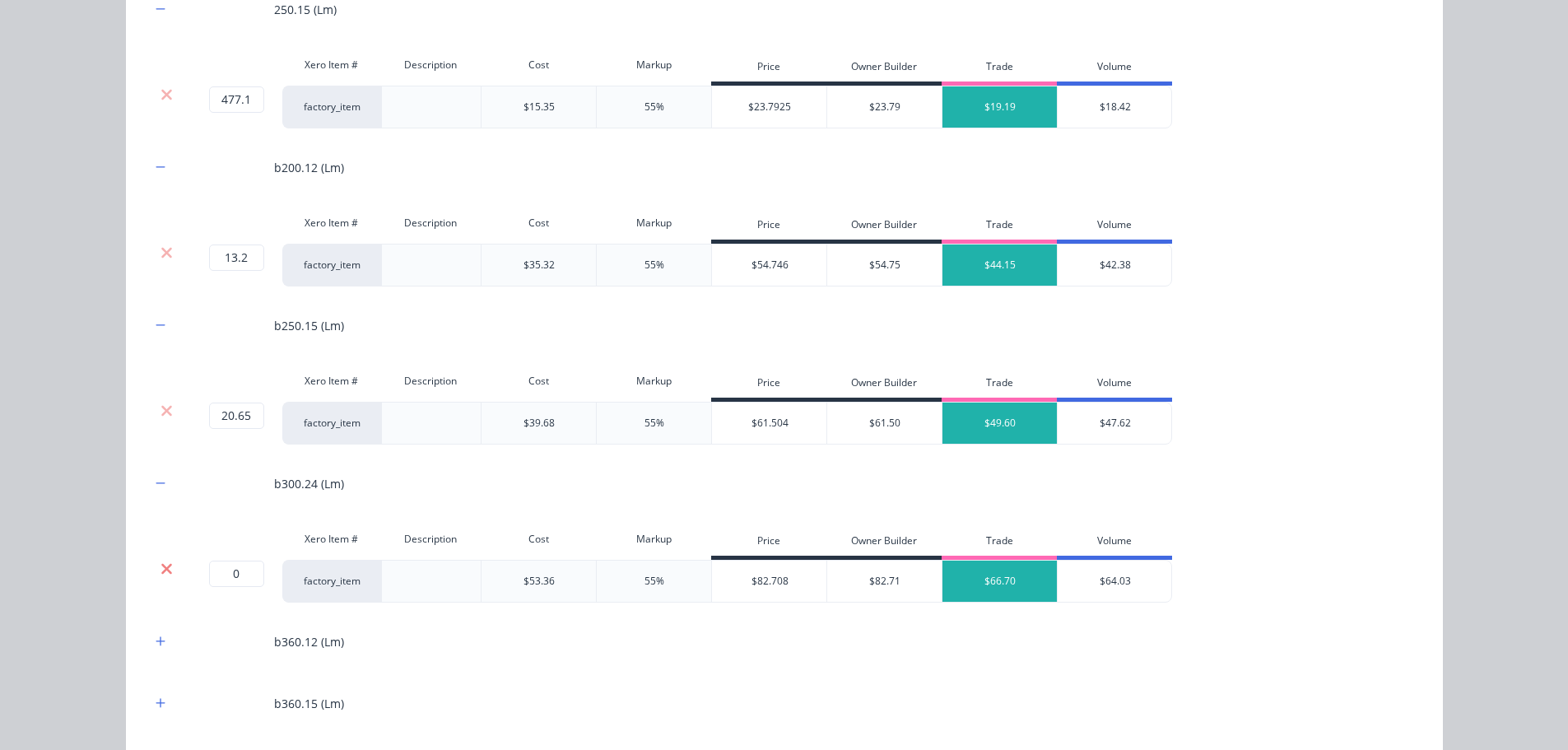
click at [160, 568] on icon at bounding box center [166, 569] width 12 height 17
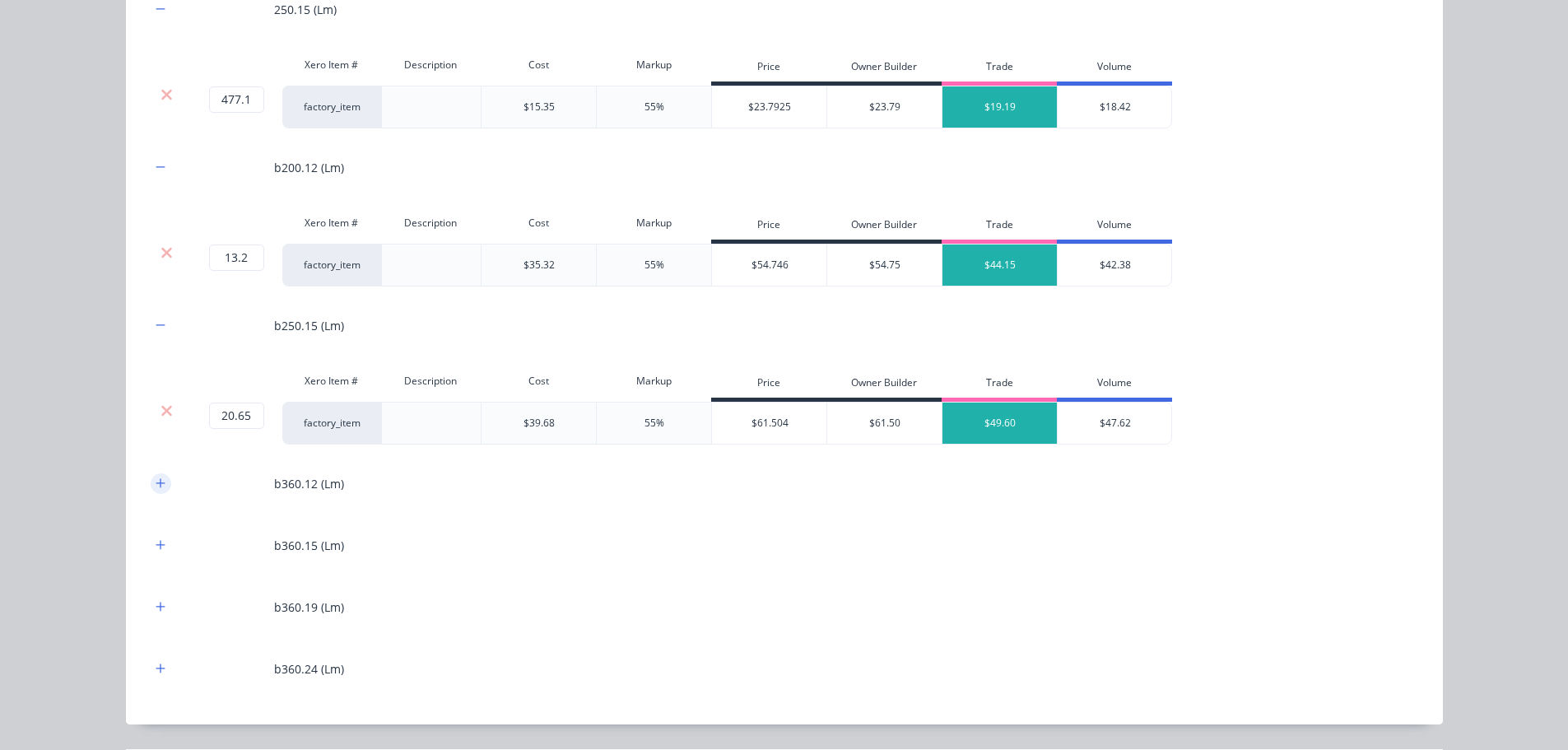
click at [160, 483] on button "button" at bounding box center [161, 483] width 21 height 21
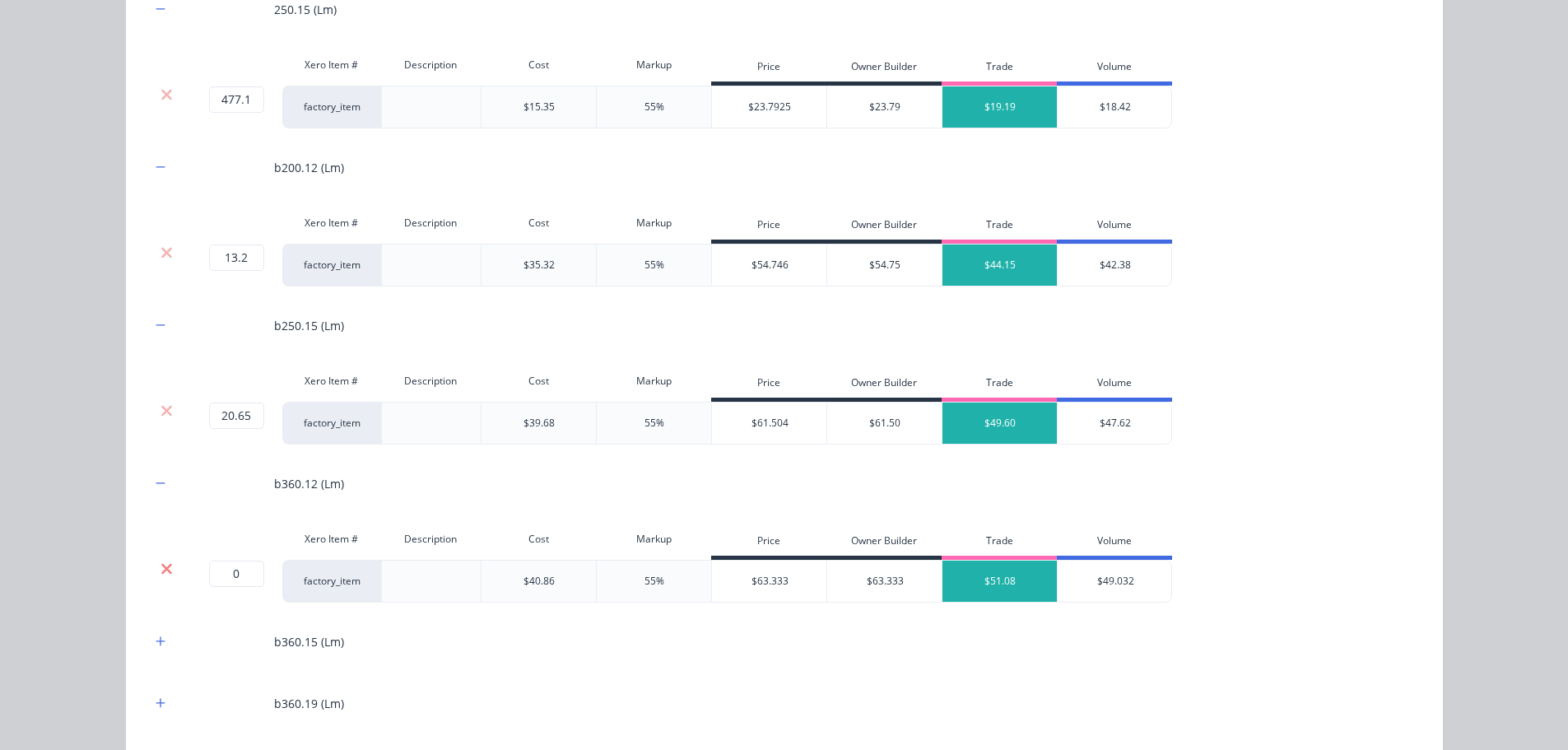
click at [160, 575] on icon at bounding box center [166, 569] width 12 height 17
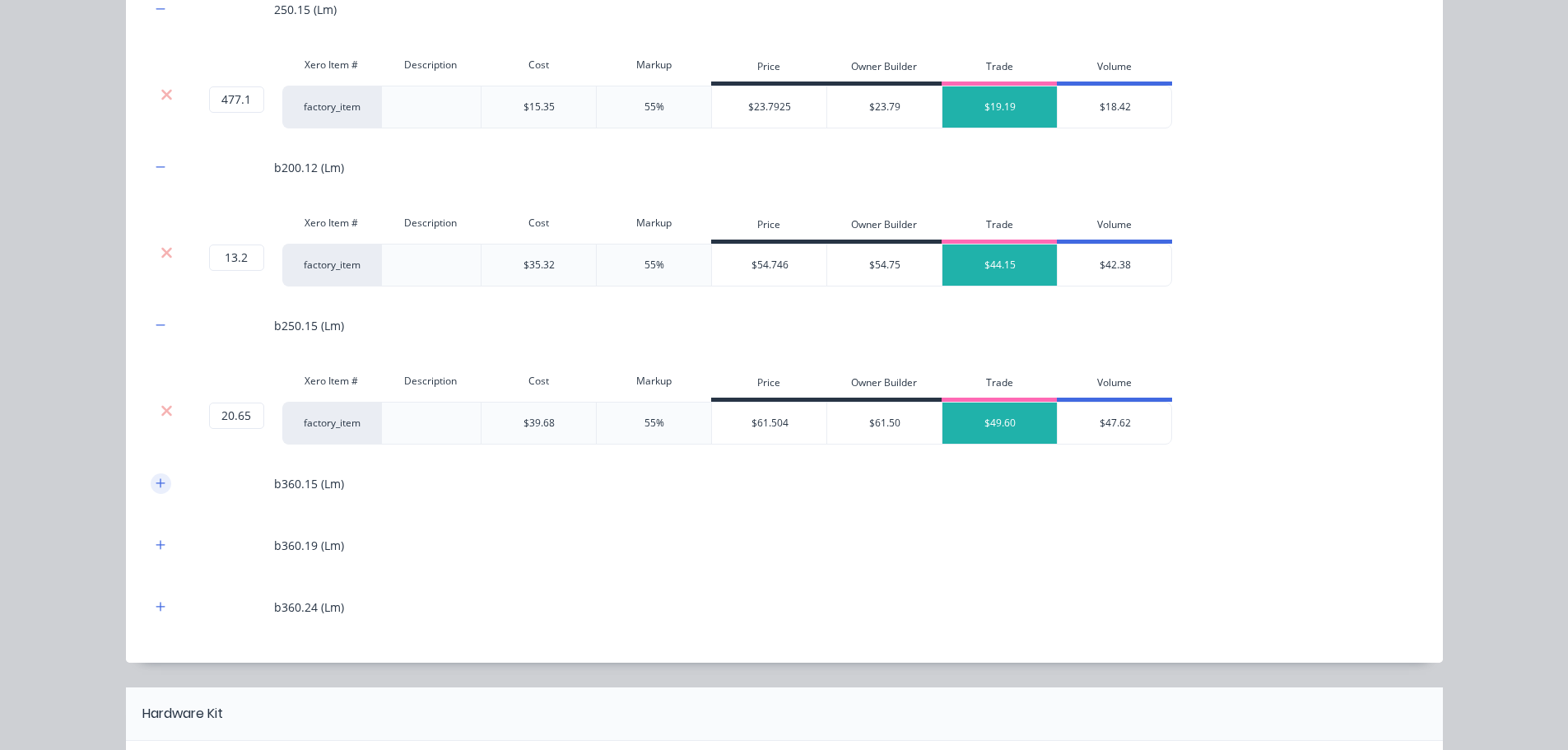
click at [159, 491] on button "button" at bounding box center [161, 483] width 21 height 21
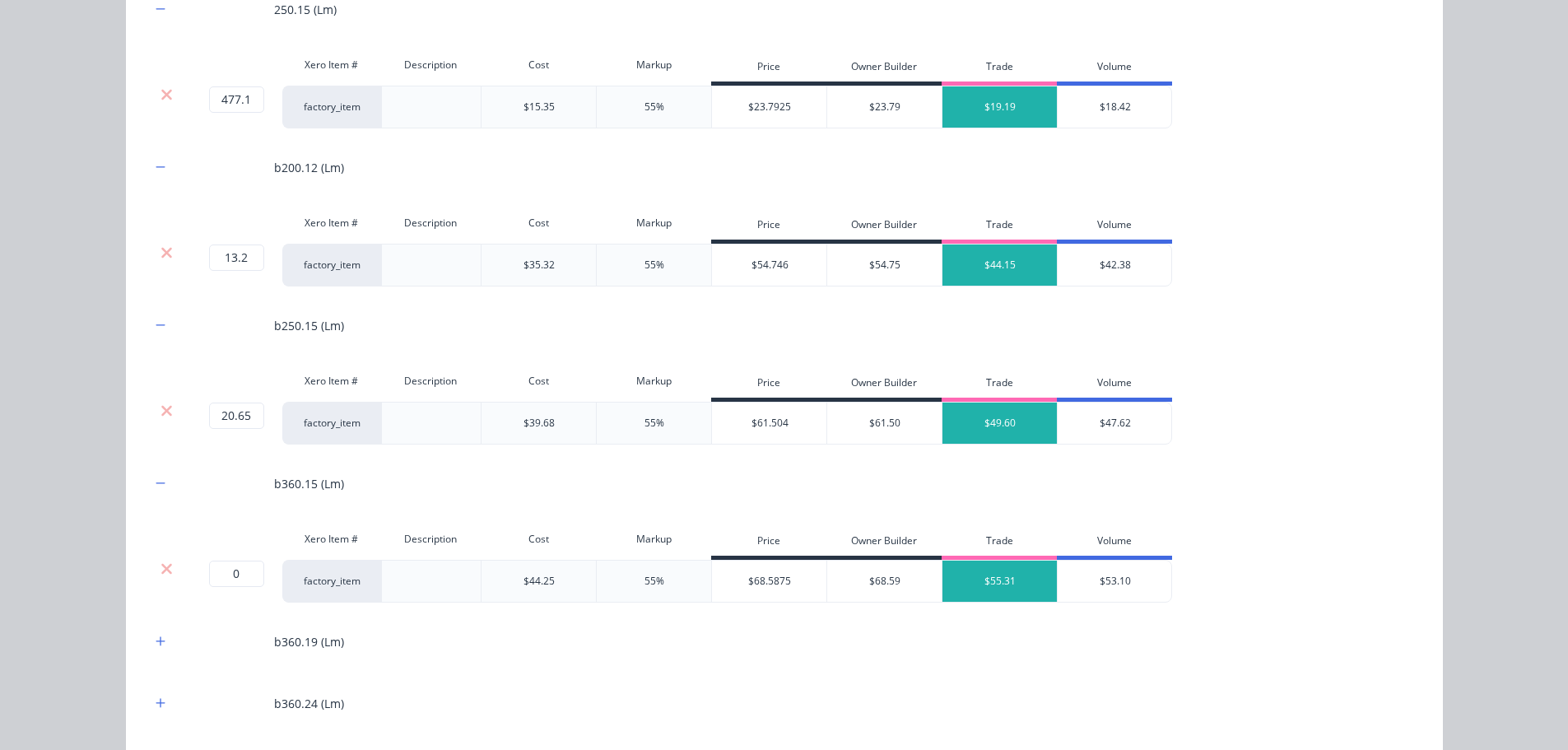
click at [163, 560] on div at bounding box center [167, 581] width 33 height 43
click at [163, 567] on icon at bounding box center [166, 568] width 10 height 10
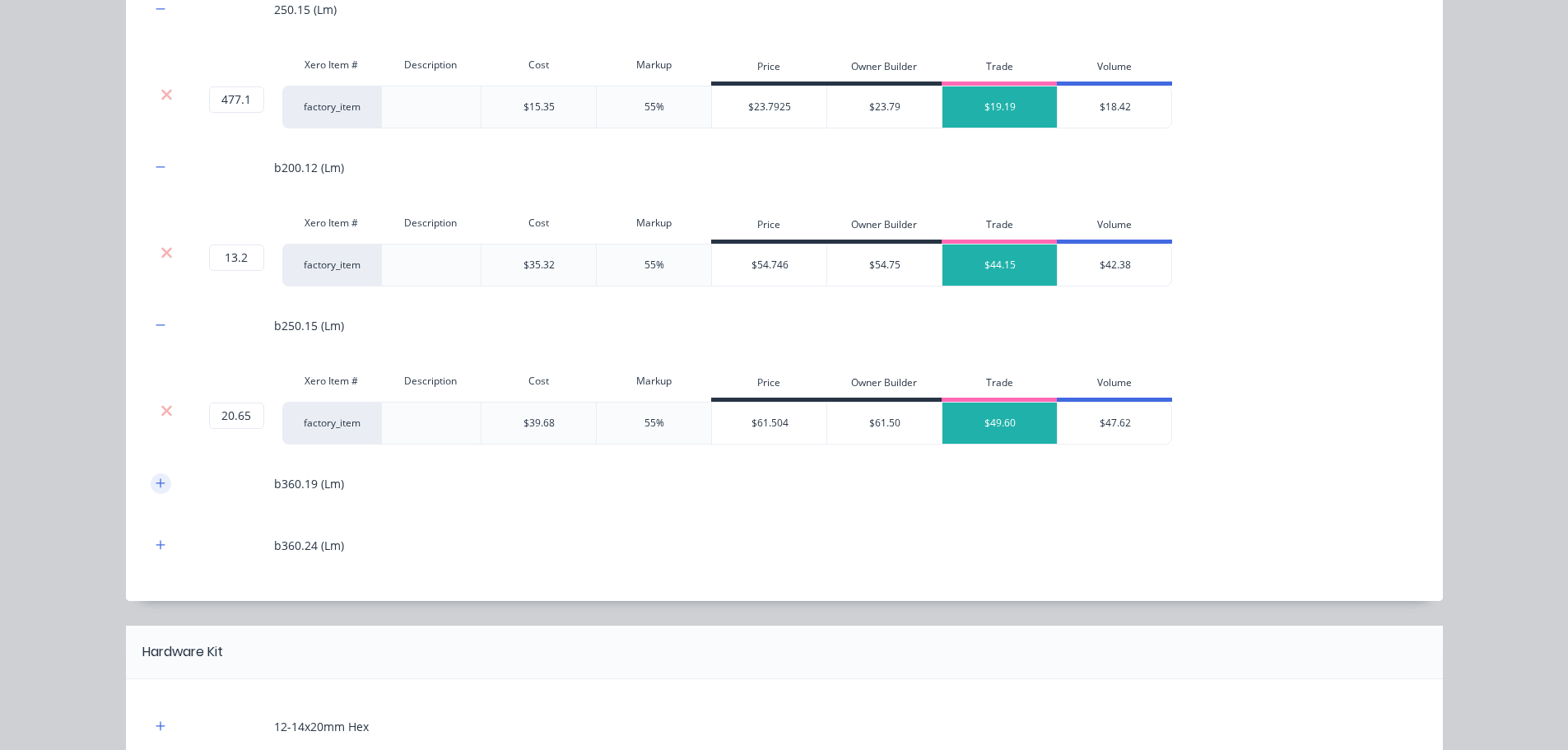
click at [154, 474] on button "button" at bounding box center [161, 483] width 21 height 21
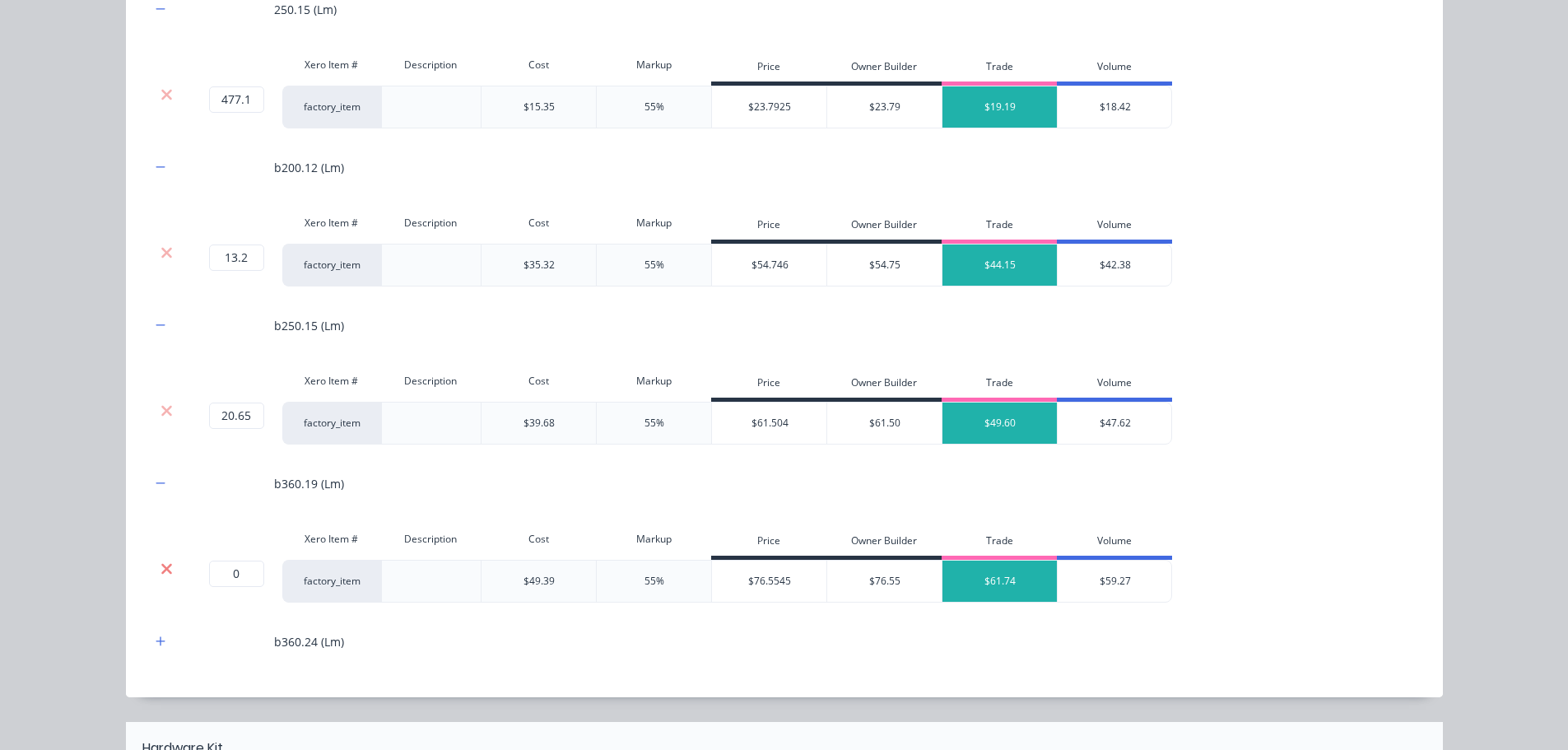
click at [161, 567] on icon at bounding box center [166, 568] width 10 height 10
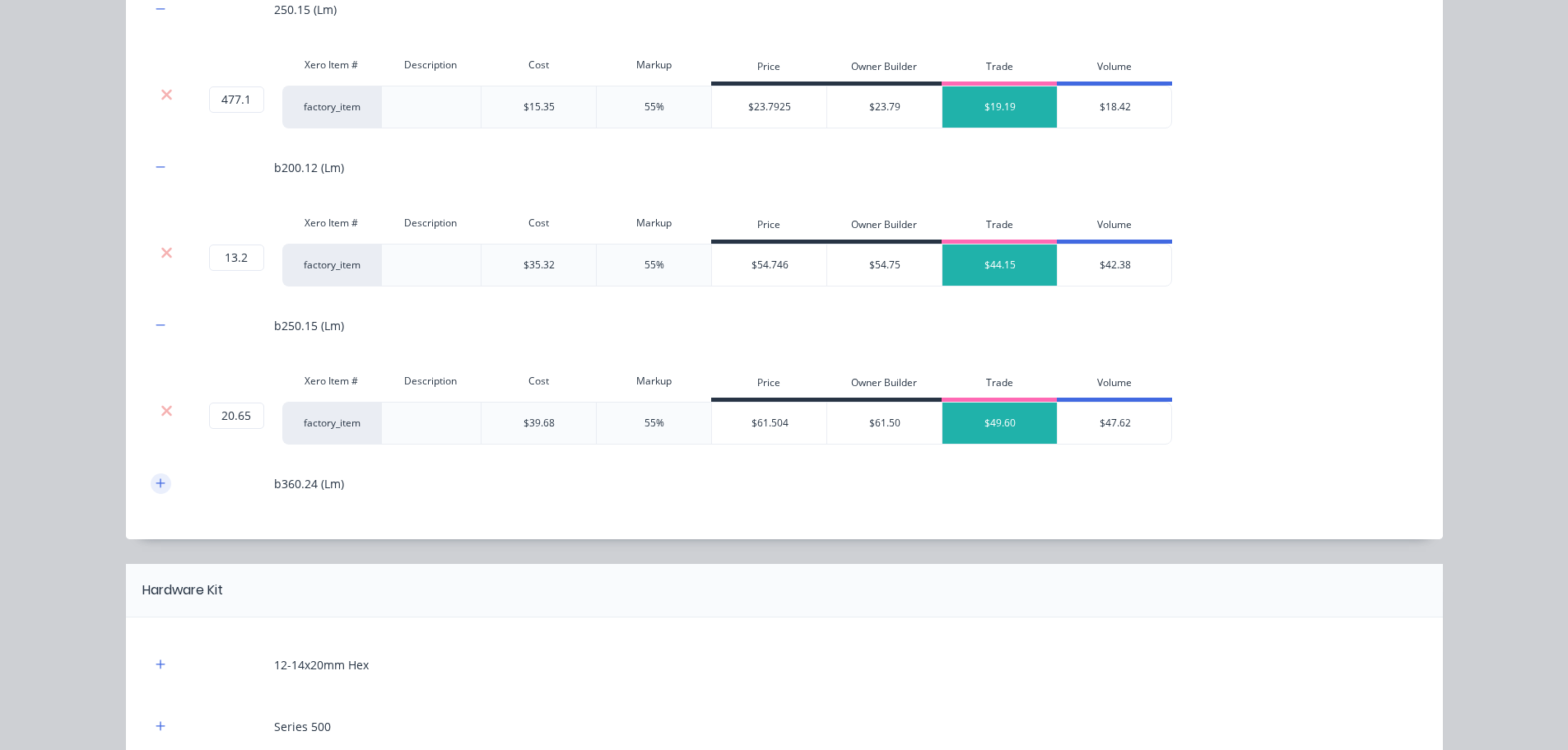
click at [157, 486] on icon "button" at bounding box center [160, 483] width 10 height 11
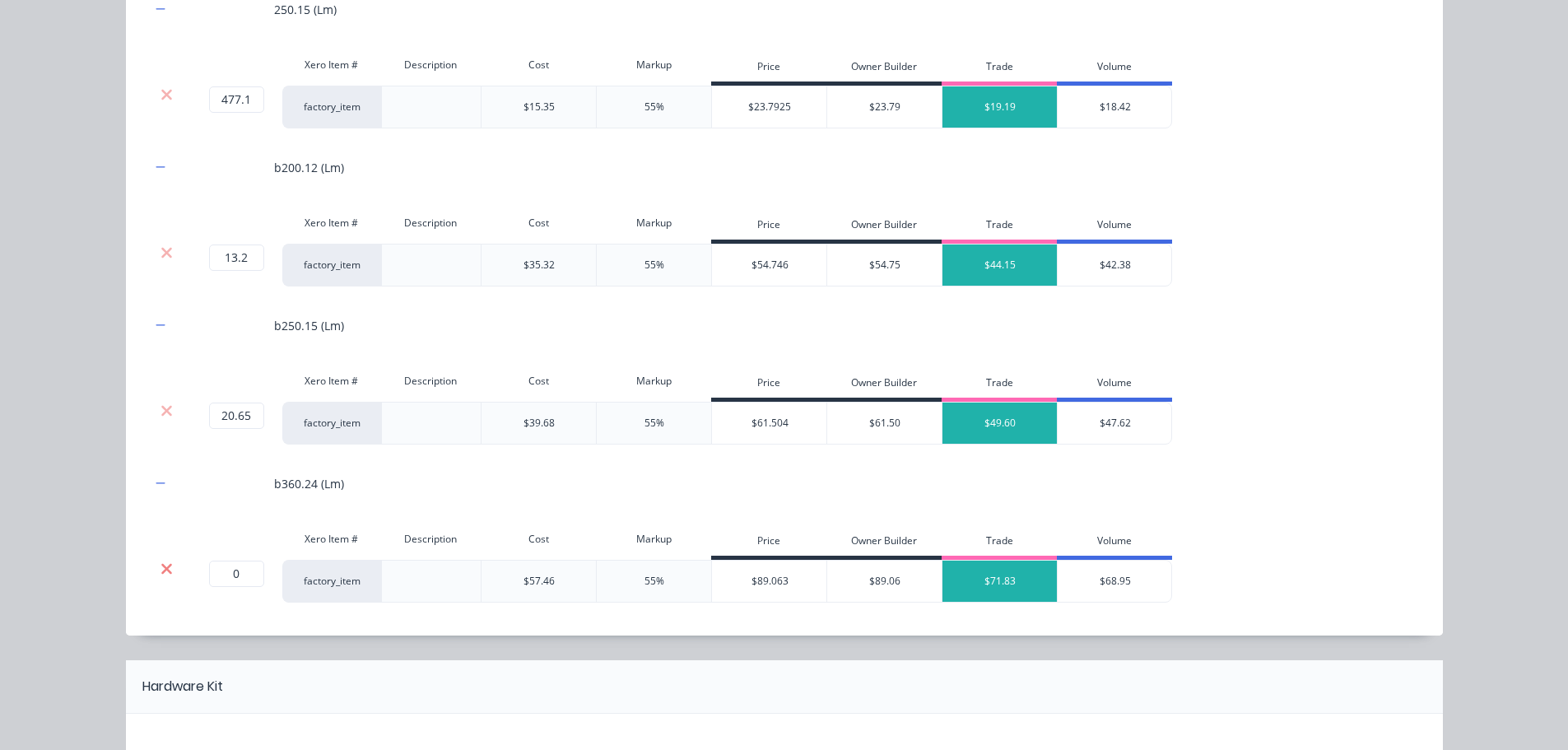
click at [160, 561] on icon at bounding box center [166, 569] width 12 height 17
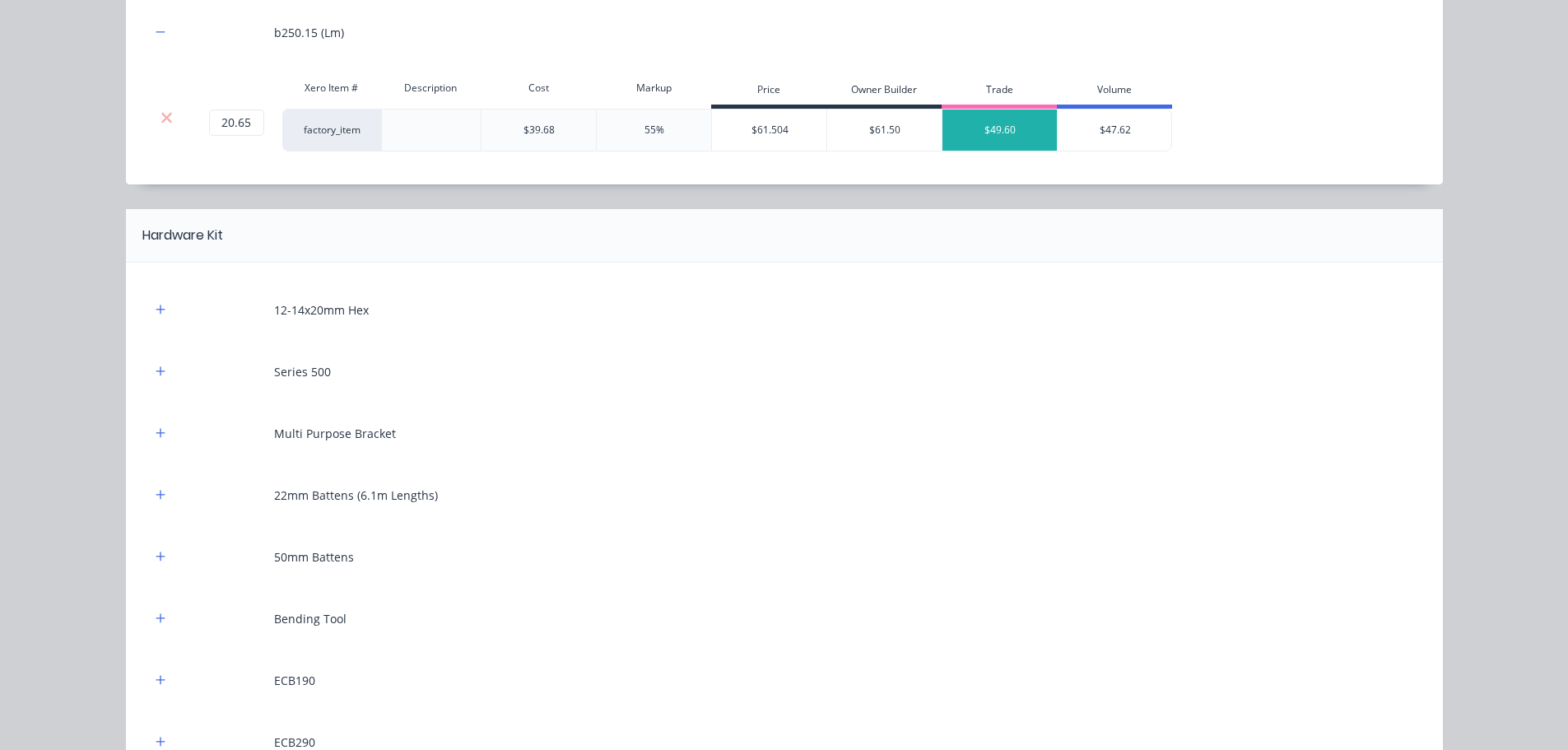
scroll to position [1646, 0]
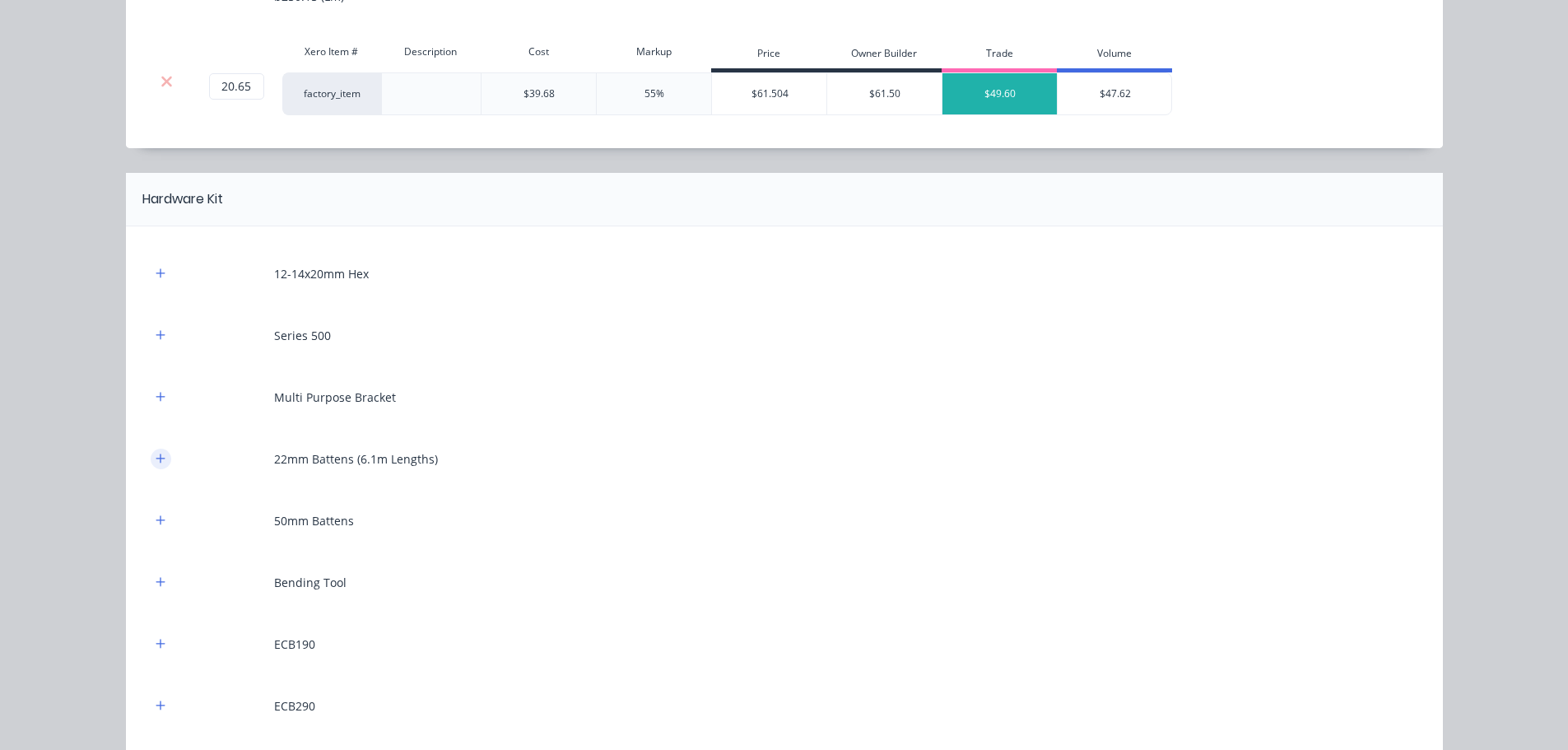
click at [156, 458] on icon "button" at bounding box center [160, 458] width 9 height 9
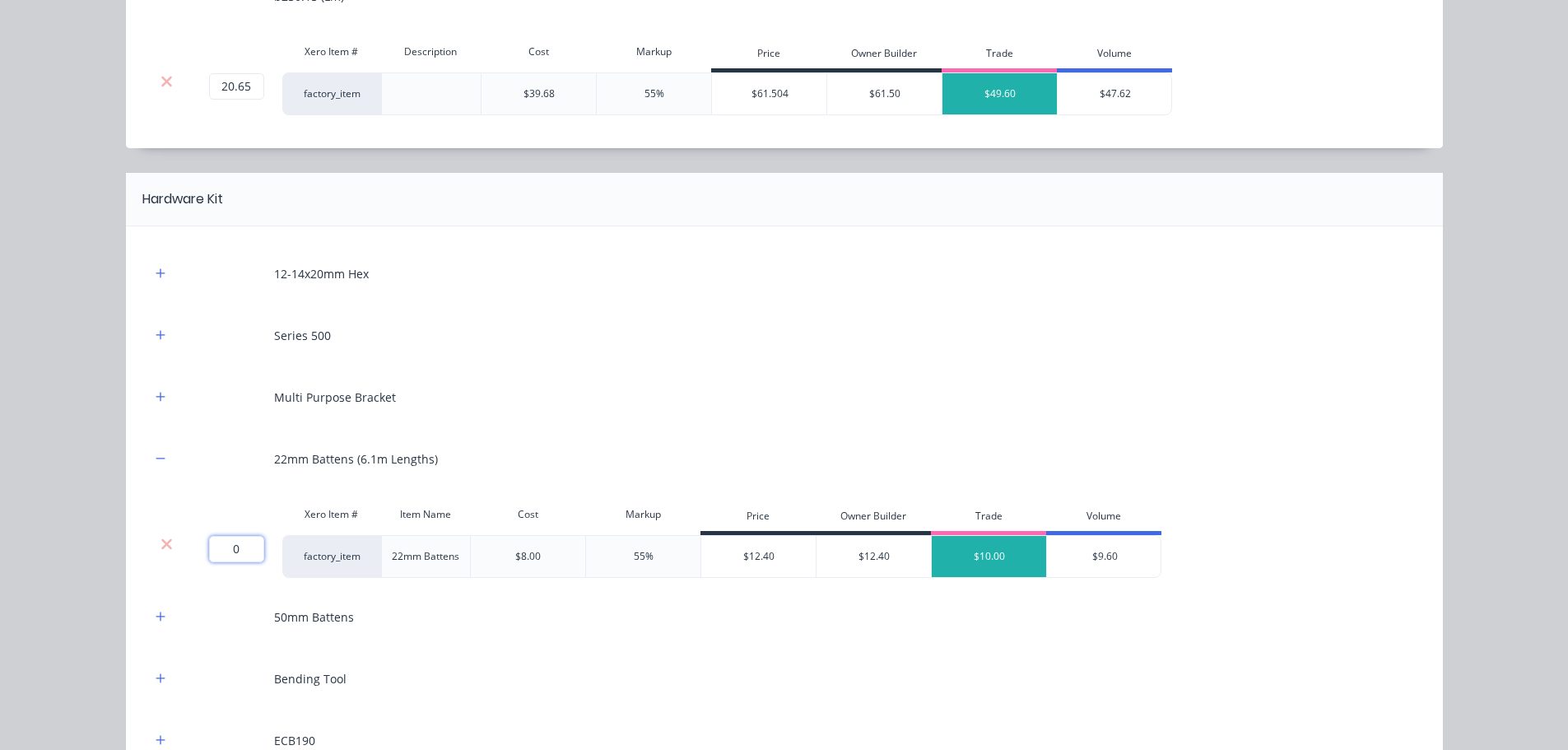
click at [232, 549] on input "0" at bounding box center [236, 549] width 55 height 26
type input "90"
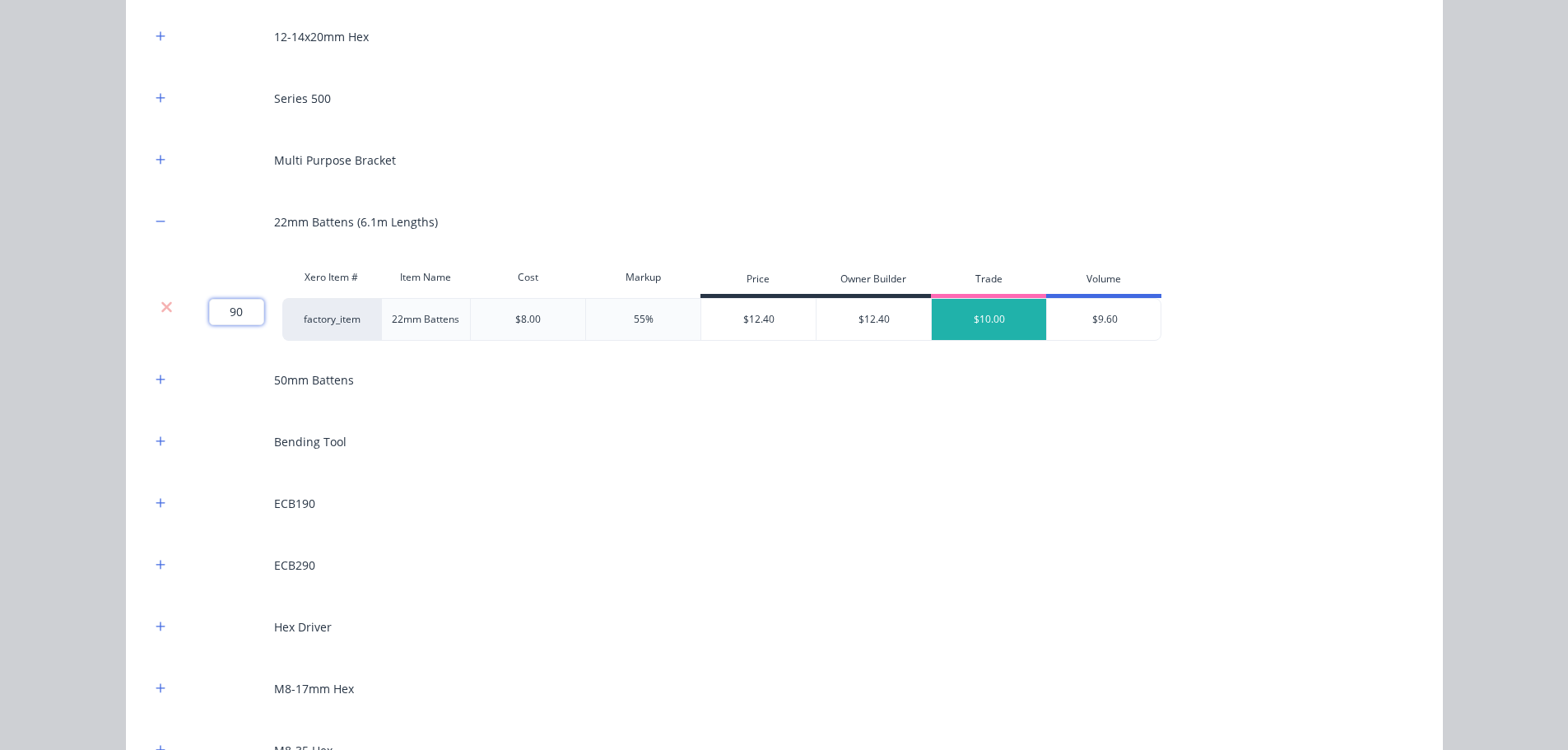
scroll to position [1893, 0]
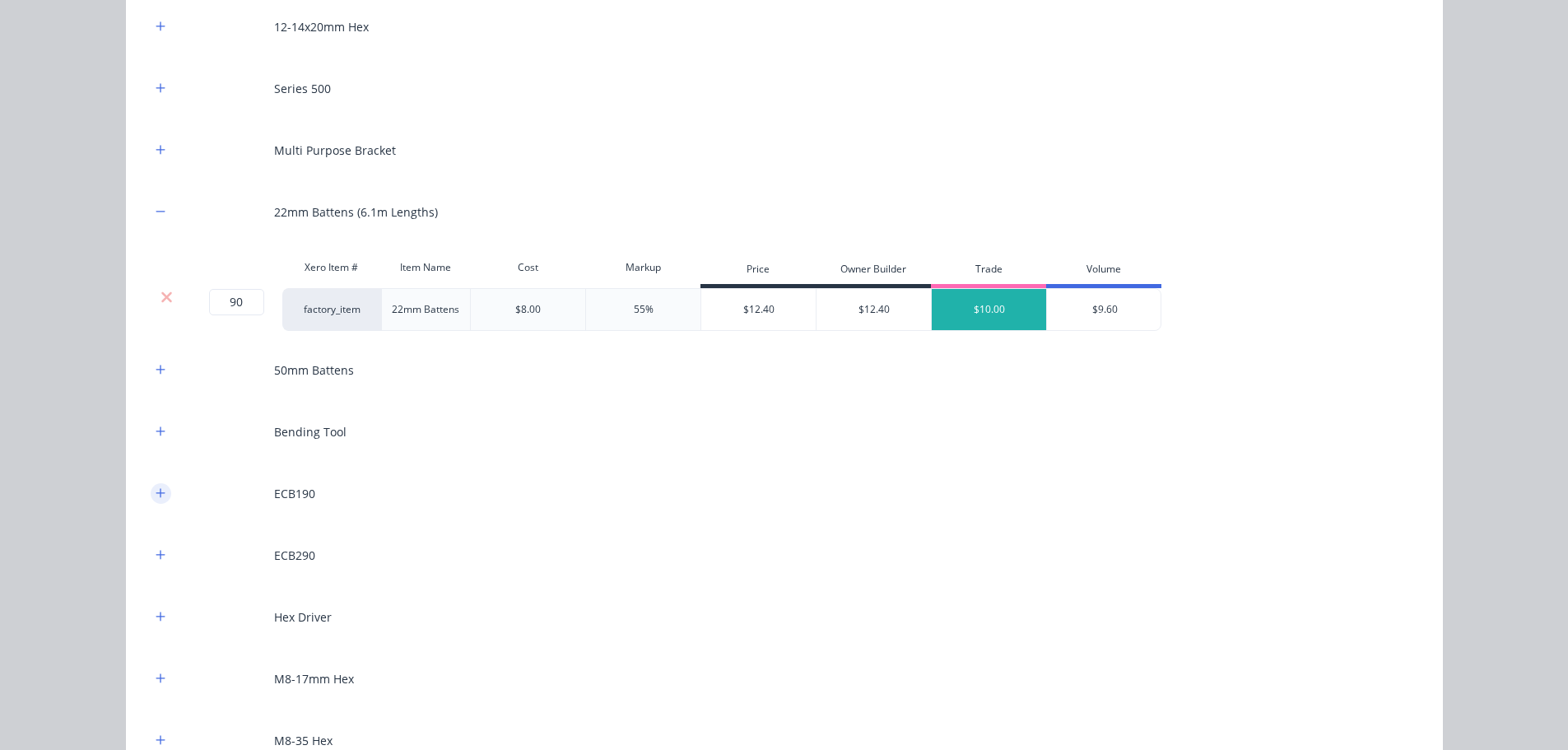
click at [158, 497] on icon "button" at bounding box center [160, 492] width 10 height 11
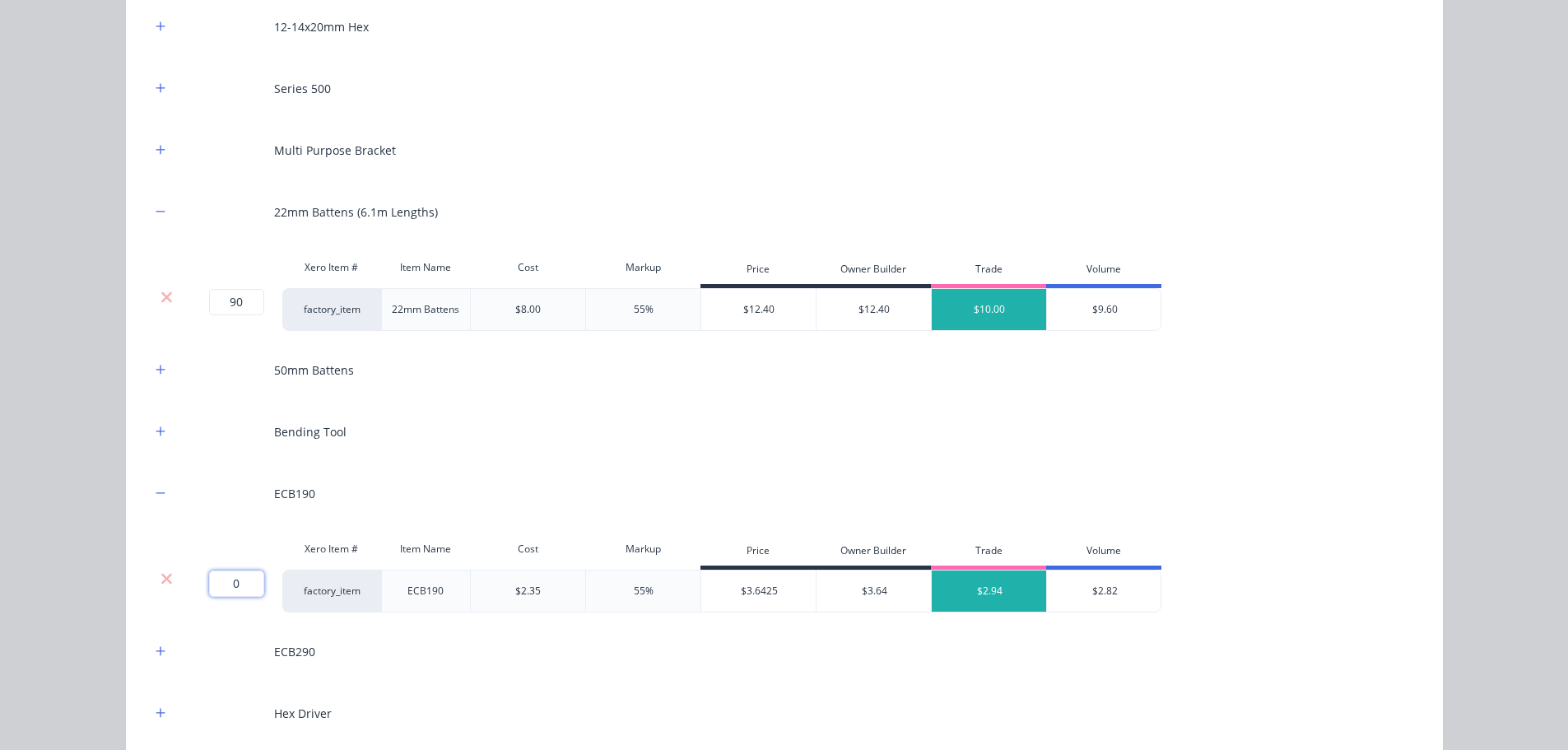
click at [237, 590] on input "0" at bounding box center [236, 584] width 55 height 26
type input "12"
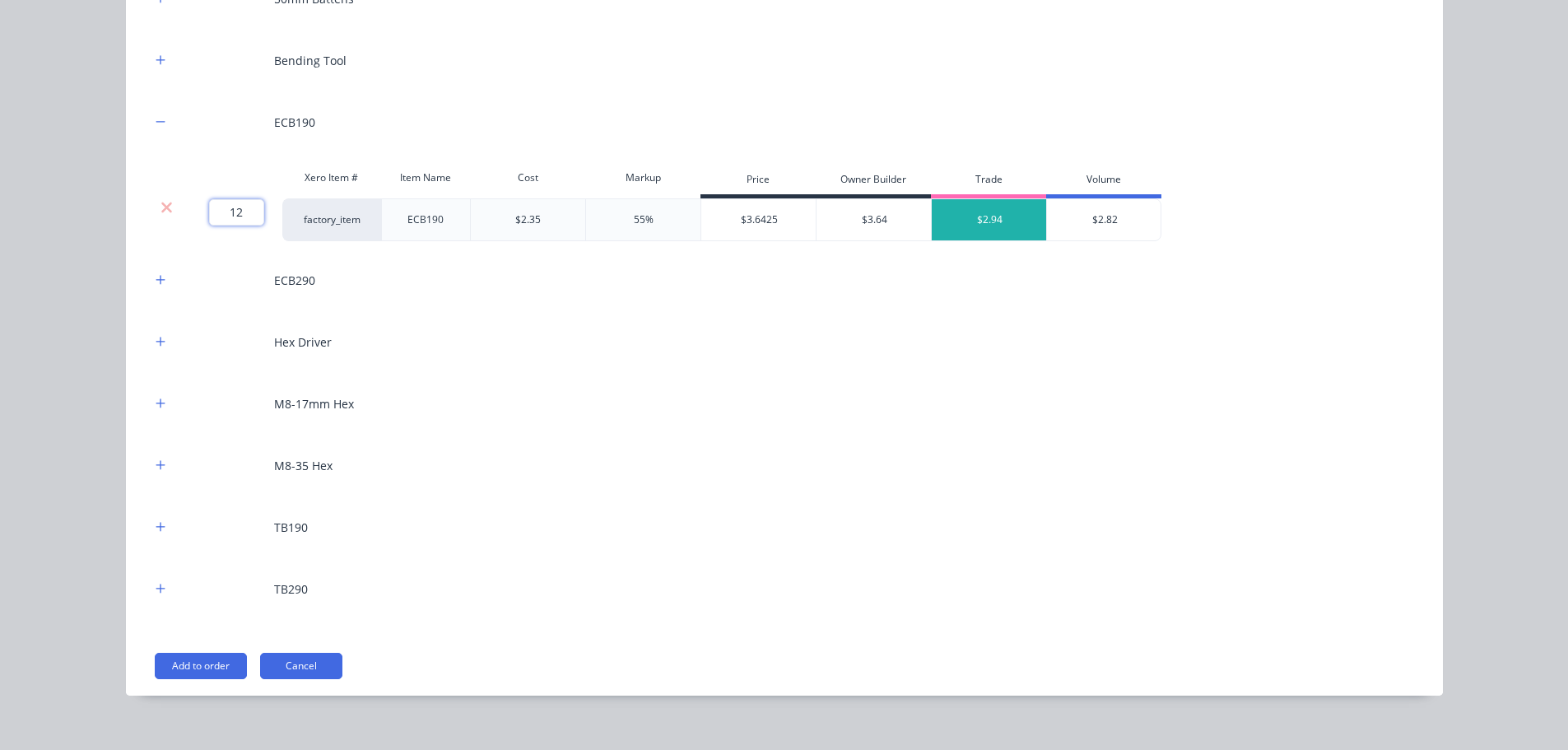
scroll to position [2282, 0]
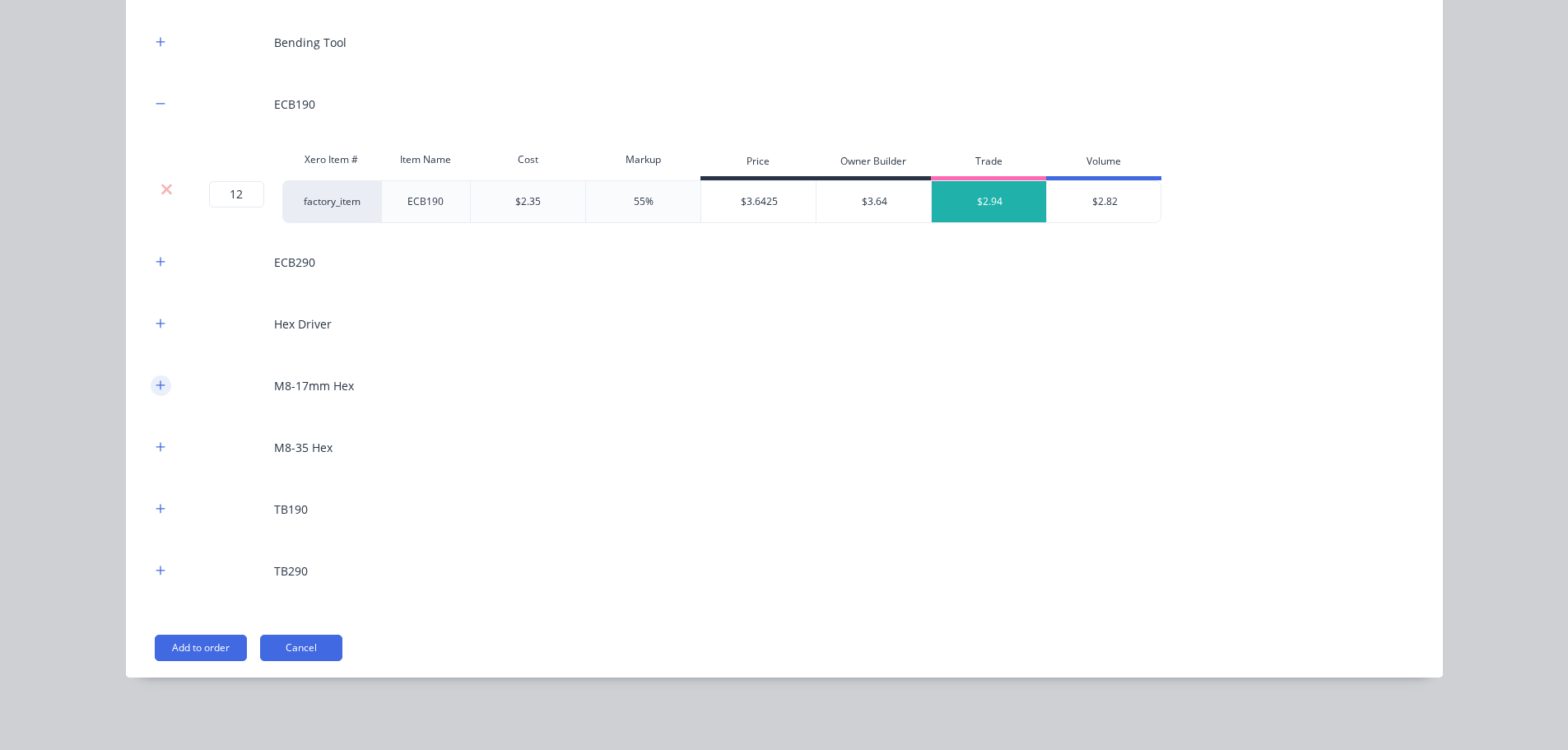
click at [156, 382] on icon "button" at bounding box center [160, 385] width 10 height 11
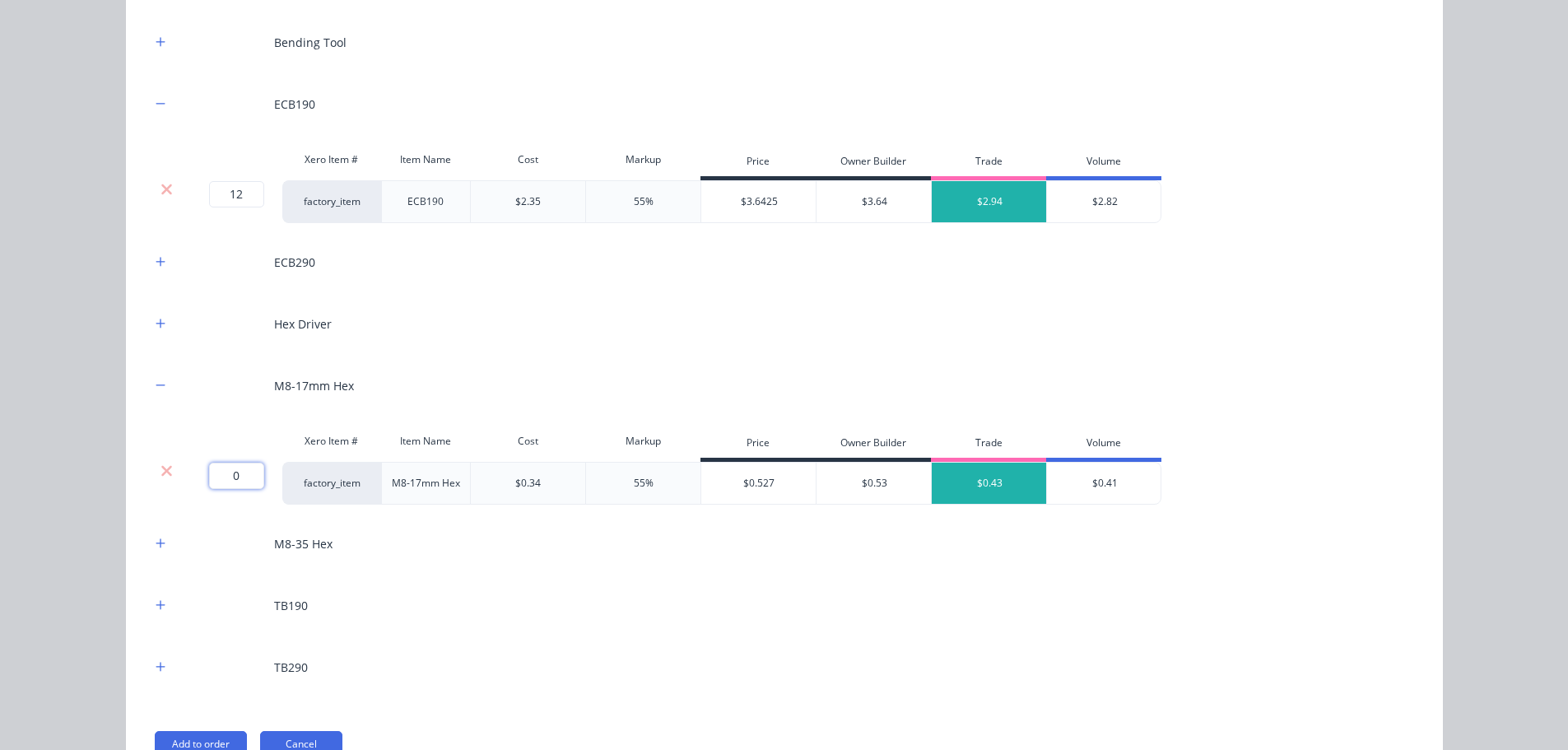
click at [231, 477] on input "0" at bounding box center [236, 476] width 55 height 26
type input "1300"
click at [135, 404] on div "12-14x20mm Hex Series 500 Multi Purpose Bracket 22mm Battens (6.1m Lengths) Xer…" at bounding box center [785, 181] width 1317 height 1184
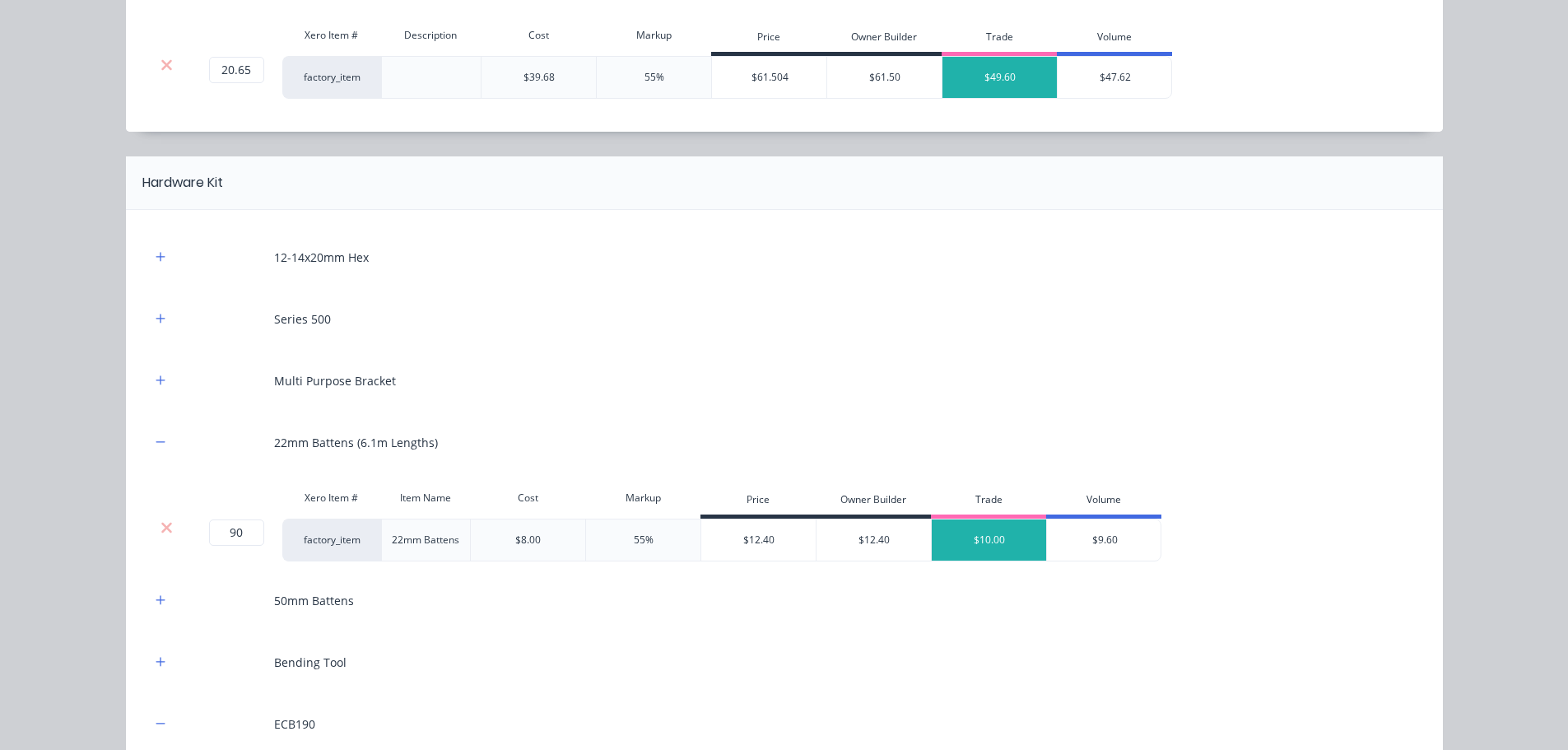
scroll to position [1624, 0]
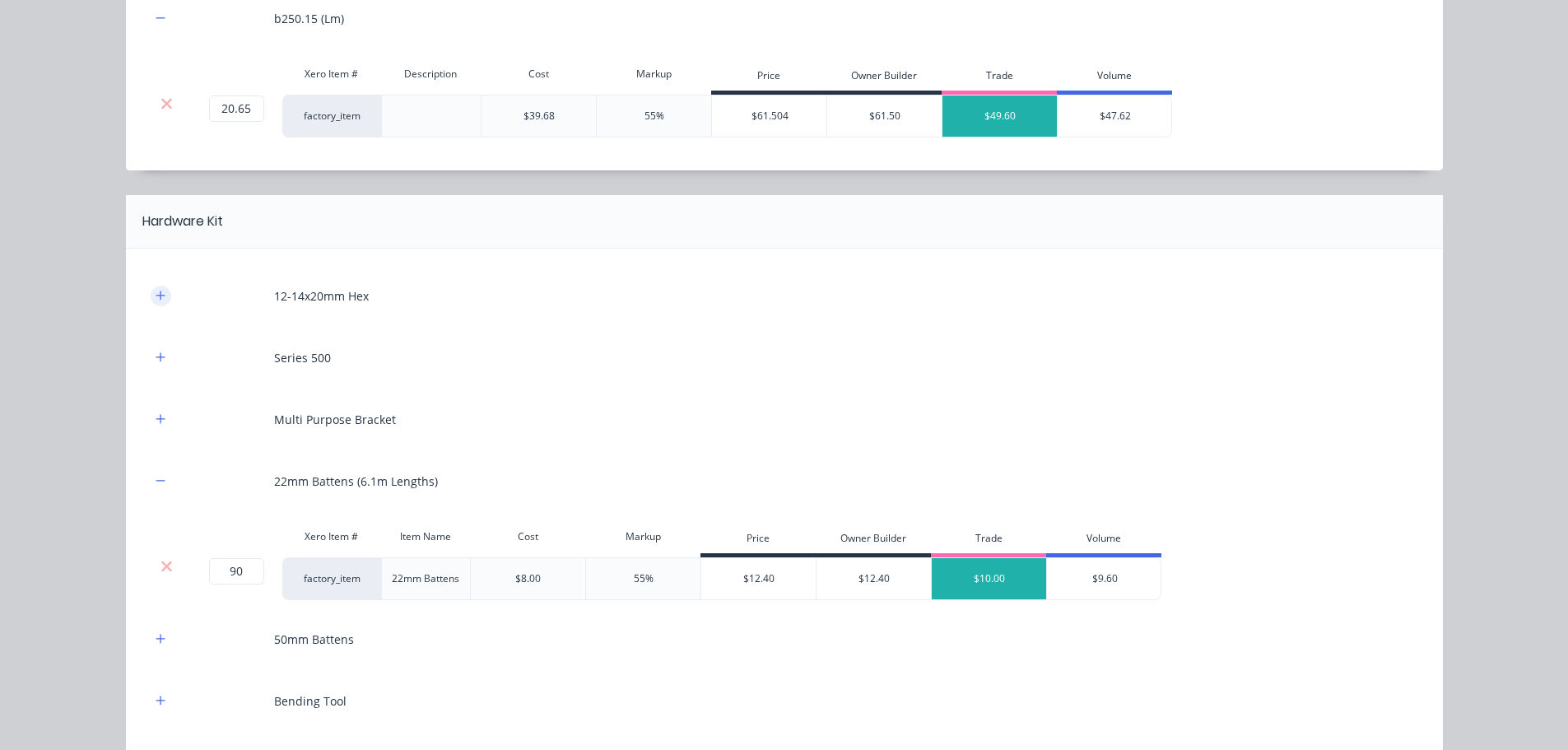
click at [151, 301] on button "button" at bounding box center [161, 296] width 21 height 21
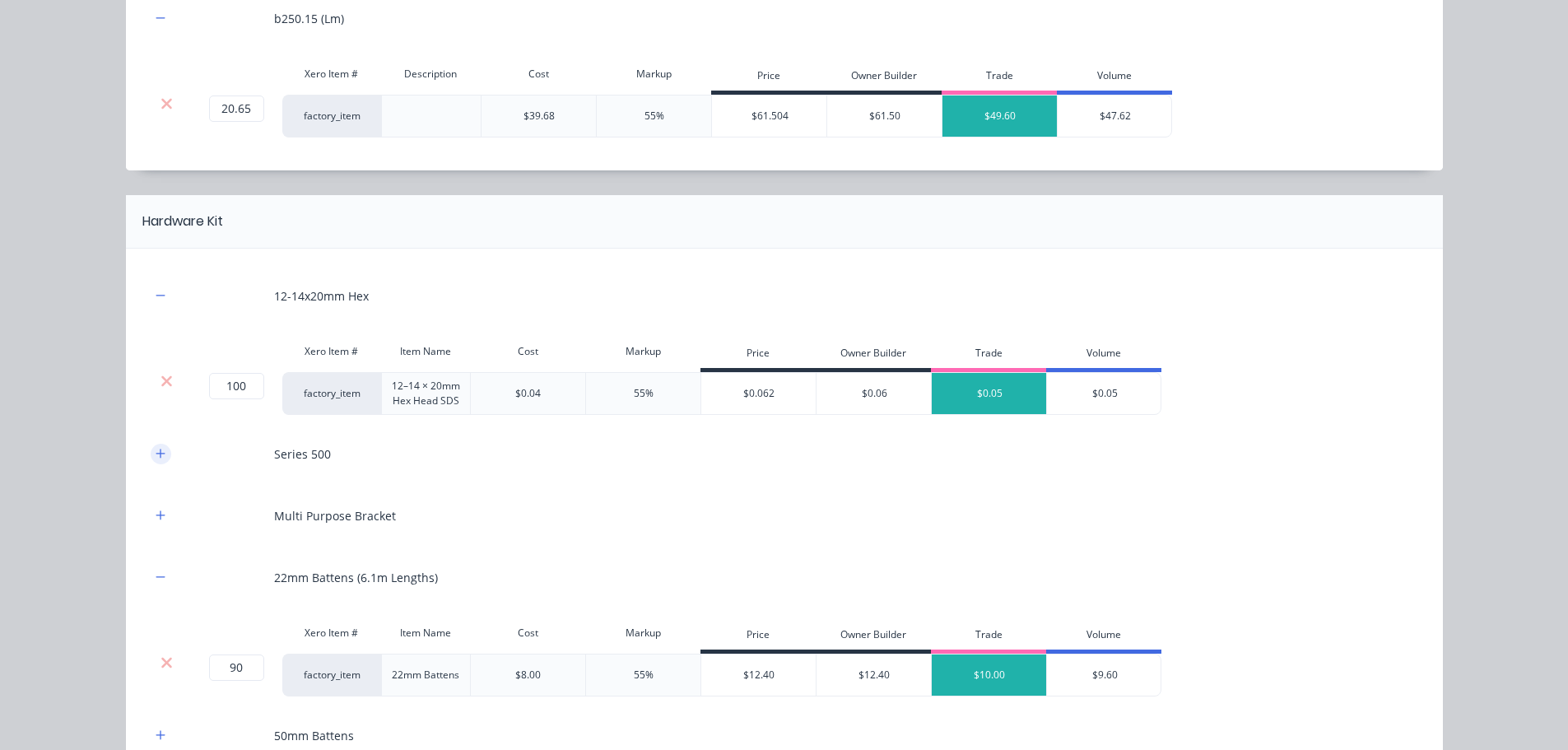
click at [151, 460] on button "button" at bounding box center [161, 454] width 21 height 21
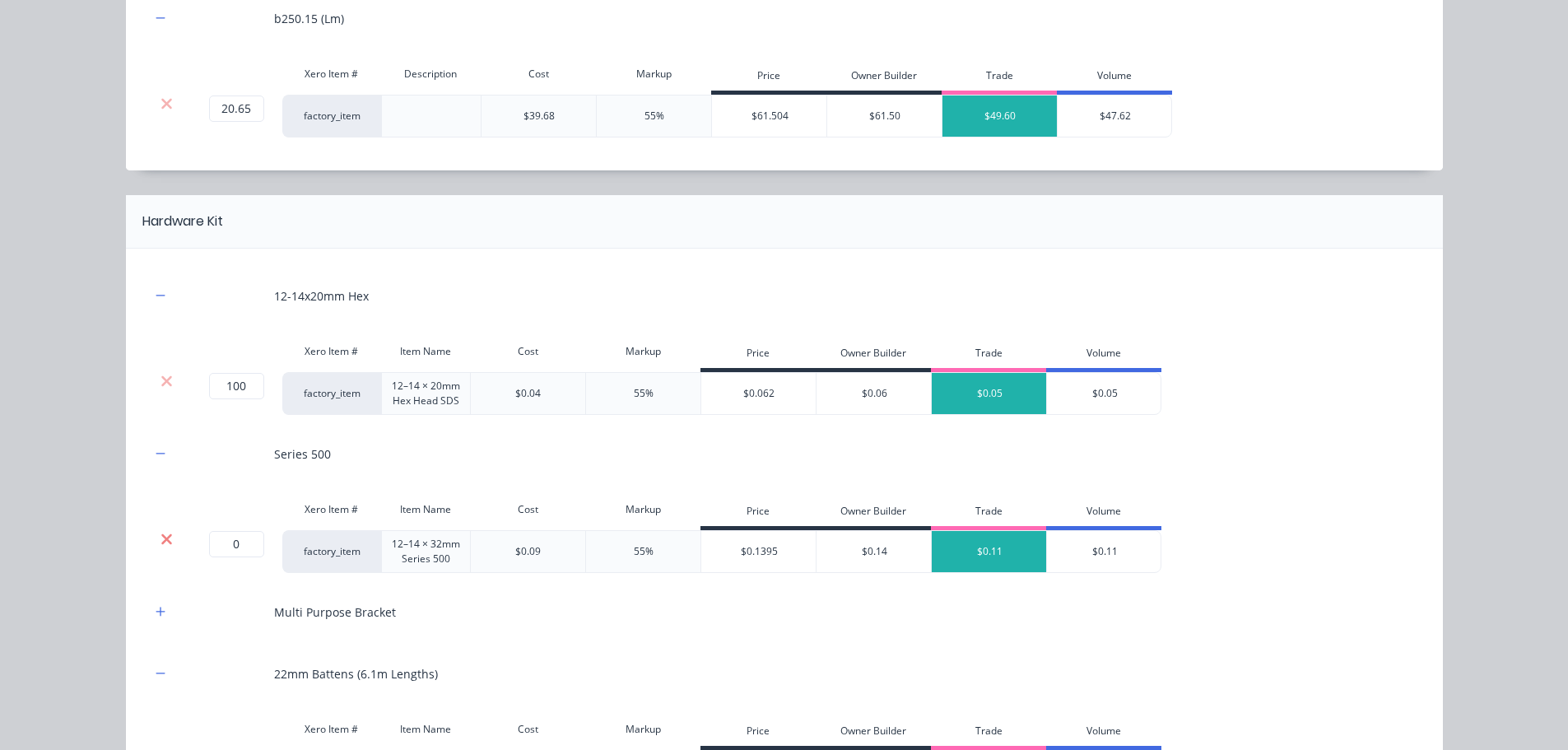
click at [160, 539] on icon at bounding box center [166, 538] width 12 height 17
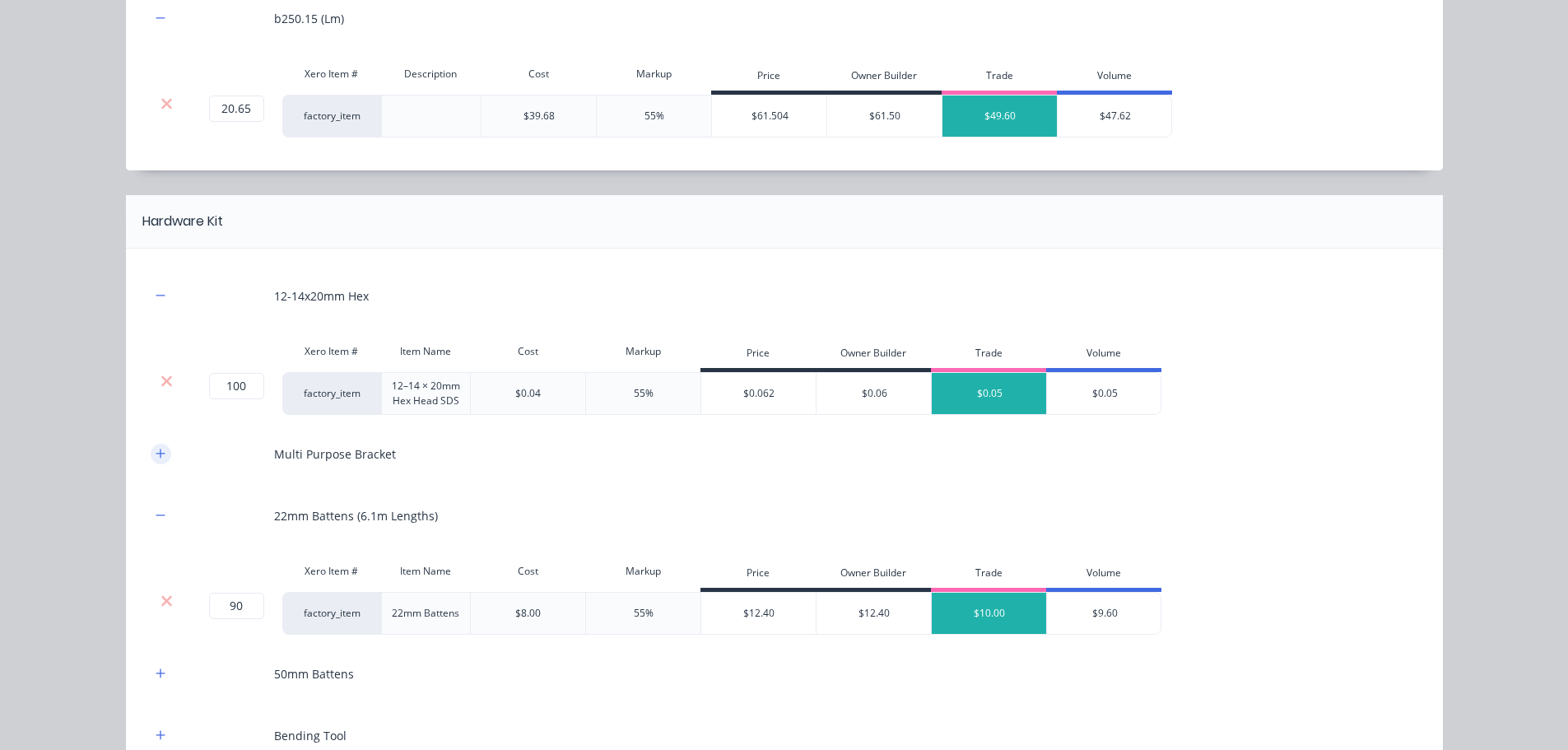
click at [154, 462] on button "button" at bounding box center [161, 454] width 21 height 21
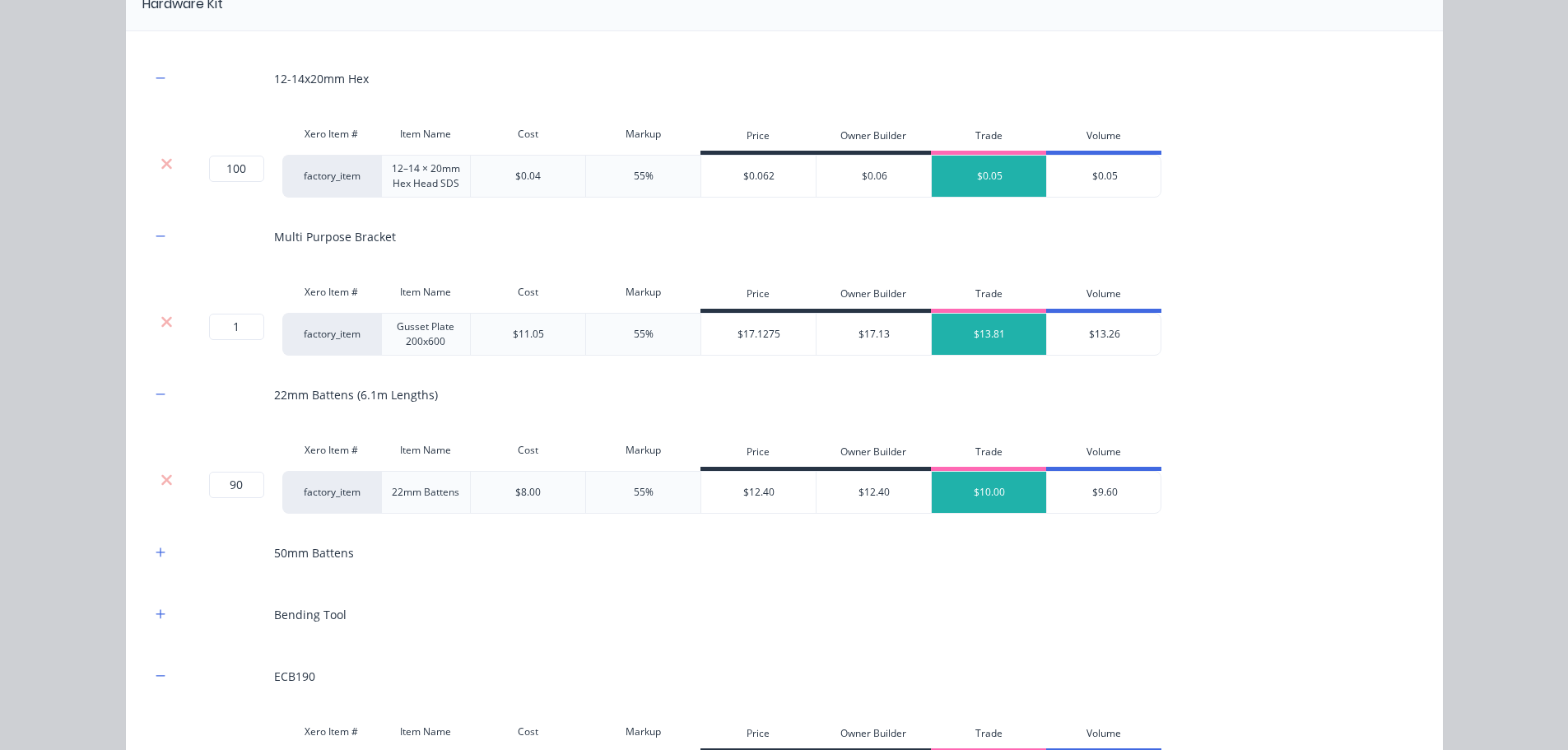
scroll to position [1871, 0]
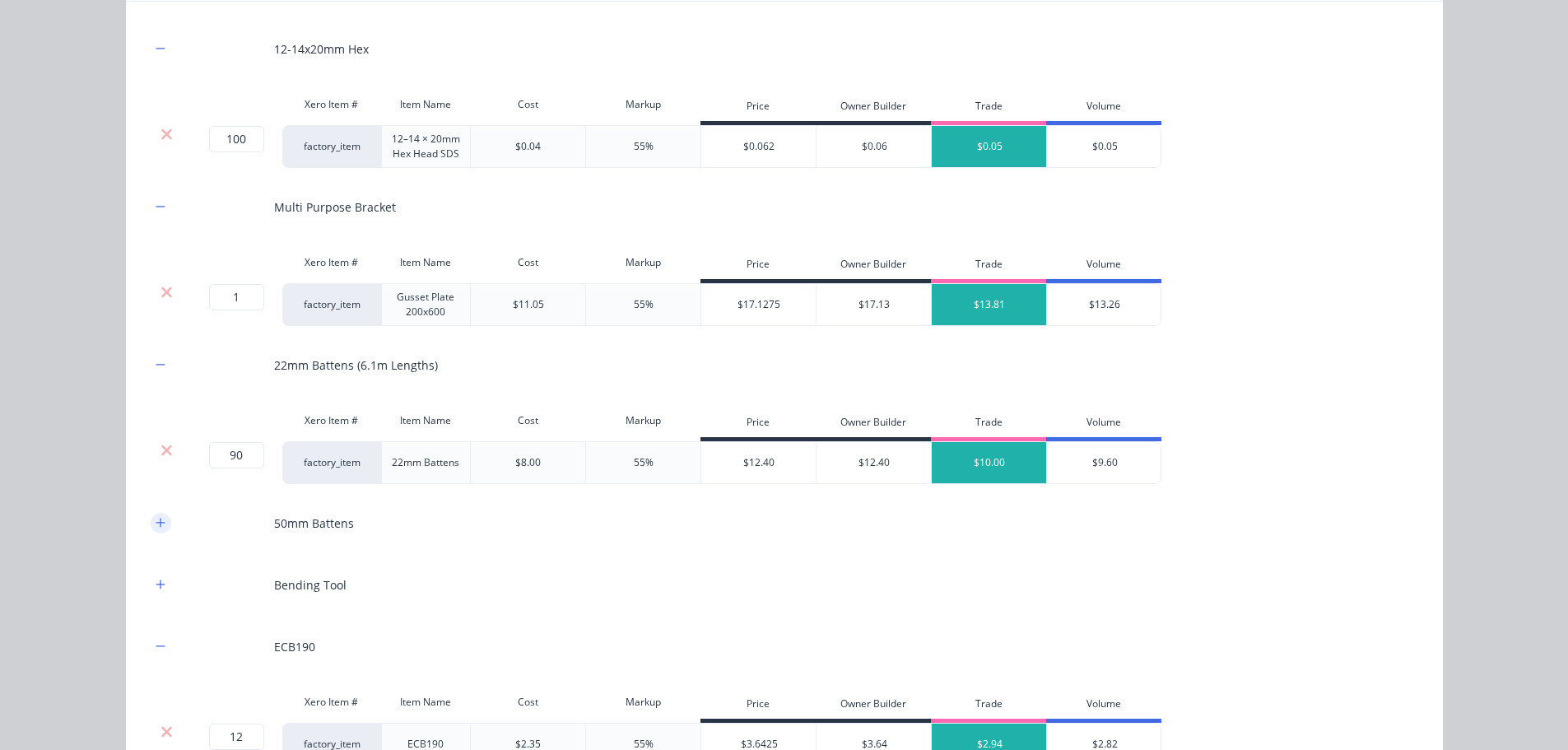
click at [156, 519] on icon "button" at bounding box center [160, 522] width 9 height 9
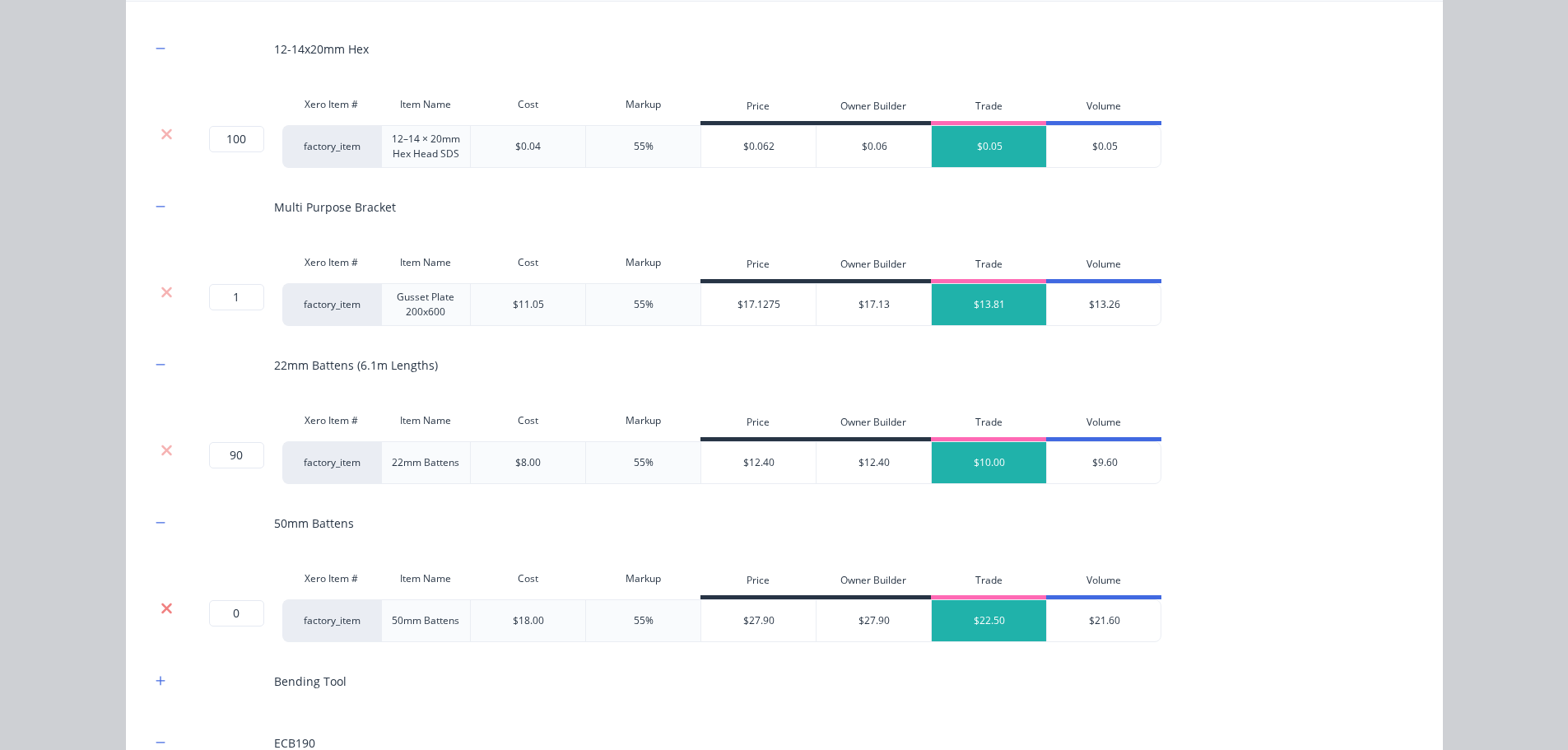
click at [161, 605] on icon at bounding box center [166, 608] width 10 height 10
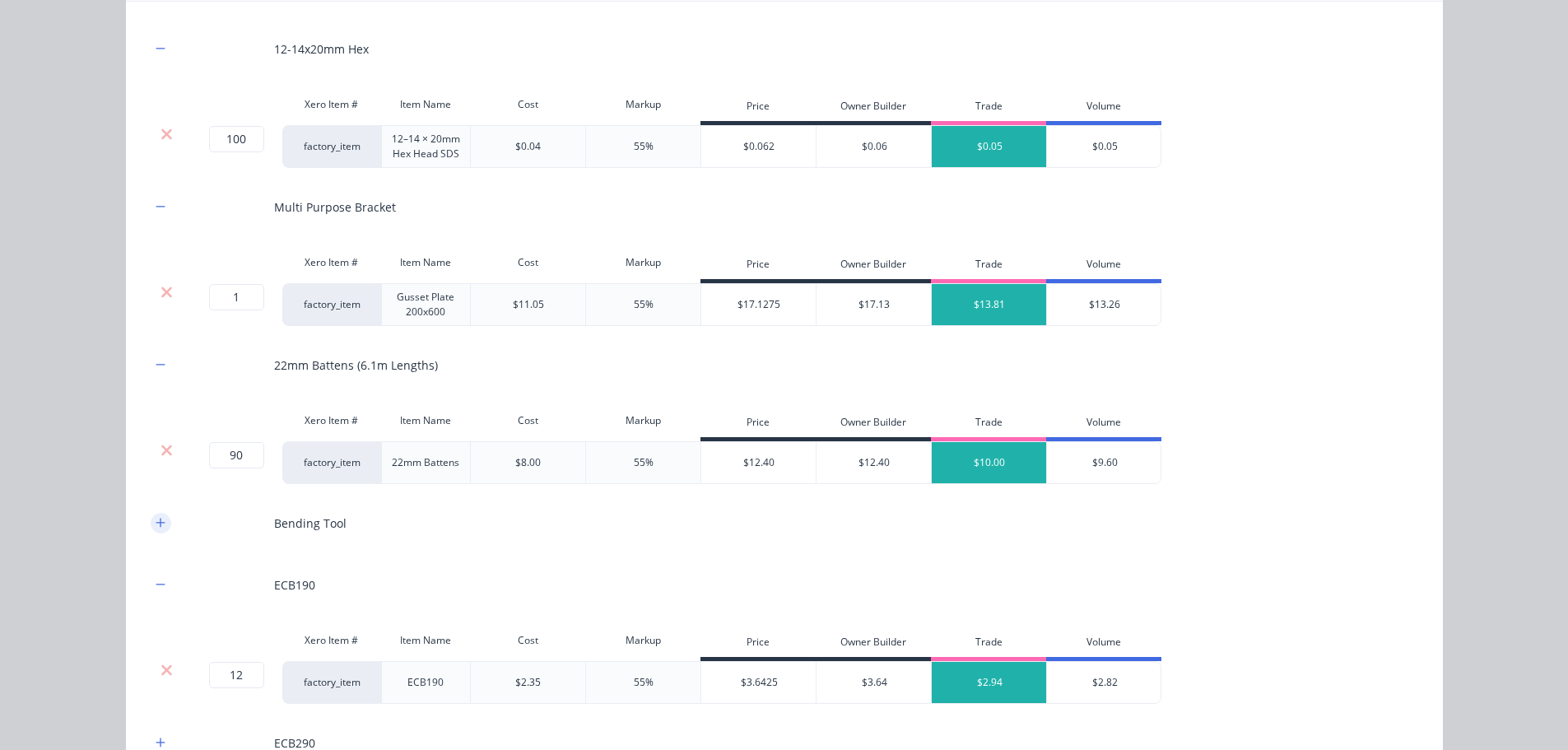
click at [156, 516] on button "button" at bounding box center [161, 524] width 21 height 21
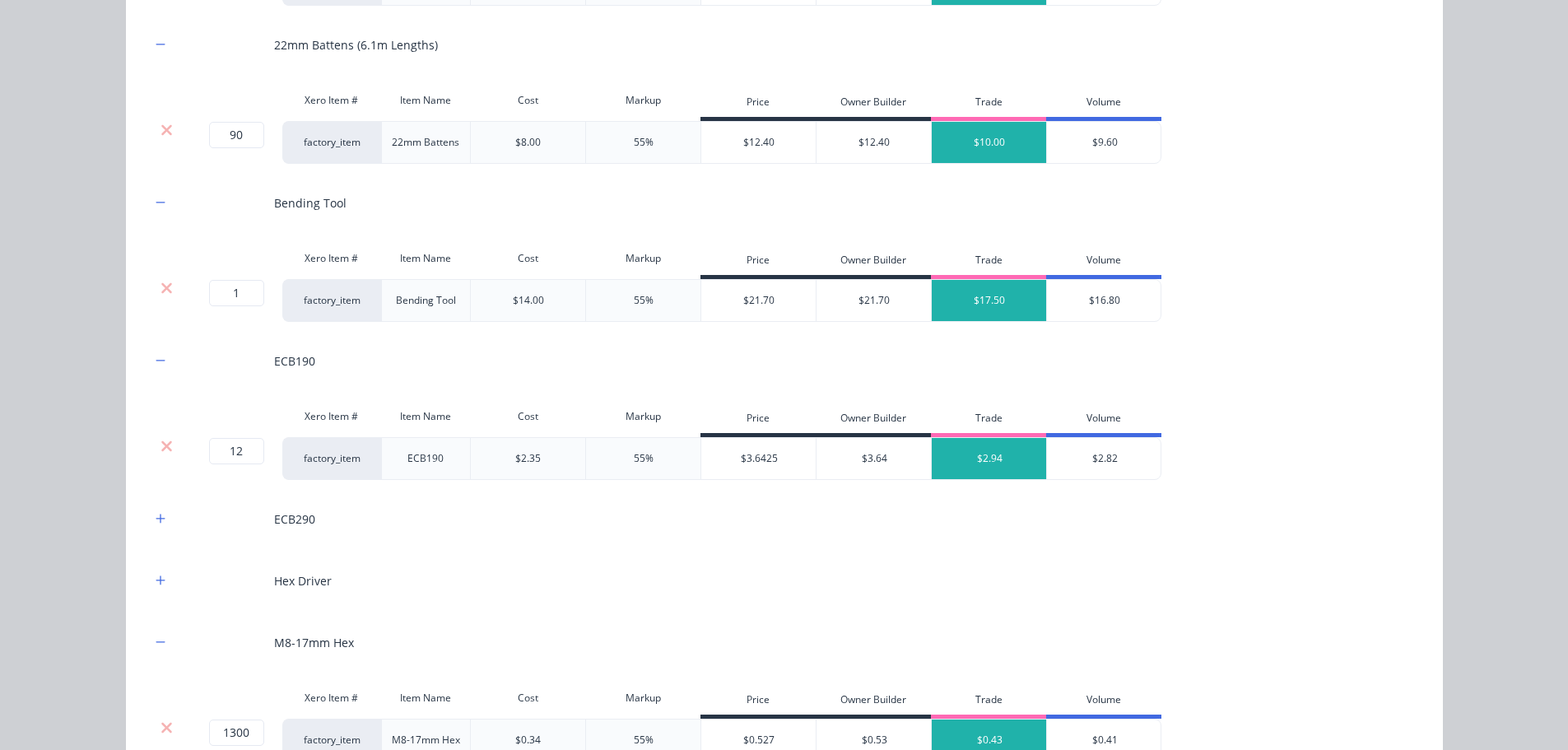
scroll to position [2200, 0]
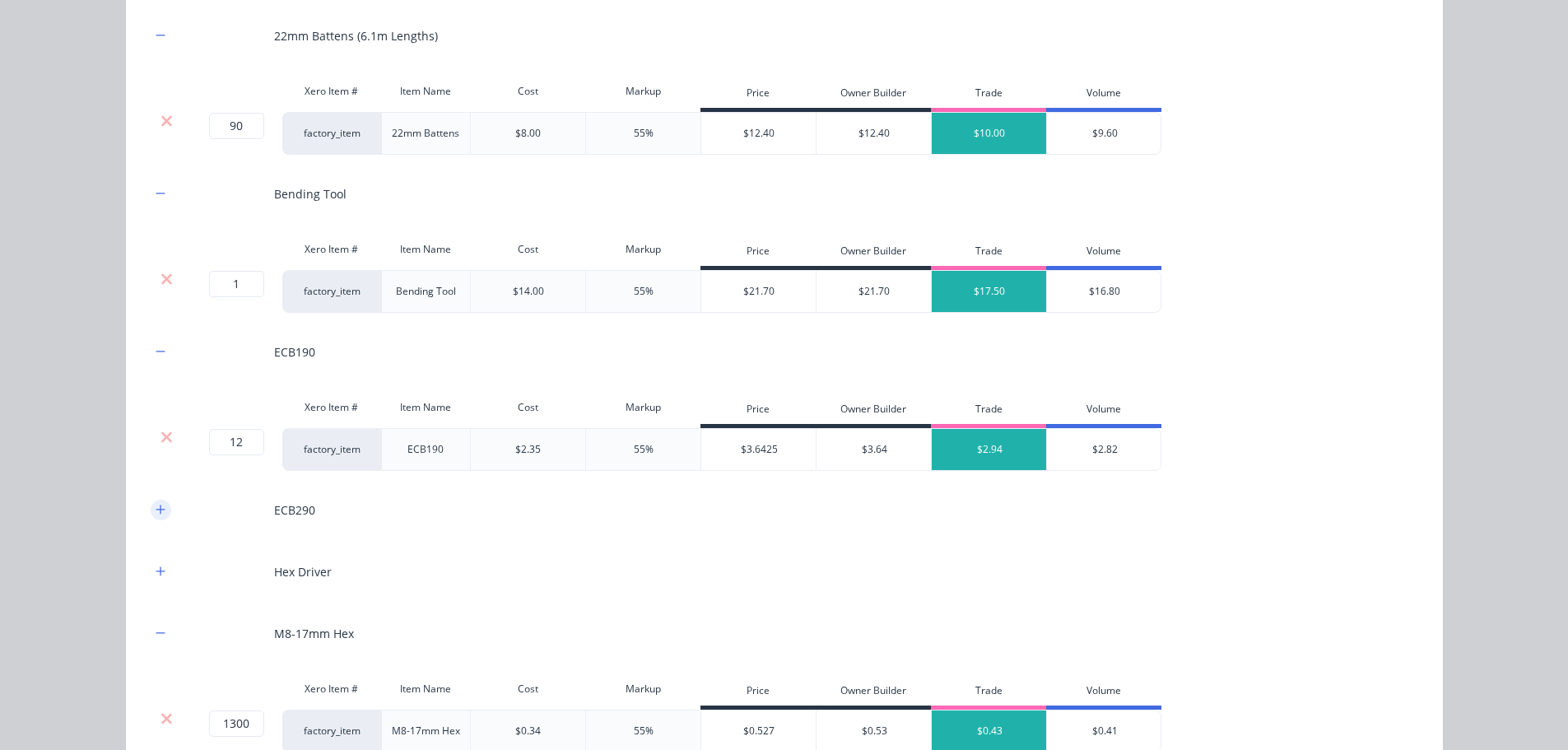
click at [152, 501] on button "button" at bounding box center [161, 510] width 21 height 21
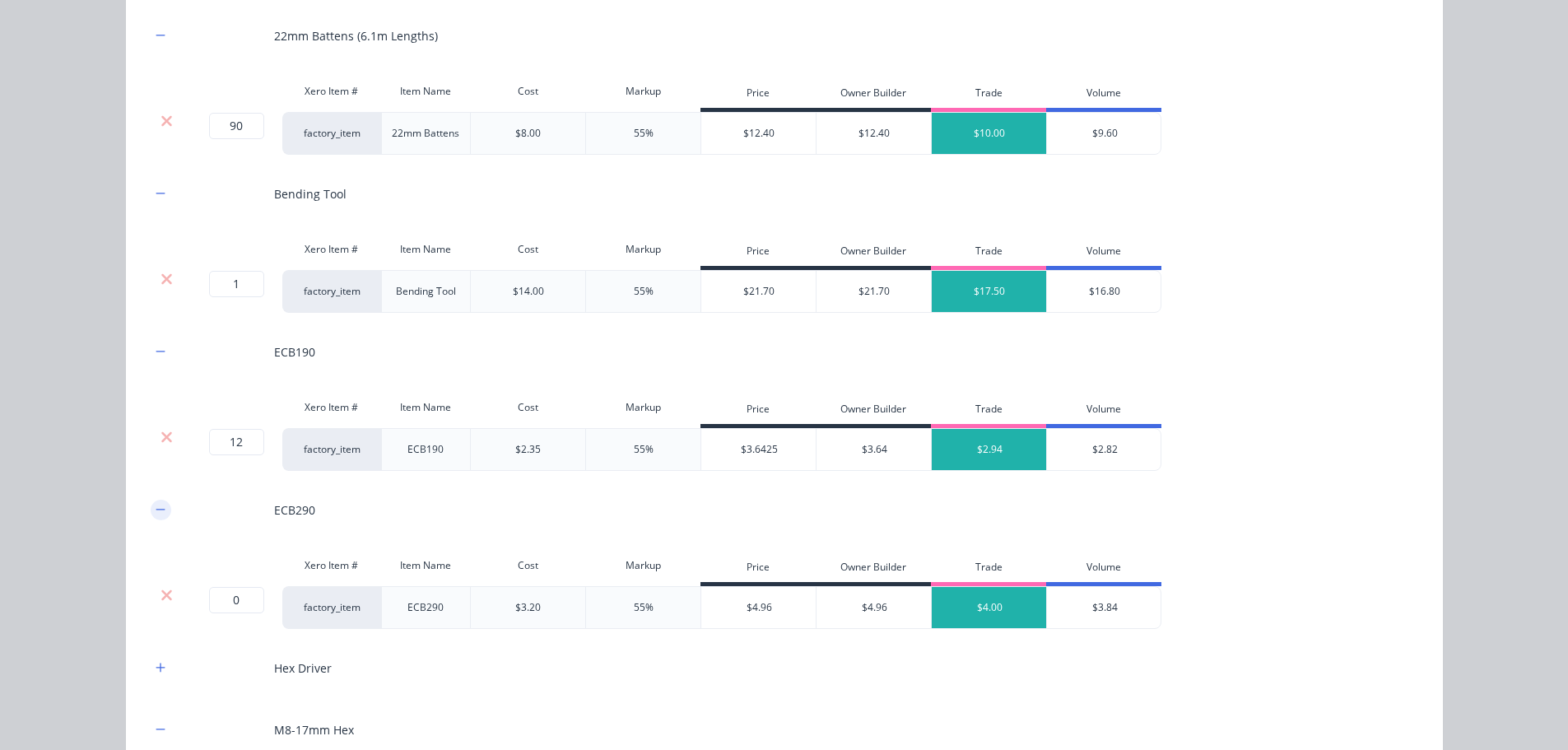
scroll to position [2282, 0]
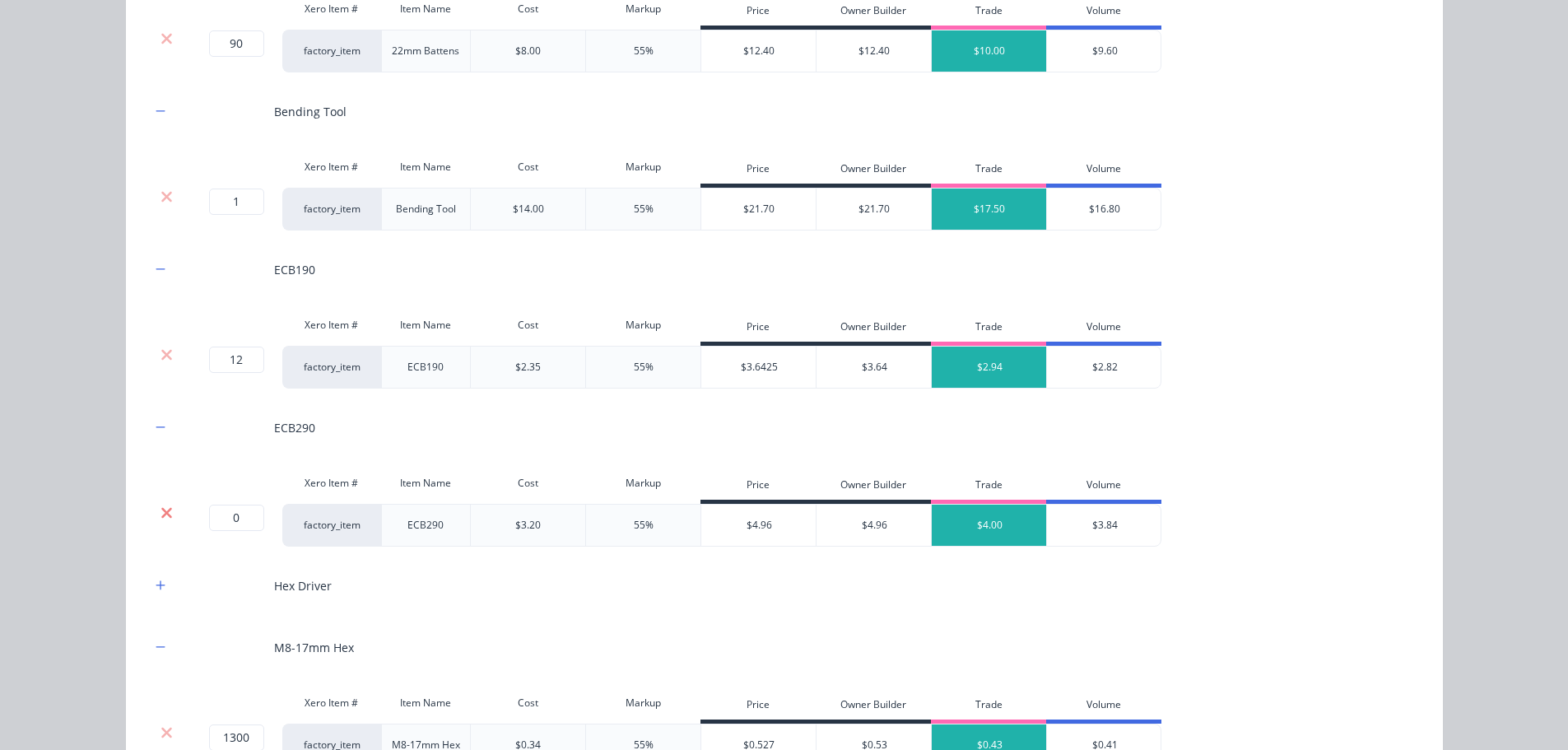
click at [164, 511] on icon at bounding box center [166, 512] width 12 height 17
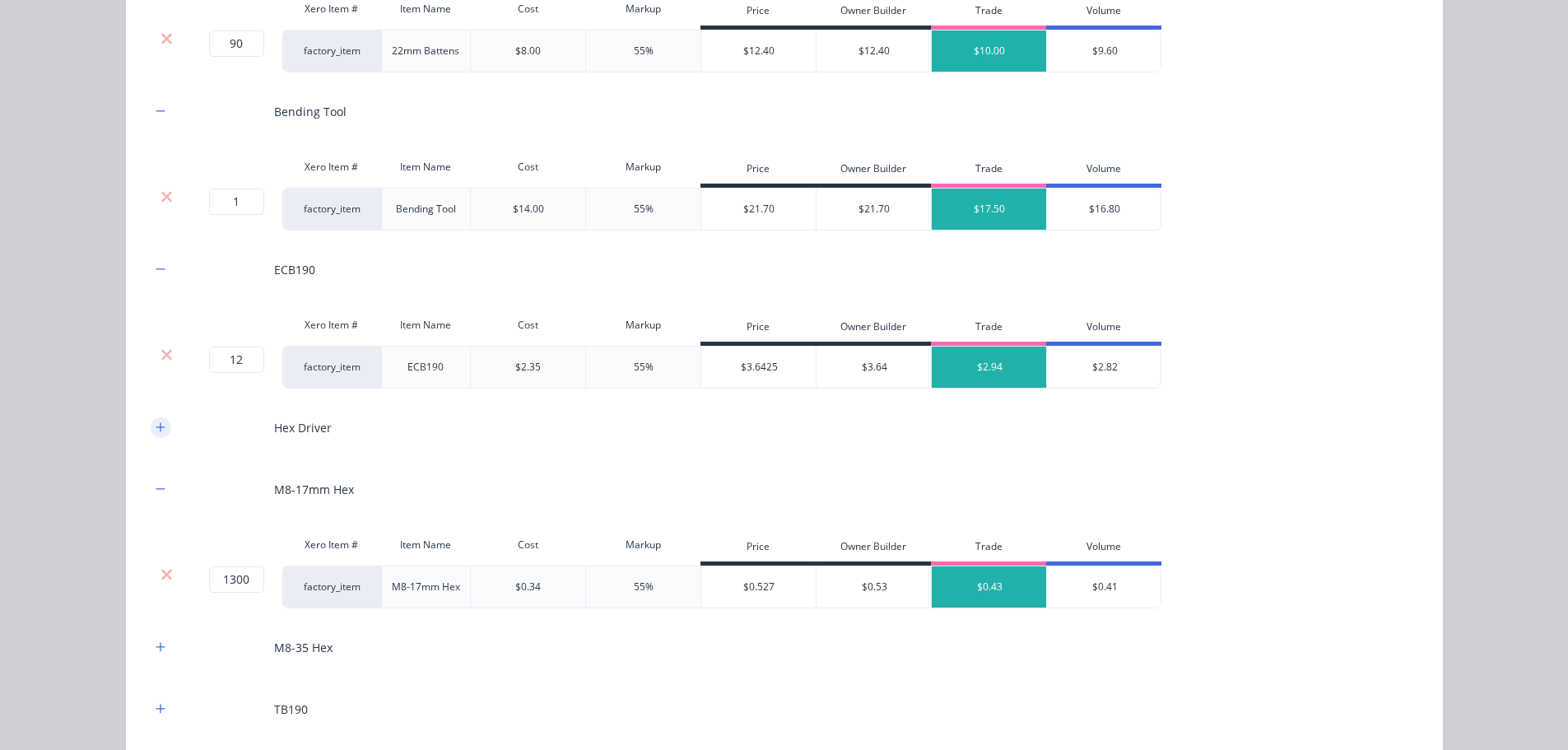
click at [158, 431] on icon "button" at bounding box center [160, 427] width 10 height 11
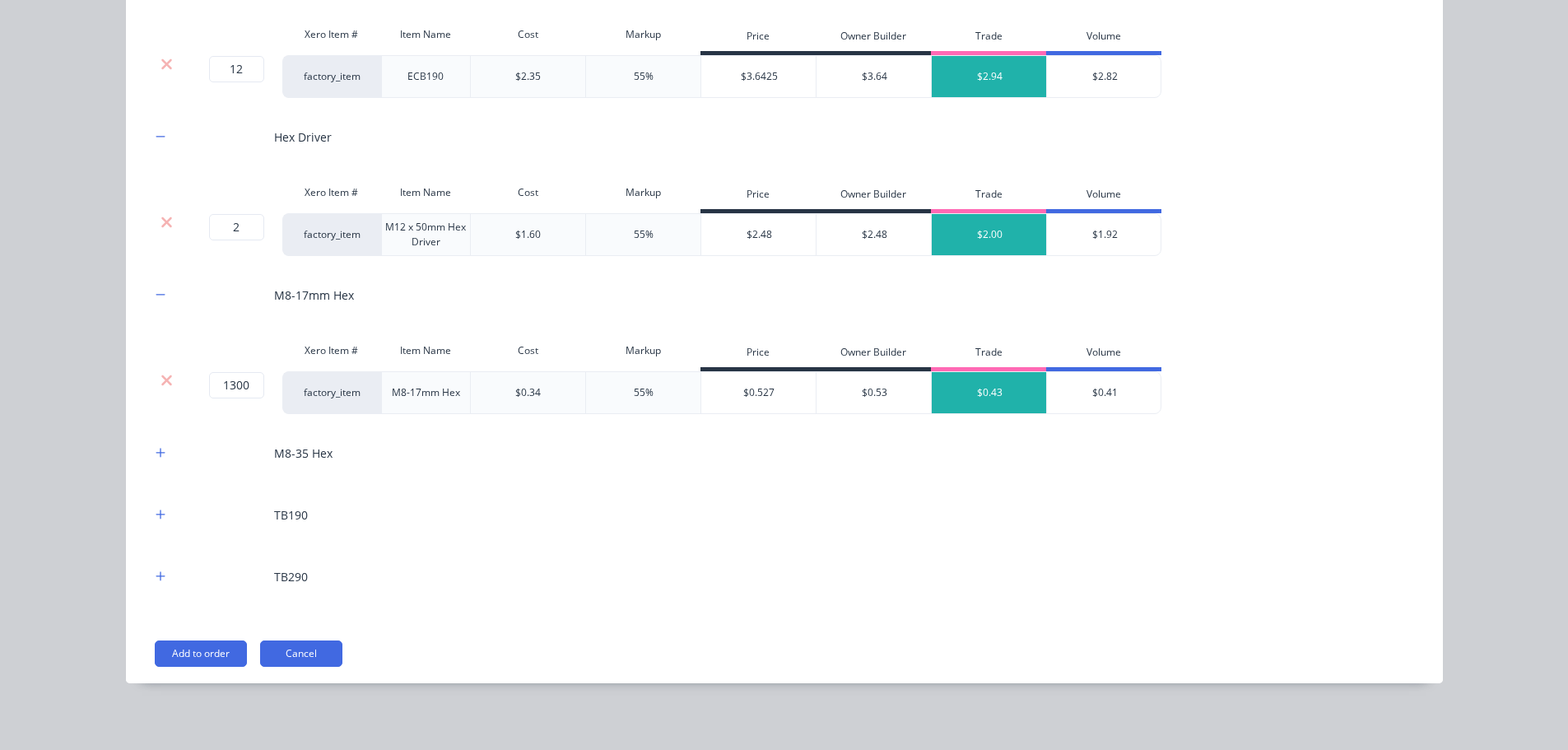
scroll to position [2579, 0]
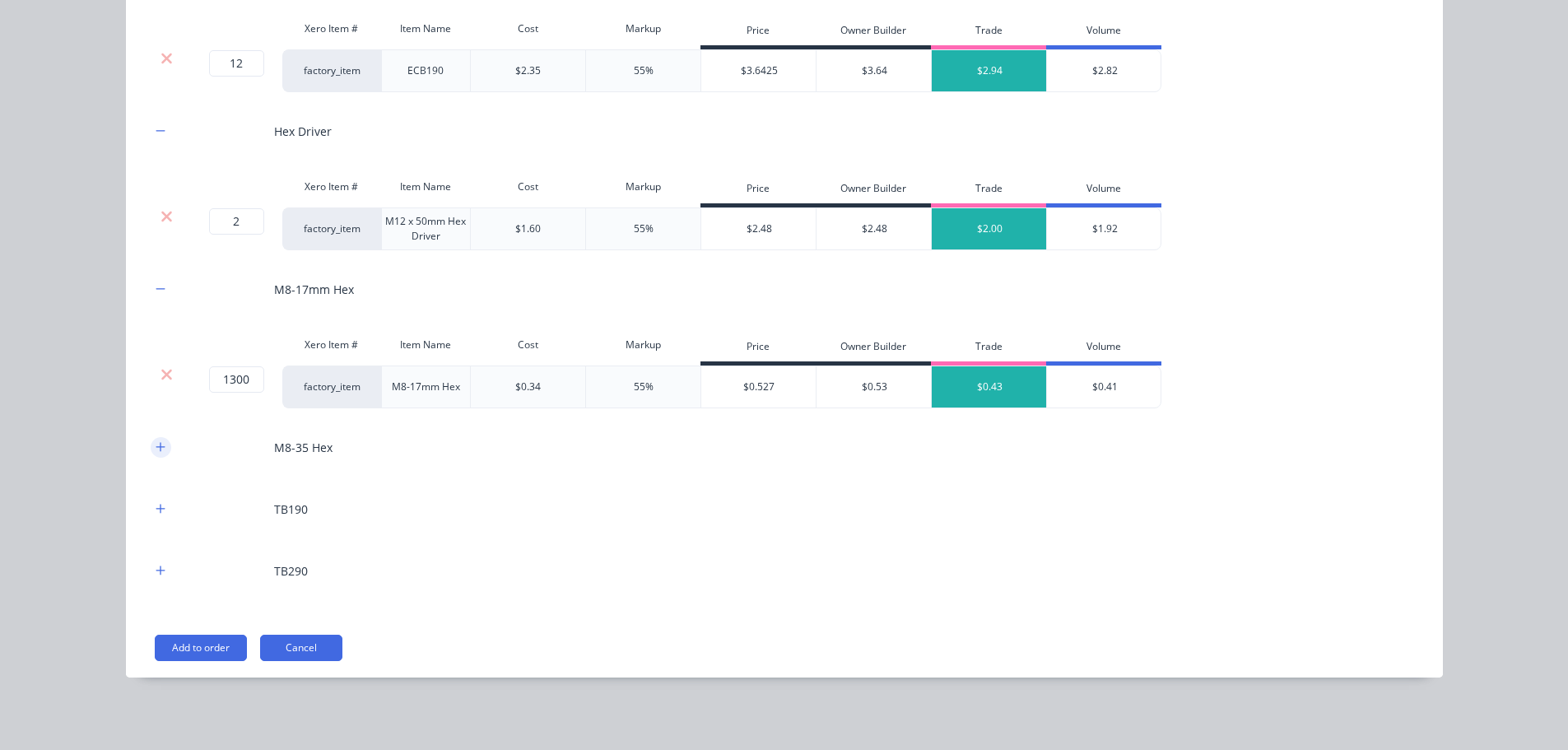
click at [158, 446] on icon "button" at bounding box center [160, 446] width 10 height 11
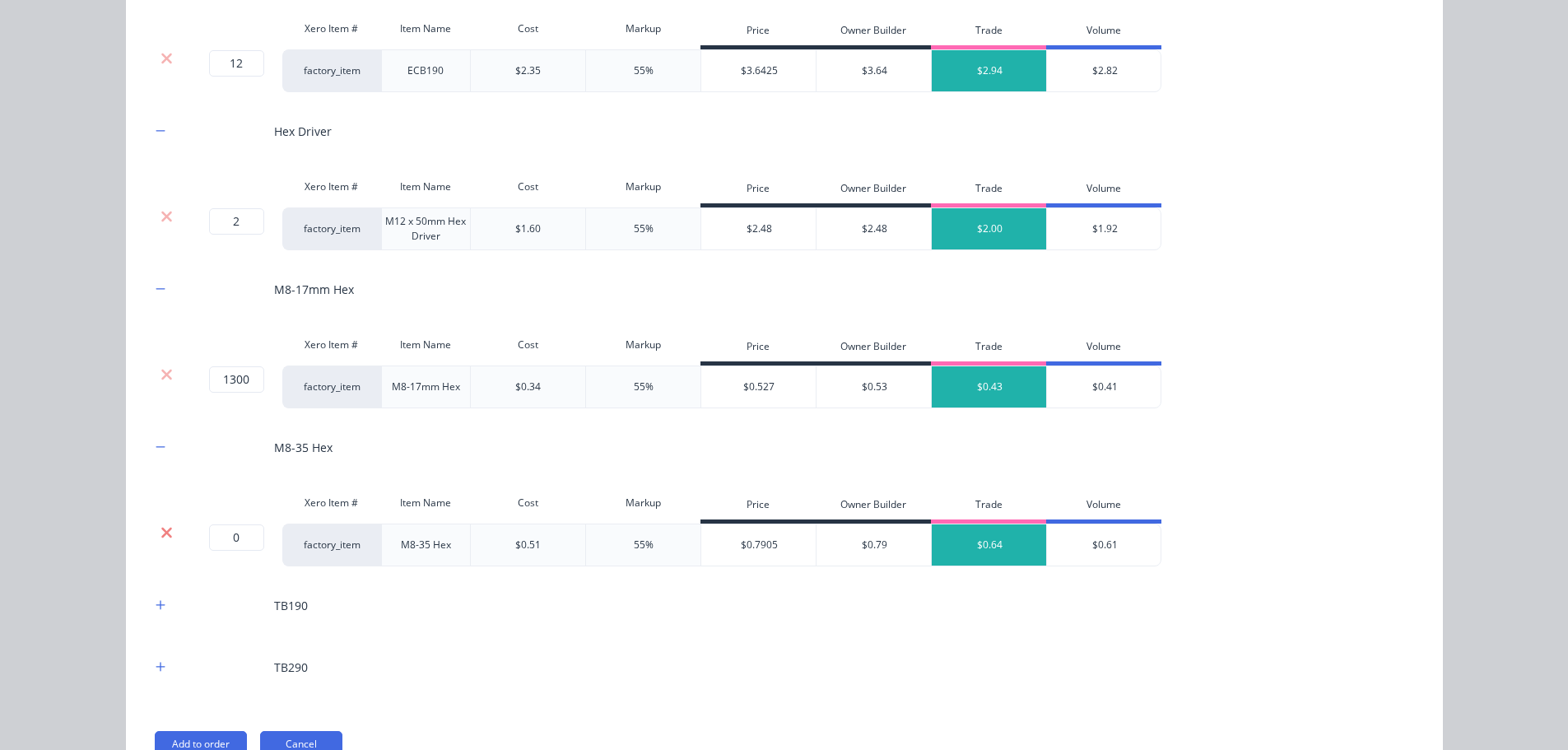
click at [163, 535] on icon at bounding box center [166, 532] width 10 height 10
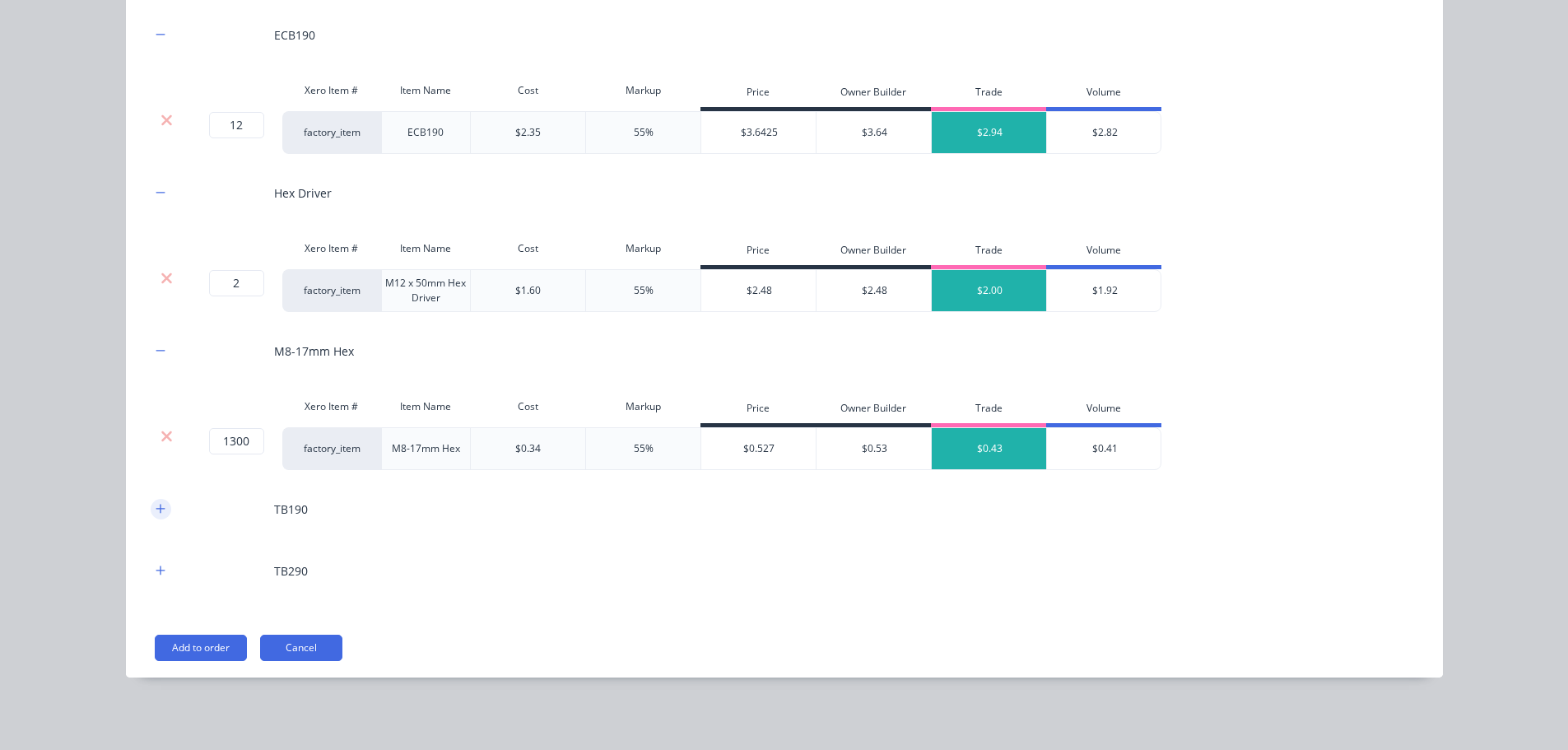
scroll to position [2517, 0]
click at [159, 512] on icon "button" at bounding box center [160, 508] width 10 height 11
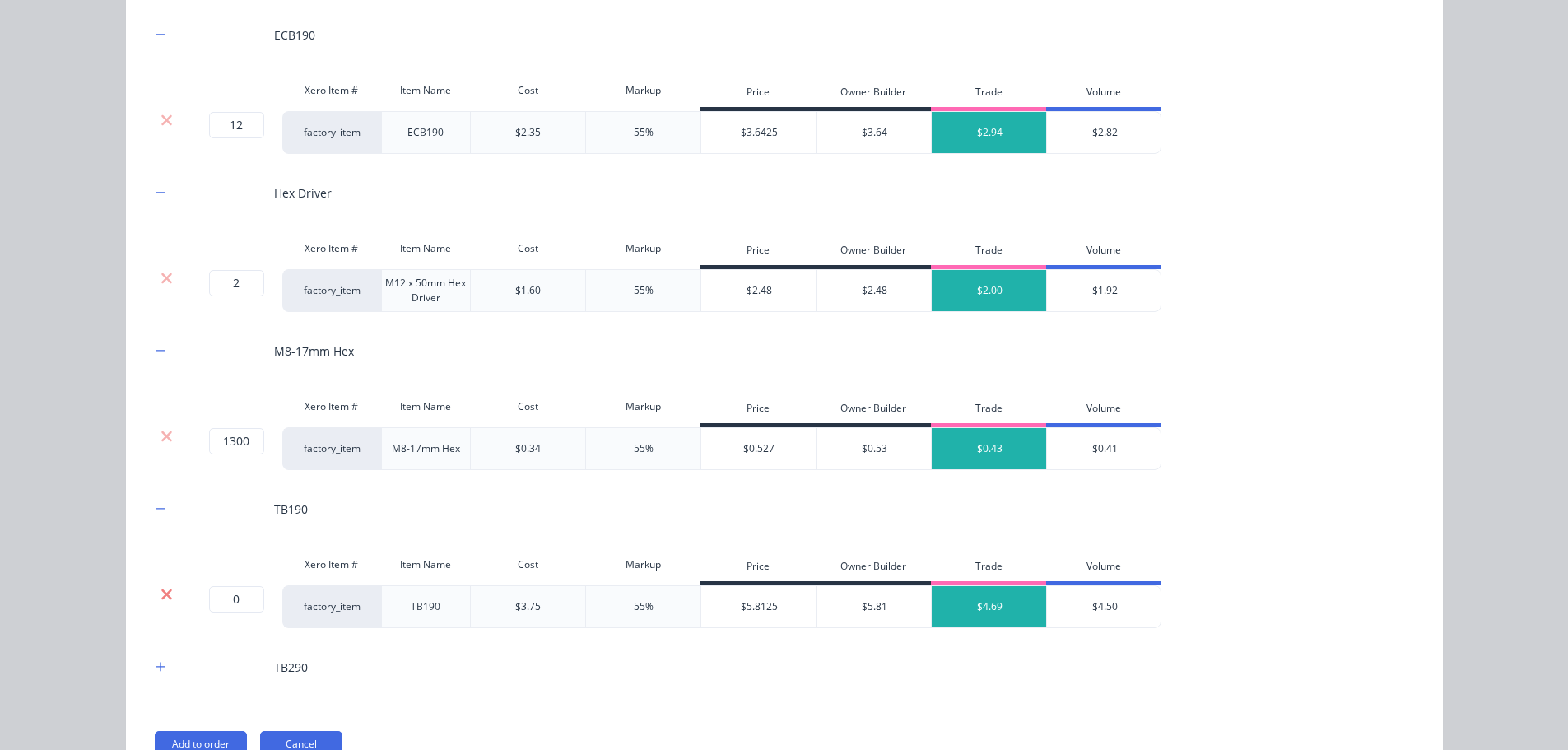
click at [160, 590] on icon at bounding box center [166, 594] width 12 height 17
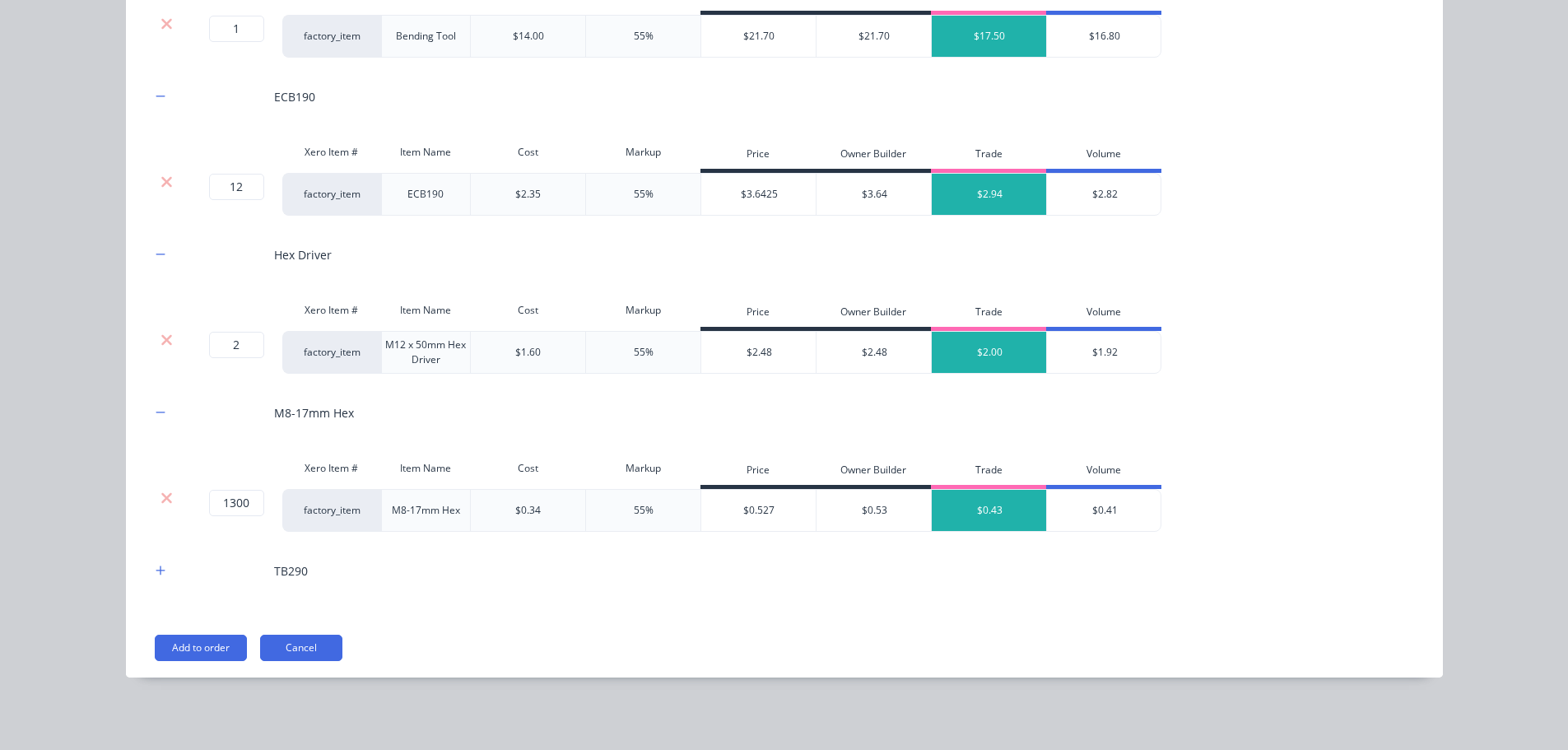
scroll to position [2456, 0]
click at [161, 571] on button "button" at bounding box center [161, 571] width 21 height 21
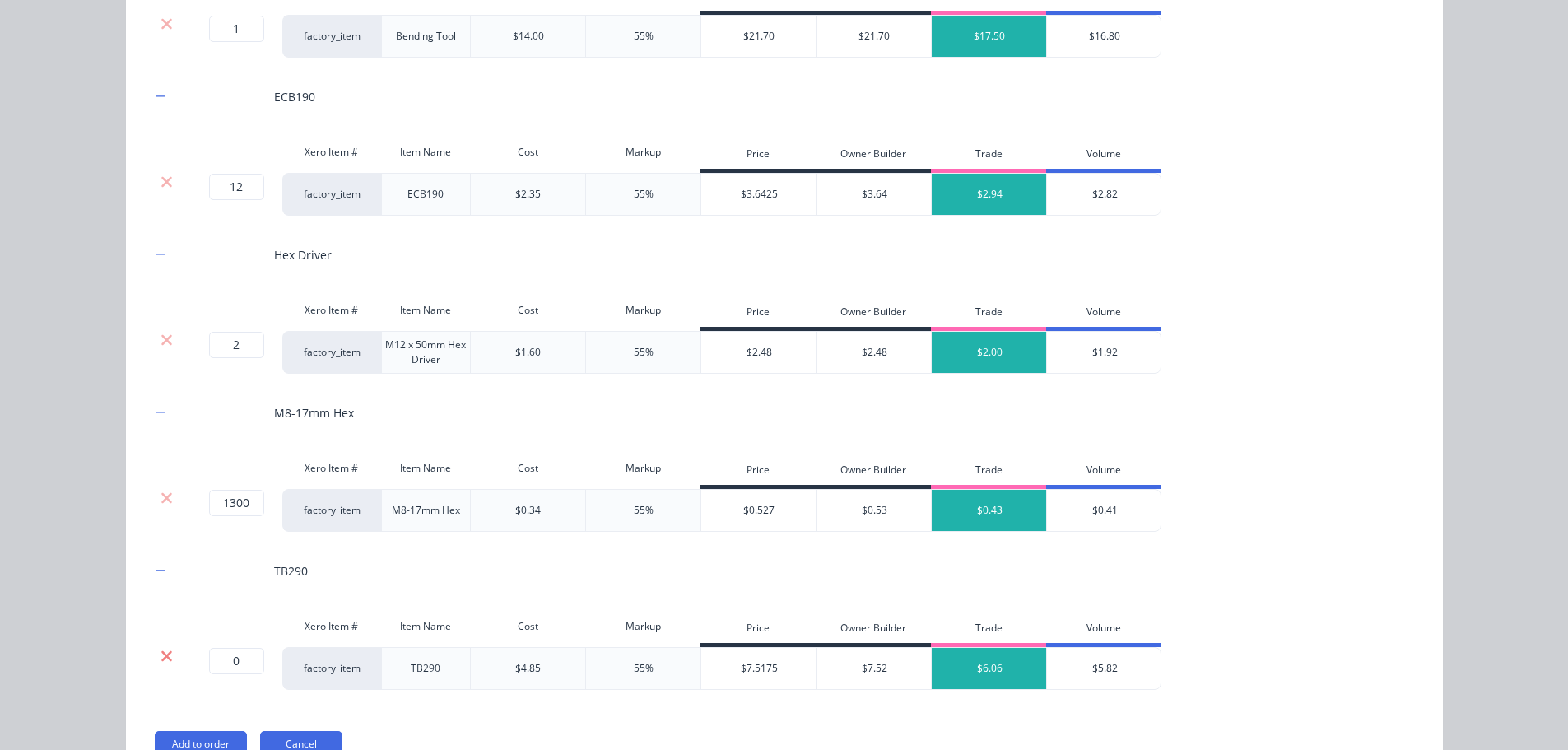
click at [160, 652] on icon at bounding box center [166, 656] width 12 height 17
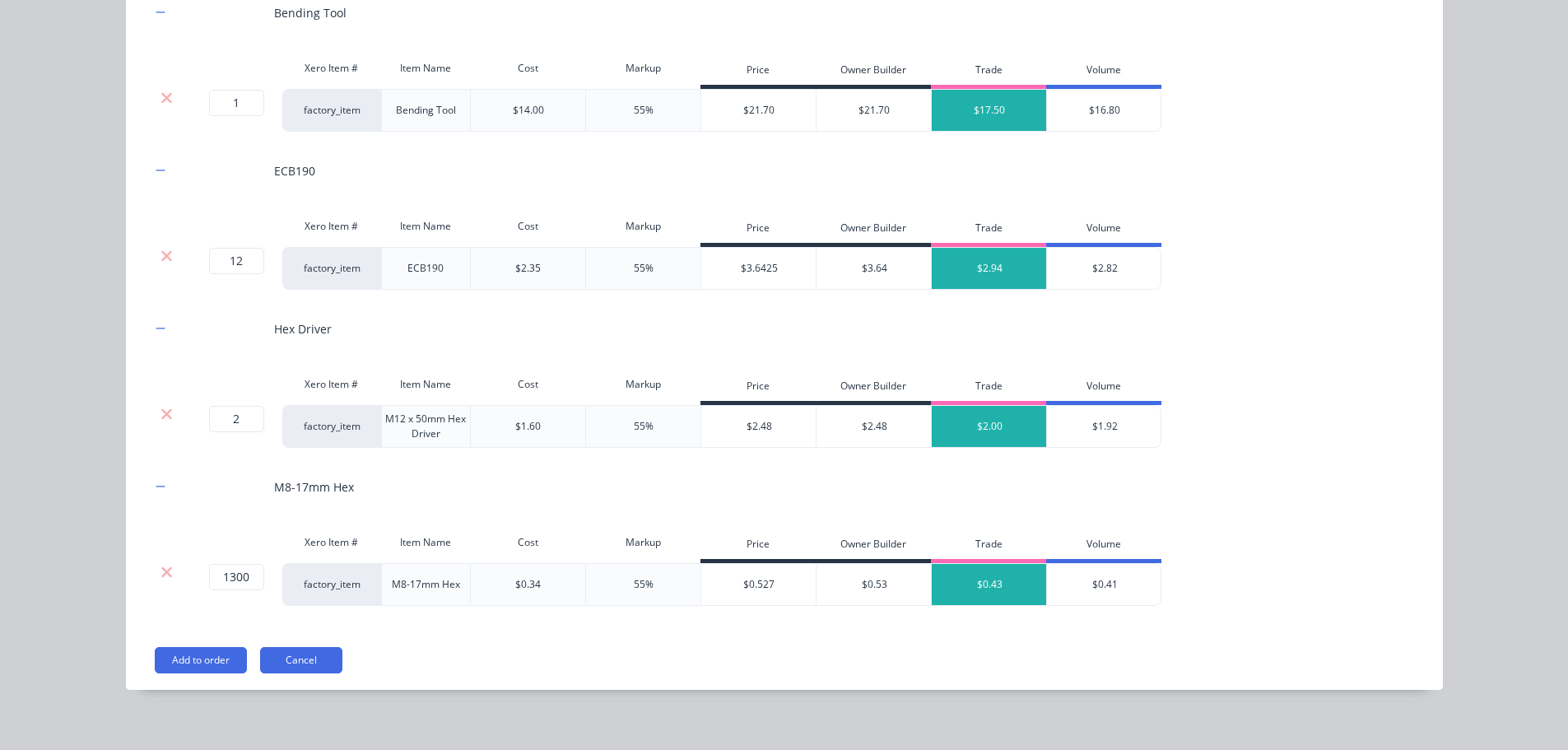
scroll to position [2394, 0]
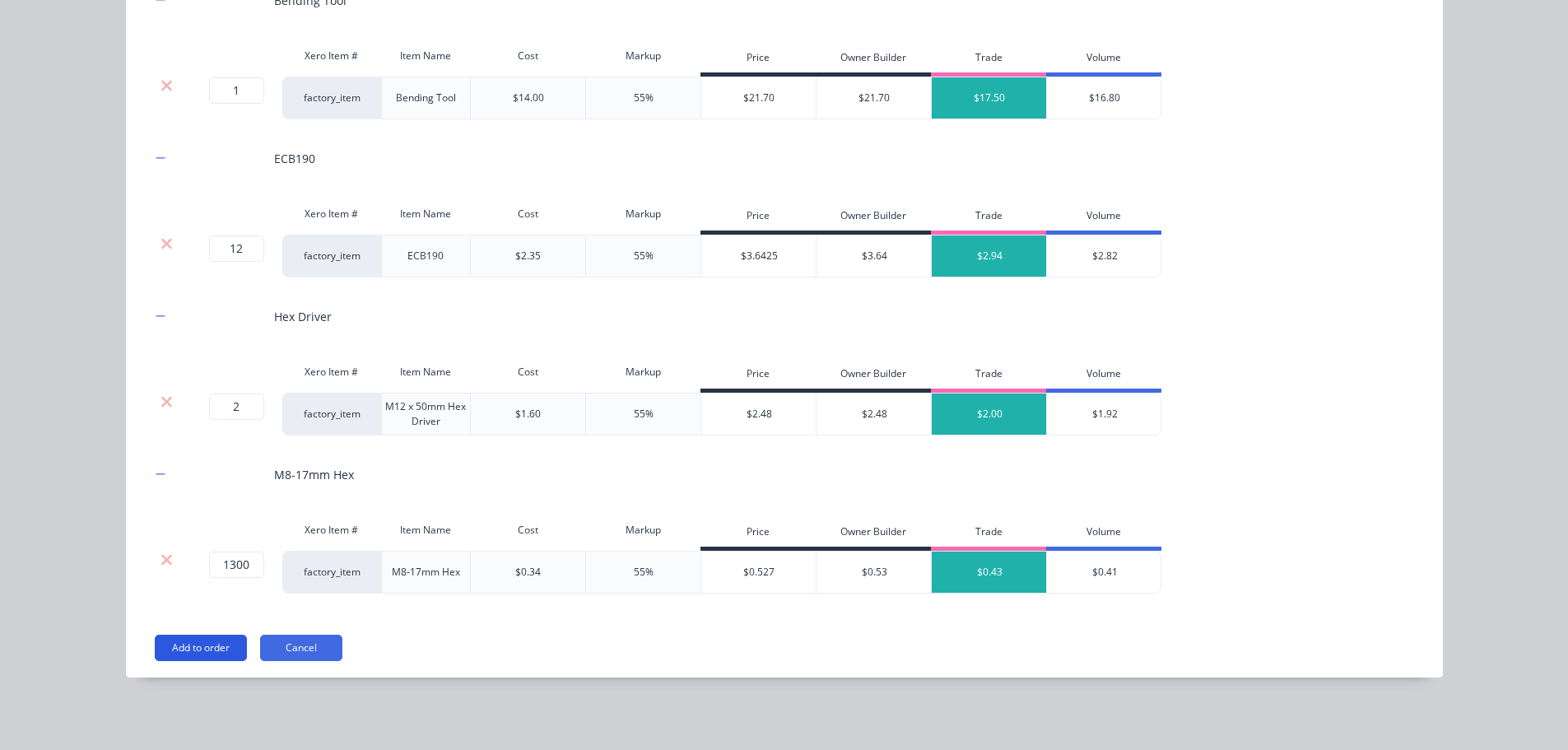
click at [194, 651] on button "Add to order" at bounding box center [201, 648] width 92 height 26
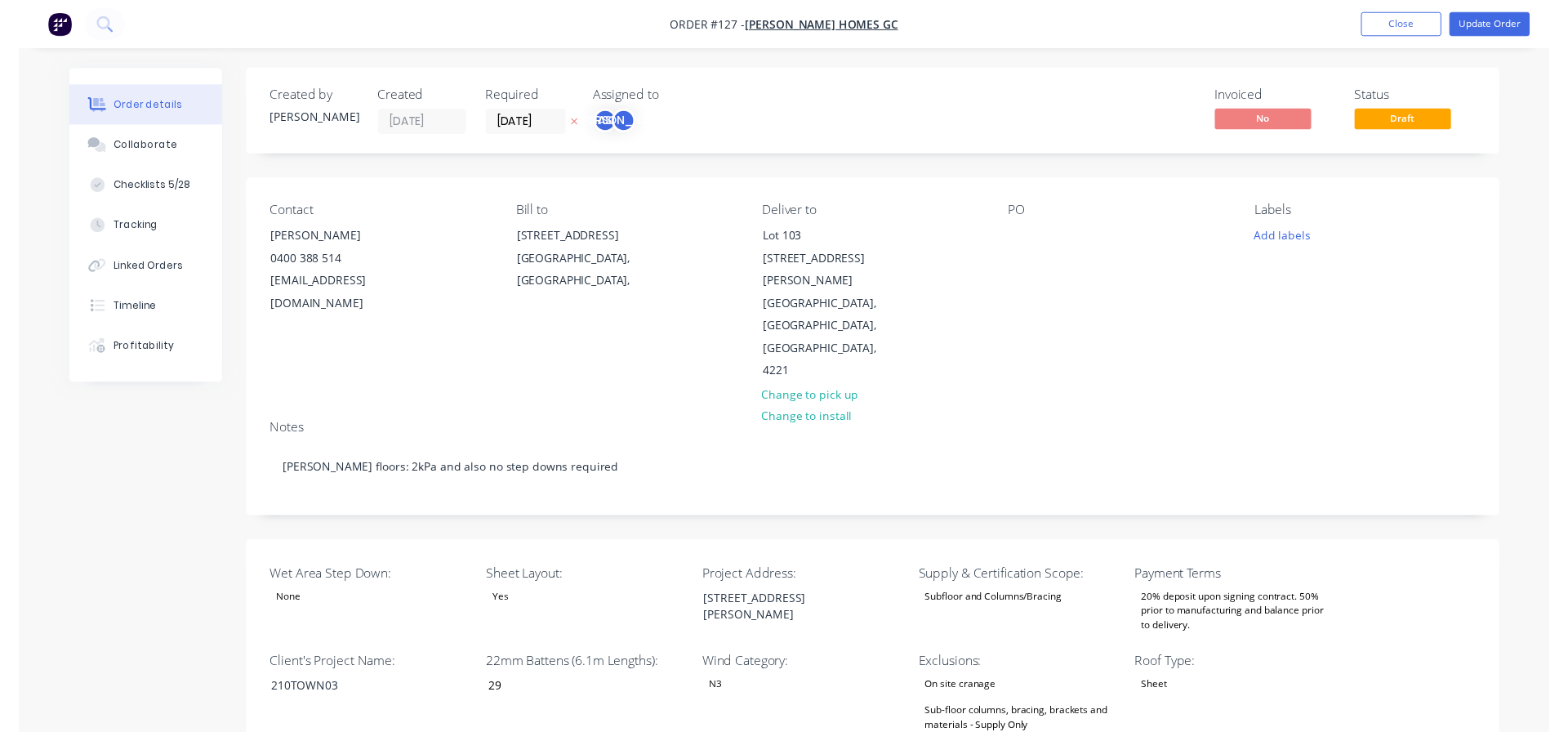
scroll to position [0, 0]
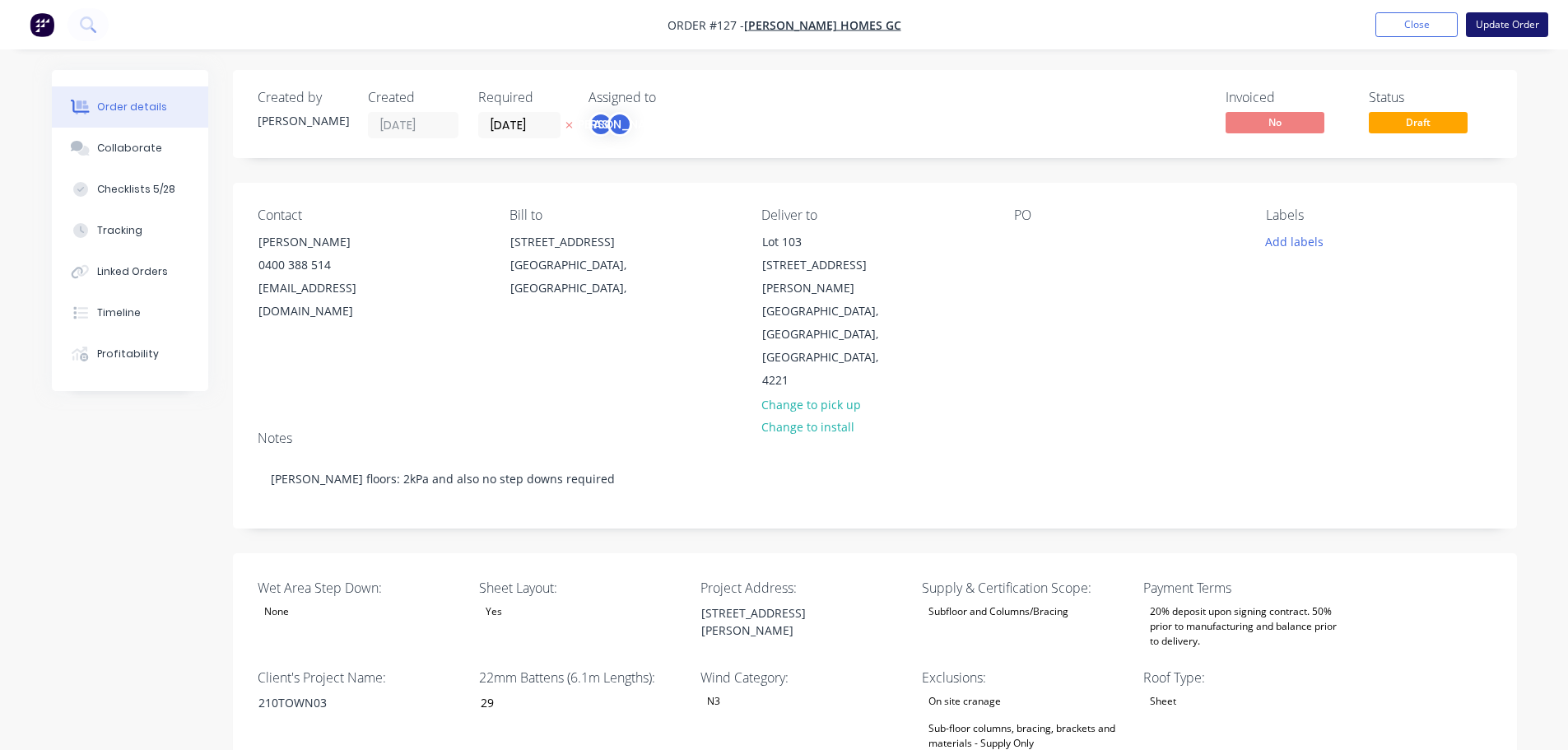
click at [1494, 13] on button "Update Order" at bounding box center [1507, 24] width 82 height 24
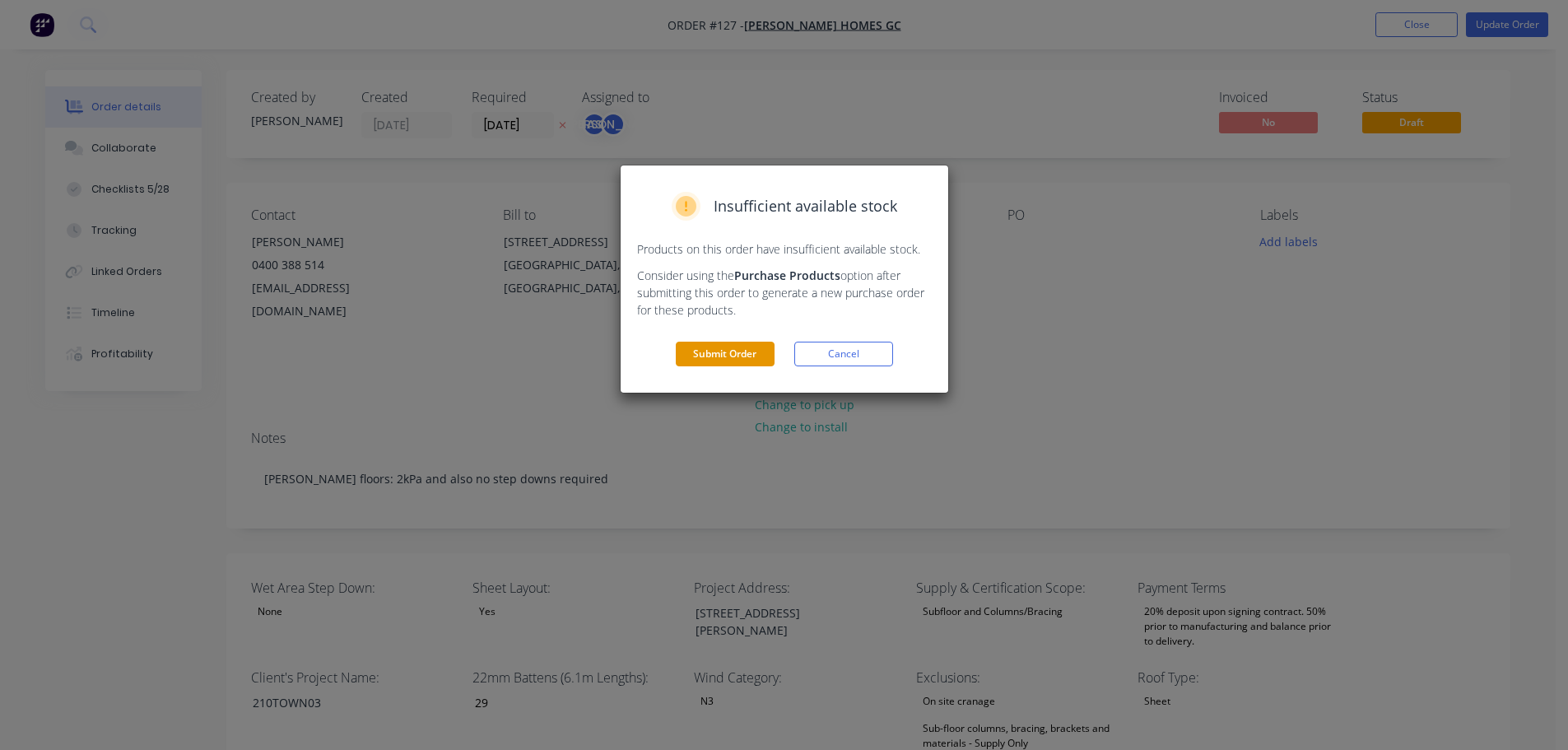
click at [722, 358] on button "Submit Order" at bounding box center [725, 354] width 98 height 24
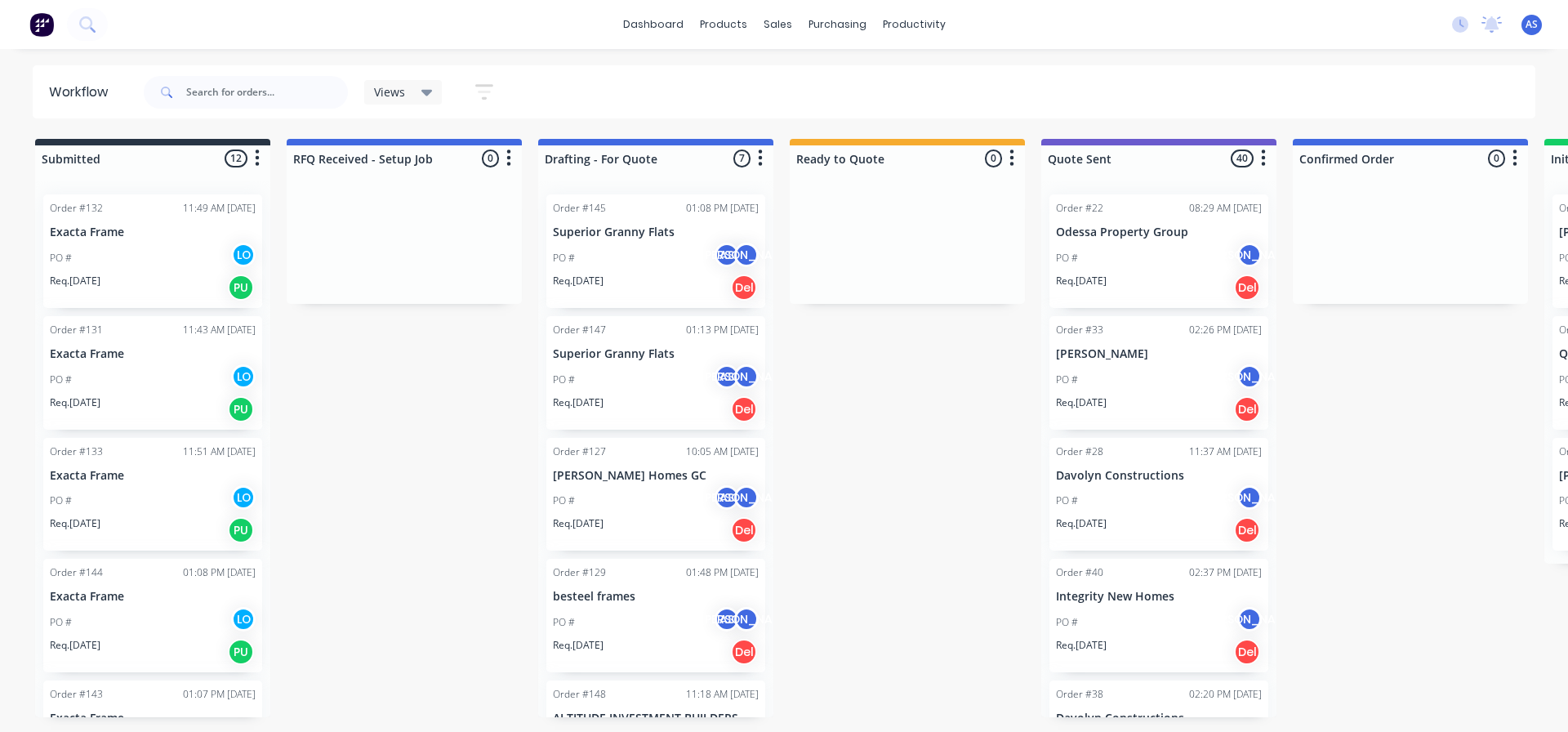
click at [615, 480] on p "[PERSON_NAME] Homes GC" at bounding box center [656, 475] width 206 height 14
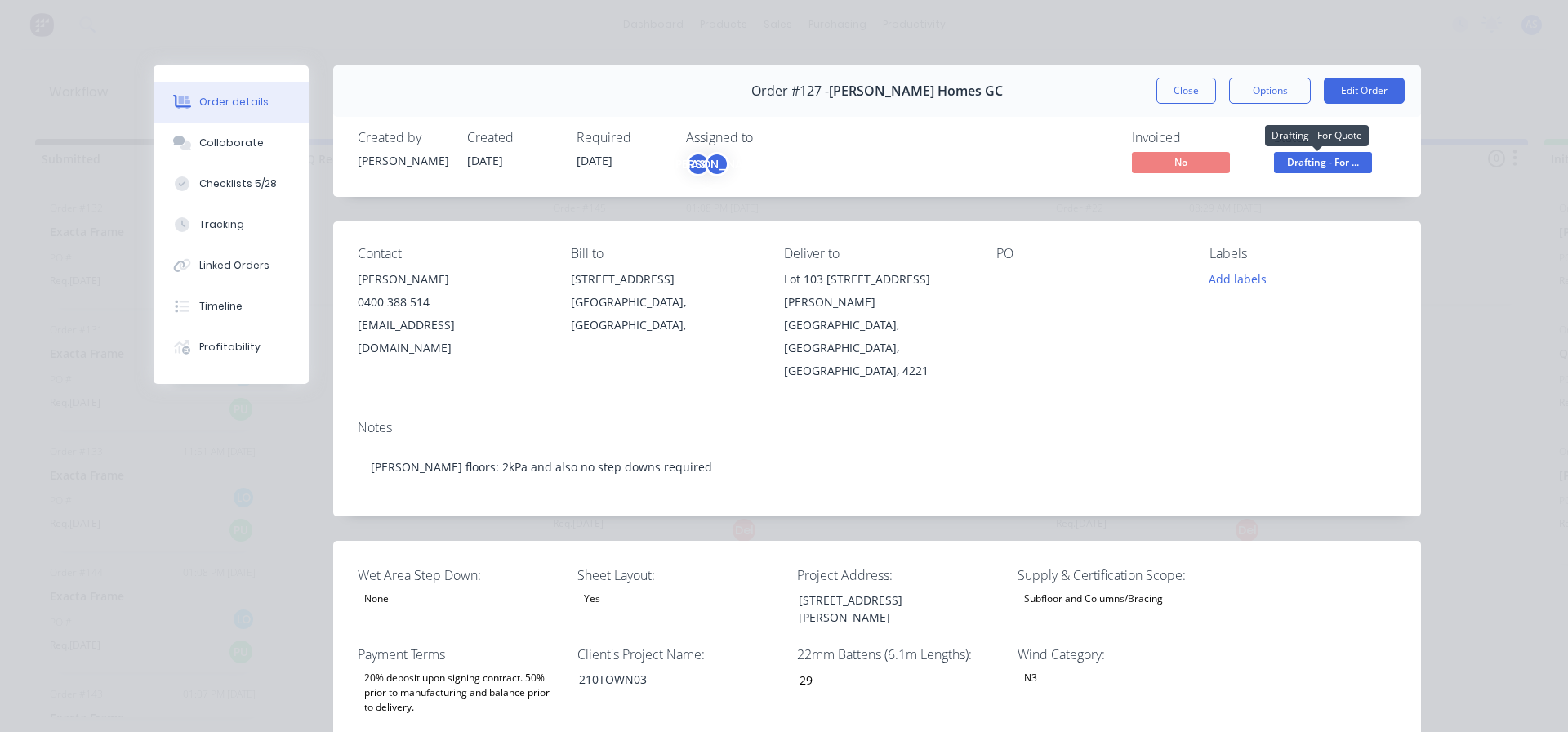
click at [1323, 167] on span "Drafting - For ..." at bounding box center [1323, 162] width 98 height 21
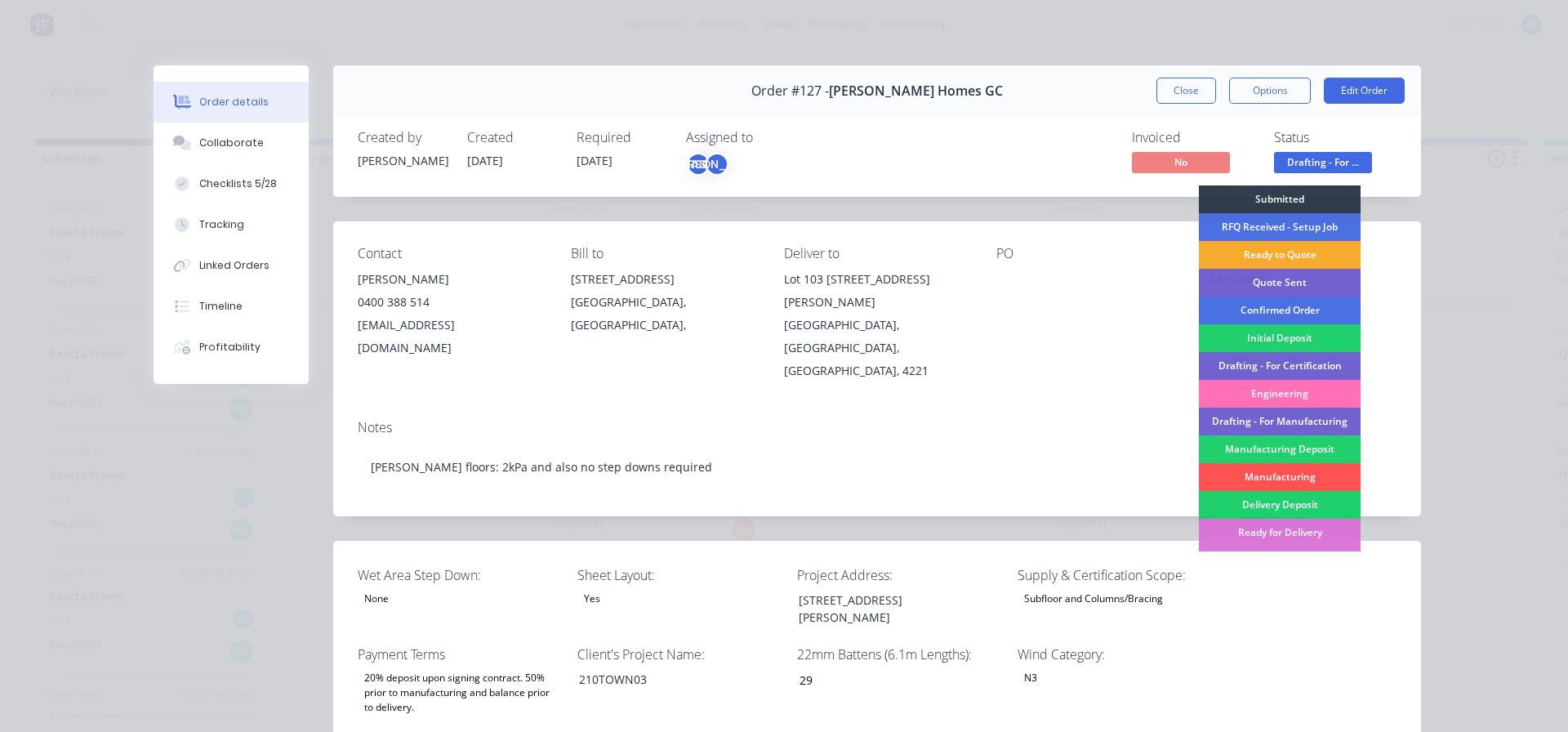
click at [1299, 248] on div "Ready to Quote" at bounding box center [1279, 255] width 162 height 28
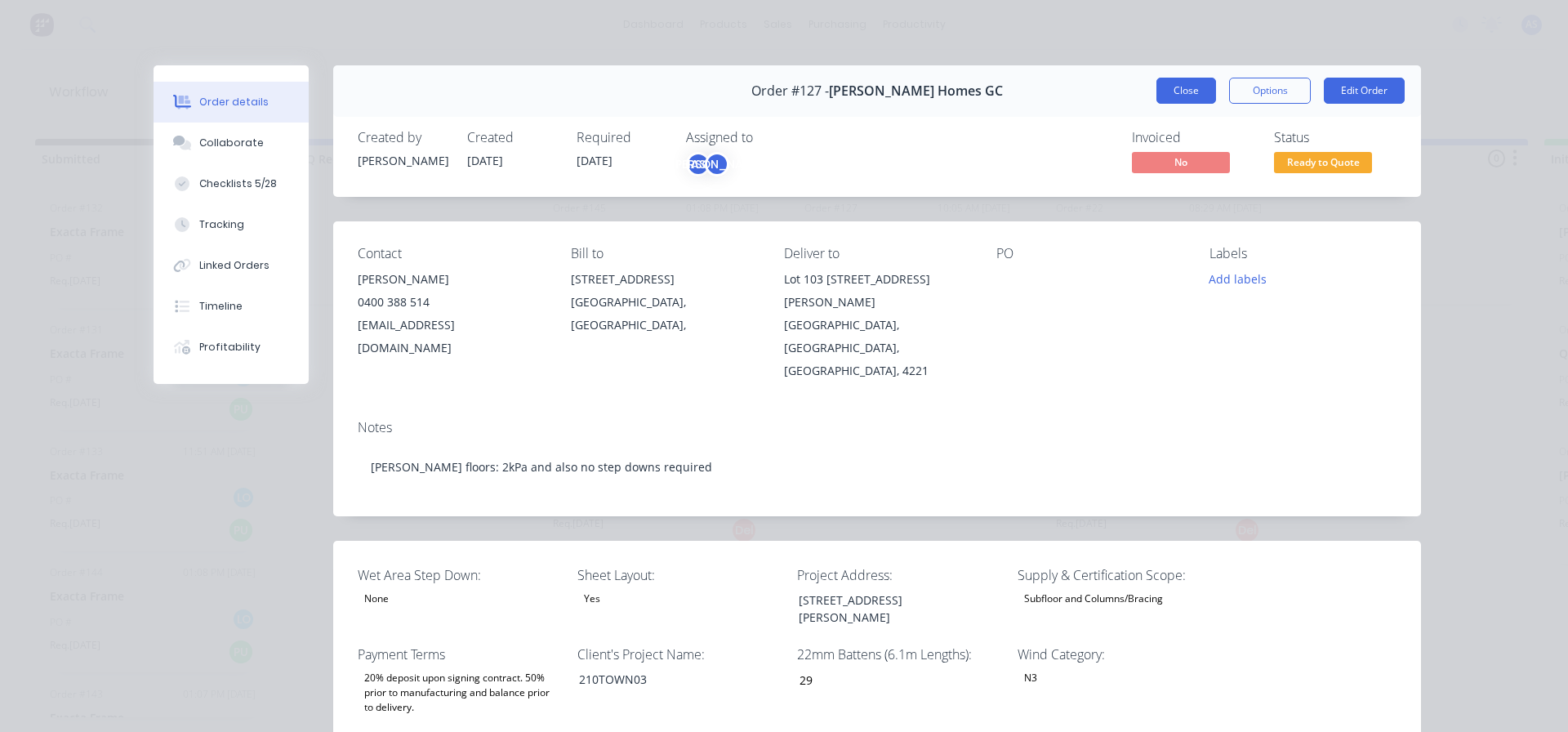
click at [1168, 80] on button "Close" at bounding box center [1186, 91] width 60 height 26
